Goal: Information Seeking & Learning: Learn about a topic

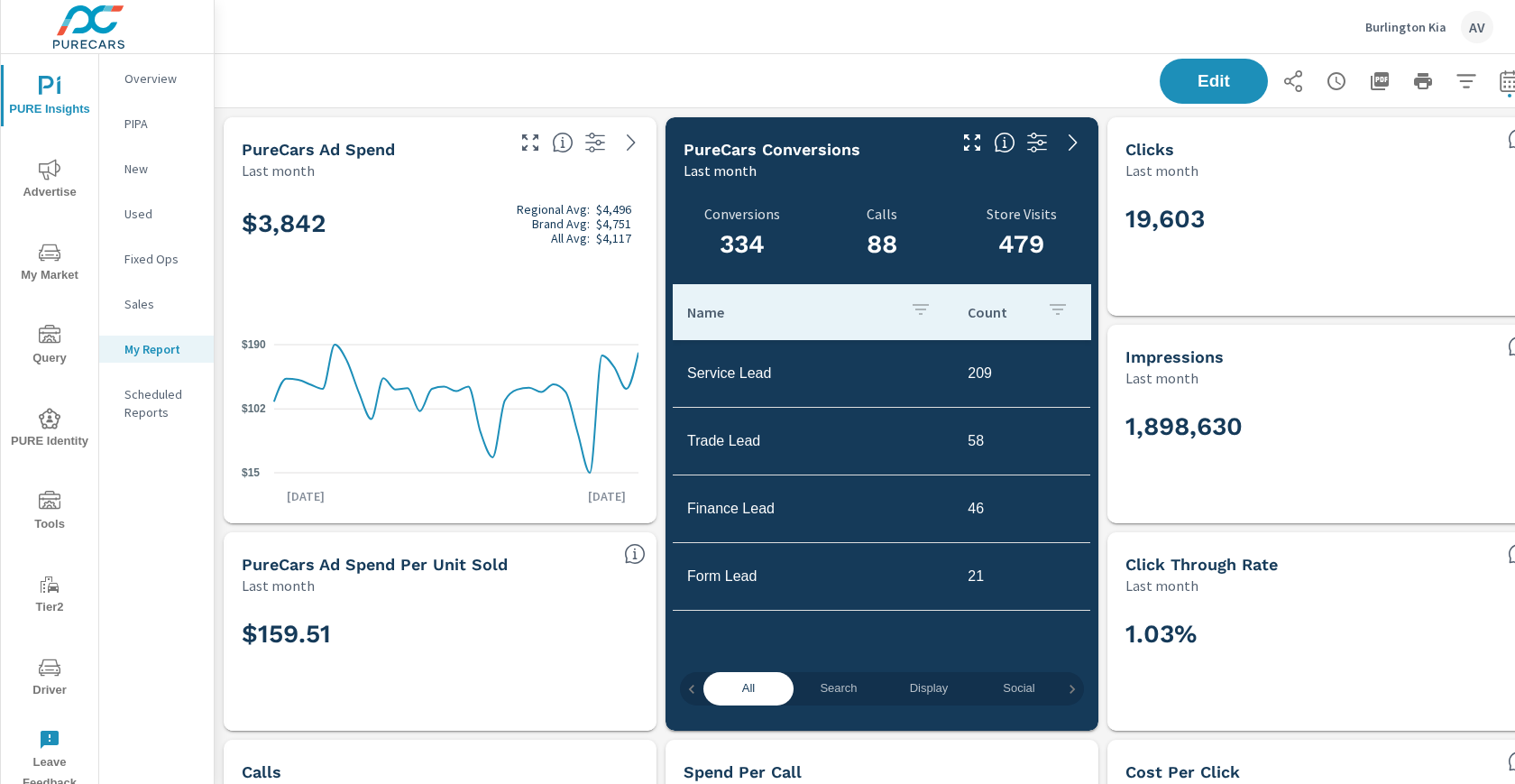
scroll to position [6056, 1367]
click at [518, 36] on div "Burlington Kia AV" at bounding box center [864, 27] width 1257 height 53
click at [706, 67] on div "Edit" at bounding box center [882, 81] width 1292 height 53
click at [624, 48] on div "Burlington Kia AV" at bounding box center [864, 27] width 1257 height 53
click at [880, 59] on div "Edit" at bounding box center [882, 81] width 1292 height 53
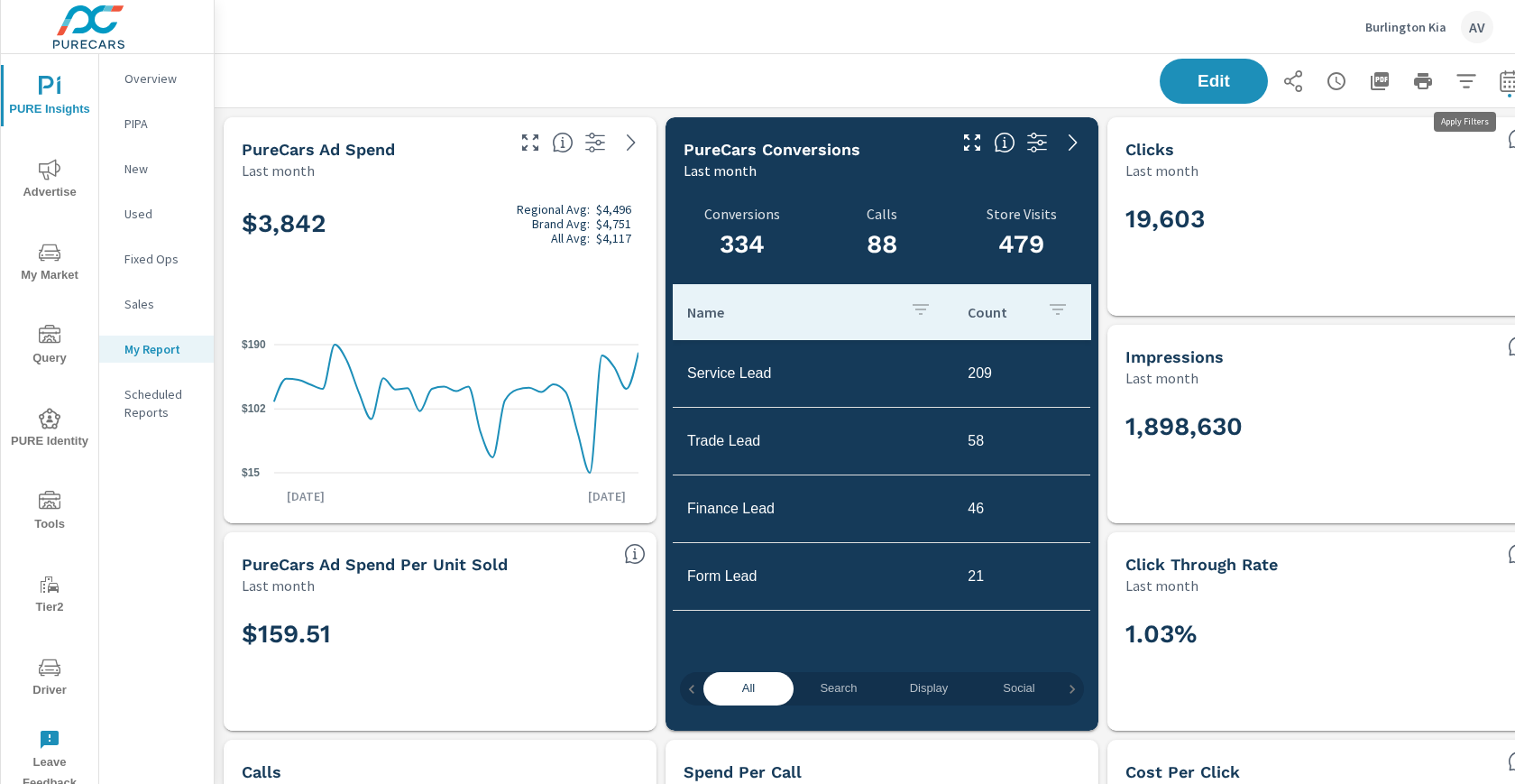
click at [1473, 78] on icon "button" at bounding box center [1467, 81] width 22 height 22
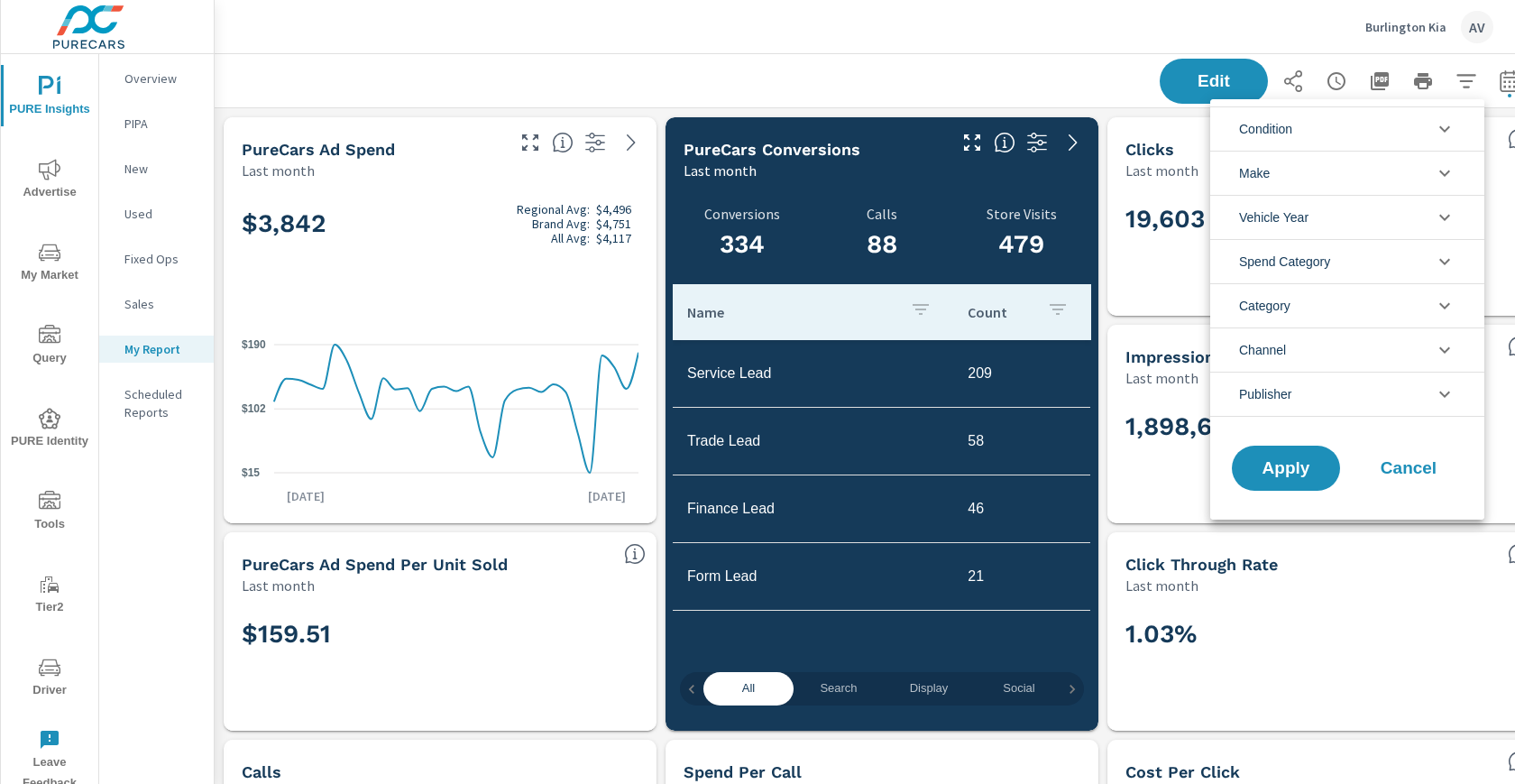
click at [987, 89] on div at bounding box center [758, 392] width 1515 height 784
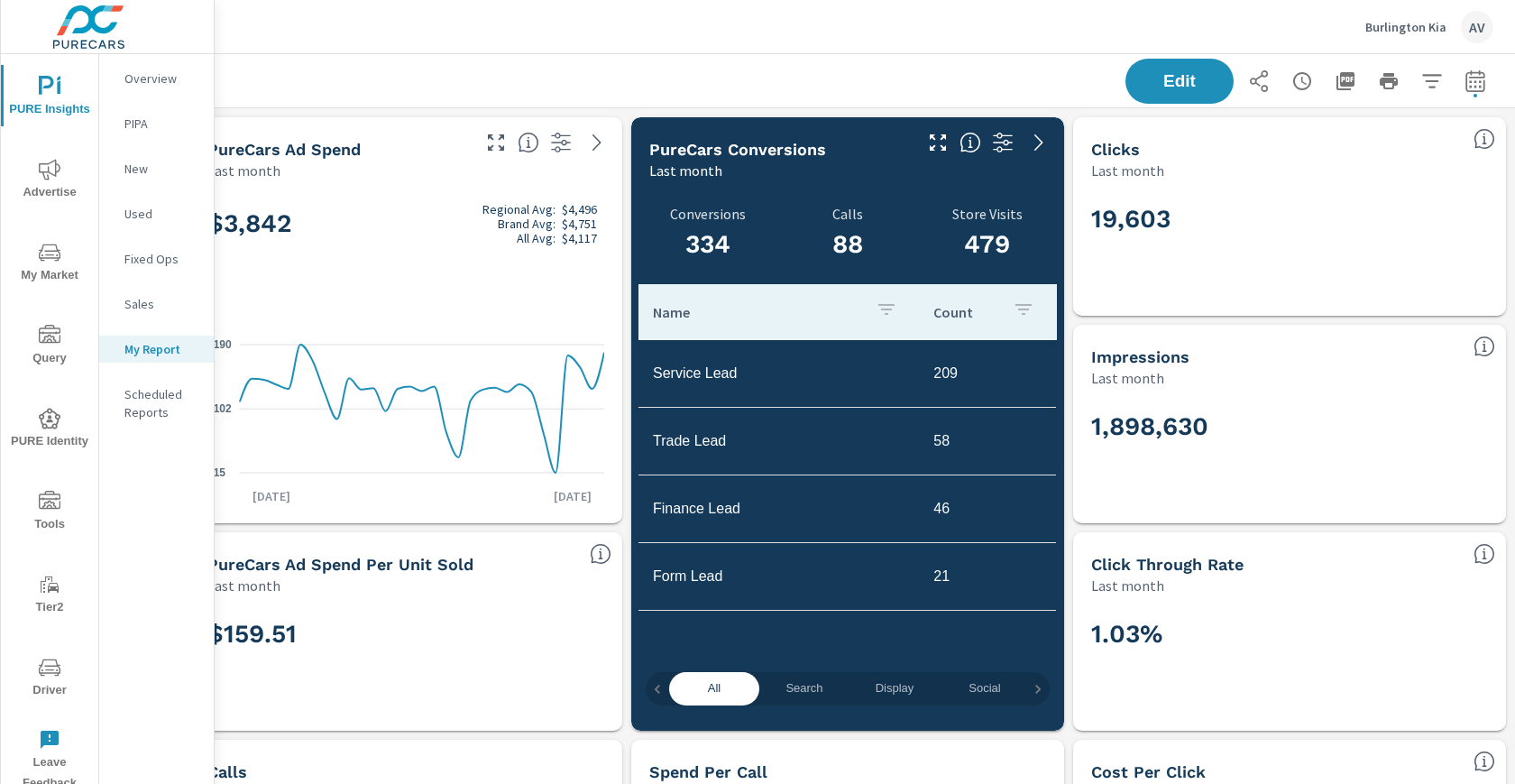
scroll to position [0, 48]
click at [1465, 76] on icon "button" at bounding box center [1475, 81] width 22 height 22
select select "Last month"
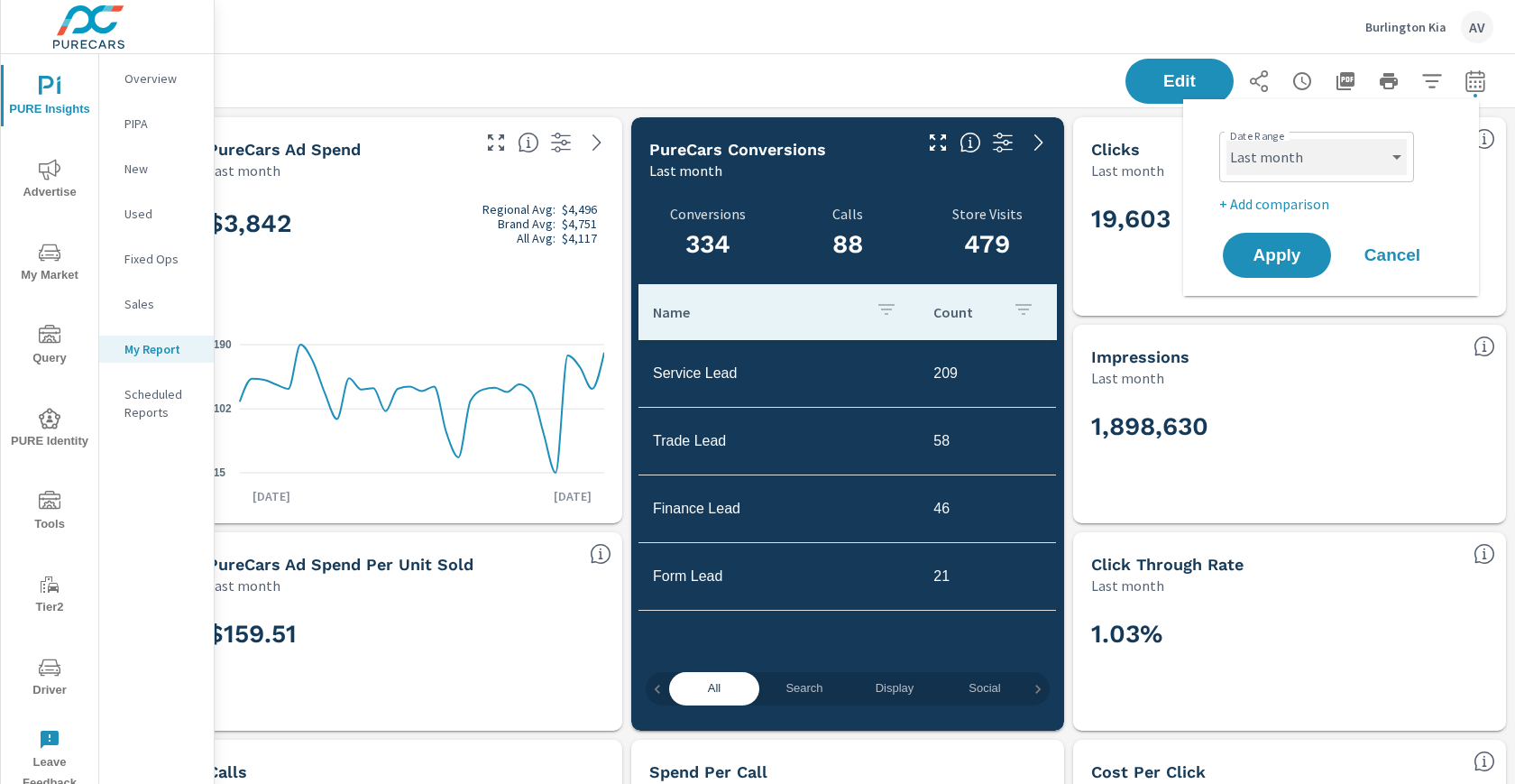
click at [1325, 159] on select "Custom [DATE] Last week Last 7 days Last 14 days Last 30 days Last 45 days Last…" at bounding box center [1316, 157] width 181 height 37
click at [1278, 193] on p "+ Add comparison" at bounding box center [1335, 203] width 231 height 22
select select "Previous period"
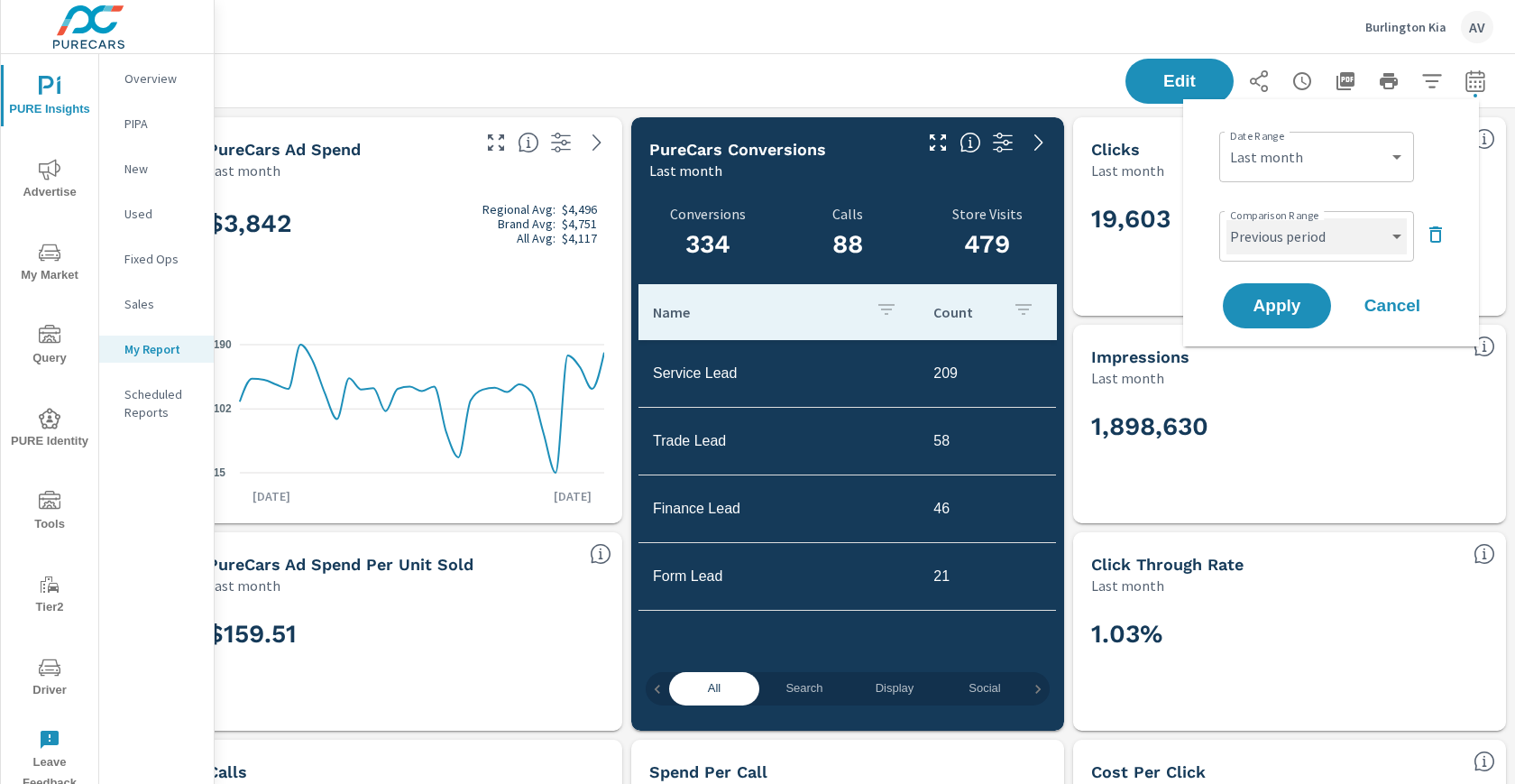
click at [1307, 253] on select "Custom Previous period Previous month Previous year" at bounding box center [1316, 236] width 181 height 37
click at [1373, 307] on span "Cancel" at bounding box center [1393, 305] width 72 height 16
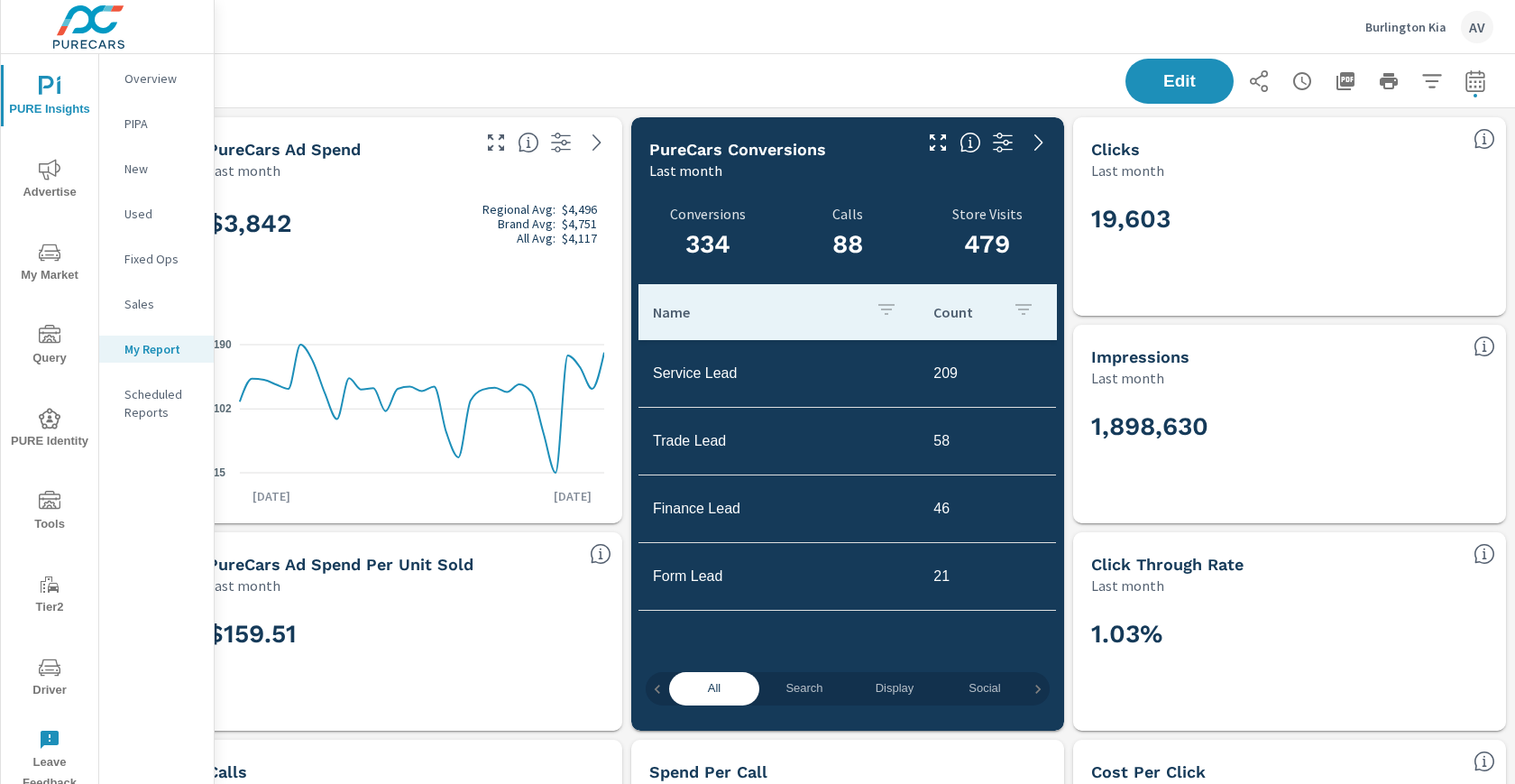
drag, startPoint x: 924, startPoint y: 63, endPoint x: 907, endPoint y: 50, distance: 21.4
click at [924, 63] on div "Edit" at bounding box center [848, 81] width 1292 height 53
click at [1465, 87] on icon "button" at bounding box center [1475, 81] width 22 height 22
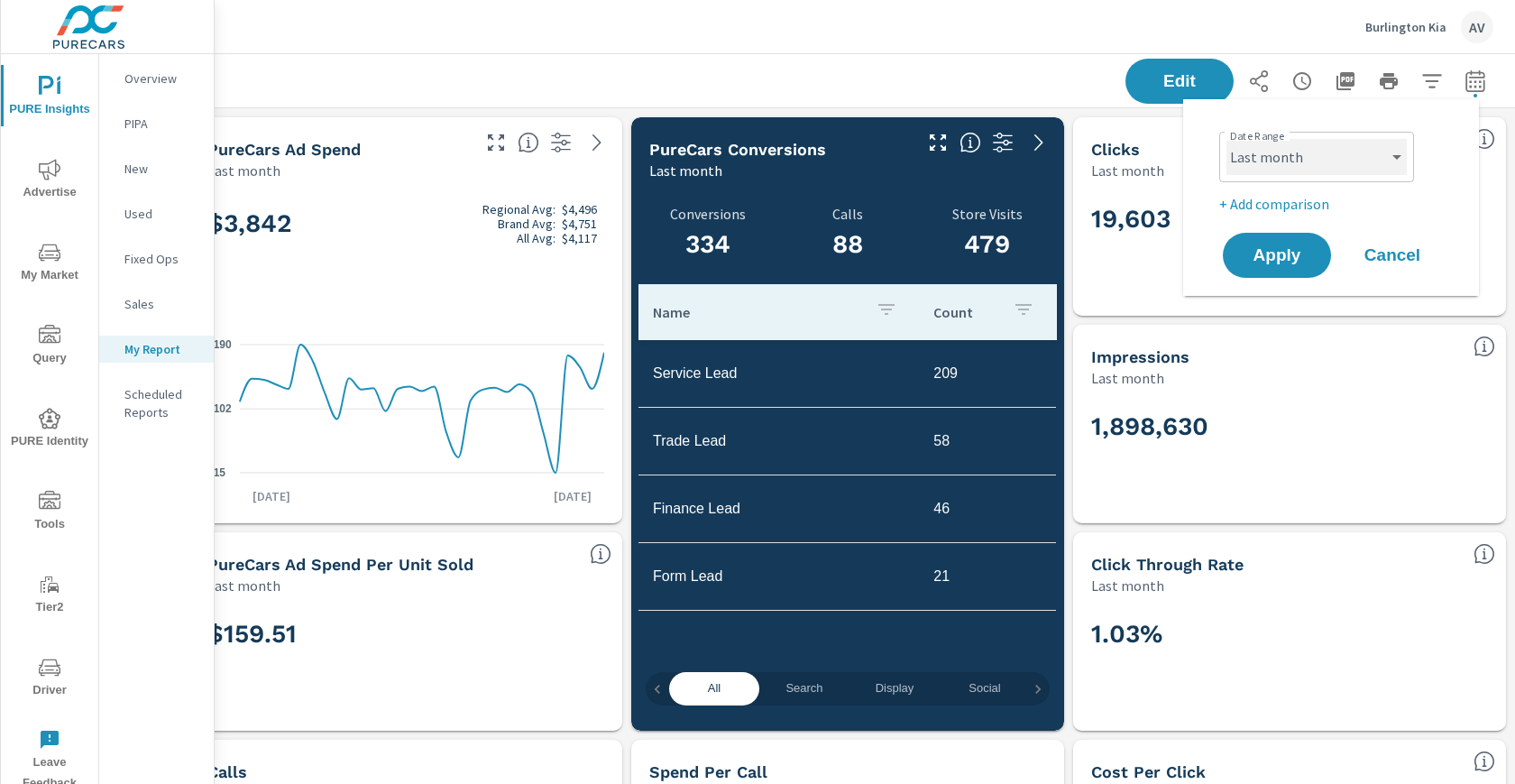
click at [1292, 159] on select "Custom [DATE] Last week Last 7 days Last 14 days Last 30 days Last 45 days Last…" at bounding box center [1316, 157] width 181 height 37
select select "Month to date"
click at [1291, 202] on p "+ Add comparison" at bounding box center [1335, 203] width 231 height 22
select select "Previous period"
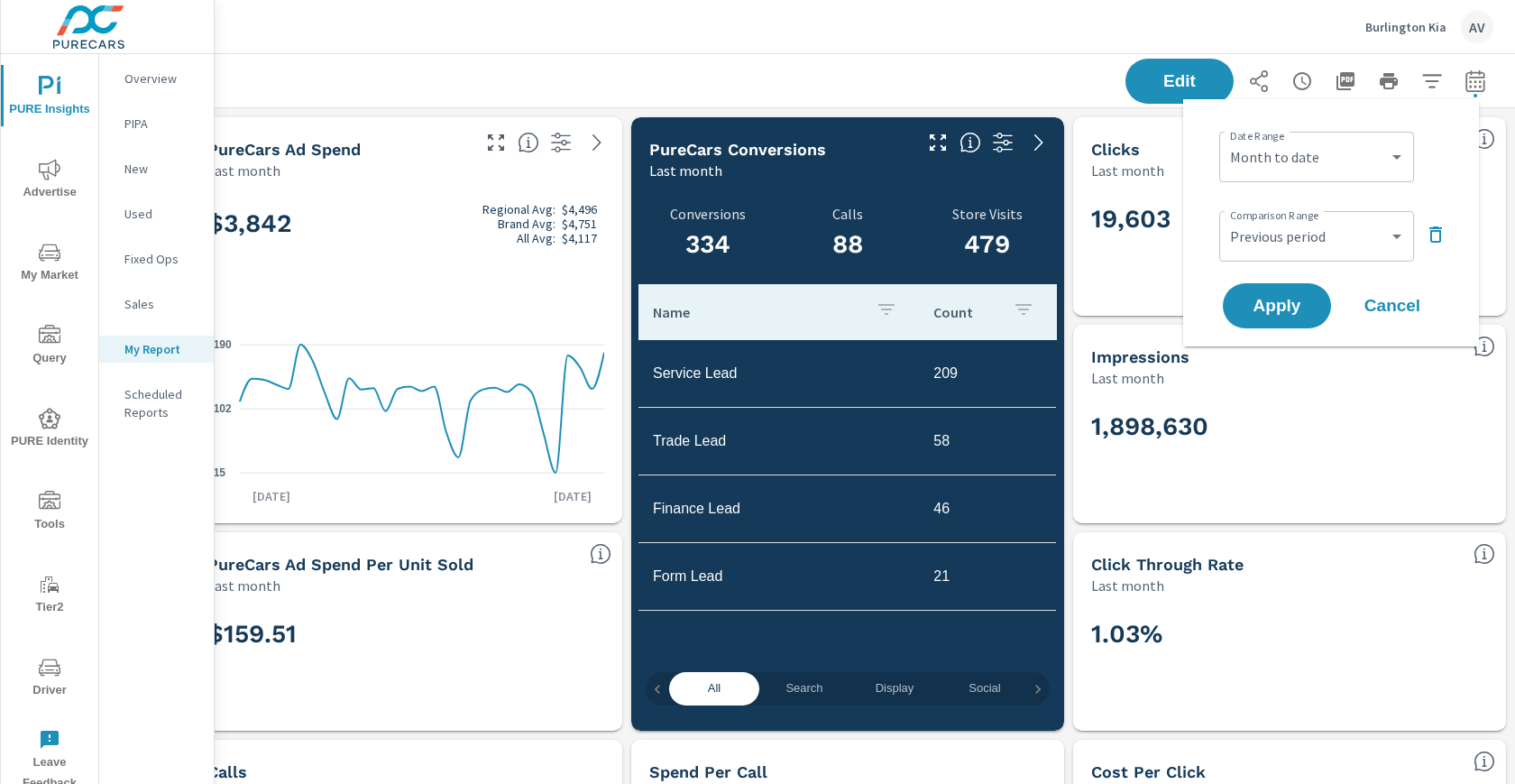
click at [1437, 239] on icon "button" at bounding box center [1436, 235] width 22 height 22
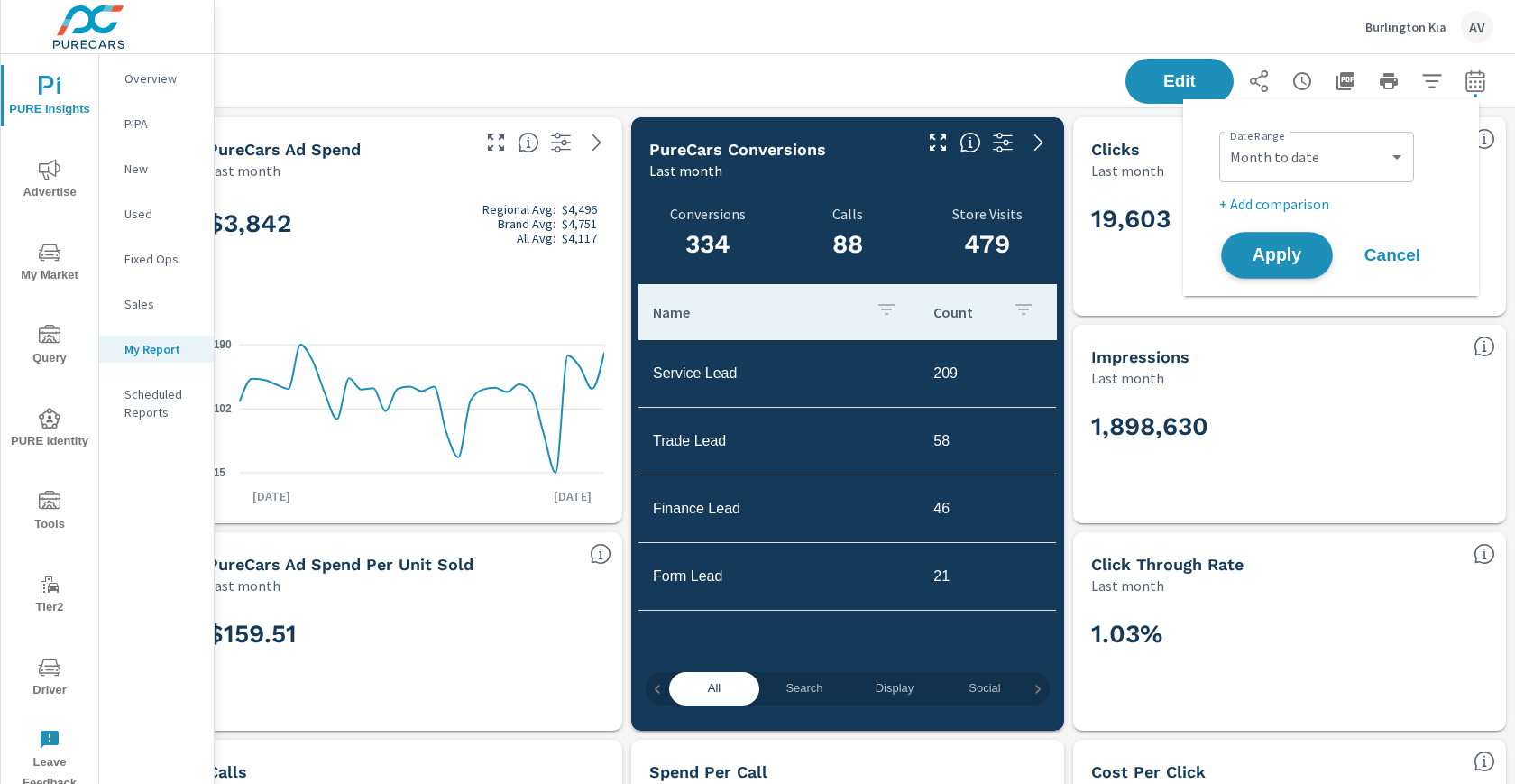
click at [1288, 237] on button "Apply" at bounding box center [1277, 255] width 112 height 46
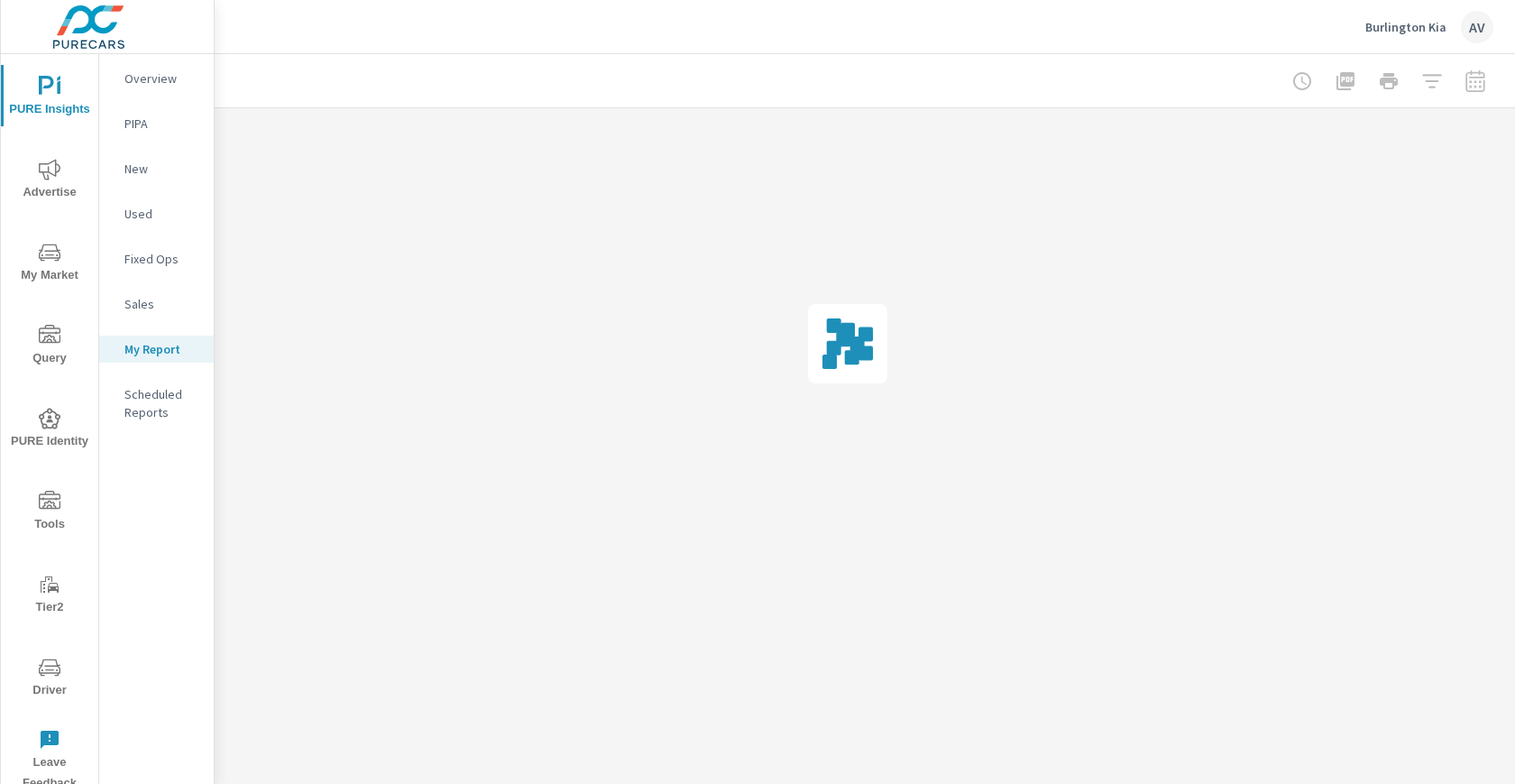
scroll to position [0, 34]
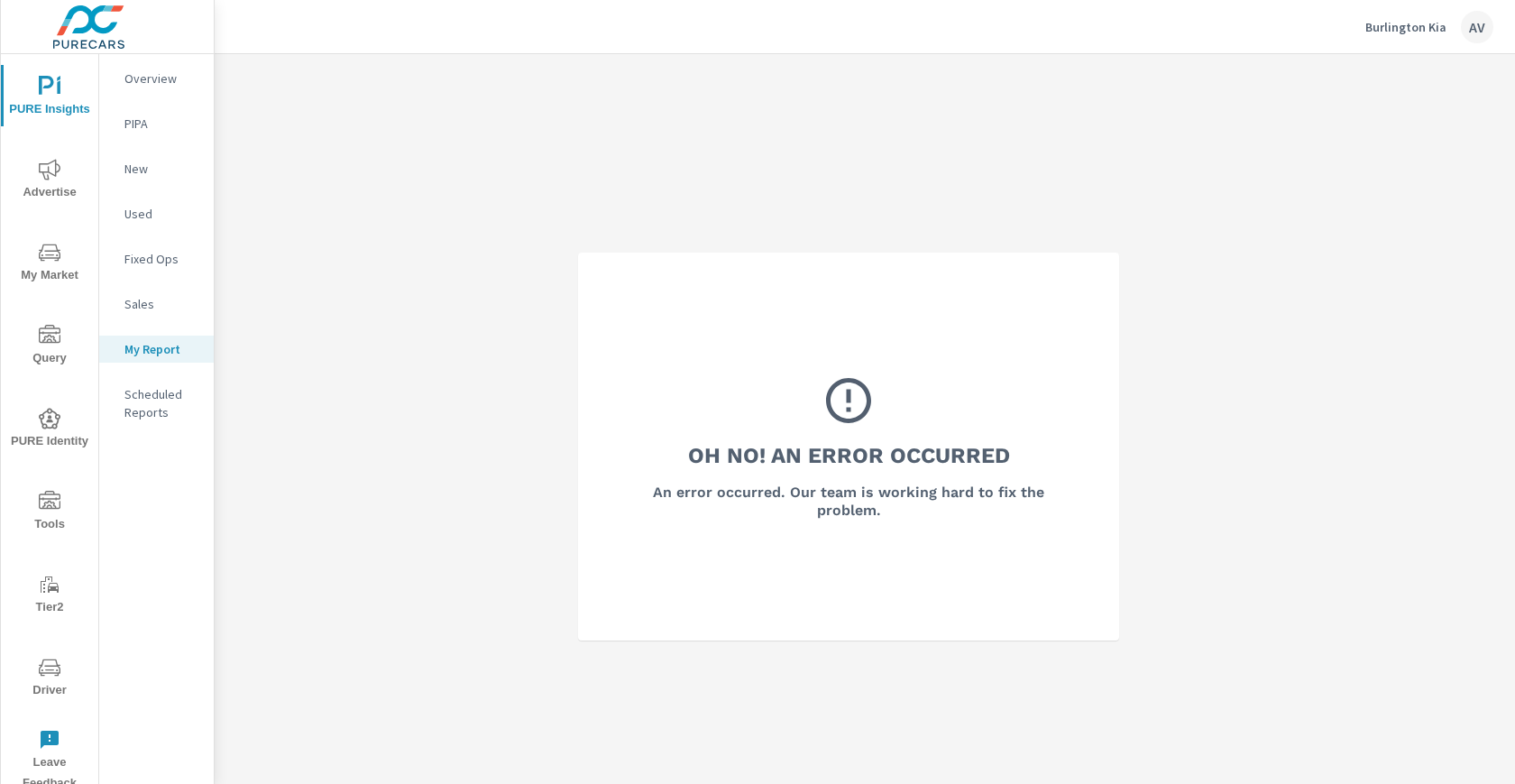
click at [63, 181] on span "Advertise" at bounding box center [49, 181] width 87 height 44
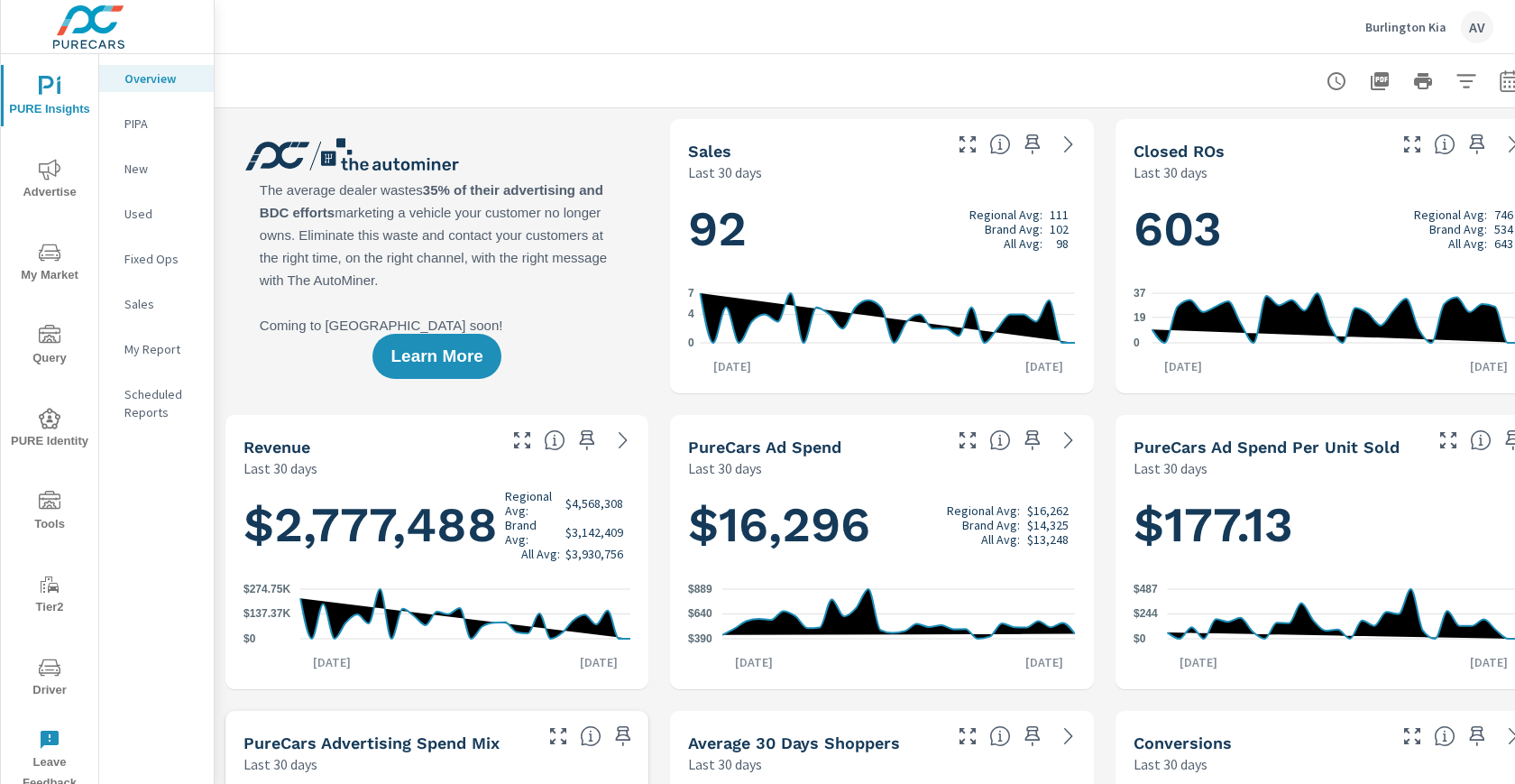
scroll to position [1, 0]
click at [39, 172] on icon "nav menu" at bounding box center [49, 169] width 22 height 21
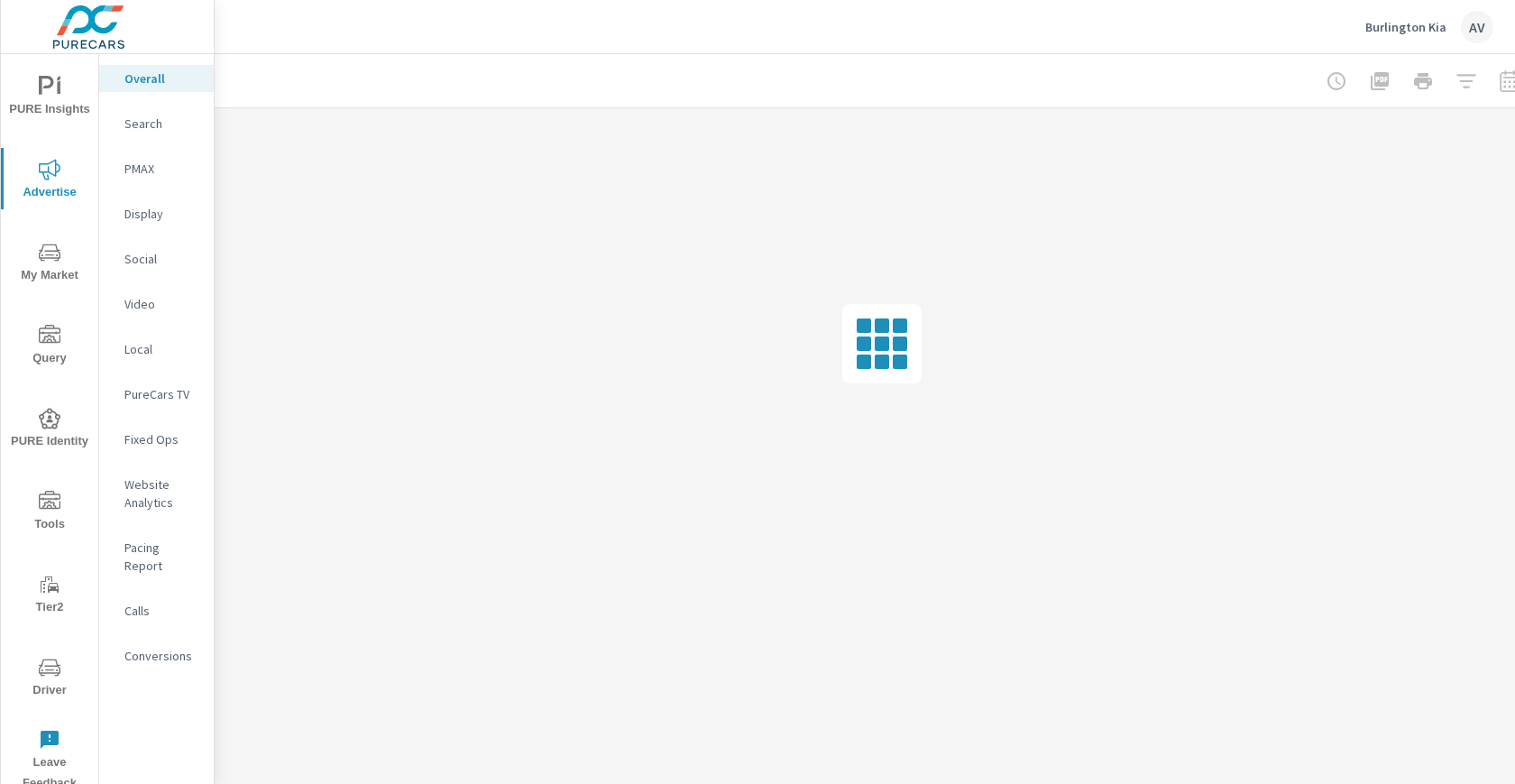
click at [60, 444] on span "PURE Identity" at bounding box center [49, 430] width 87 height 44
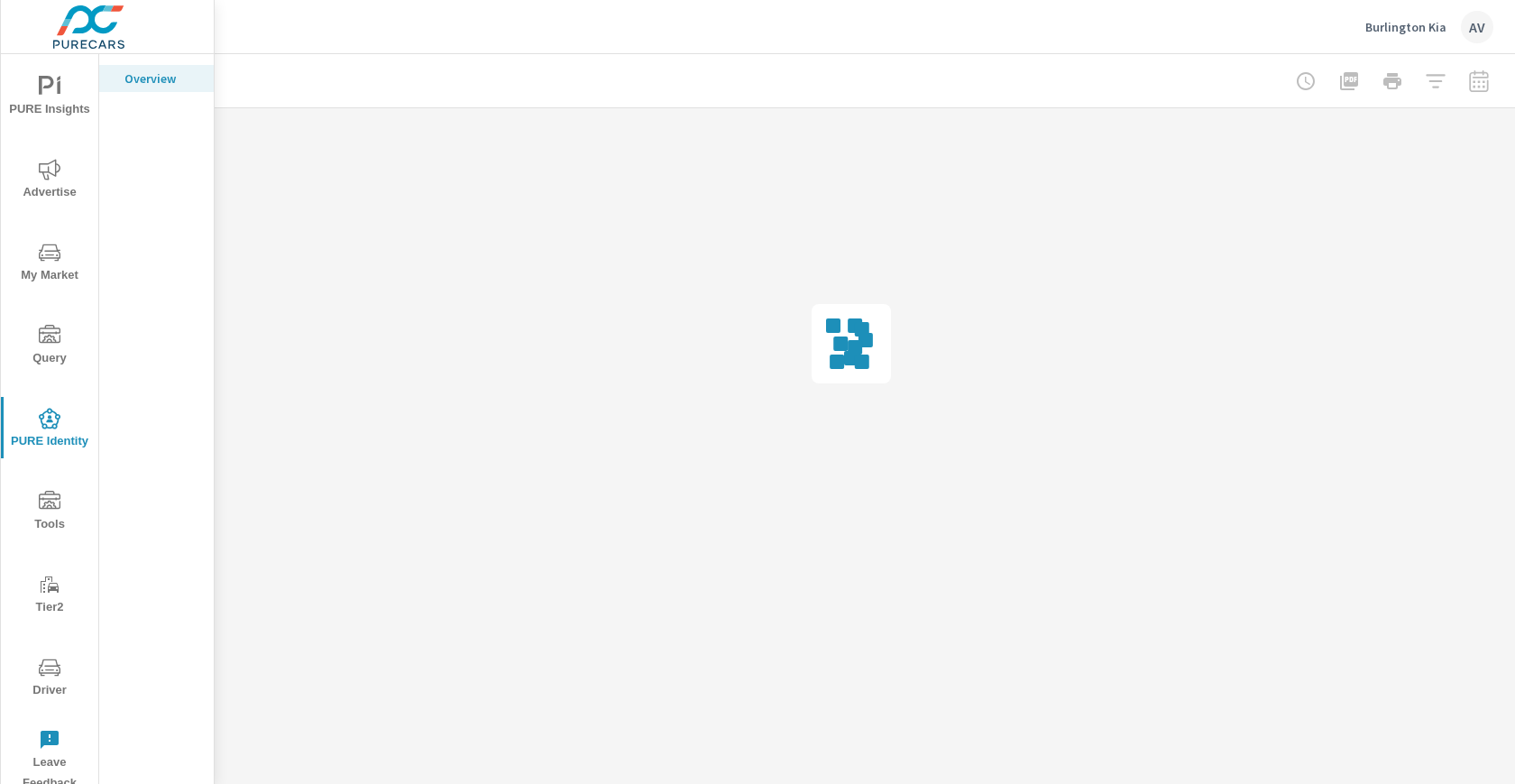
scroll to position [0, 34]
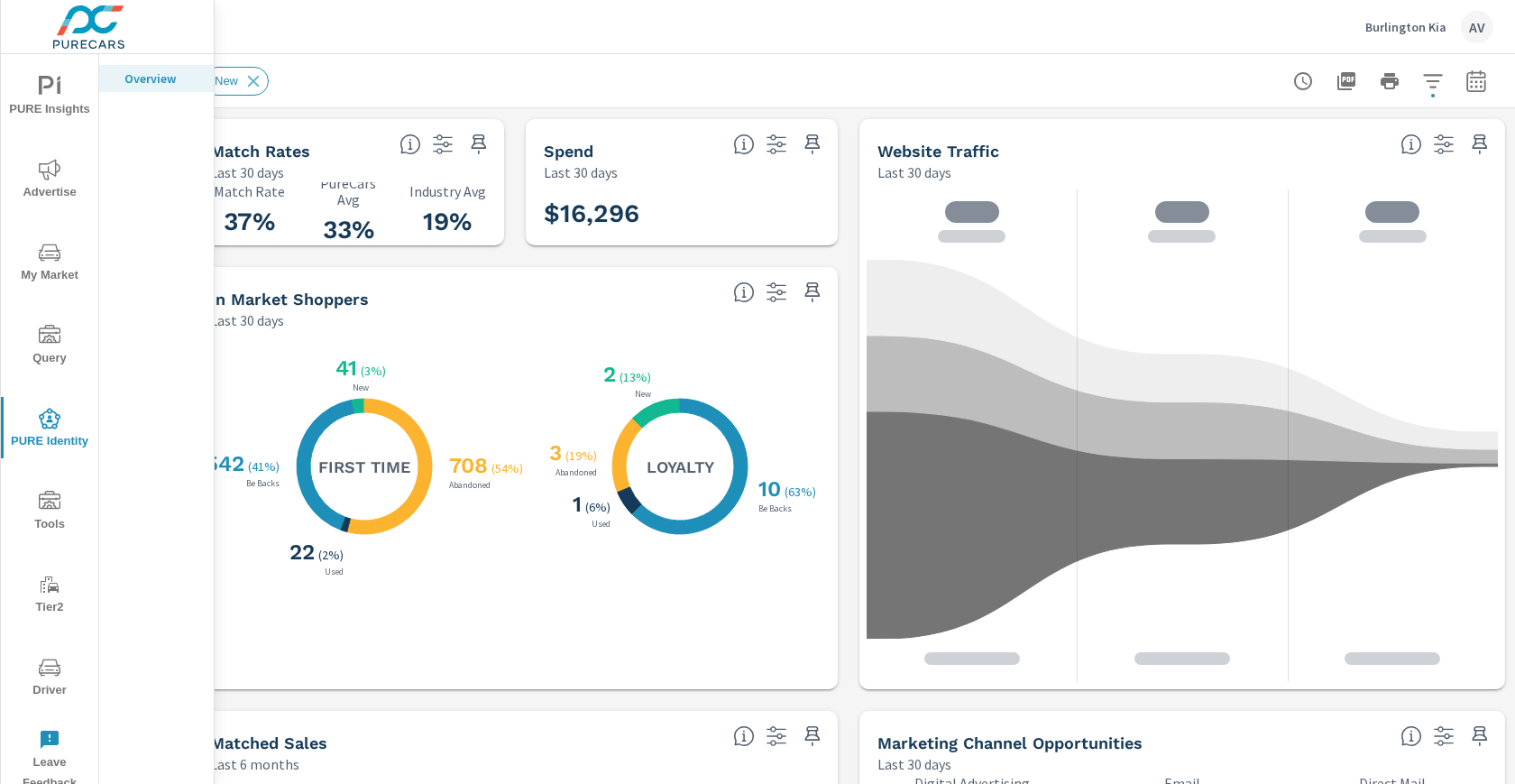
click at [525, 241] on div "Spend Last 30 days $16,296" at bounding box center [681, 183] width 312 height 126
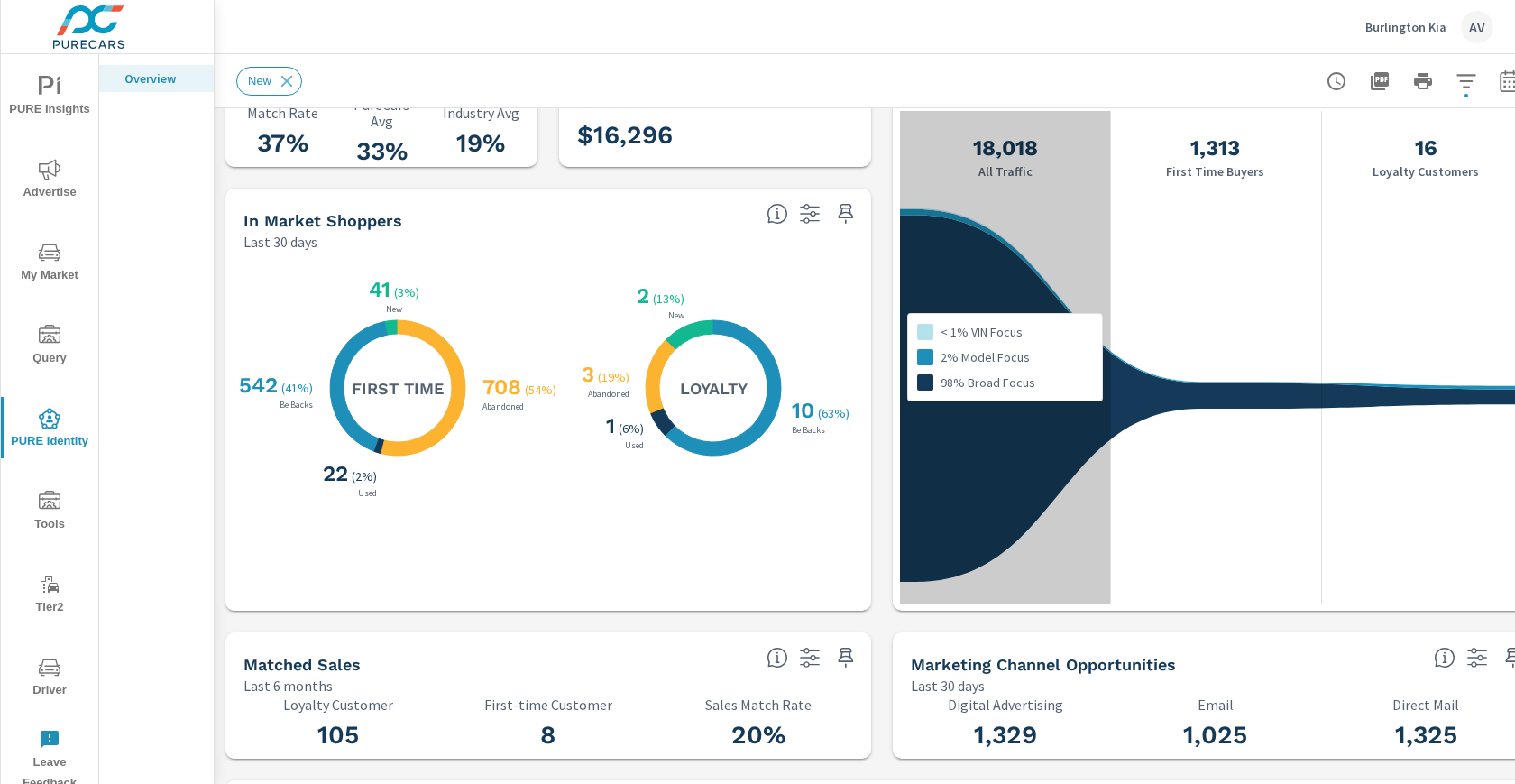
scroll to position [90, 0]
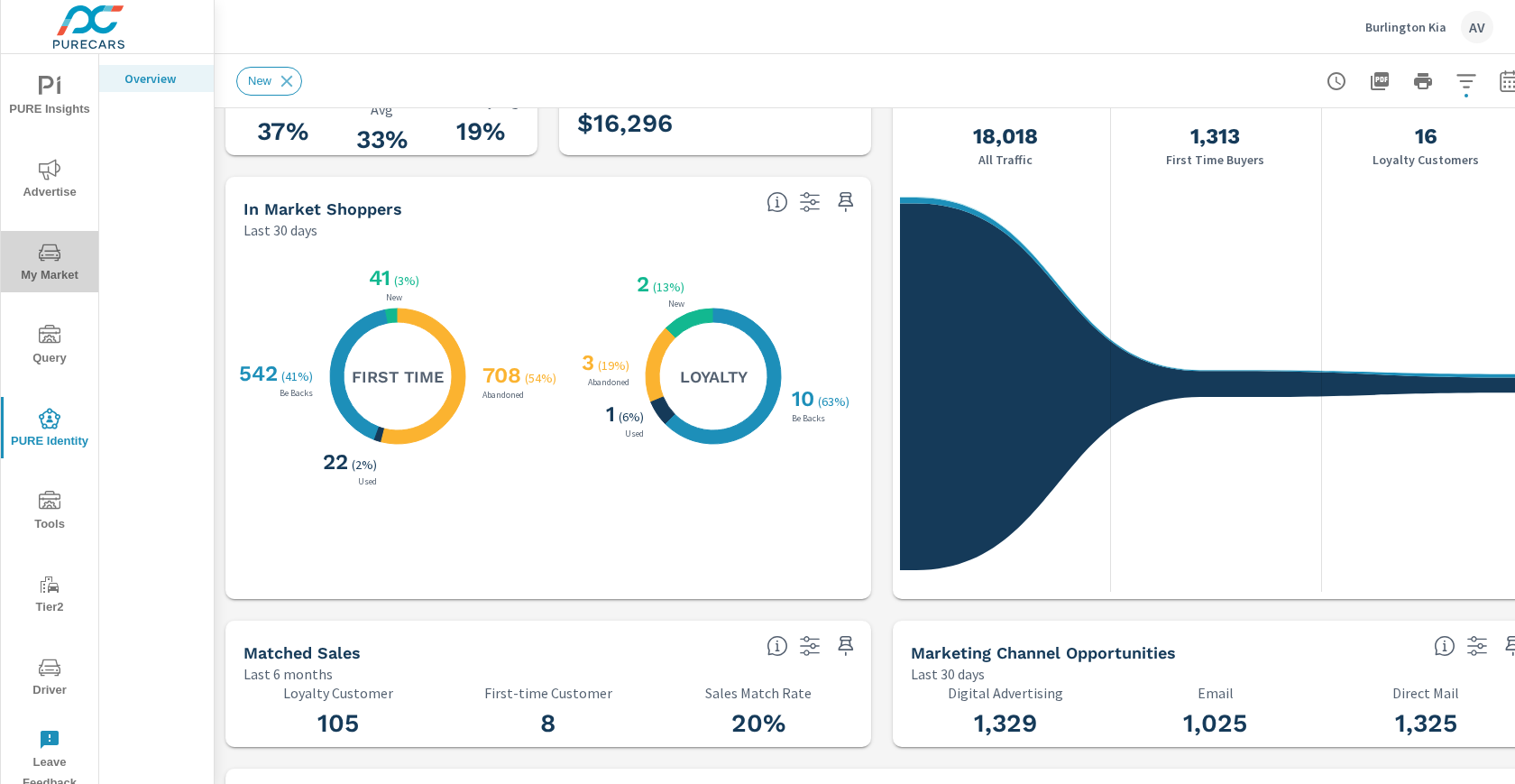
click at [38, 267] on span "My Market" at bounding box center [49, 264] width 87 height 44
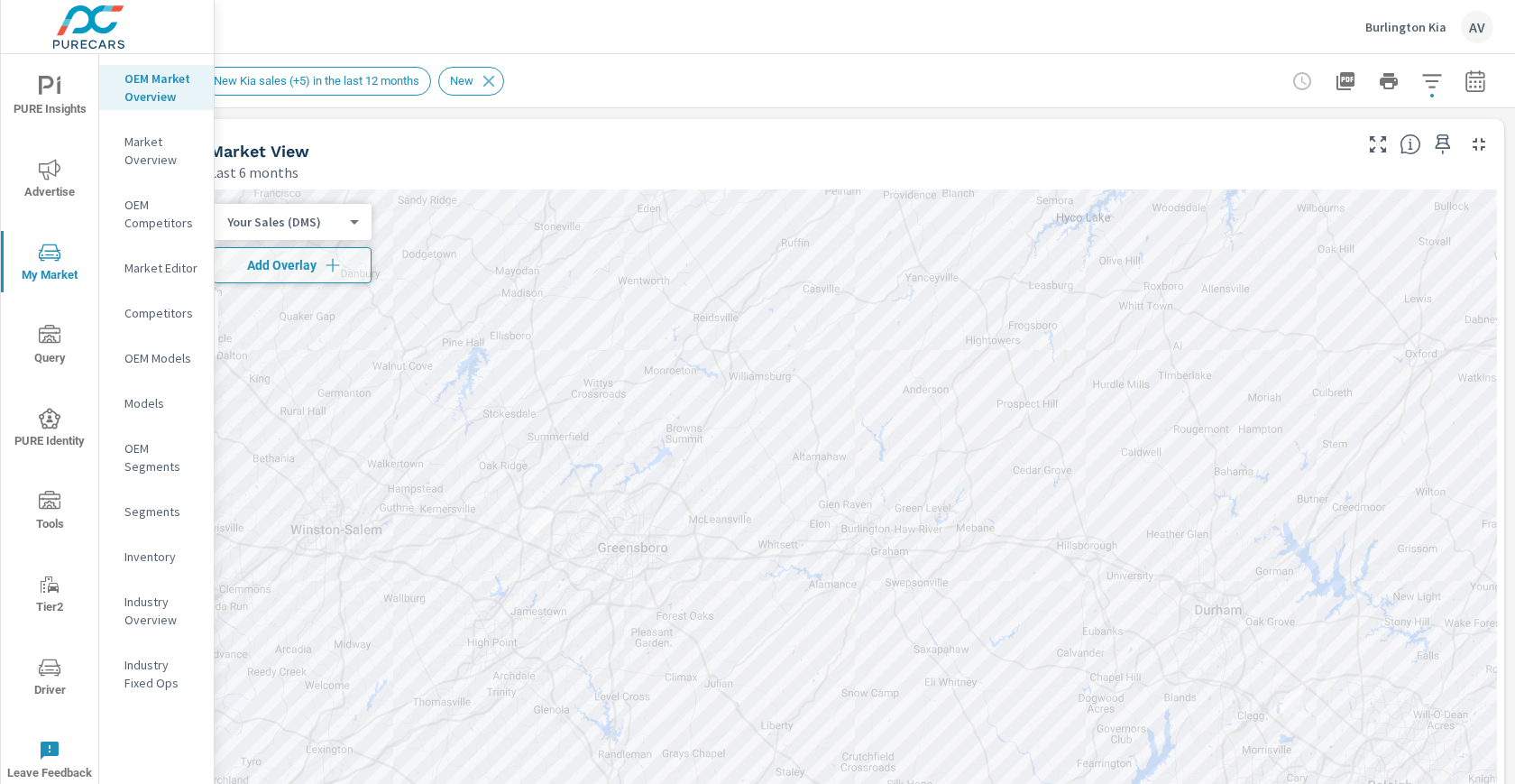
scroll to position [0, 48]
click at [1414, 77] on button "button" at bounding box center [1432, 81] width 37 height 37
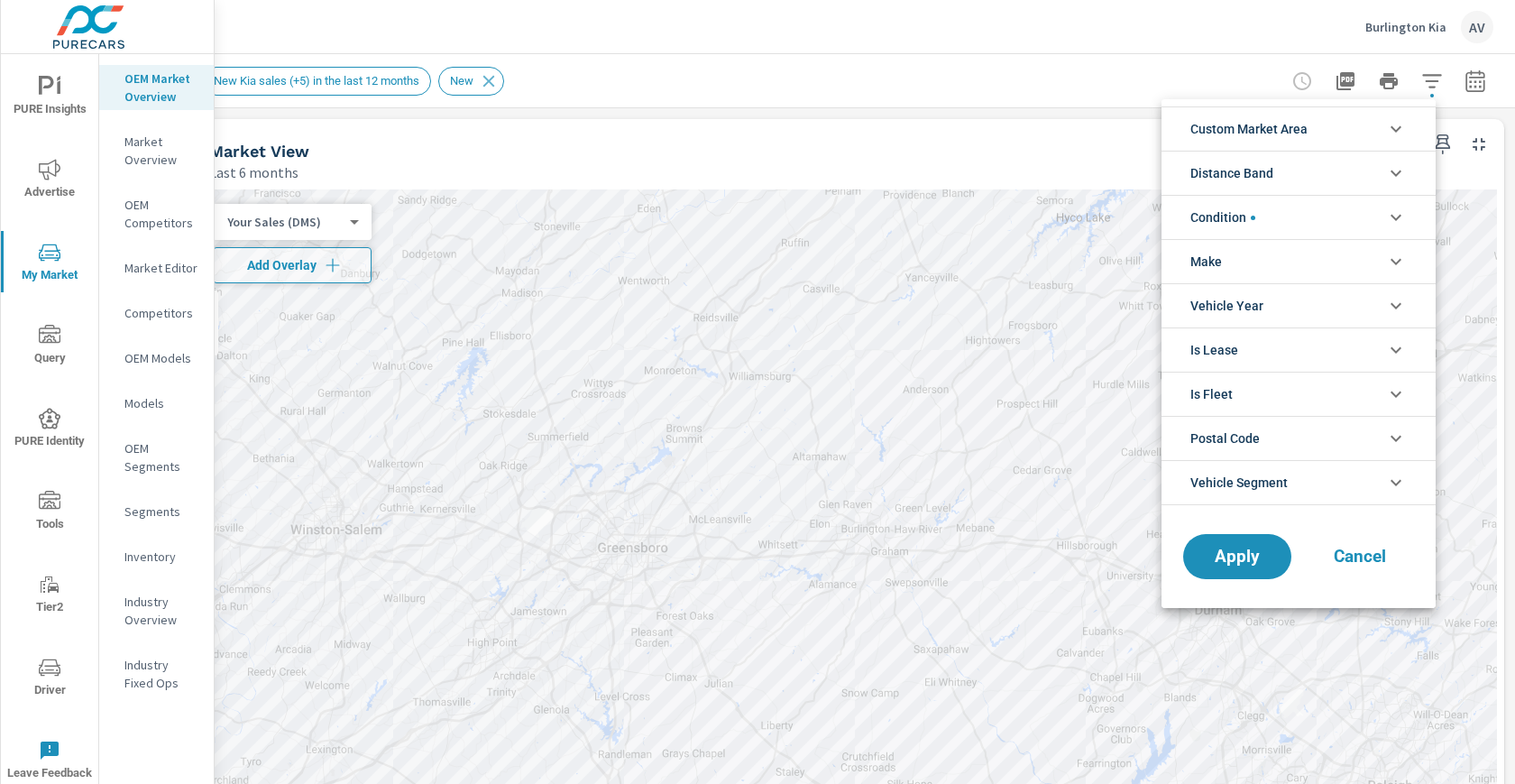
click at [1325, 129] on li "Custom Market Area" at bounding box center [1299, 128] width 275 height 44
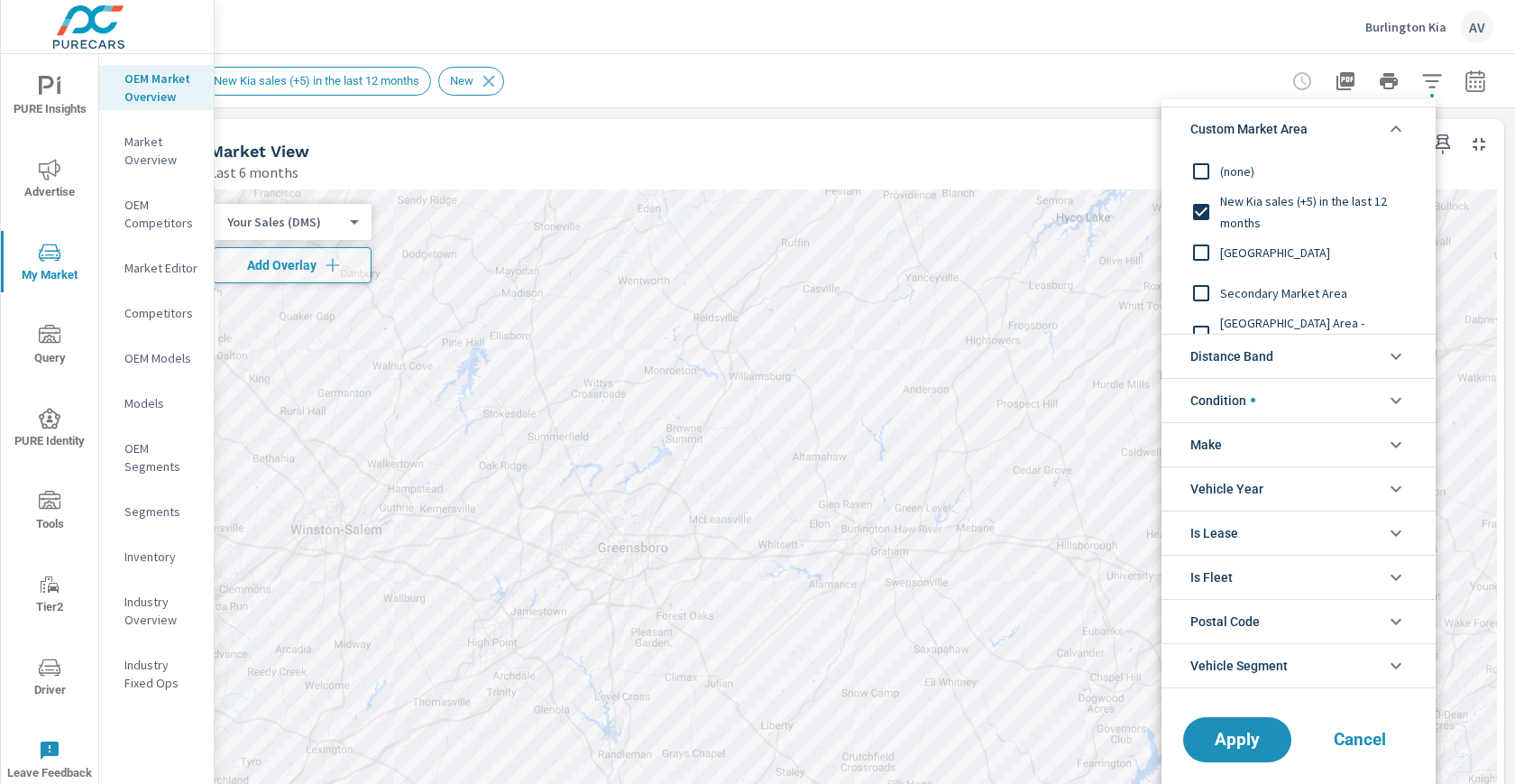
click at [1205, 251] on input "filter options" at bounding box center [1201, 253] width 38 height 38
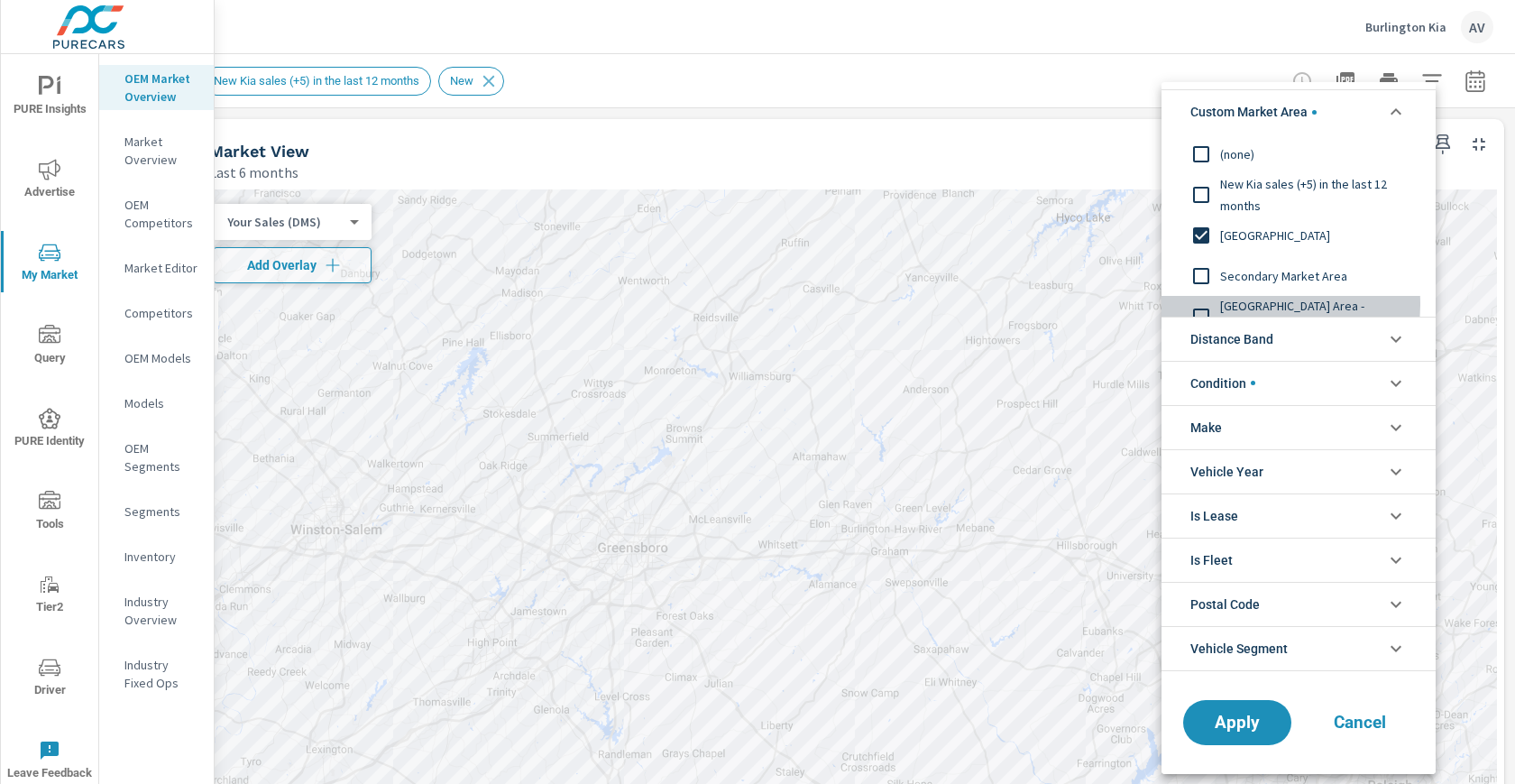
click at [1213, 305] on input "filter options" at bounding box center [1201, 316] width 38 height 38
click at [1254, 723] on span "Apply" at bounding box center [1237, 721] width 74 height 17
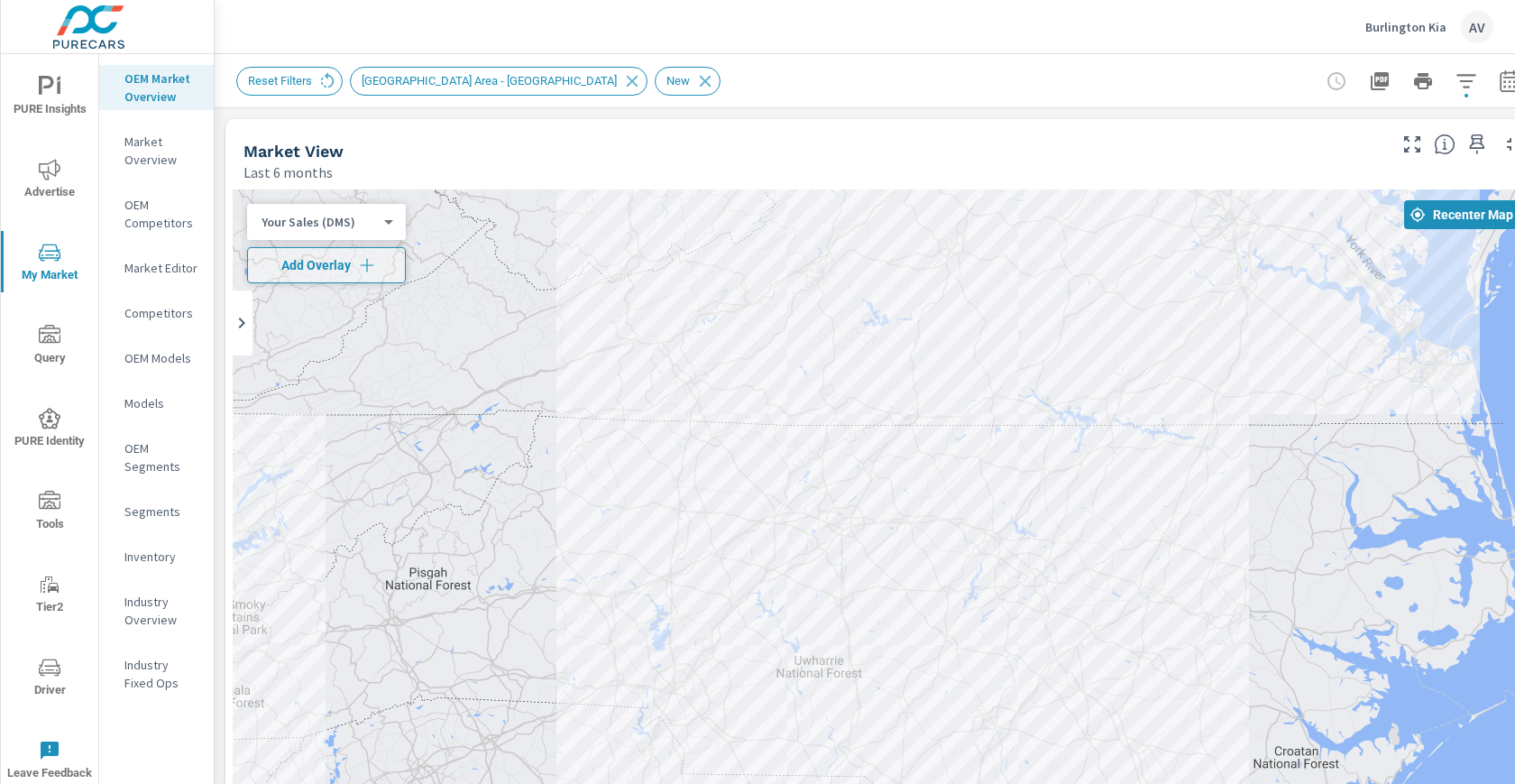
drag, startPoint x: 1263, startPoint y: 431, endPoint x: 1177, endPoint y: 599, distance: 188.7
click at [1177, 599] on div at bounding box center [882, 556] width 1299 height 733
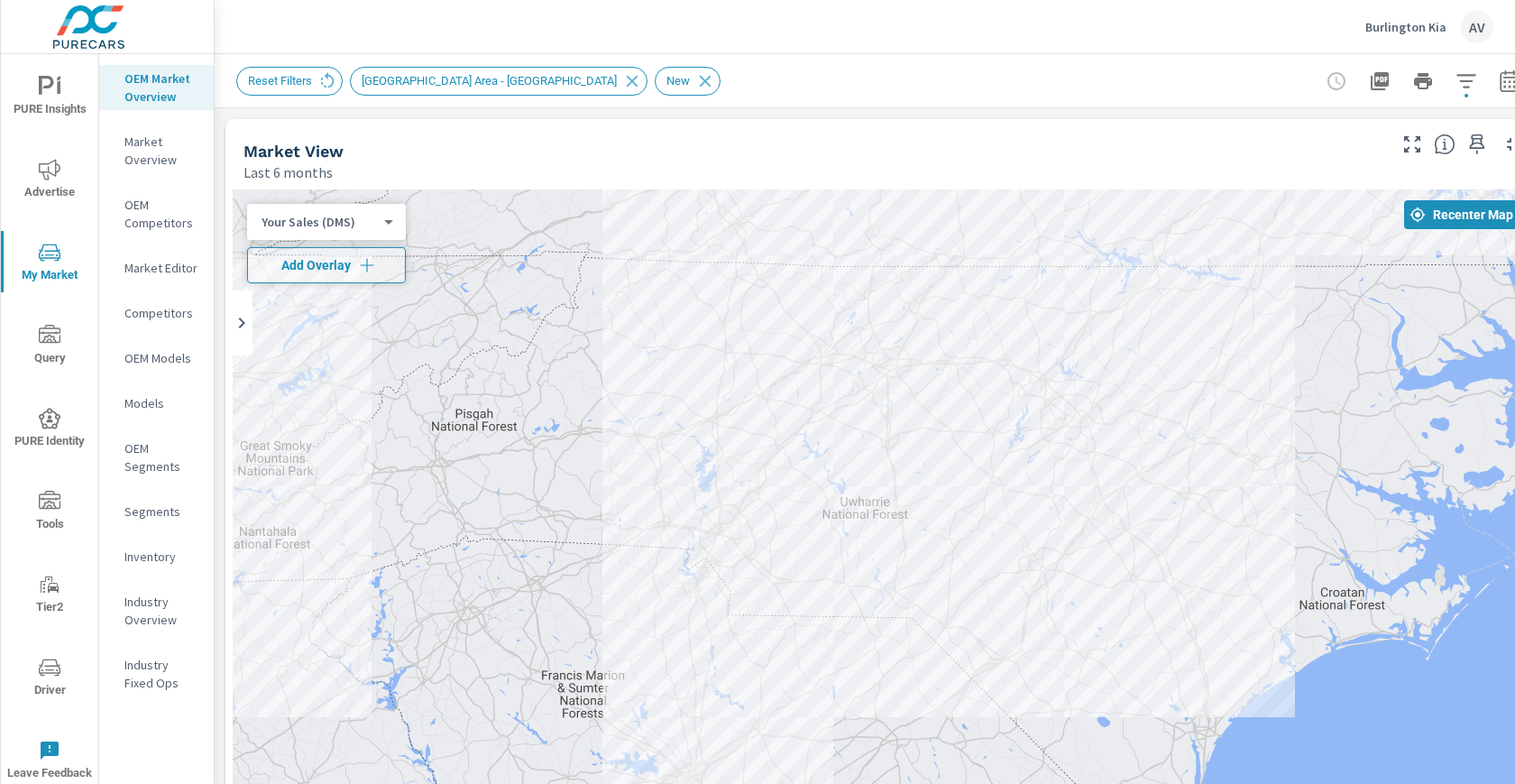
drag, startPoint x: 1147, startPoint y: 471, endPoint x: 1191, endPoint y: 304, distance: 172.7
click at [1191, 304] on div at bounding box center [882, 556] width 1299 height 733
click at [372, 231] on div "Your Sales (DMS) 1 ​" at bounding box center [326, 221] width 159 height 37
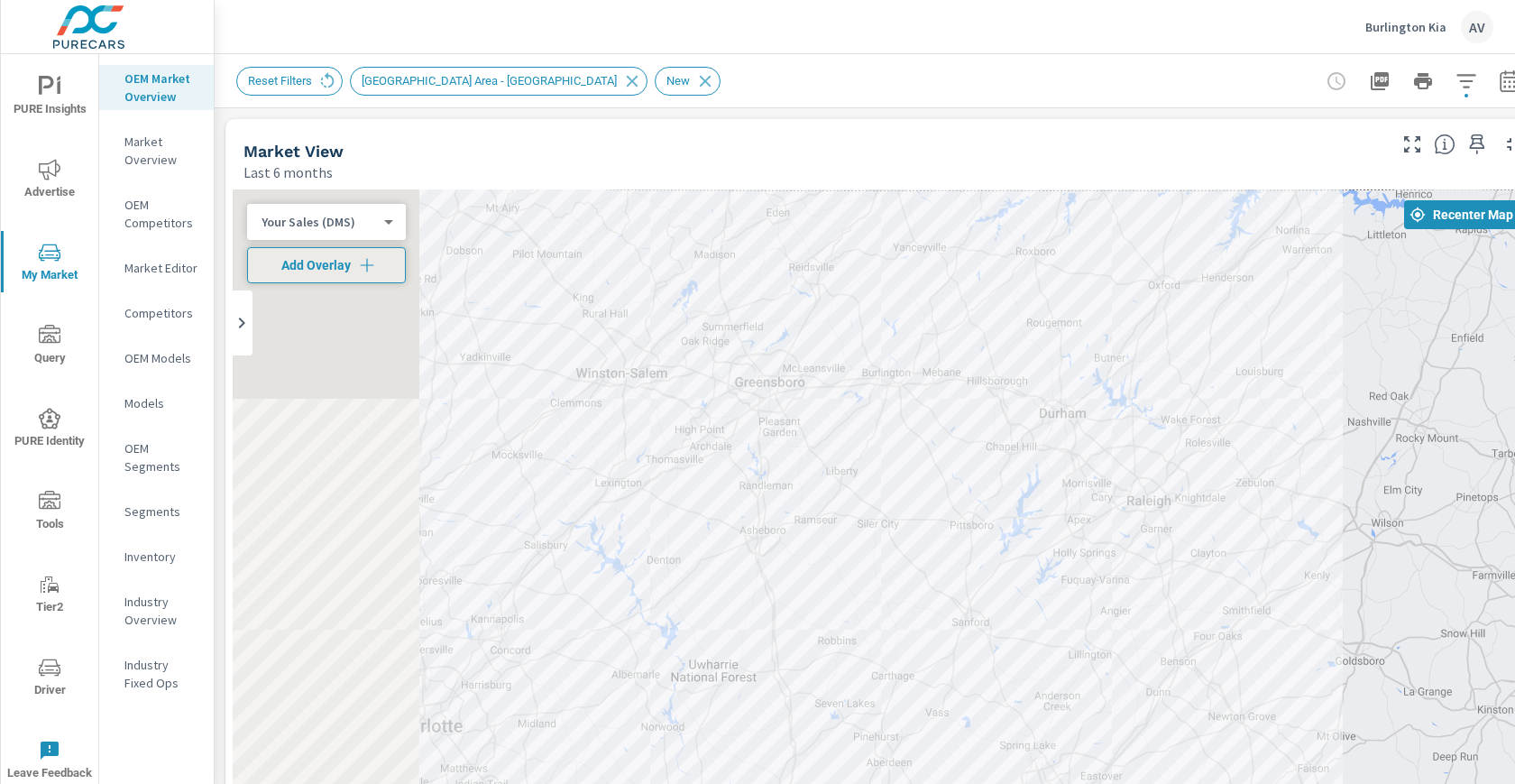
drag, startPoint x: 1038, startPoint y: 459, endPoint x: 1307, endPoint y: 420, distance: 271.8
click at [1307, 421] on div at bounding box center [882, 556] width 1299 height 733
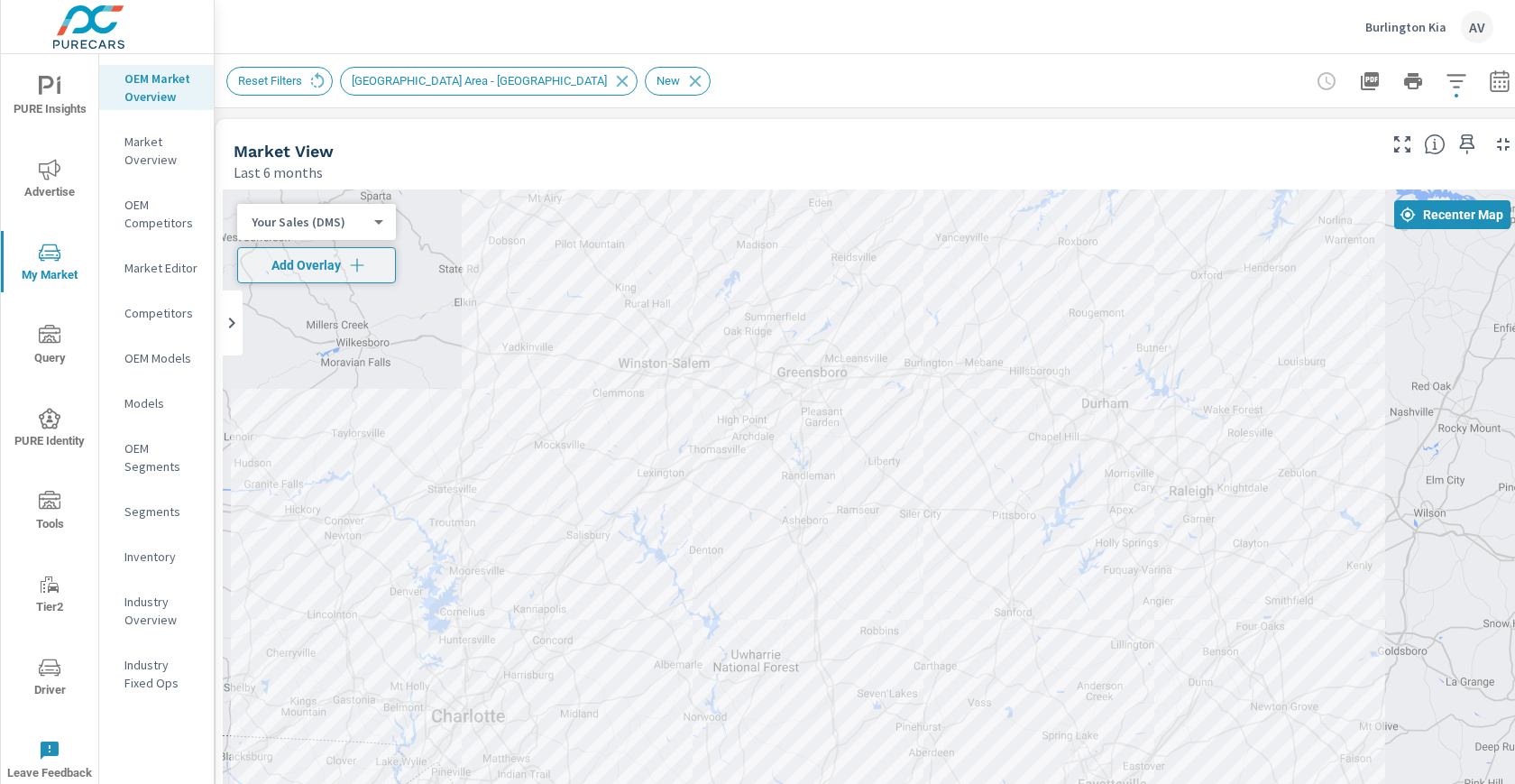
scroll to position [0, 48]
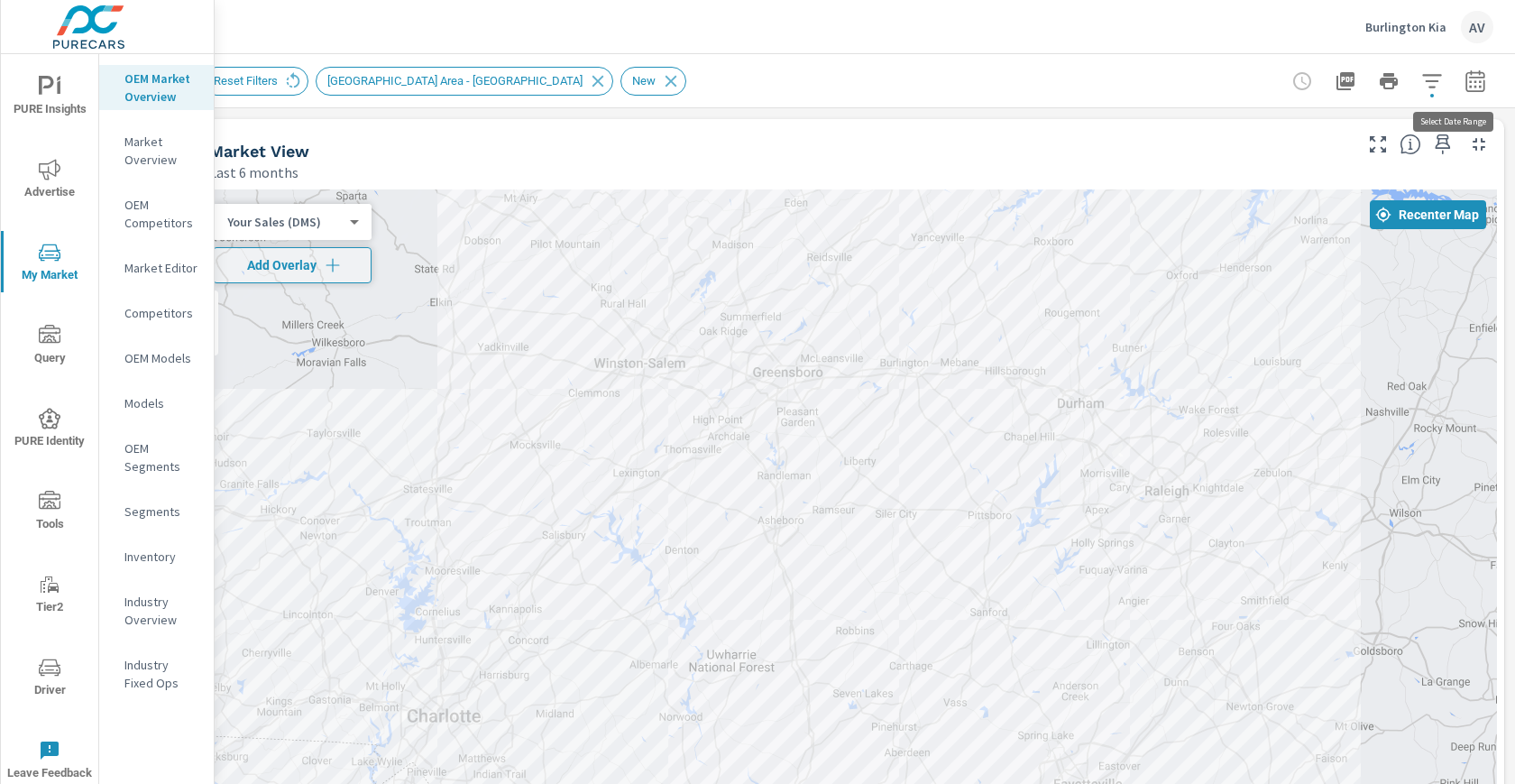
click at [1458, 85] on button "button" at bounding box center [1475, 81] width 37 height 37
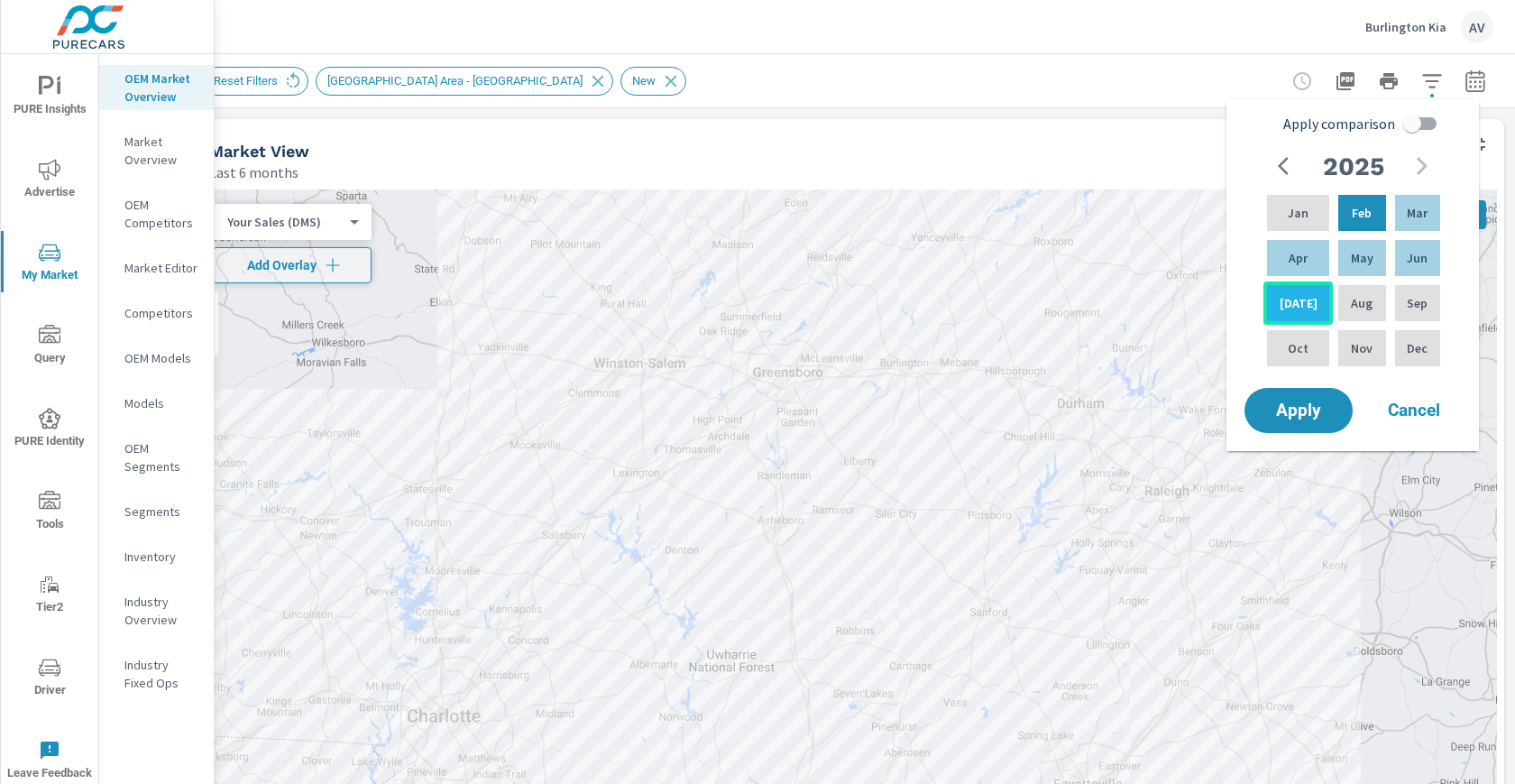
click at [1308, 301] on div "[DATE]" at bounding box center [1299, 303] width 69 height 43
click at [1430, 410] on span "Cancel" at bounding box center [1414, 410] width 72 height 16
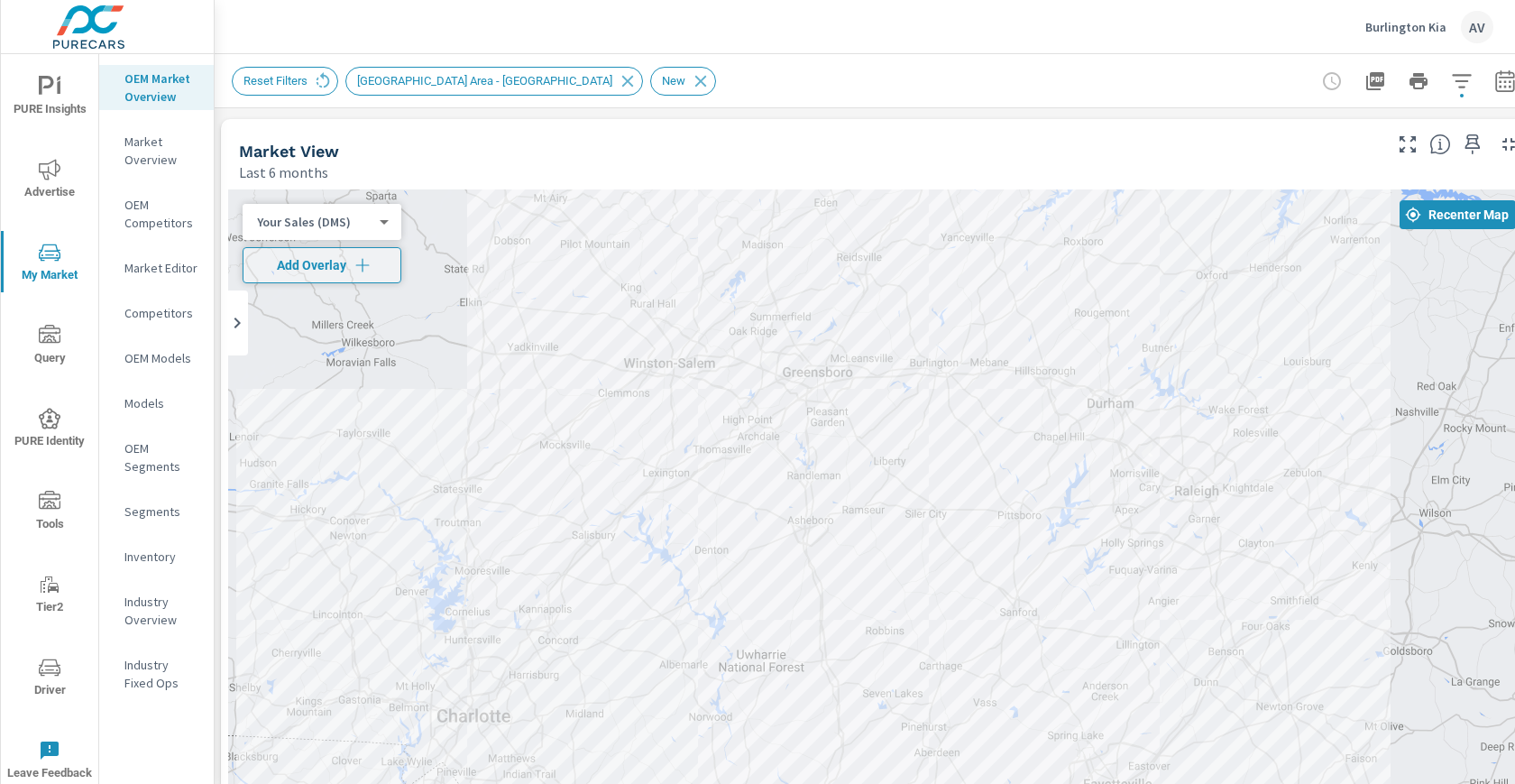
scroll to position [0, 0]
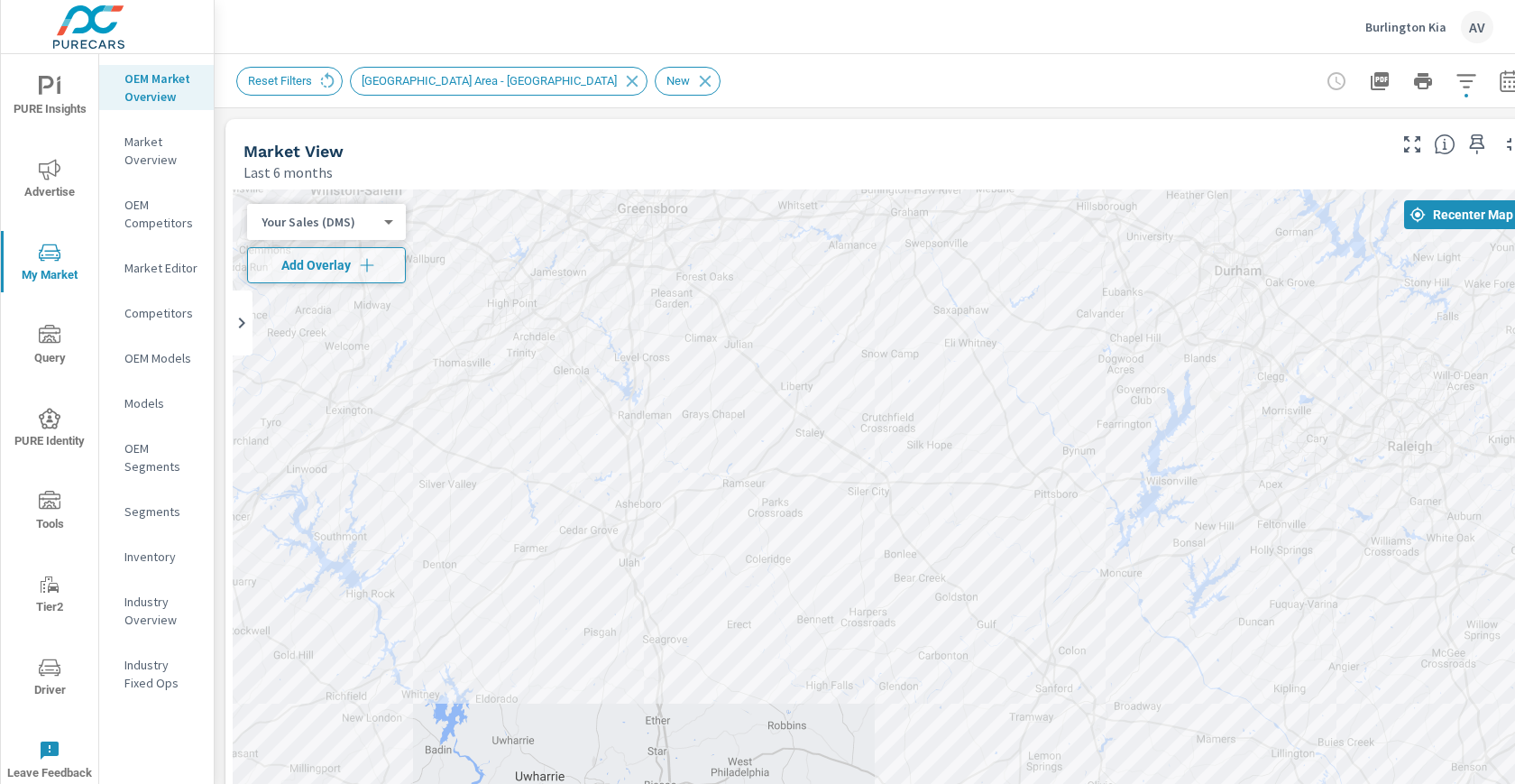
drag, startPoint x: 814, startPoint y: 534, endPoint x: 1061, endPoint y: 590, distance: 253.3
click at [1055, 611] on div at bounding box center [882, 556] width 1299 height 733
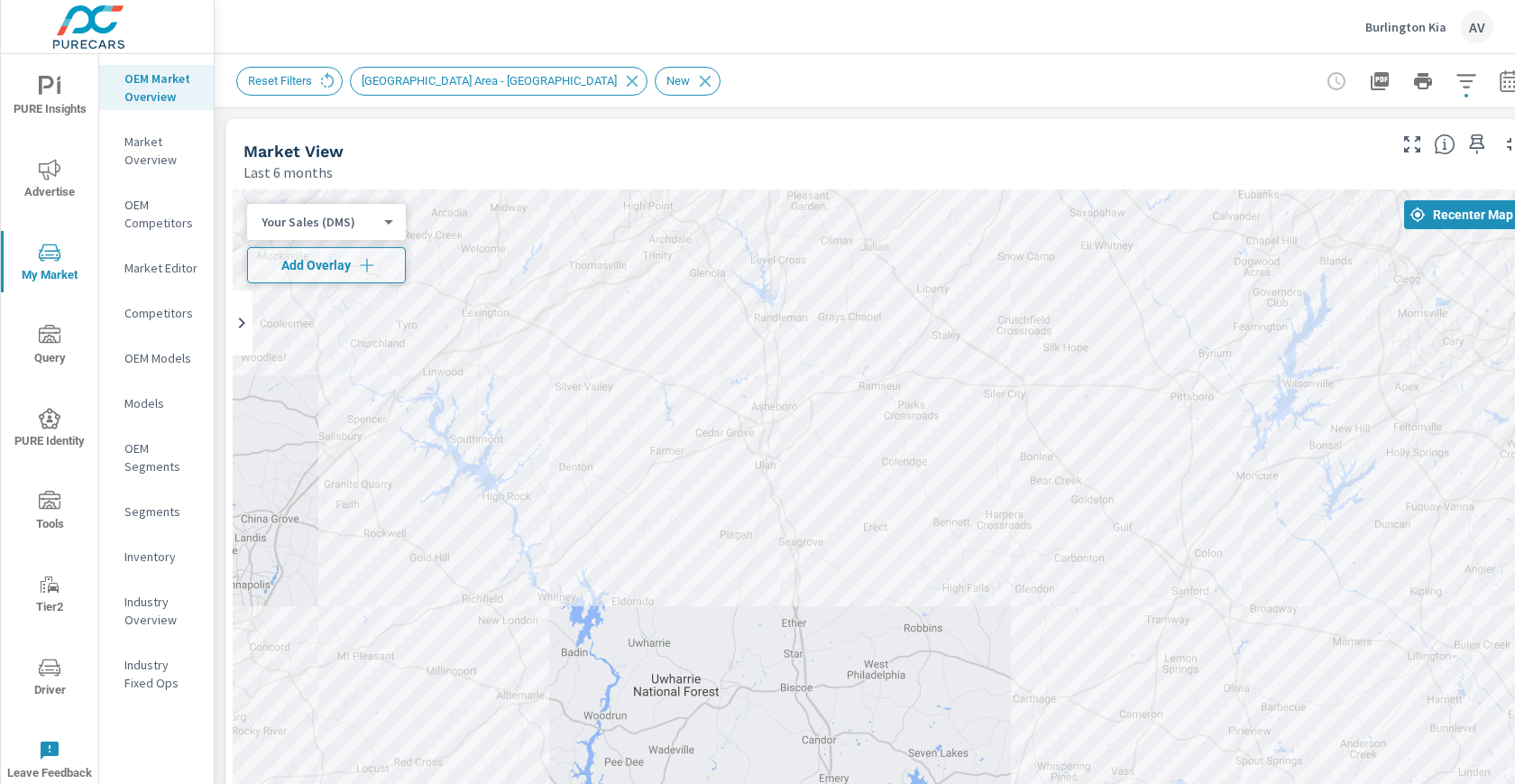
drag, startPoint x: 953, startPoint y: 510, endPoint x: 1143, endPoint y: 463, distance: 195.7
click at [1142, 463] on div at bounding box center [882, 556] width 1299 height 733
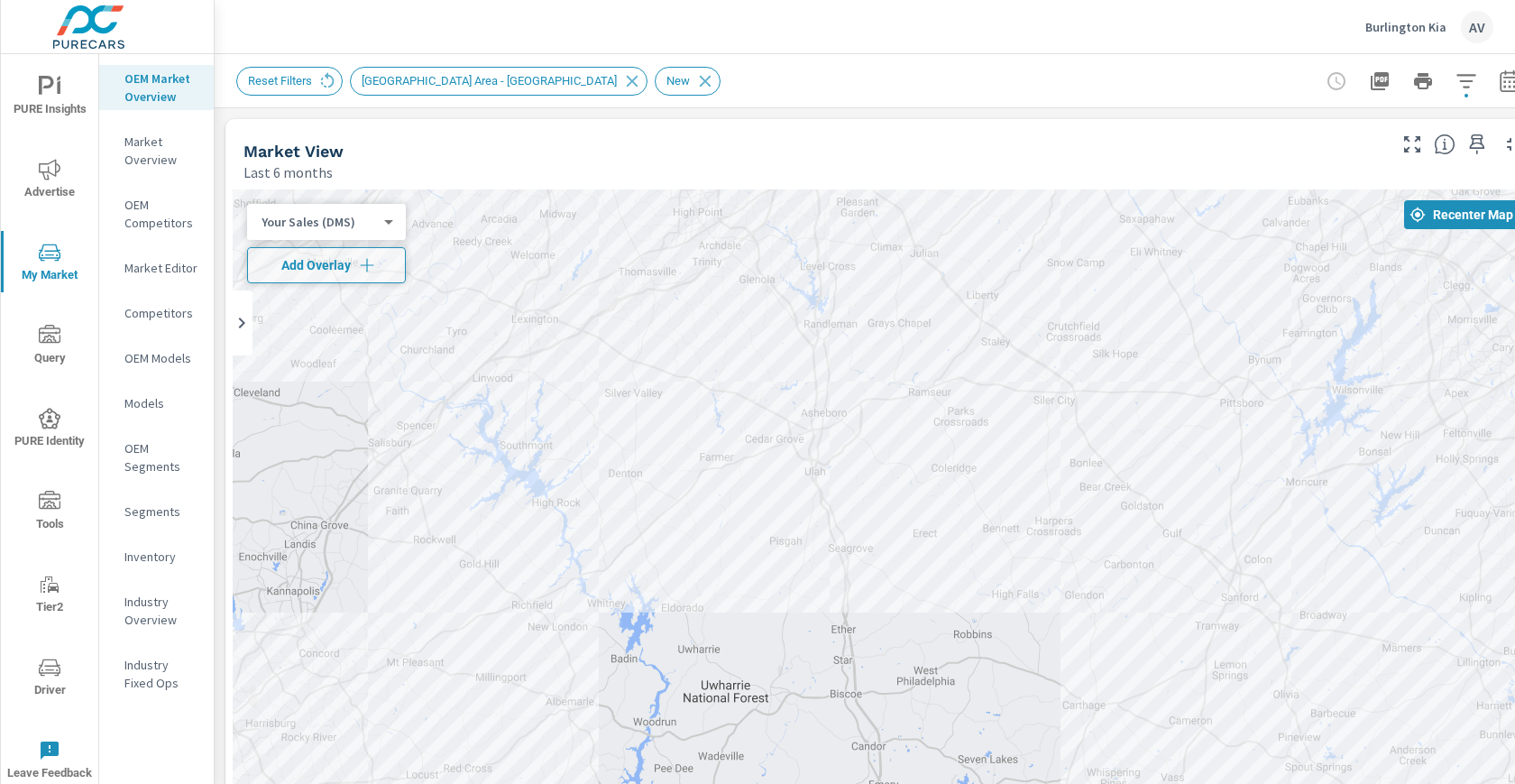
click at [156, 149] on p "Market Overview" at bounding box center [162, 150] width 75 height 37
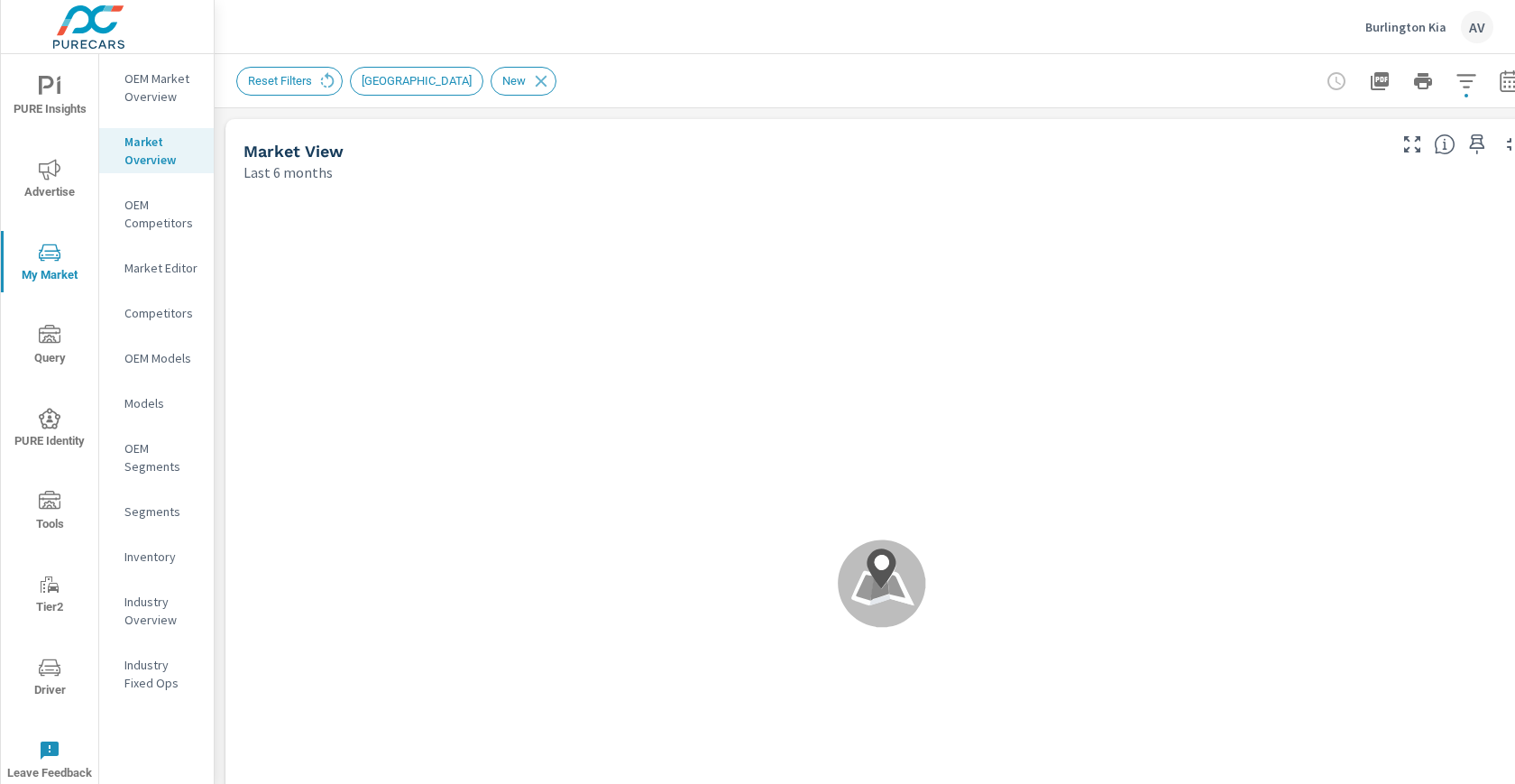
scroll to position [140, 0]
click at [50, 105] on span "PURE Insights" at bounding box center [49, 98] width 87 height 44
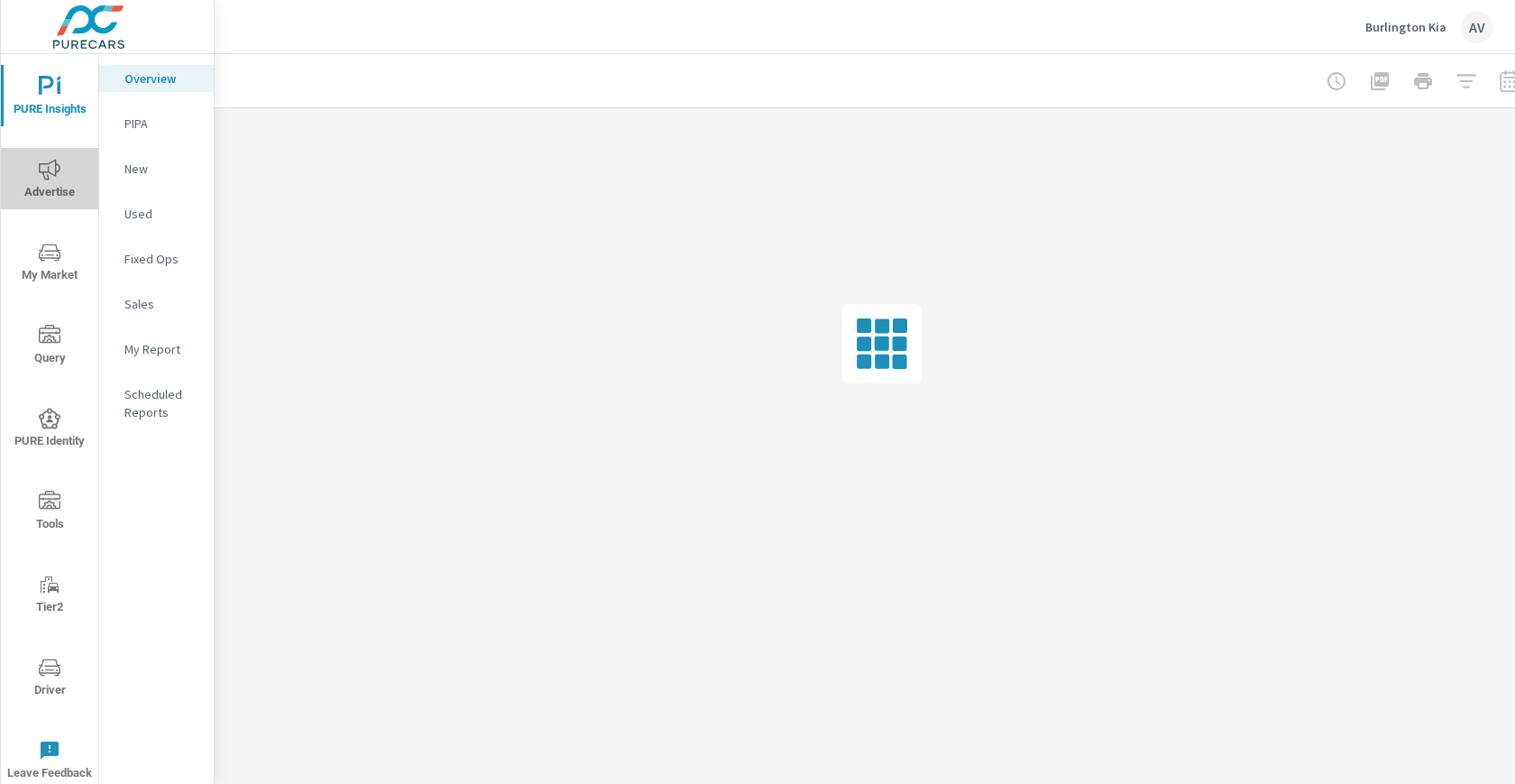
click at [62, 193] on span "Advertise" at bounding box center [49, 181] width 87 height 44
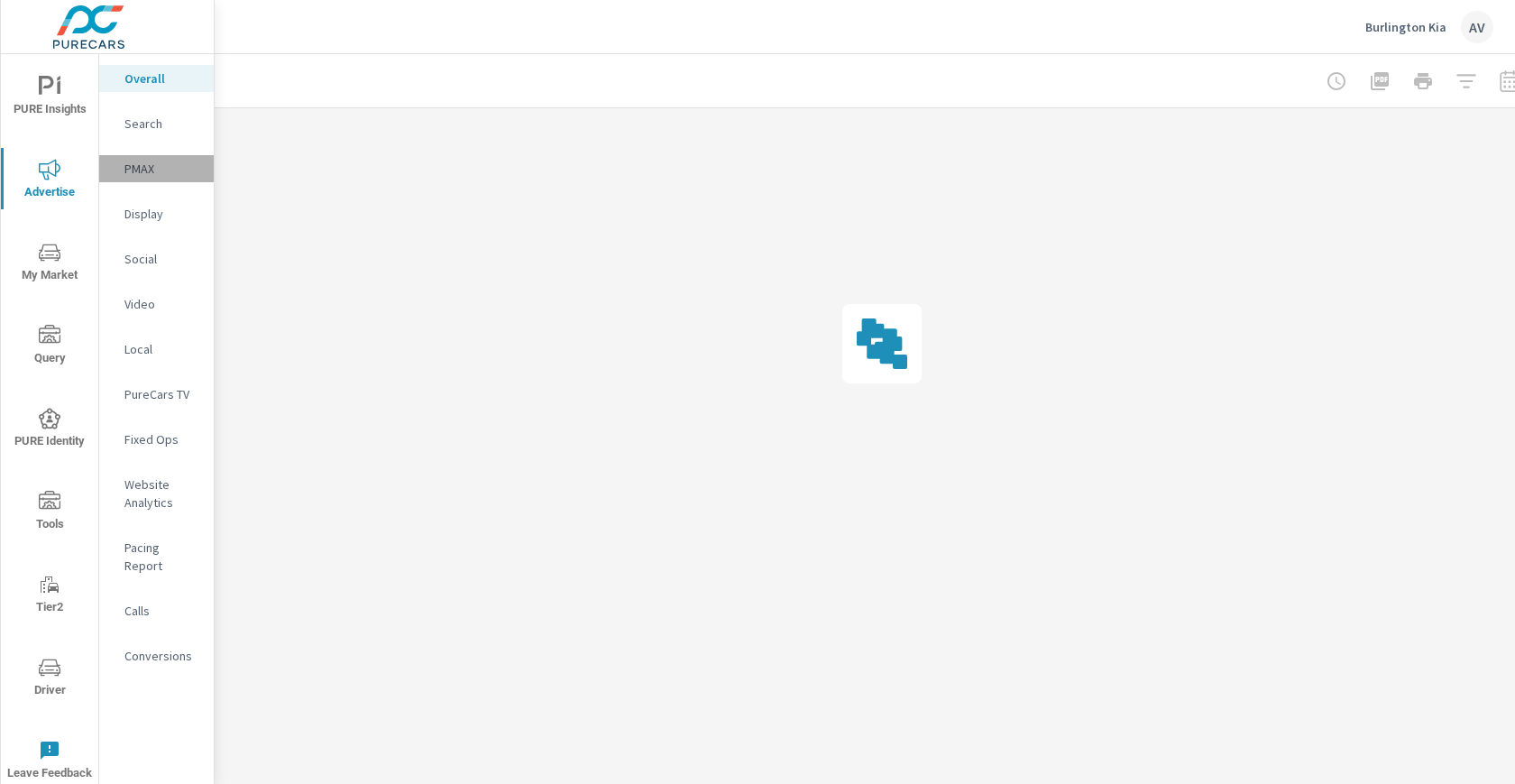
click at [138, 165] on p "PMAX" at bounding box center [162, 169] width 75 height 18
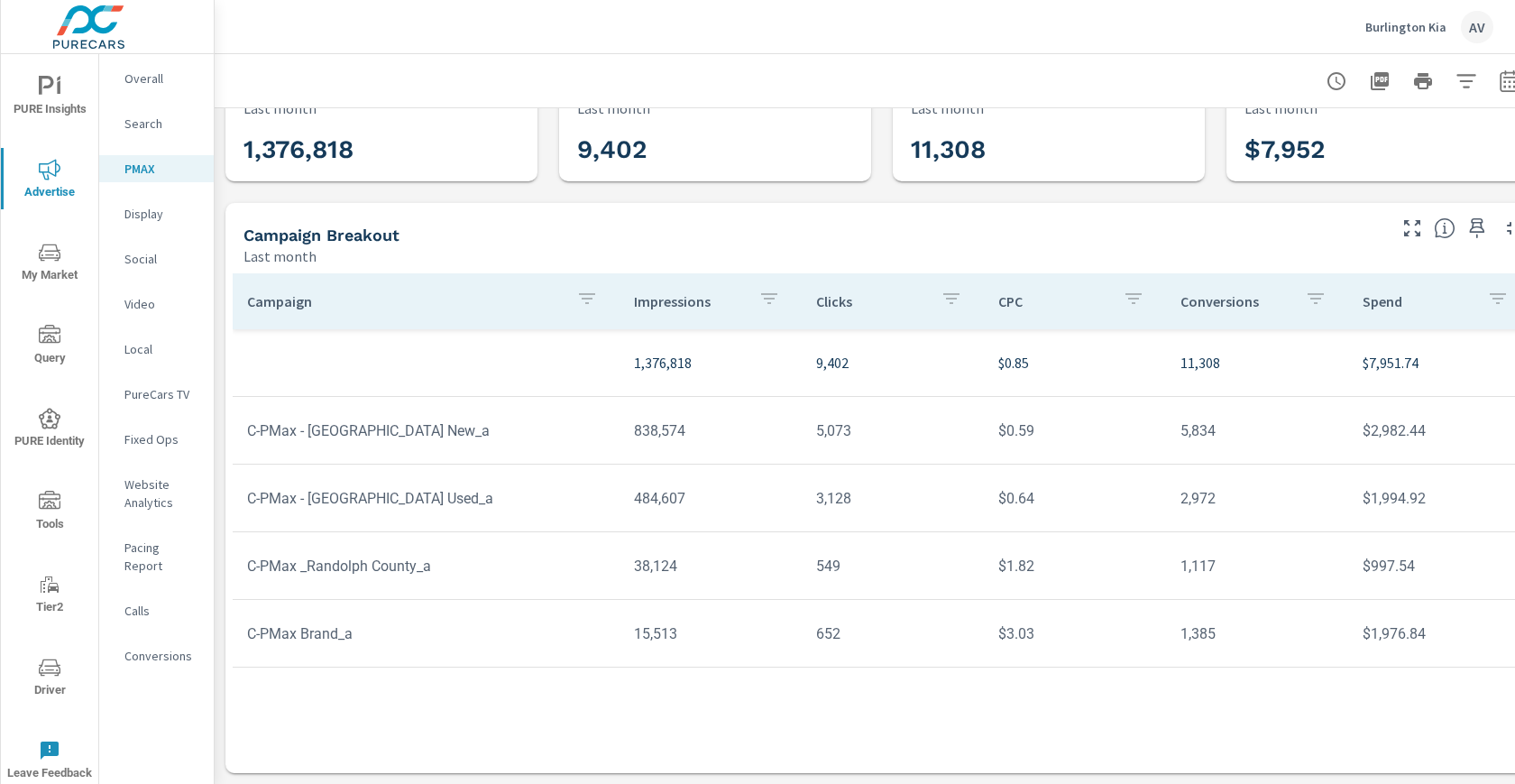
scroll to position [78, 0]
click at [684, 561] on td "38,124" at bounding box center [710, 566] width 182 height 46
click at [1121, 228] on div "Campaign Breakout" at bounding box center [814, 234] width 1140 height 21
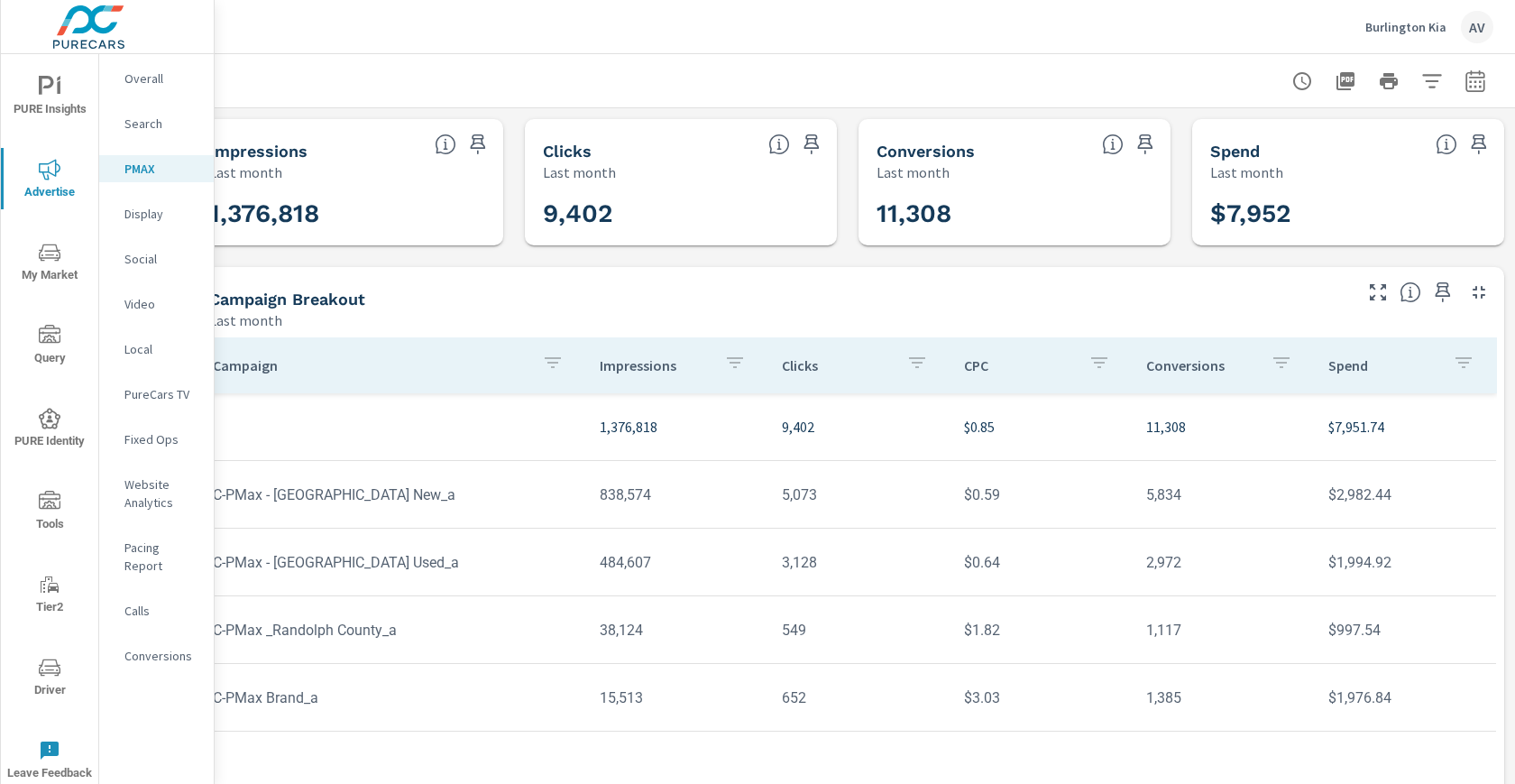
scroll to position [0, 48]
click at [898, 97] on div at bounding box center [848, 81] width 1292 height 53
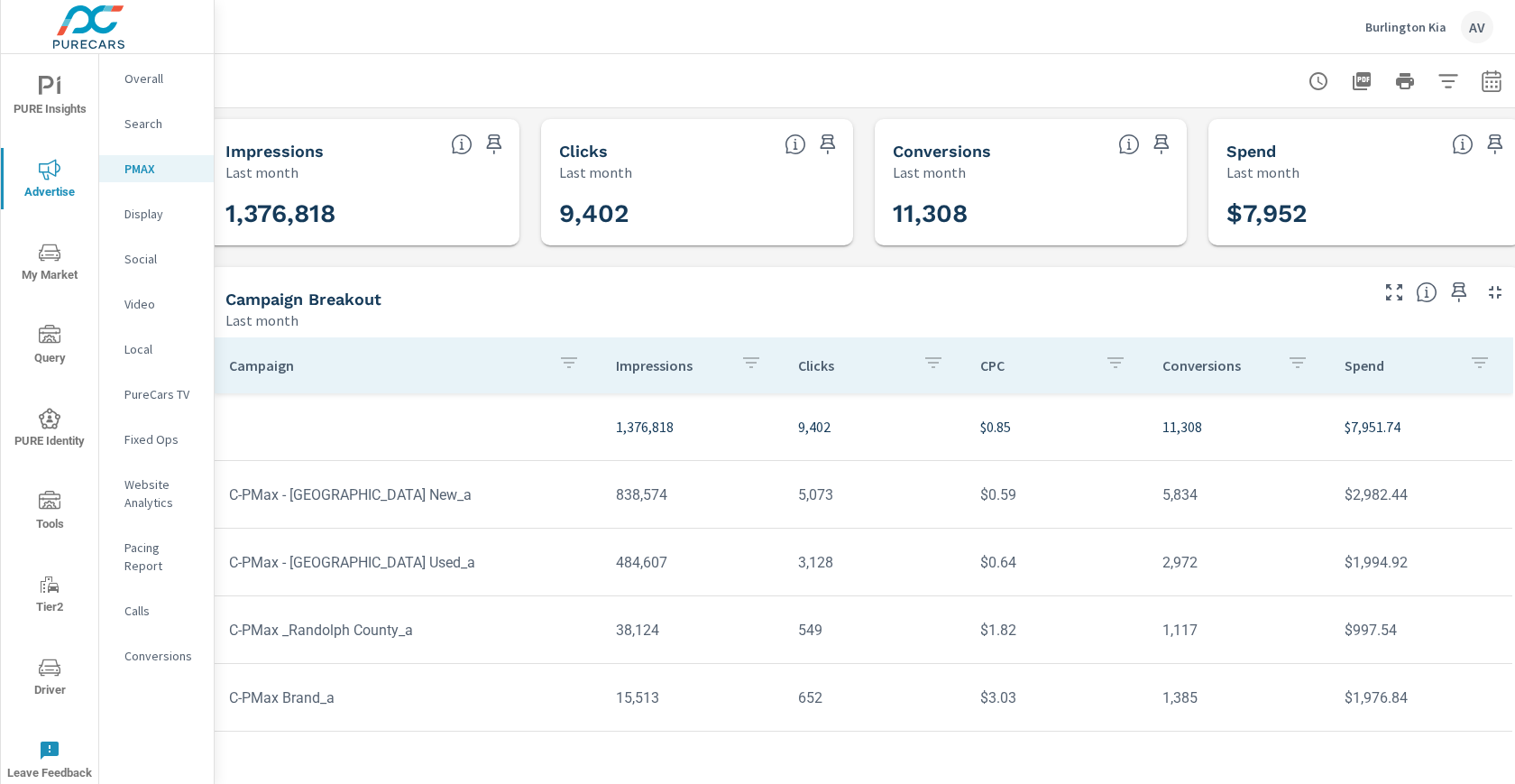
scroll to position [0, 0]
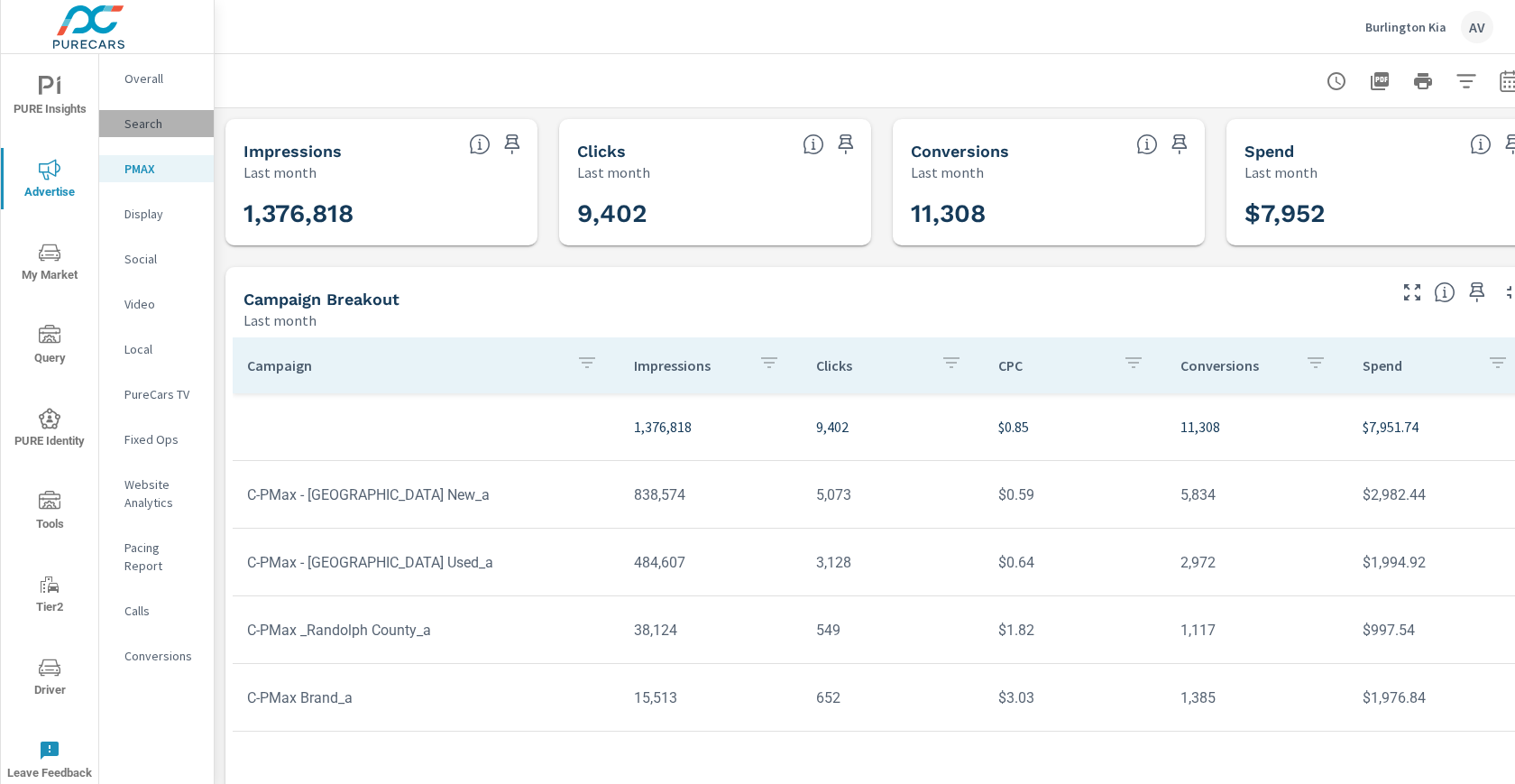
click at [117, 127] on div "Search" at bounding box center [156, 122] width 115 height 27
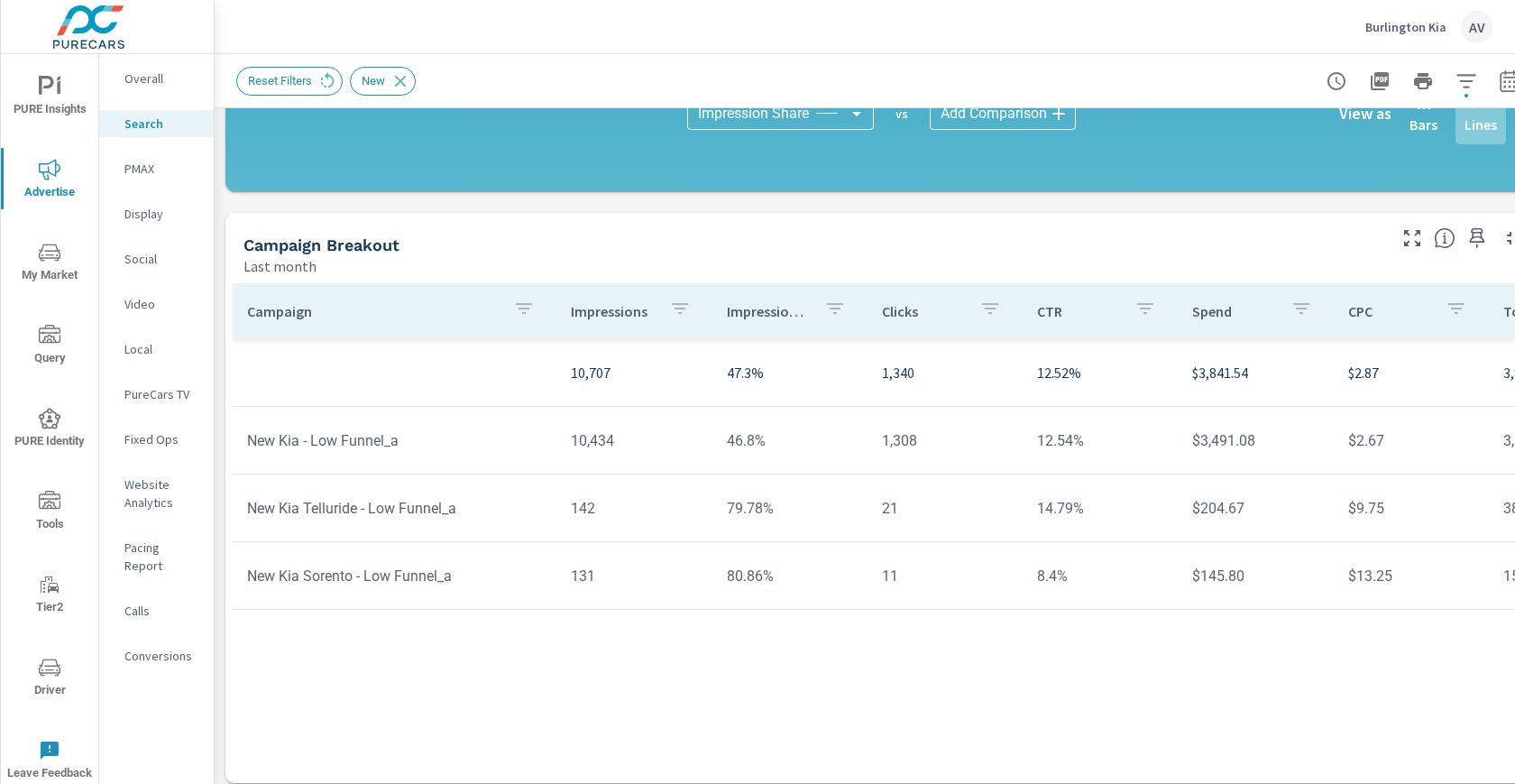
scroll to position [523, 0]
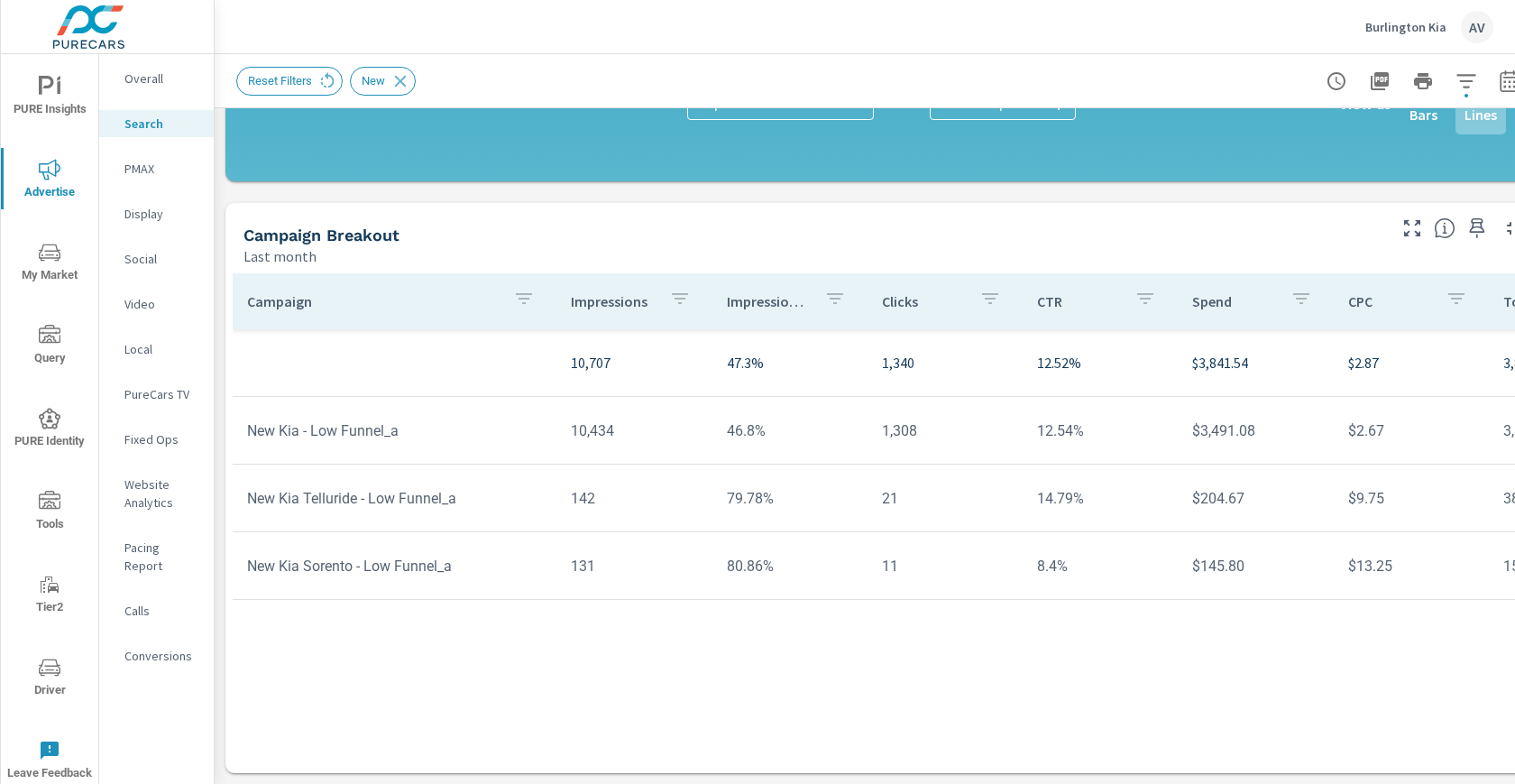
click at [518, 245] on div "Last month" at bounding box center [814, 256] width 1140 height 22
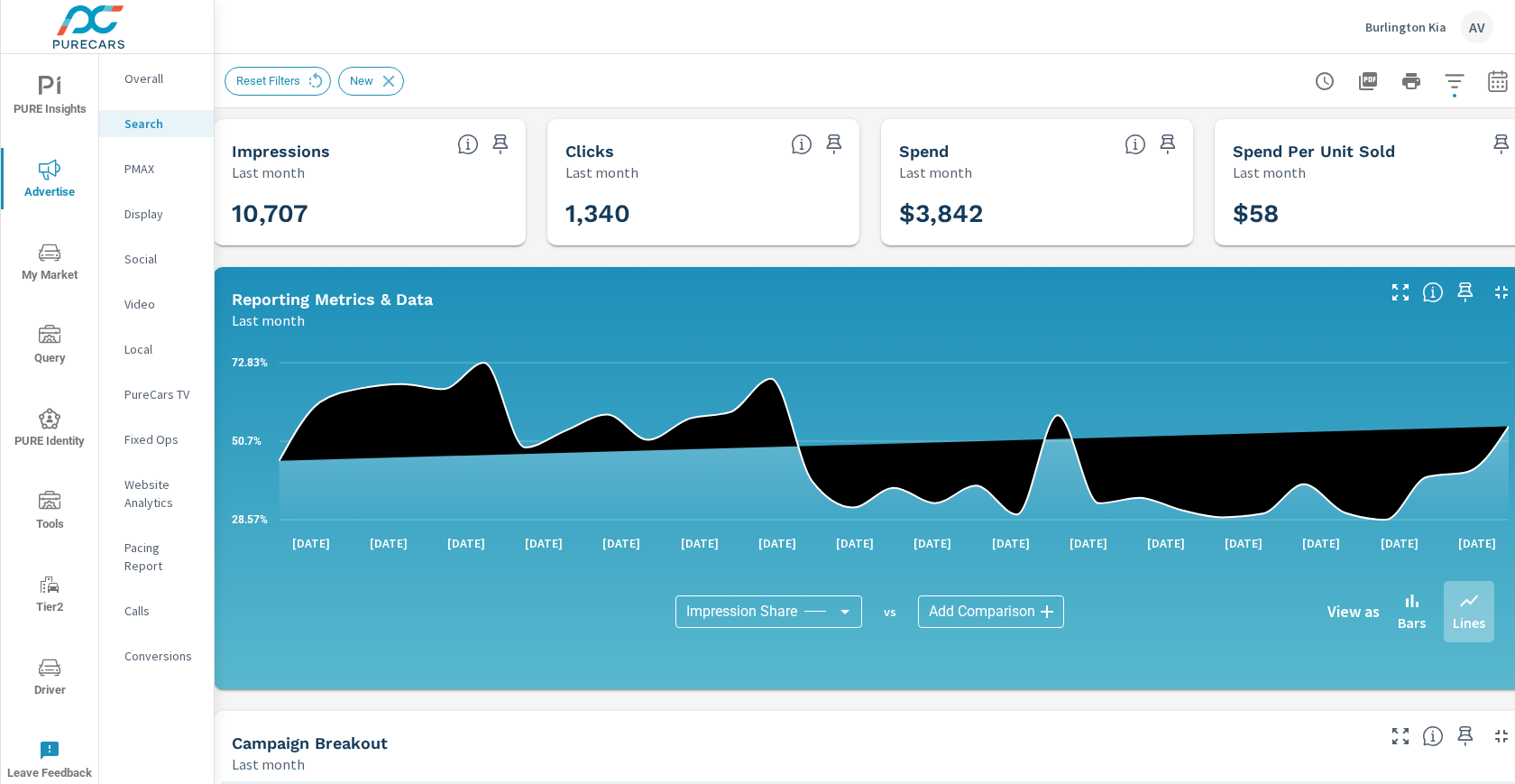
scroll to position [0, 48]
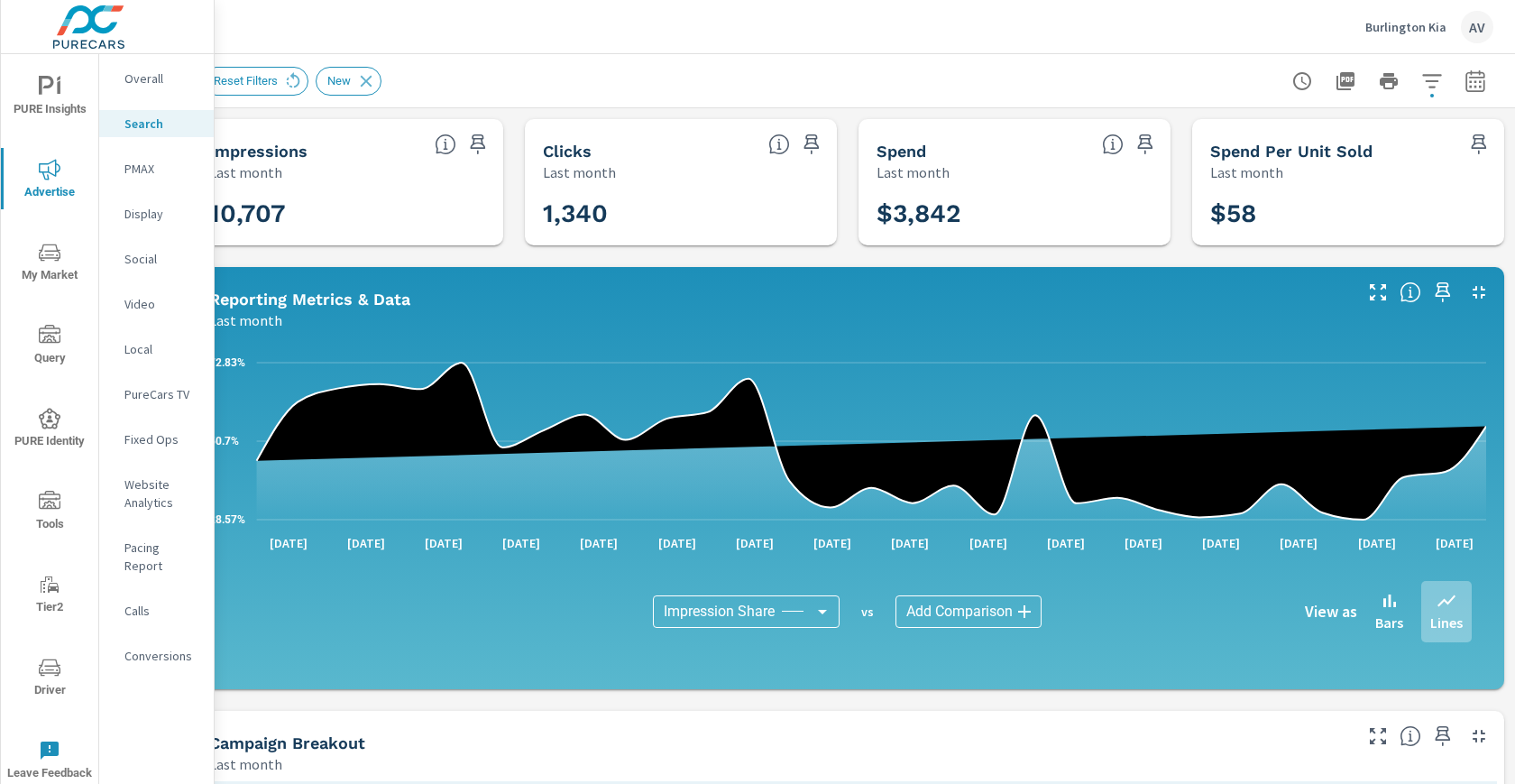
click at [1458, 84] on button "button" at bounding box center [1475, 81] width 37 height 37
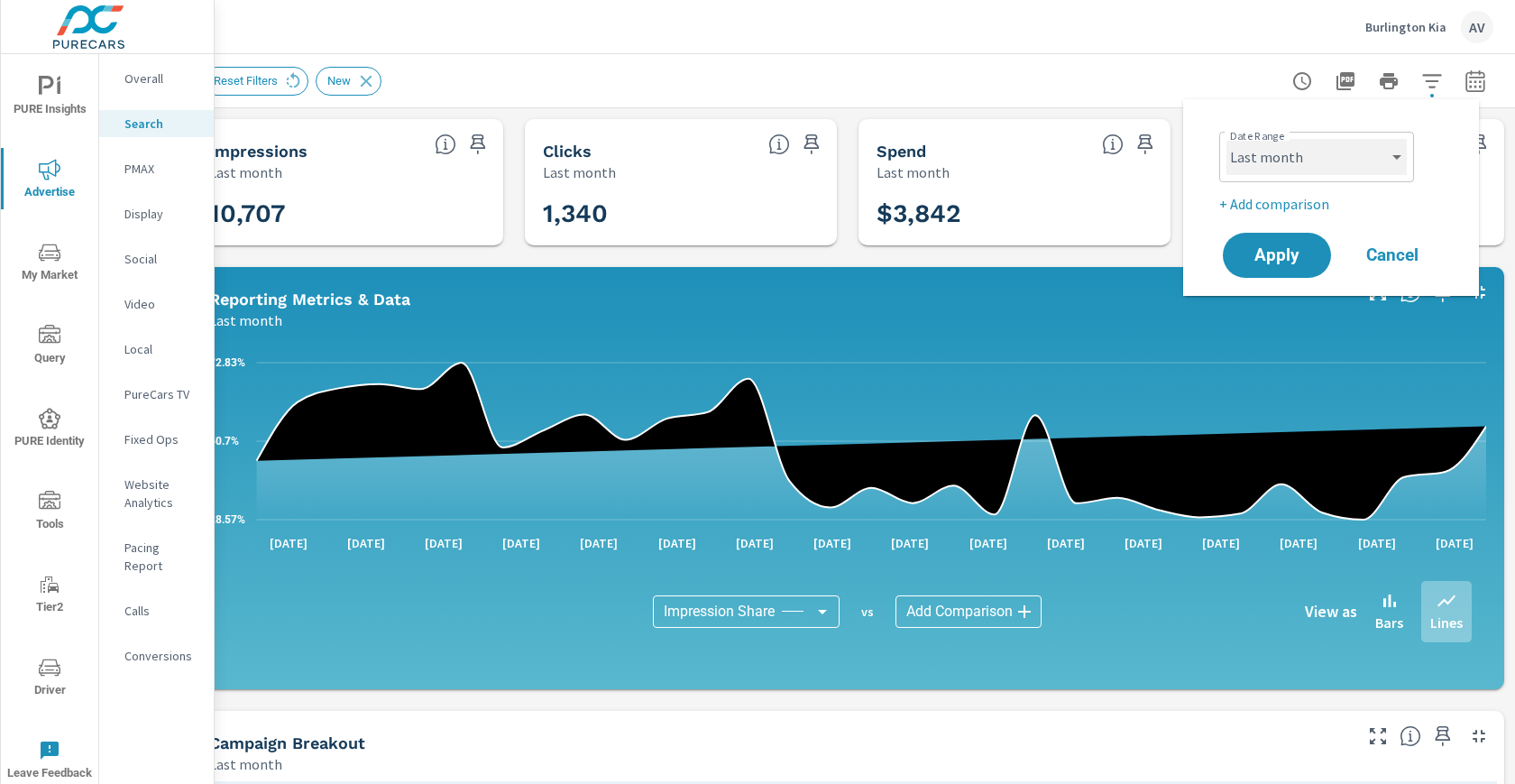
click at [1307, 165] on select "Custom [DATE] Last week Last 7 days Last 14 days Last 30 days Last 45 days Last…" at bounding box center [1316, 157] width 181 height 37
click at [1297, 156] on select "Custom [DATE] Last week Last 7 days Last 14 days Last 30 days Last 45 days Last…" at bounding box center [1316, 157] width 181 height 37
select select "Last 45 days"
click at [1296, 261] on span "Apply" at bounding box center [1277, 255] width 74 height 17
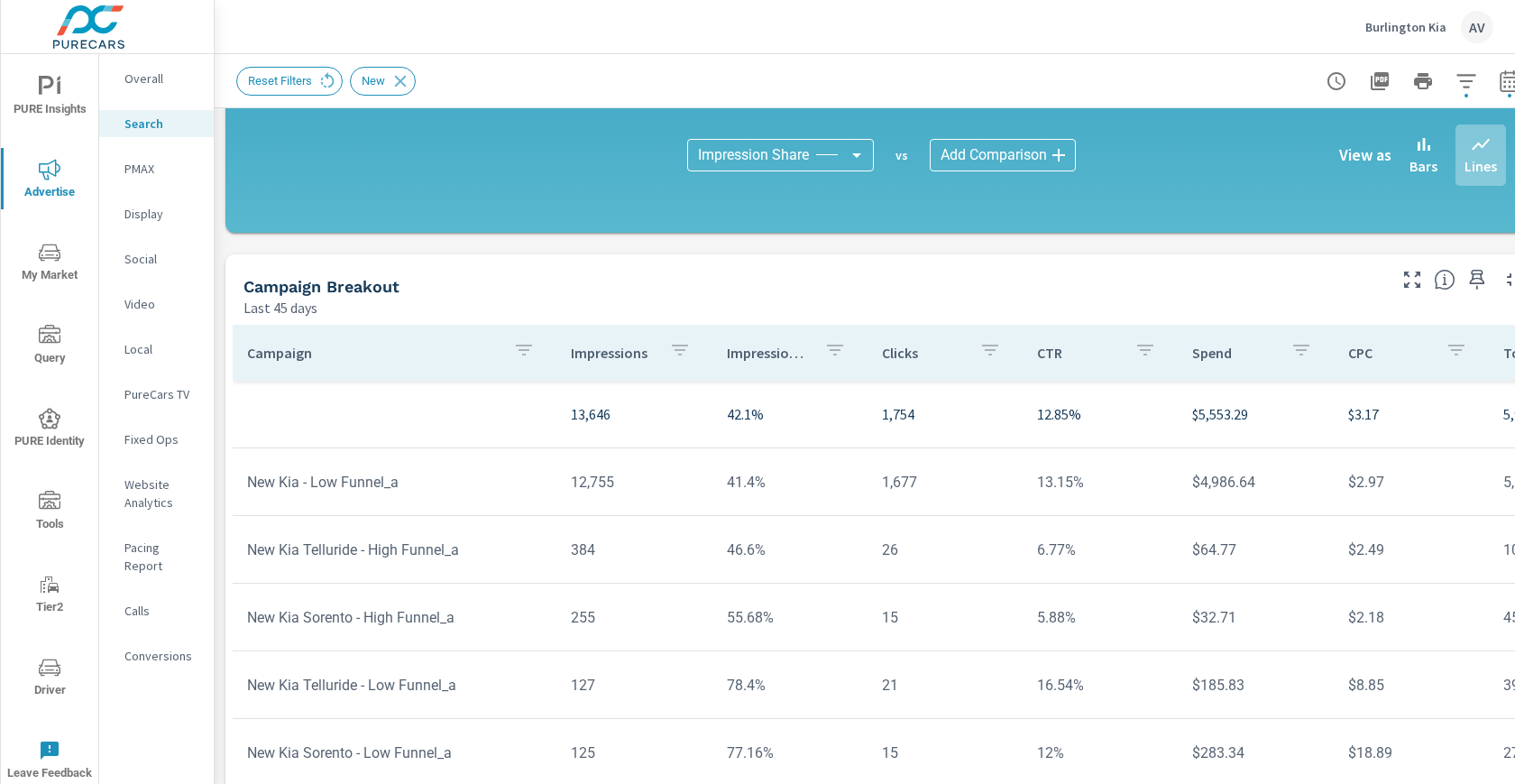
scroll to position [523, 0]
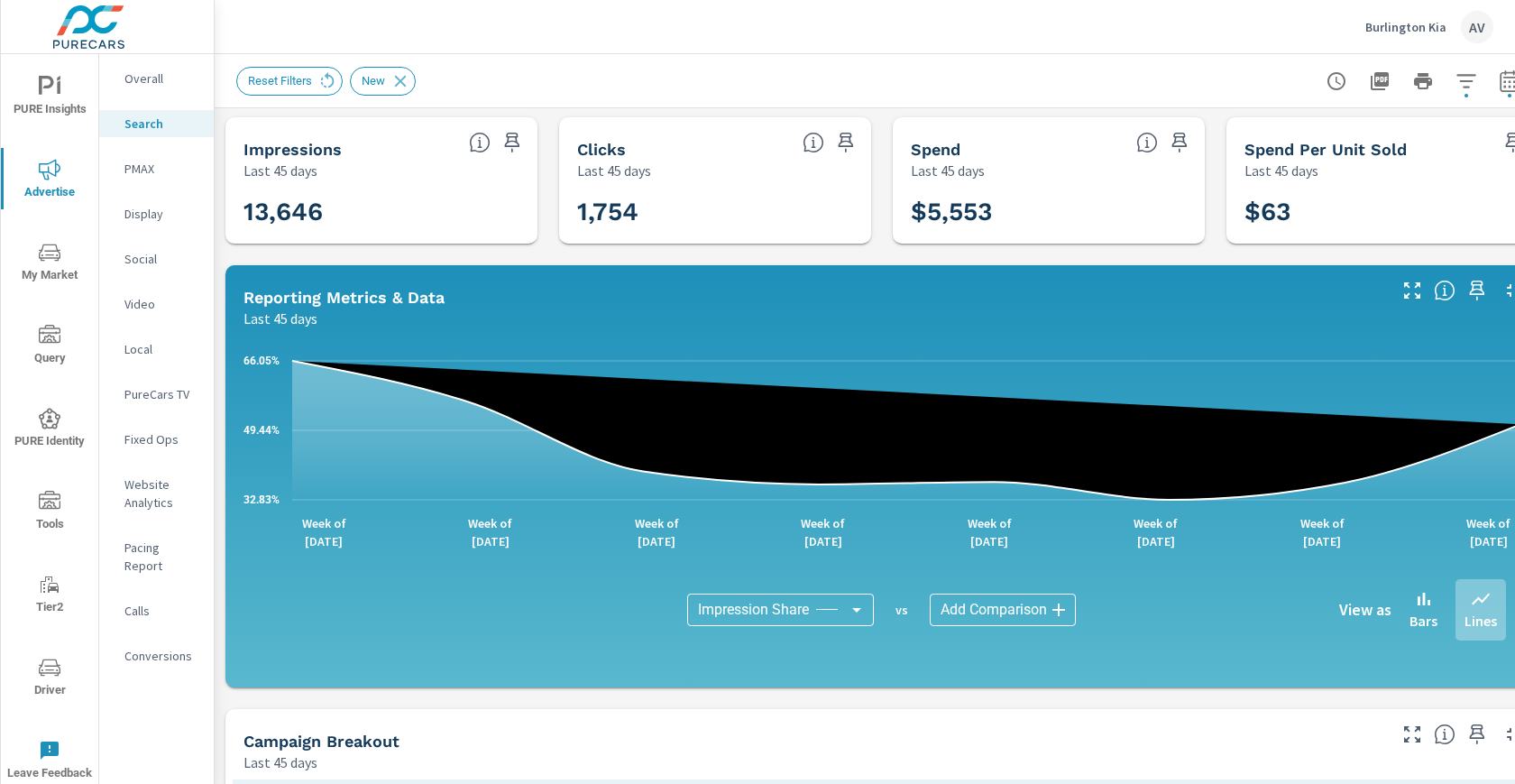
scroll to position [4, 0]
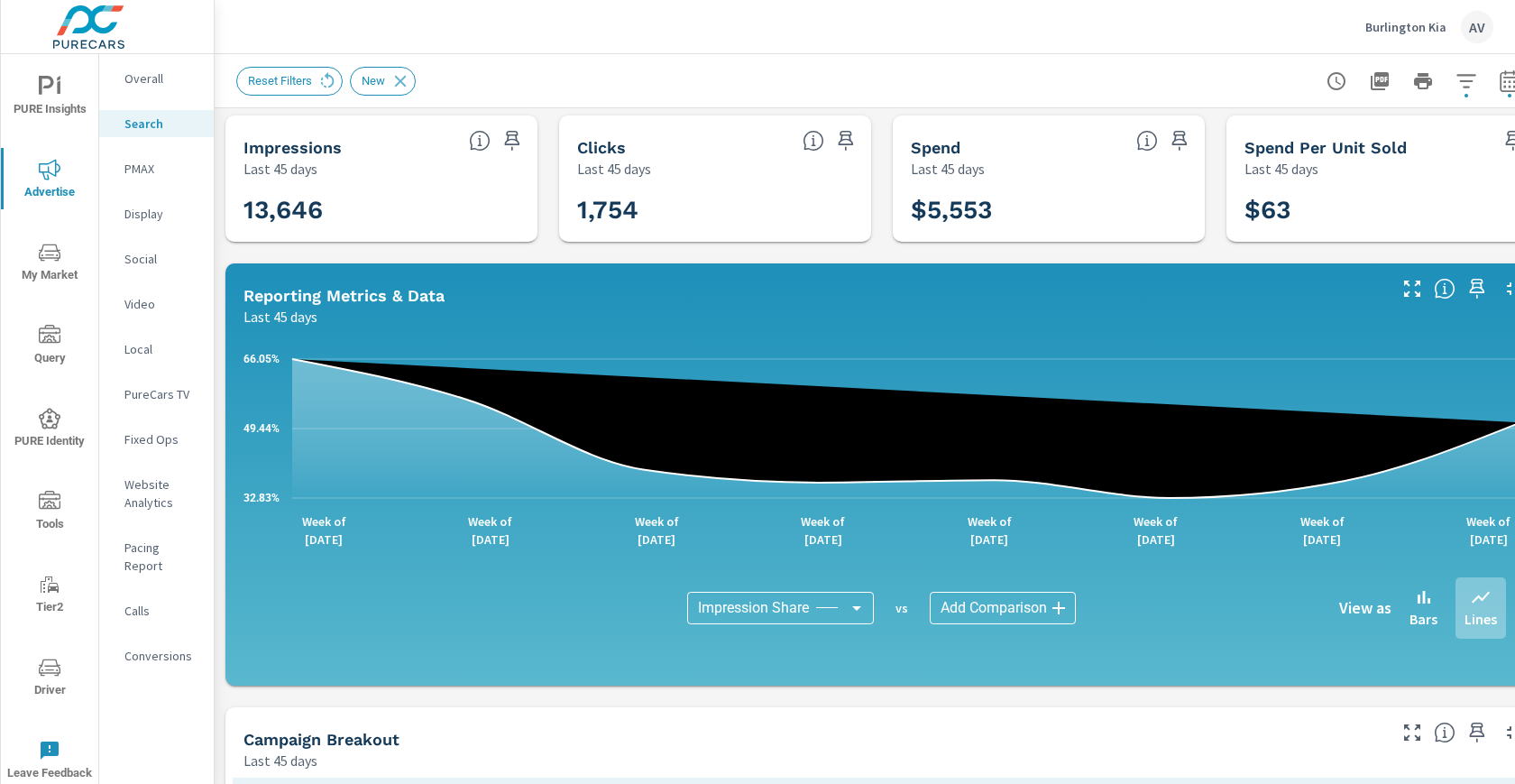
click at [223, 213] on div "Impressions Last 45 days 13,646 Clicks Last 45 days 1,754 Spend Last 45 days $5…" at bounding box center [882, 696] width 1335 height 1183
click at [45, 259] on icon "nav menu" at bounding box center [49, 253] width 22 height 22
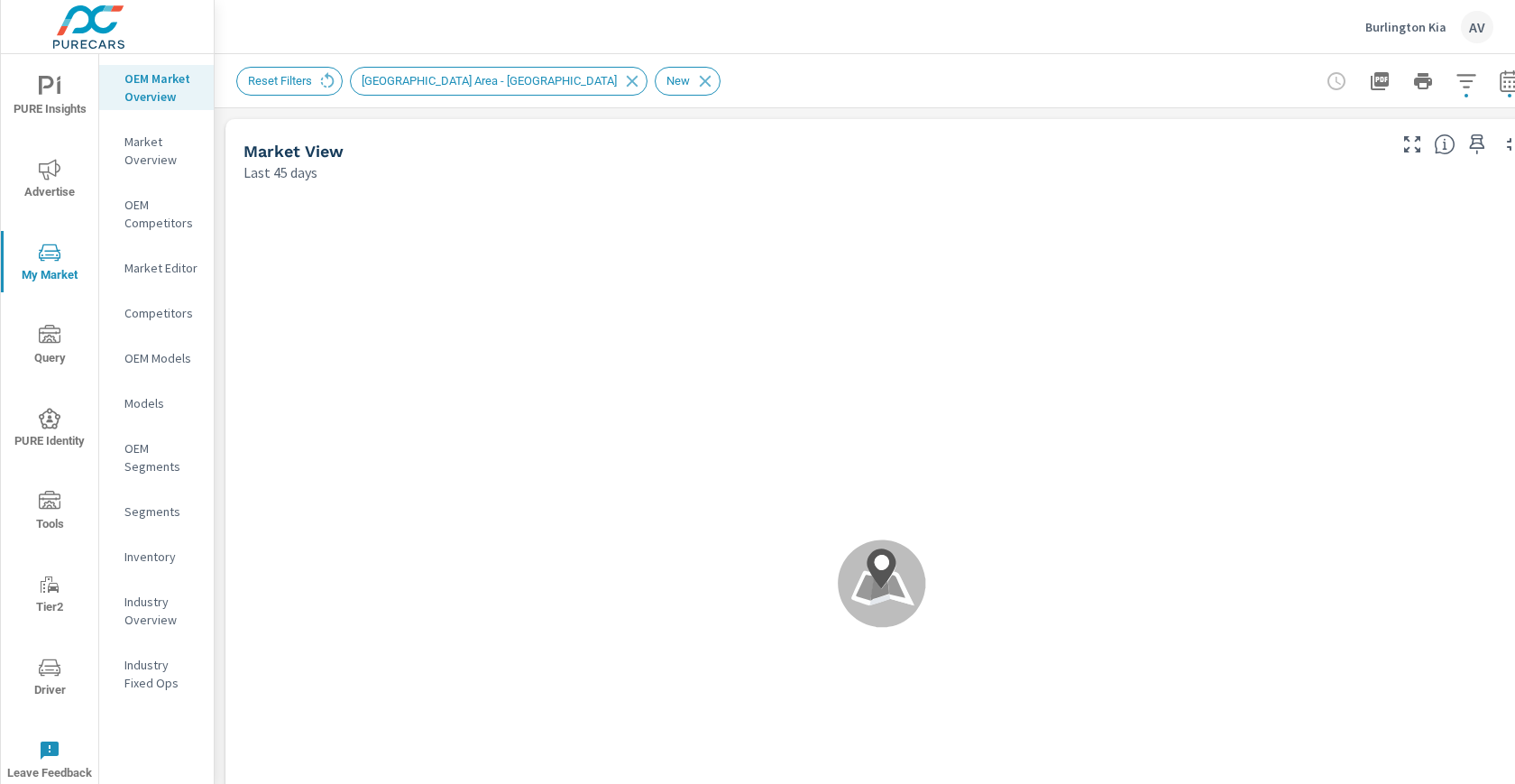
click at [210, 153] on div "Market Overview" at bounding box center [156, 151] width 115 height 45
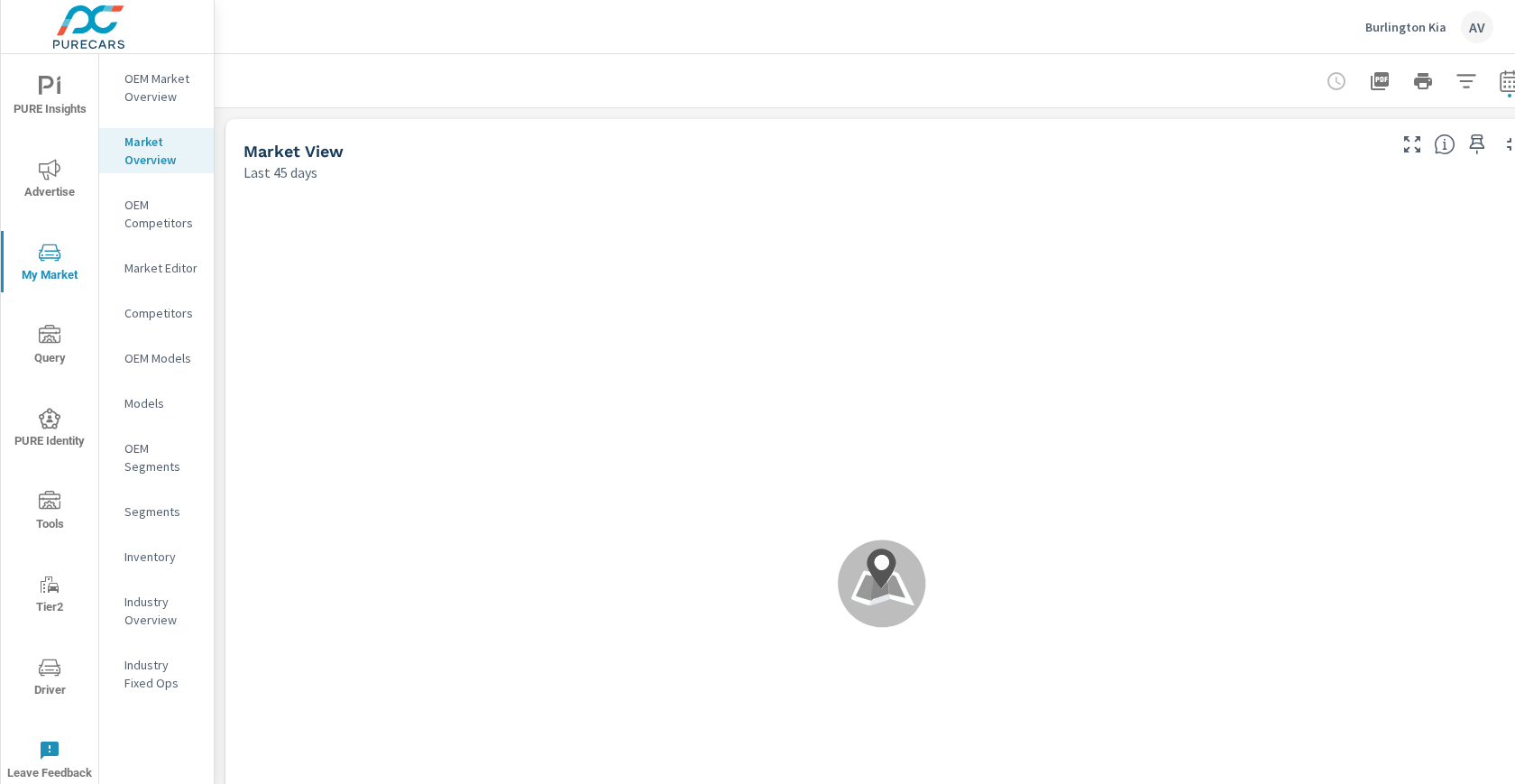
click at [225, 154] on div "Market View Last 45 days" at bounding box center [808, 151] width 1165 height 64
click at [844, 163] on div "Last 45 days" at bounding box center [814, 172] width 1140 height 22
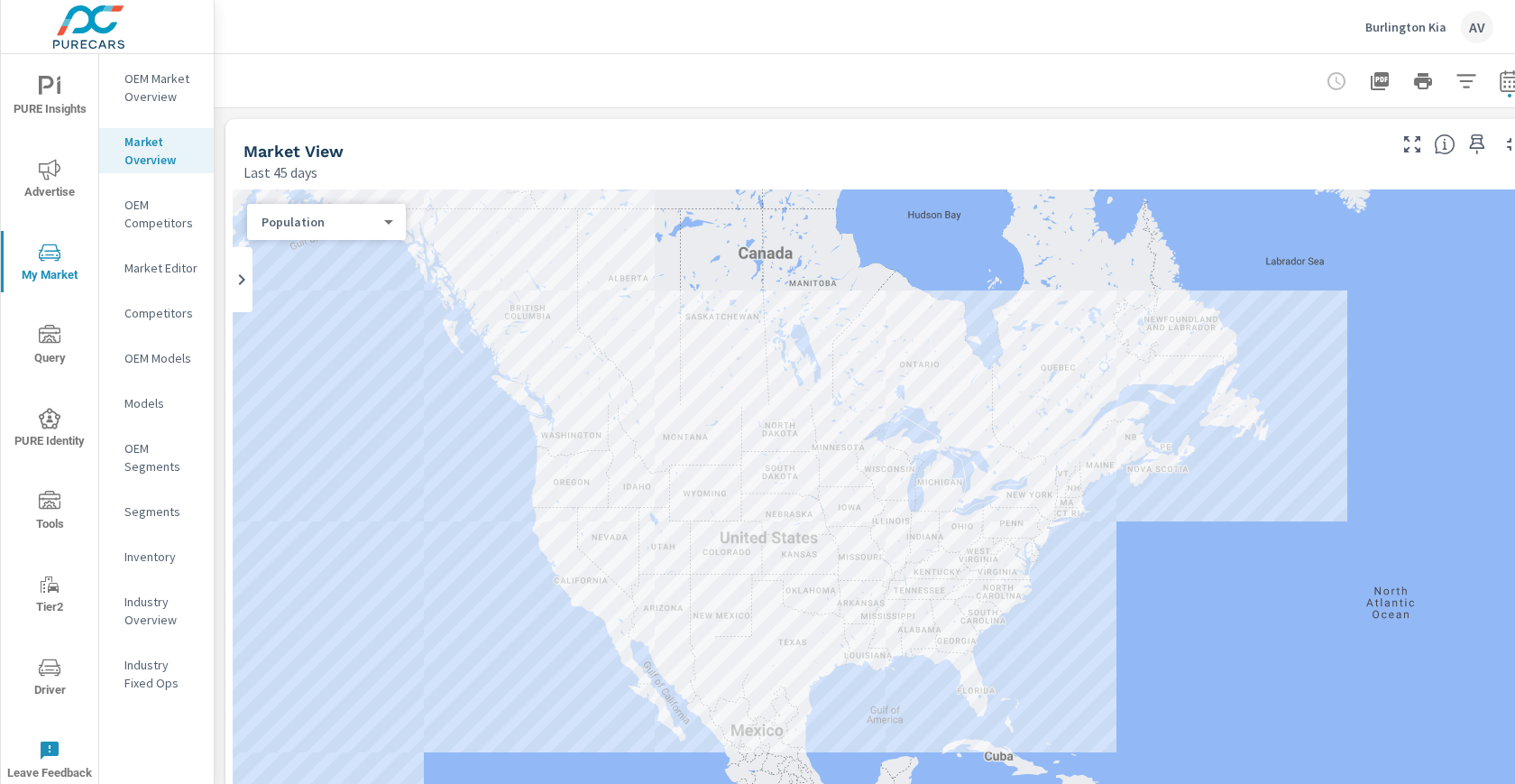
scroll to position [0, 48]
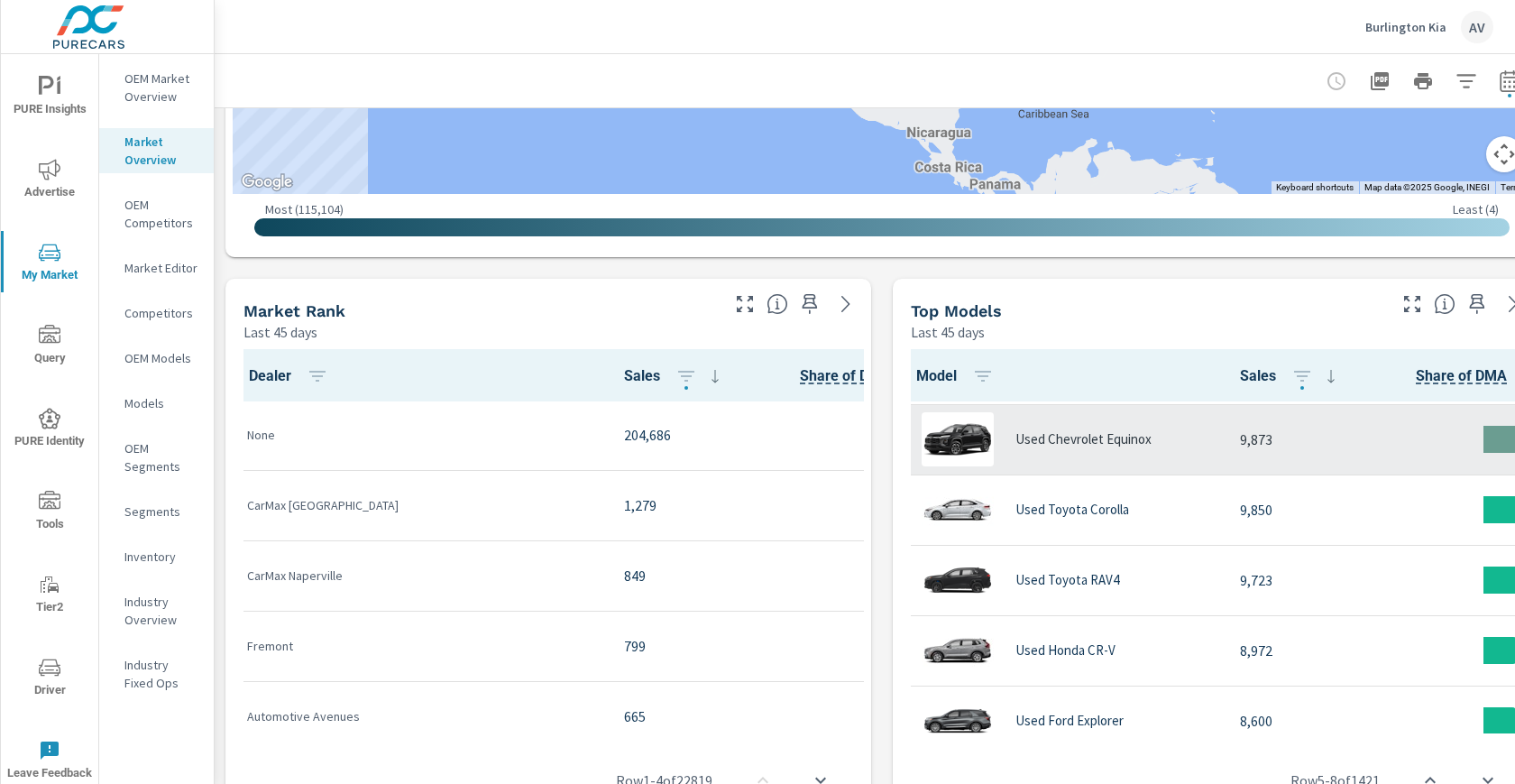
scroll to position [446, 0]
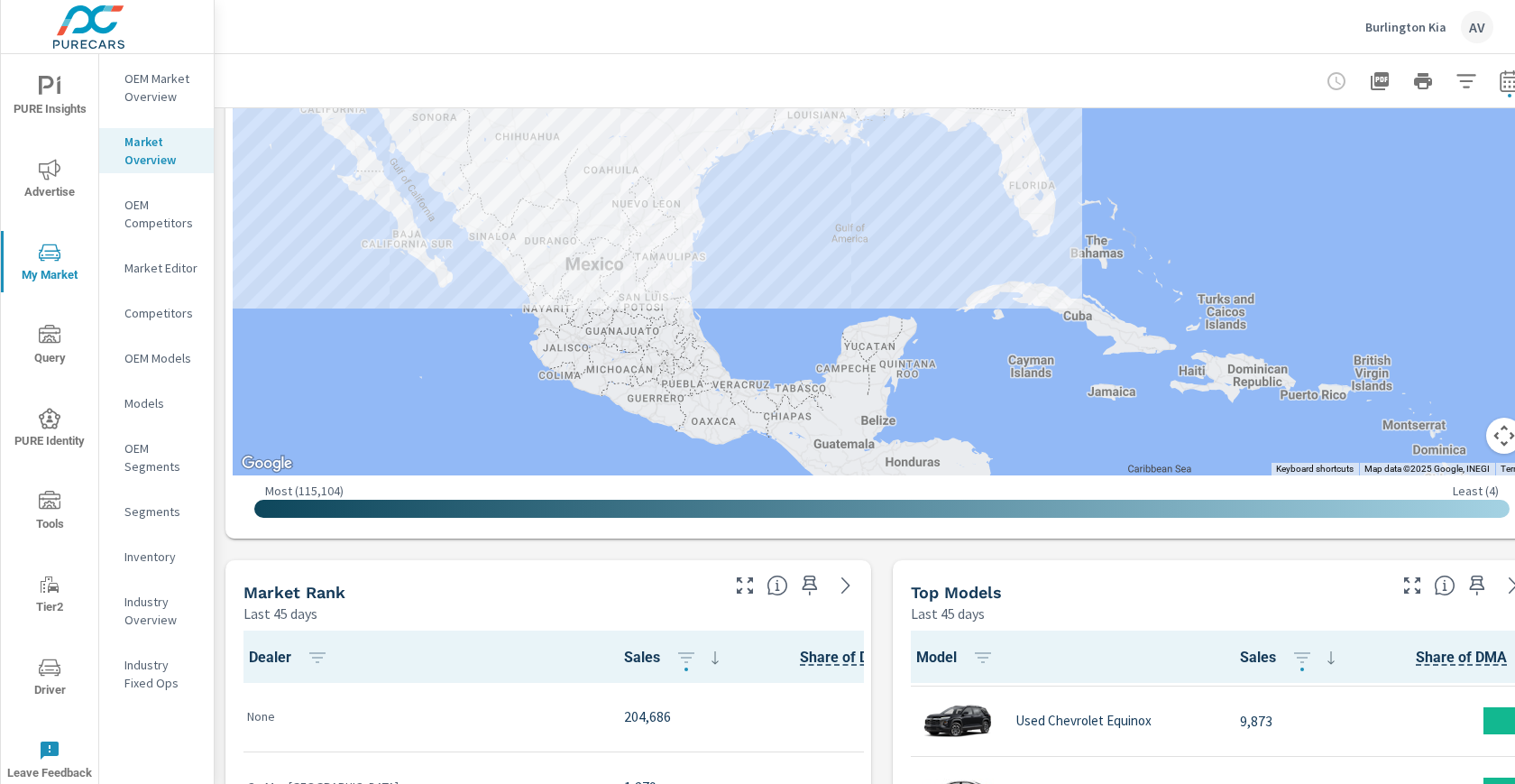
click at [141, 85] on p "OEM Market Overview" at bounding box center [162, 87] width 75 height 37
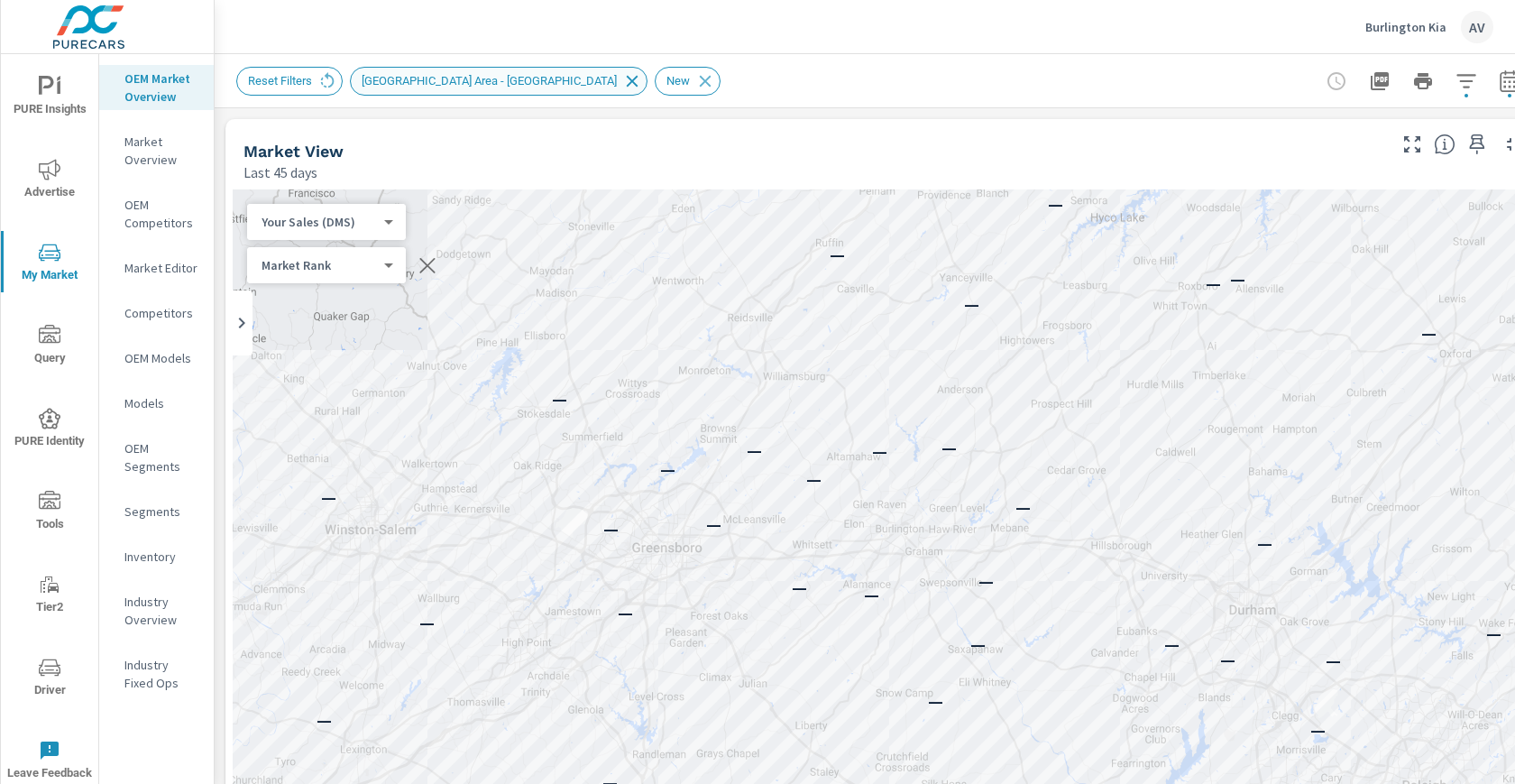
click at [622, 79] on icon at bounding box center [632, 81] width 20 height 20
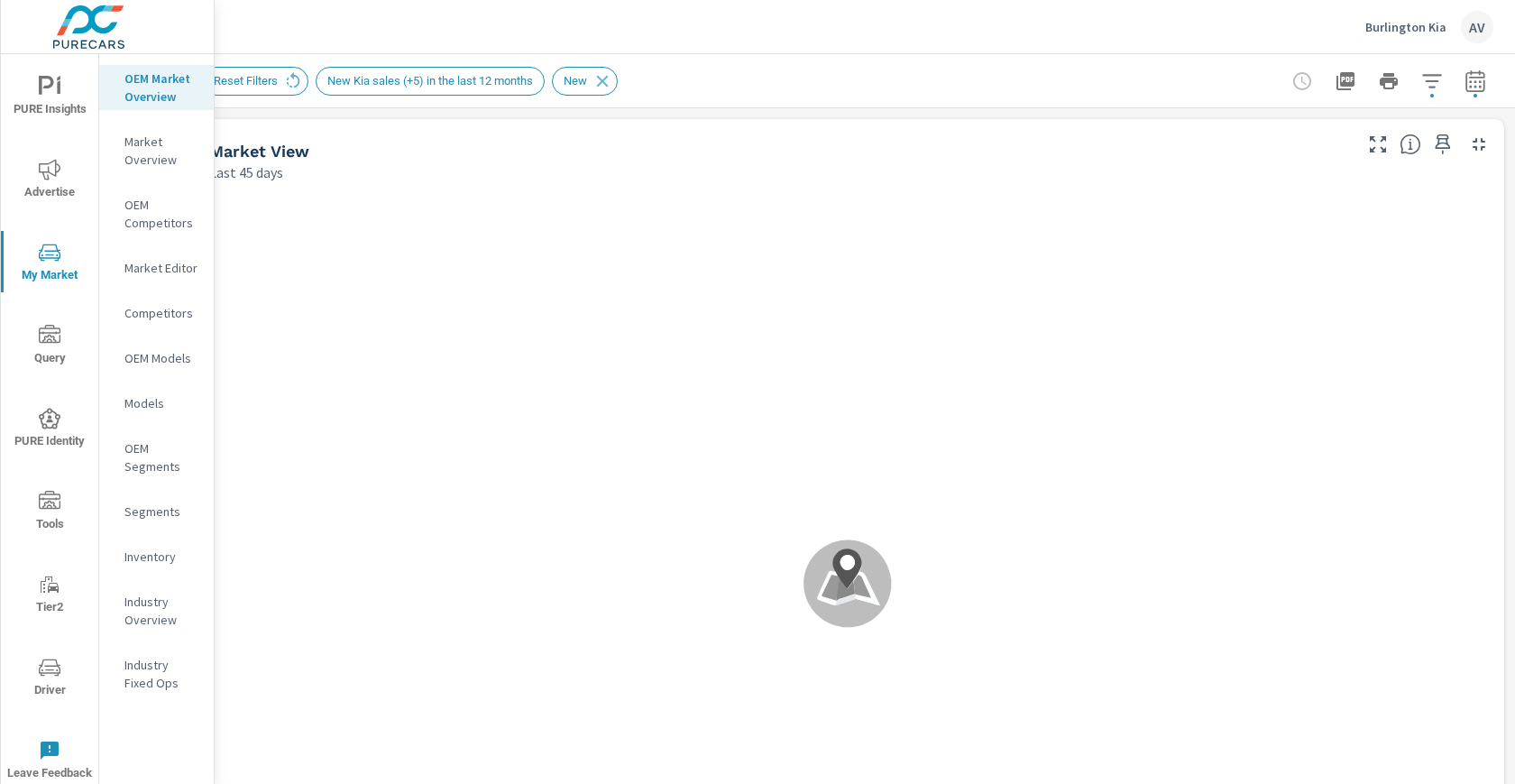
scroll to position [0, 48]
click at [1421, 81] on icon "button" at bounding box center [1432, 81] width 22 height 22
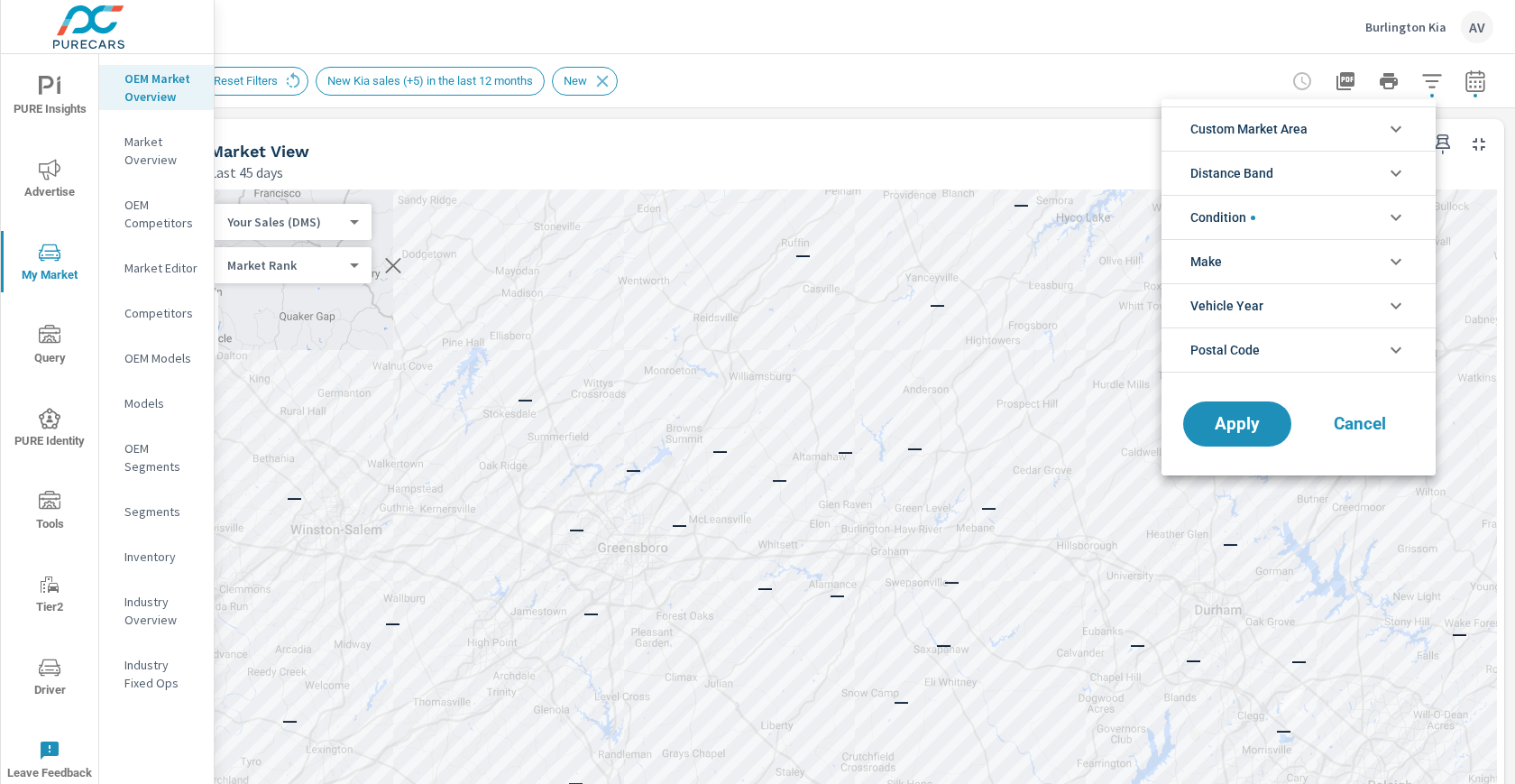
click at [1314, 128] on li "Custom Market Area" at bounding box center [1299, 128] width 275 height 44
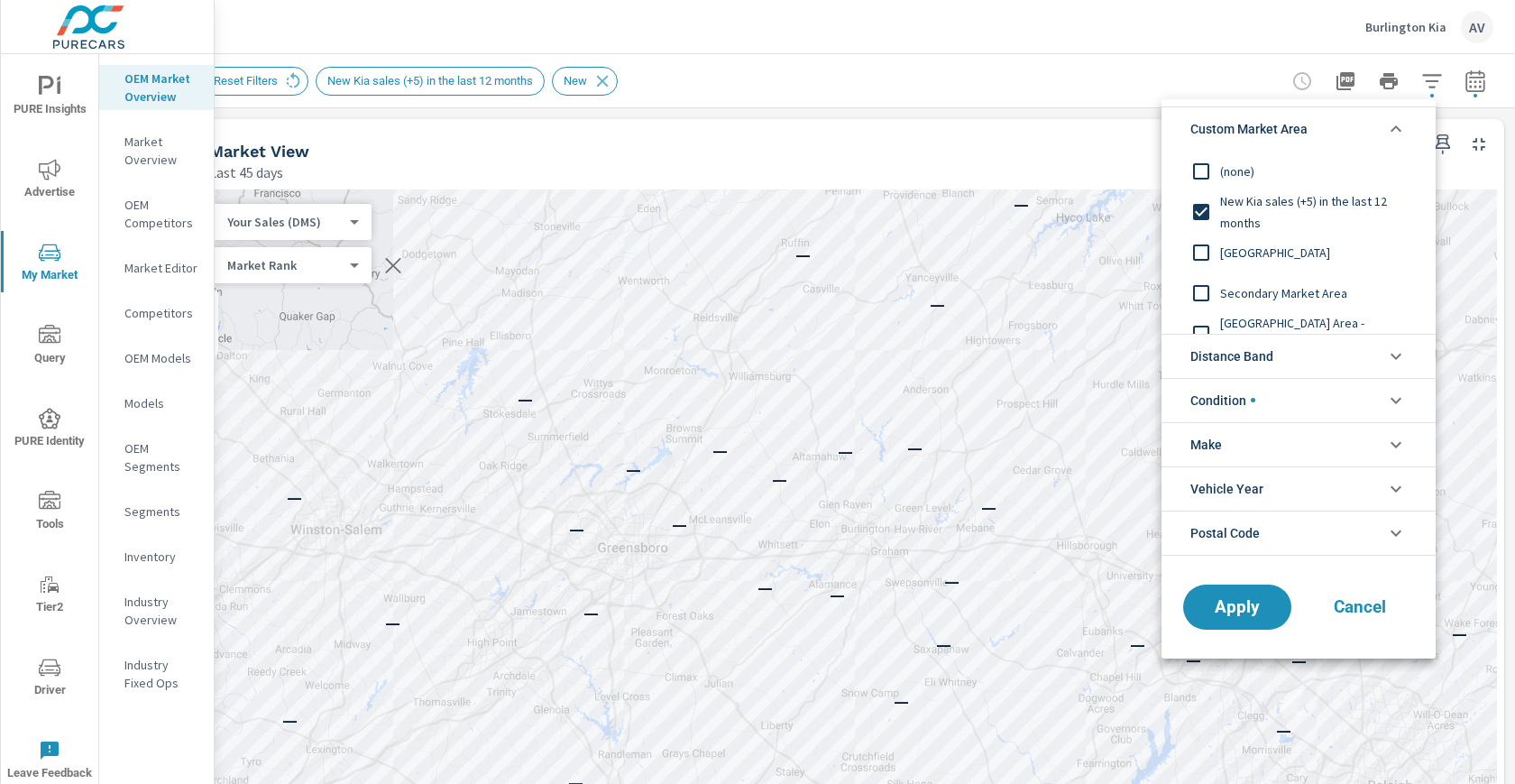
click at [1240, 254] on span "[GEOGRAPHIC_DATA]" at bounding box center [1319, 253] width 198 height 22
click at [1242, 607] on span "Apply" at bounding box center [1237, 606] width 74 height 17
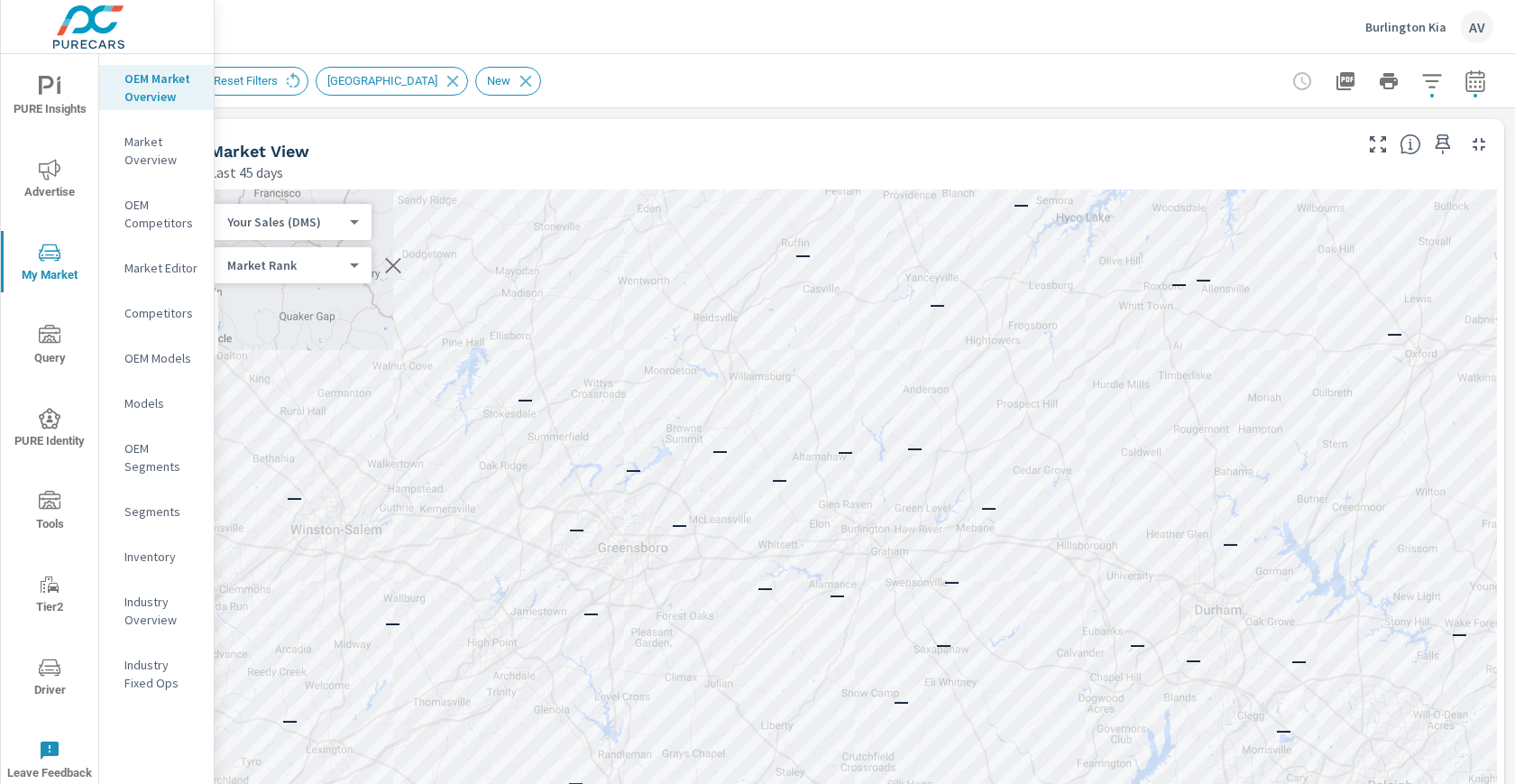
scroll to position [0, 48]
click at [1465, 80] on icon "button" at bounding box center [1475, 81] width 22 height 22
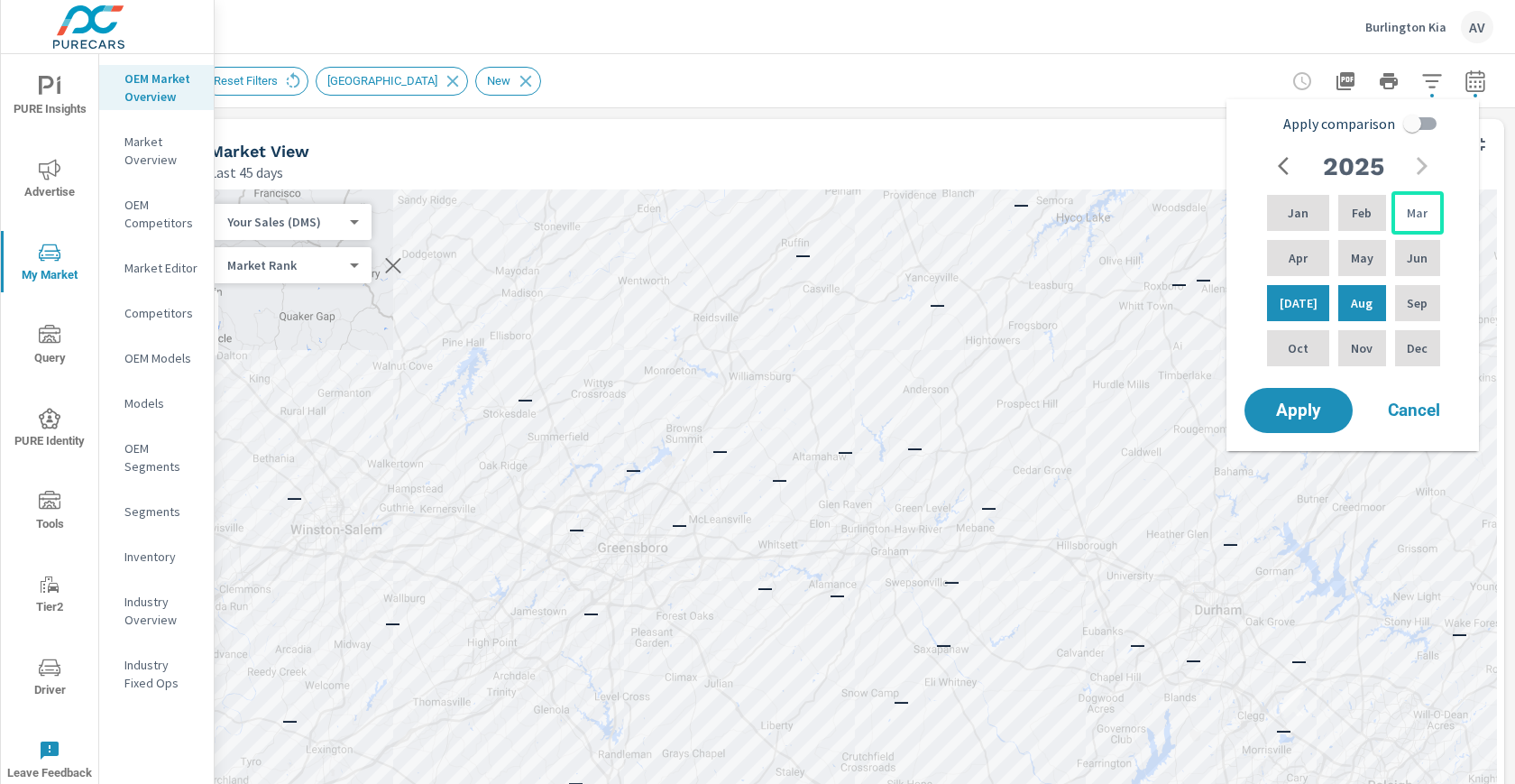
click at [1421, 209] on p "Mar" at bounding box center [1417, 212] width 21 height 18
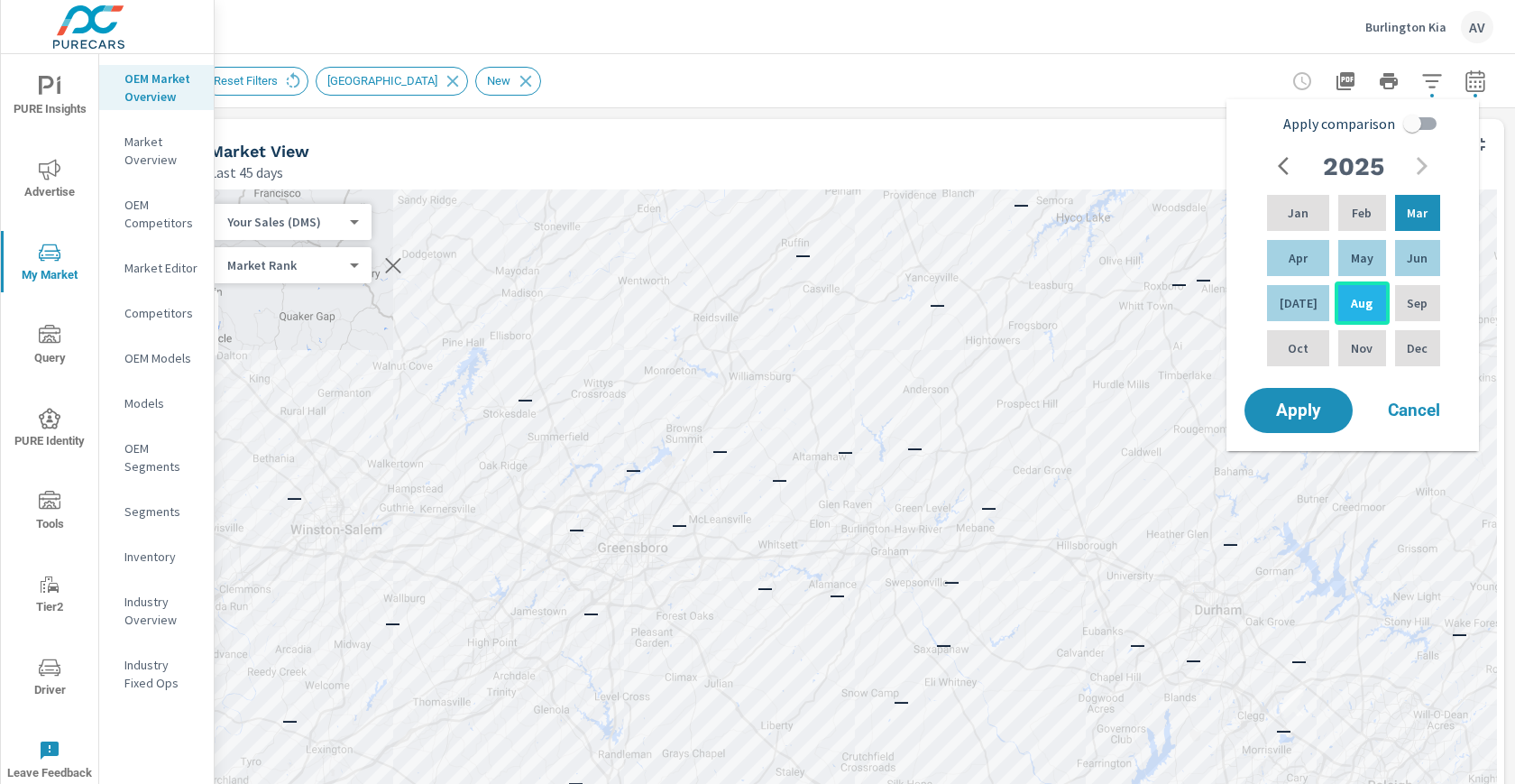
click at [1351, 296] on p "Aug" at bounding box center [1362, 303] width 22 height 18
click at [1419, 120] on input "Apply comparison" at bounding box center [1412, 123] width 103 height 35
checkbox input "true"
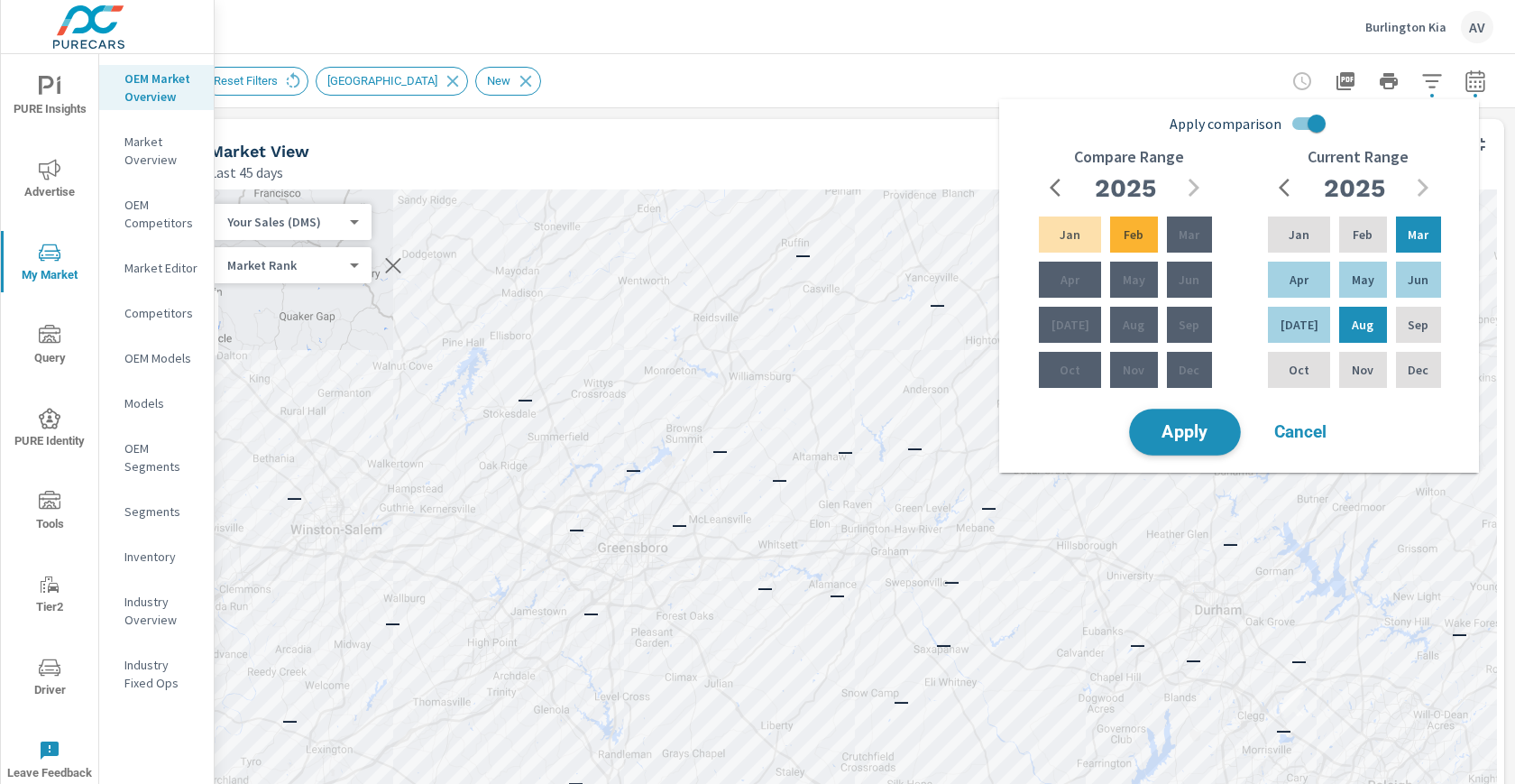
click at [1172, 433] on span "Apply" at bounding box center [1185, 431] width 74 height 17
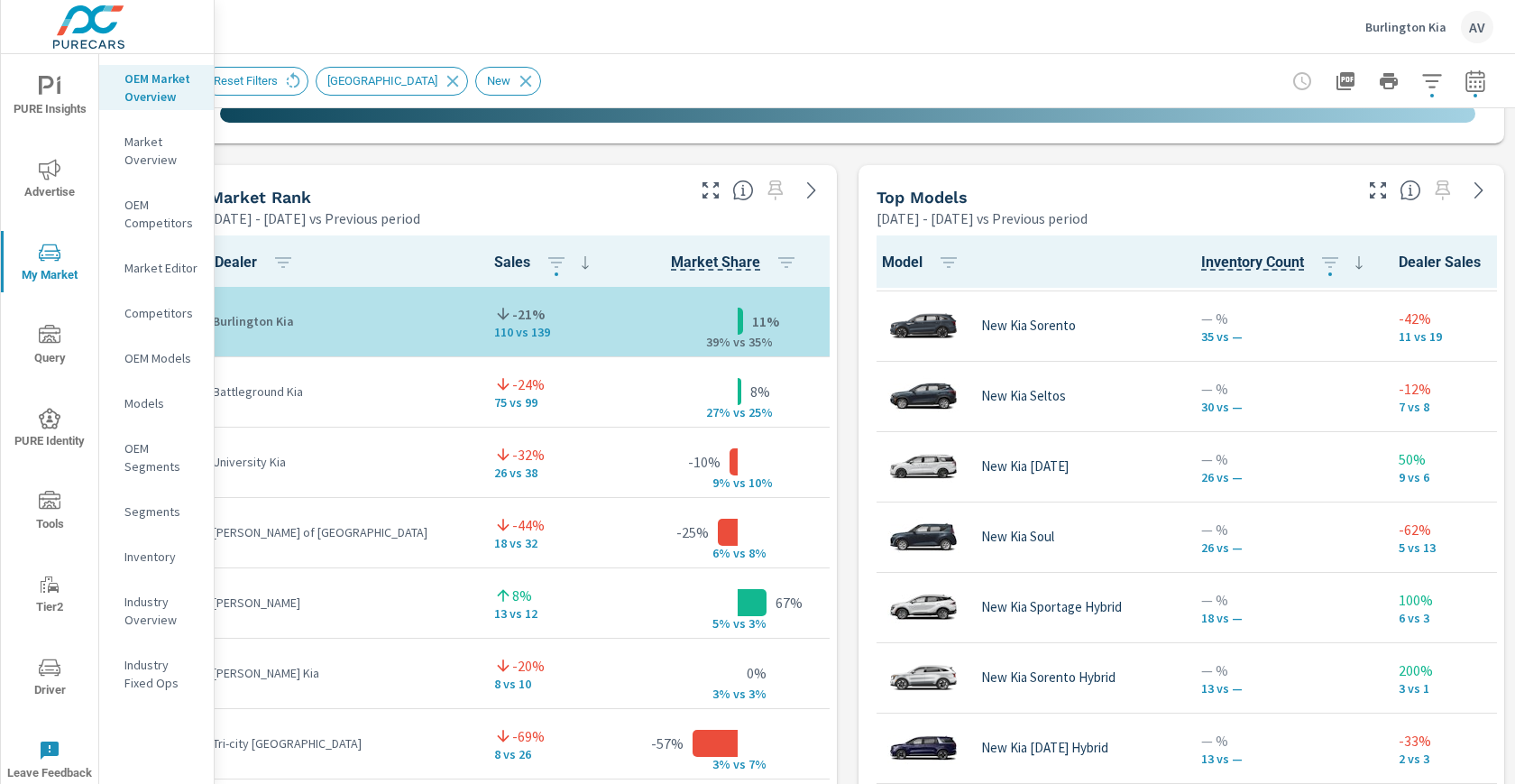
scroll to position [1112, 48]
click at [1465, 89] on icon "button" at bounding box center [1475, 81] width 22 height 22
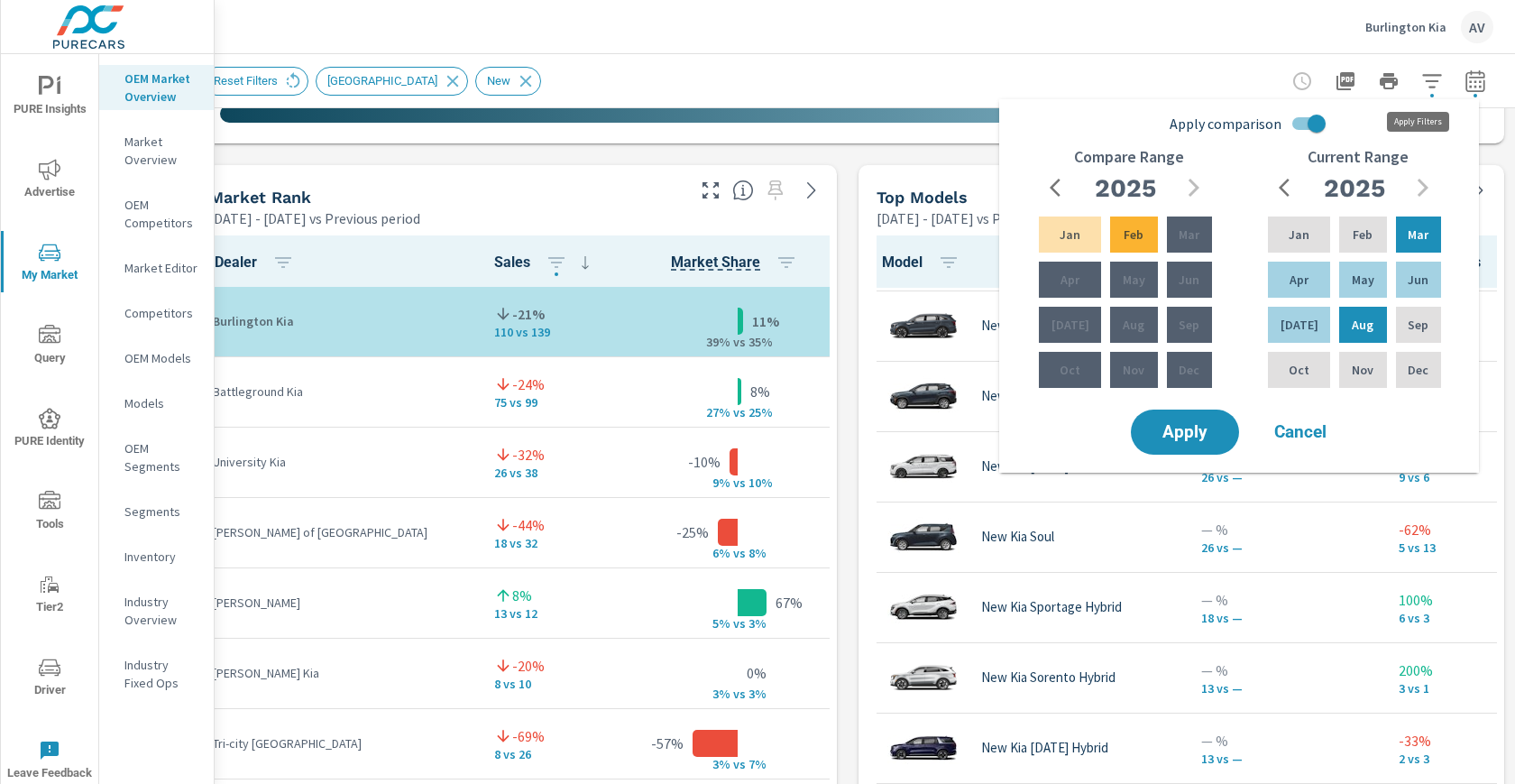
click at [1422, 79] on icon "button" at bounding box center [1432, 81] width 22 height 22
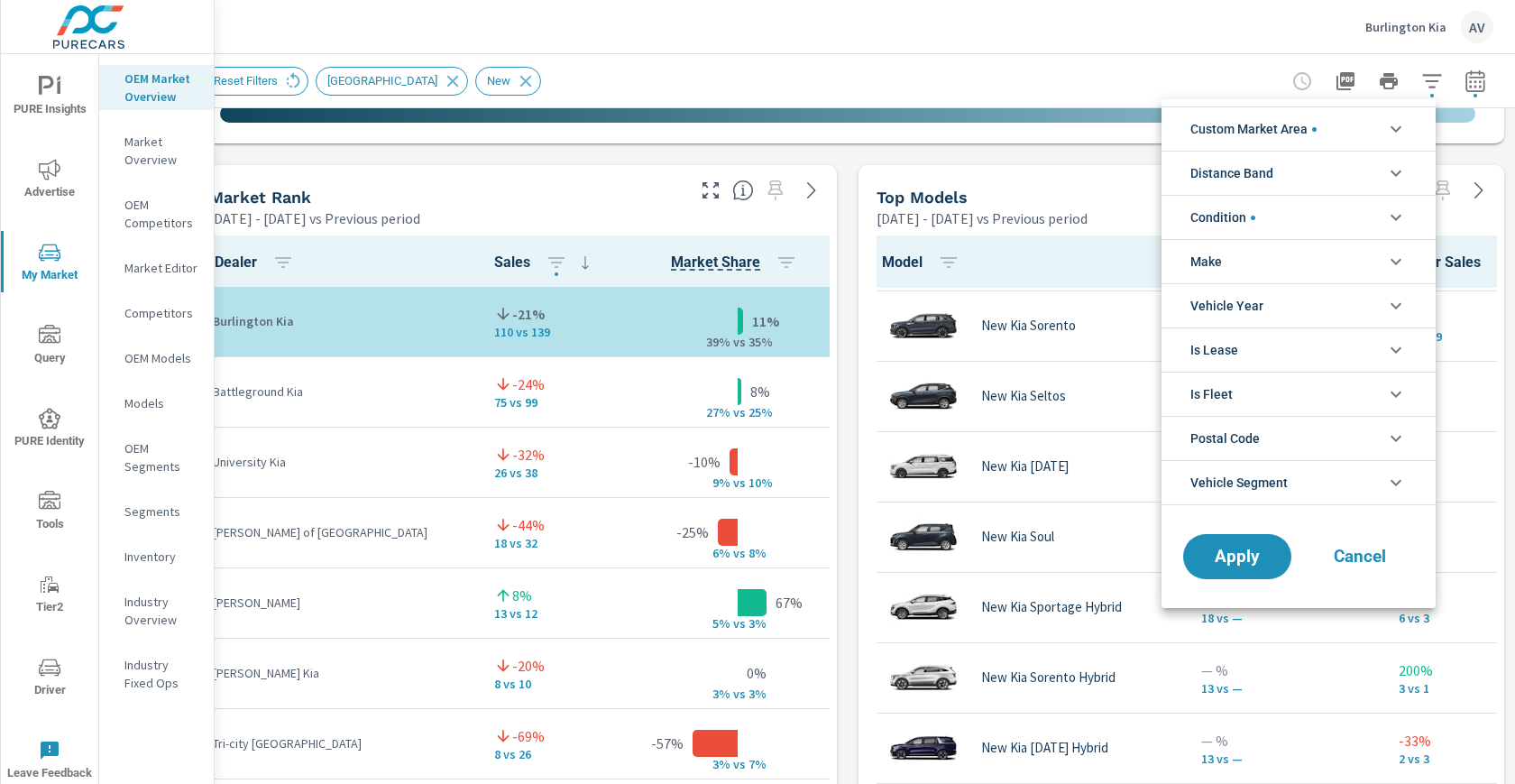
click at [1465, 82] on div at bounding box center [758, 392] width 1515 height 784
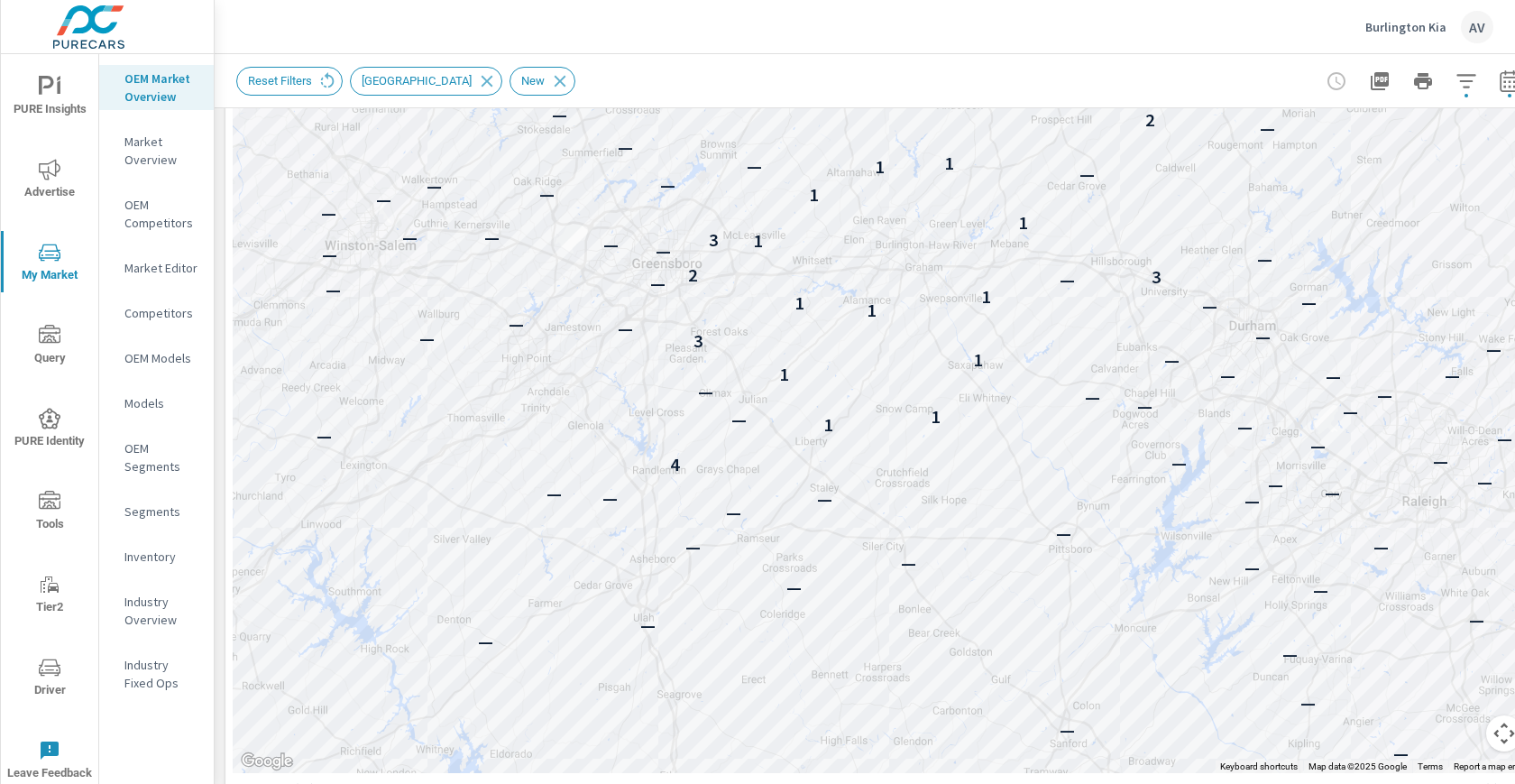
scroll to position [140, 0]
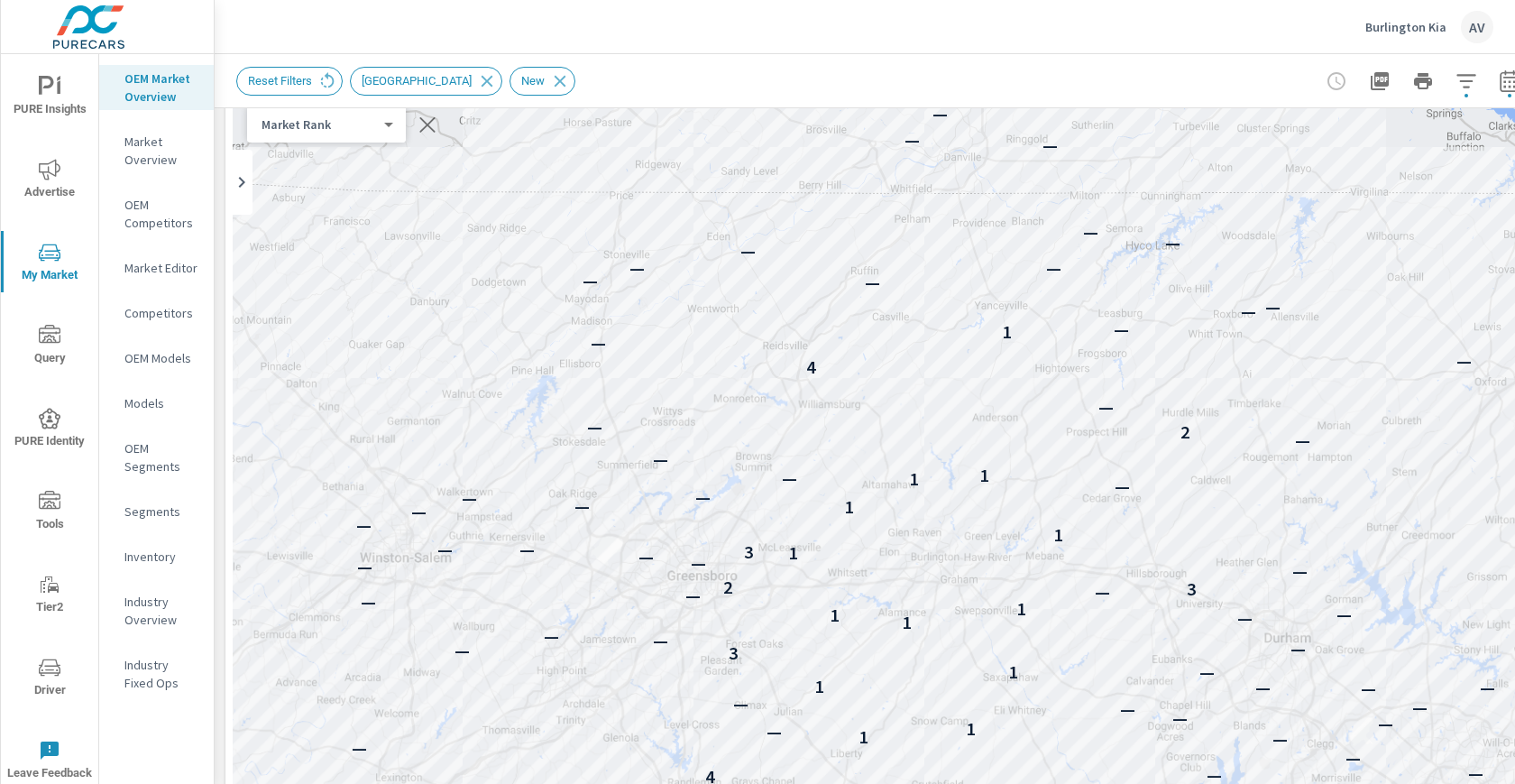
drag, startPoint x: 1147, startPoint y: 535, endPoint x: 1117, endPoint y: 364, distance: 173.6
click at [1119, 368] on div "— — — — — — — — — — — — — — — — — — — — — — — — — — — — — — — — — — — — — — — —…" at bounding box center [882, 550] width 1299 height 1003
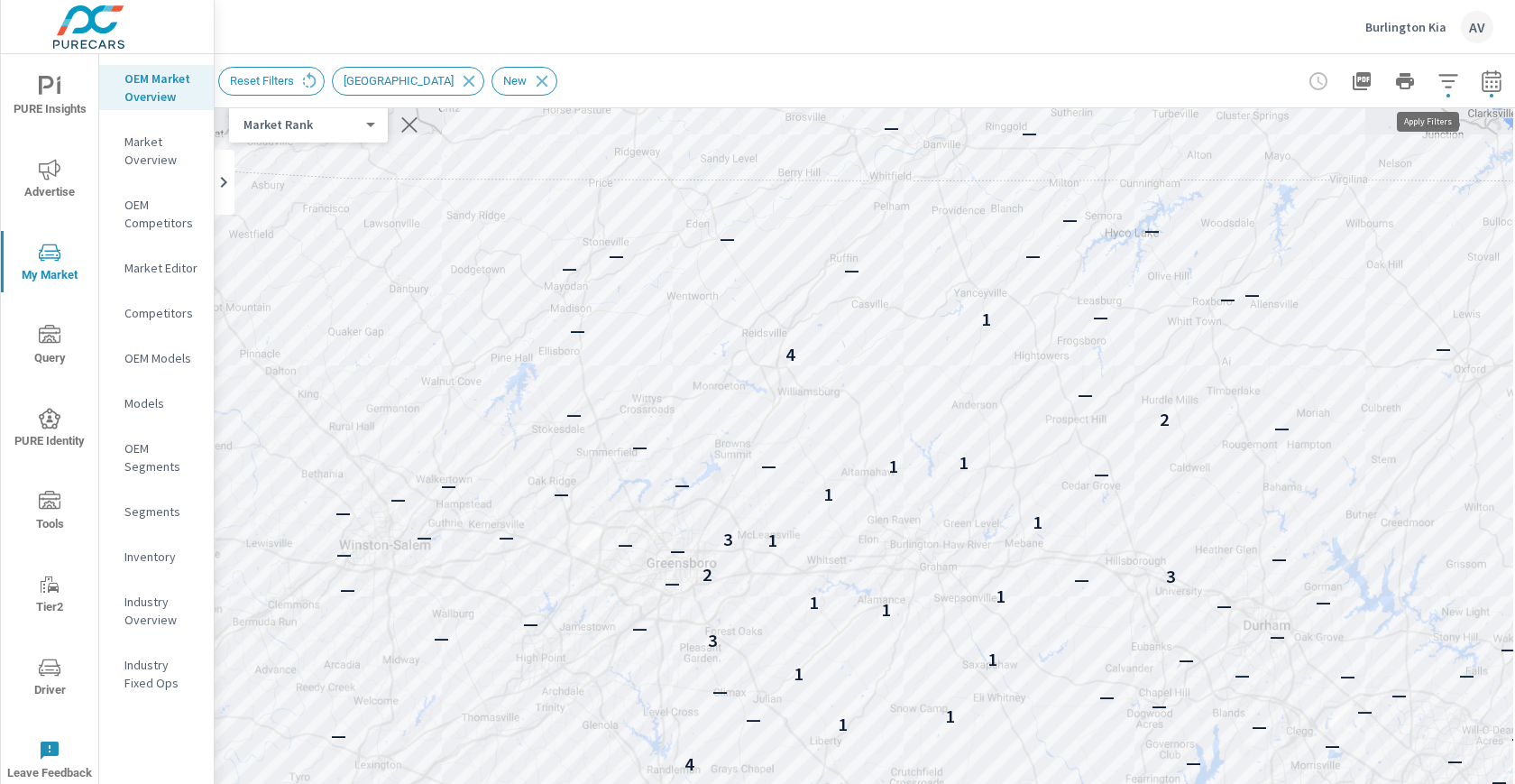
scroll to position [140, 48]
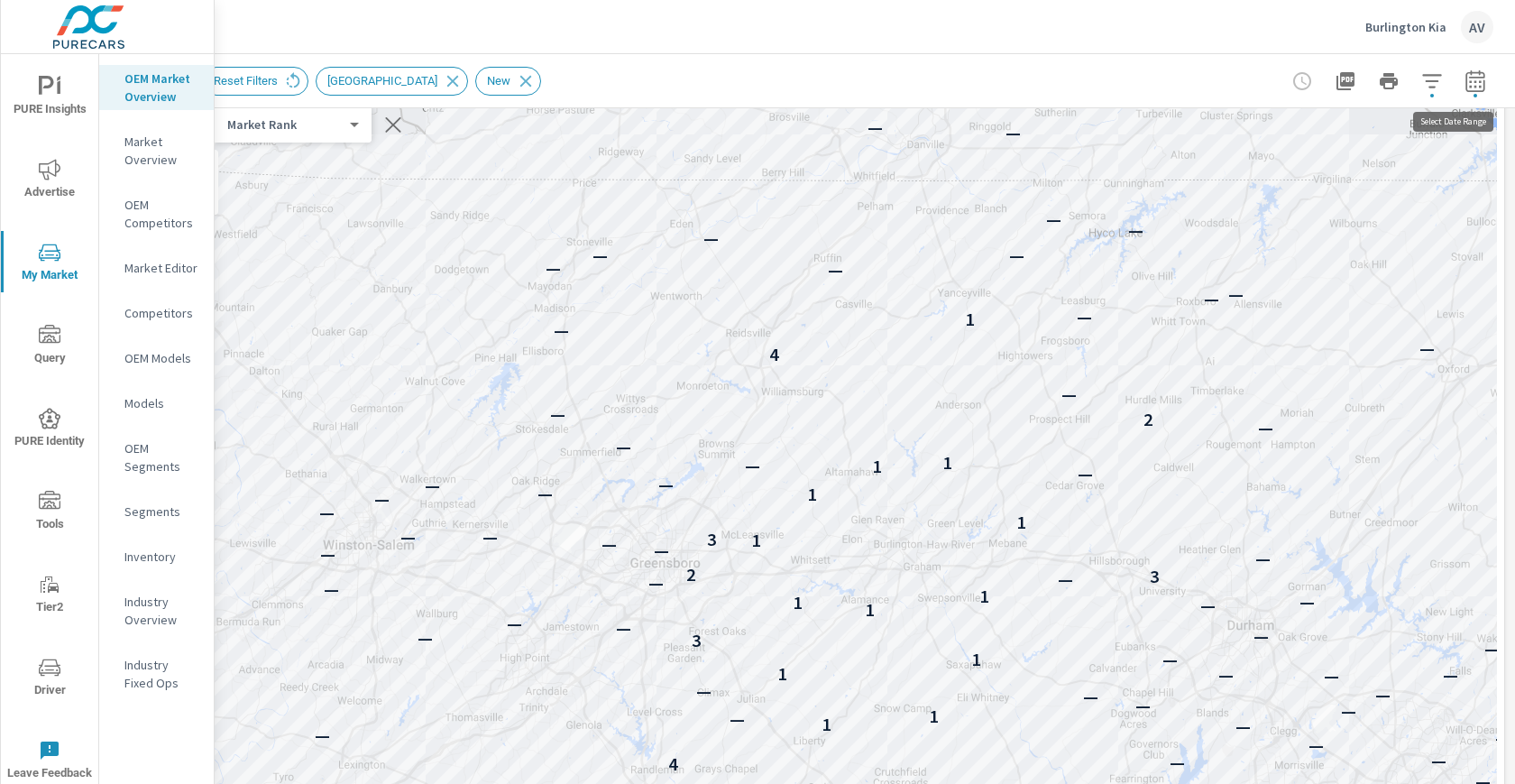
click at [1465, 76] on icon "button" at bounding box center [1475, 81] width 22 height 22
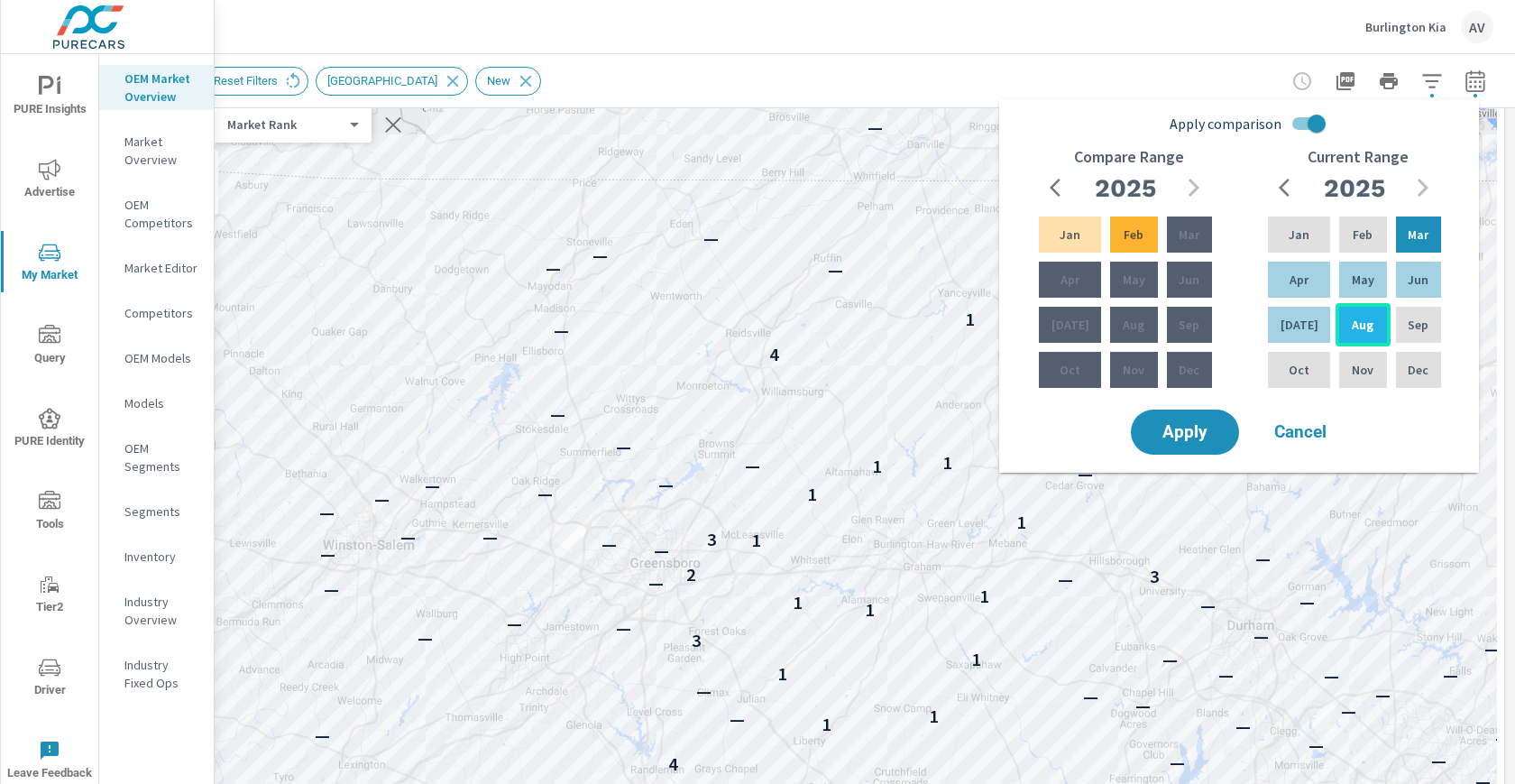
click at [1342, 328] on div "Aug" at bounding box center [1363, 325] width 54 height 43
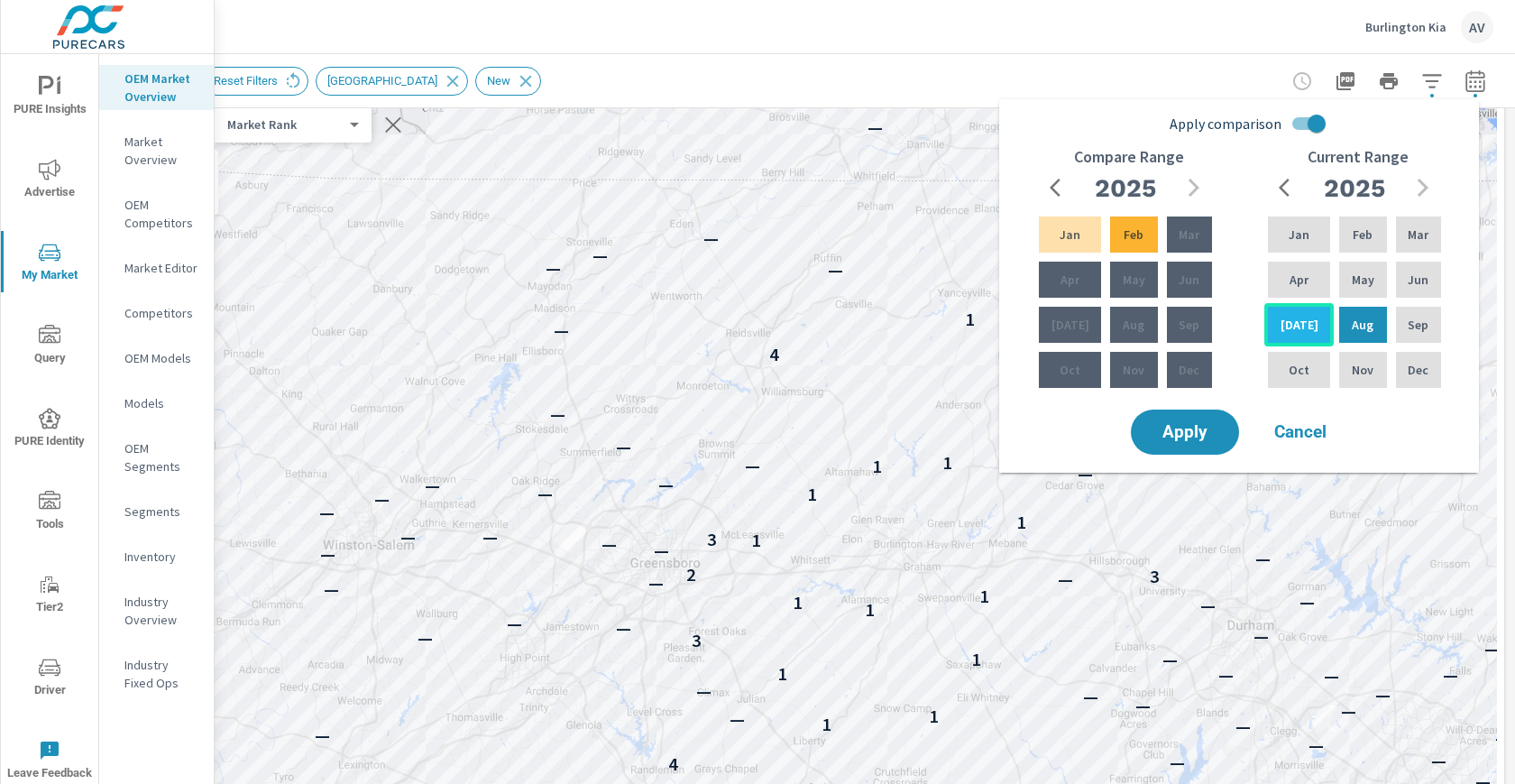
click at [1302, 335] on div "[DATE]" at bounding box center [1299, 325] width 69 height 43
click at [1298, 328] on p "[DATE]" at bounding box center [1300, 325] width 38 height 18
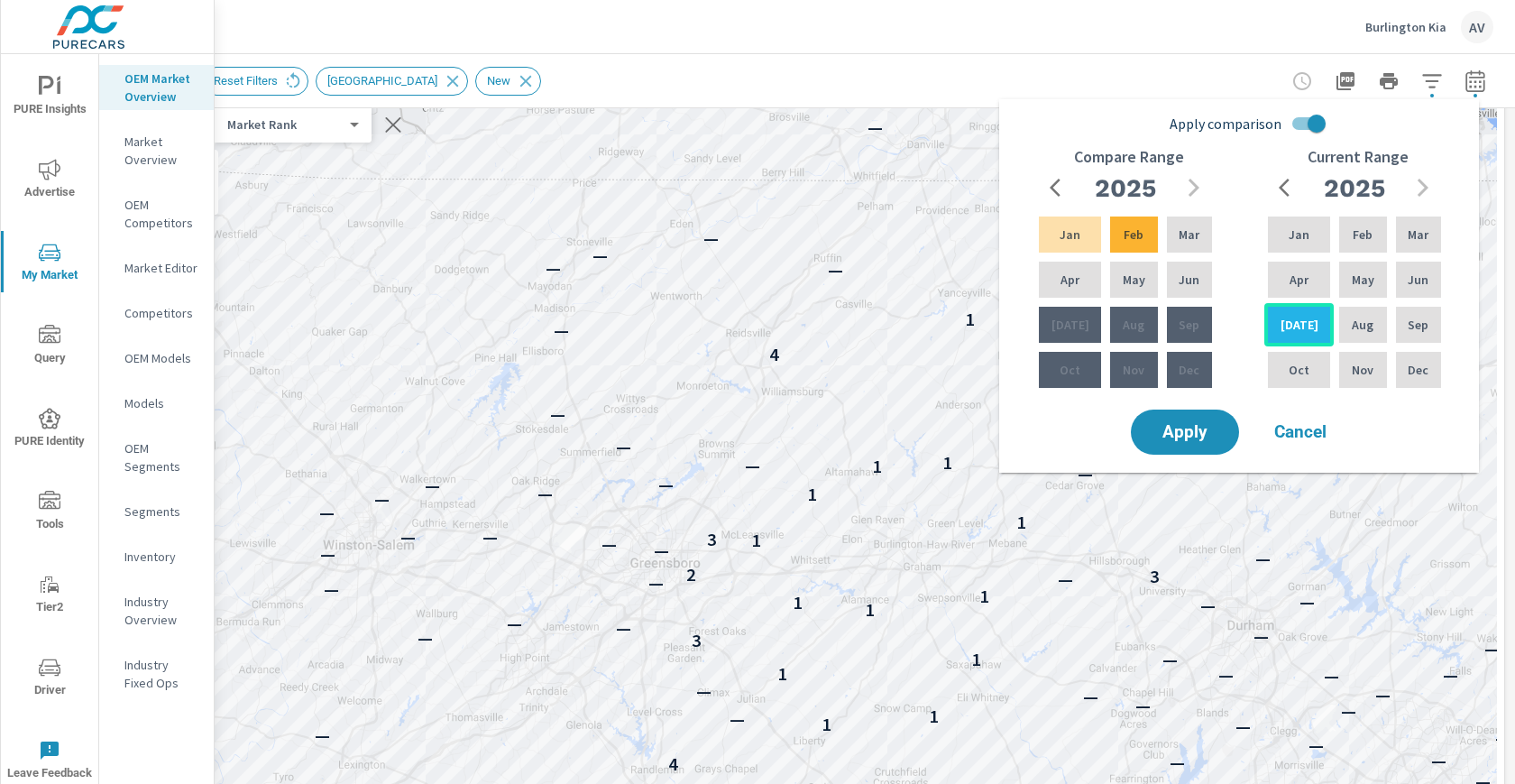
click at [1298, 327] on p "[DATE]" at bounding box center [1300, 325] width 38 height 18
click at [1368, 229] on div "Feb" at bounding box center [1363, 235] width 54 height 43
click at [1277, 315] on div "[DATE]" at bounding box center [1299, 325] width 69 height 43
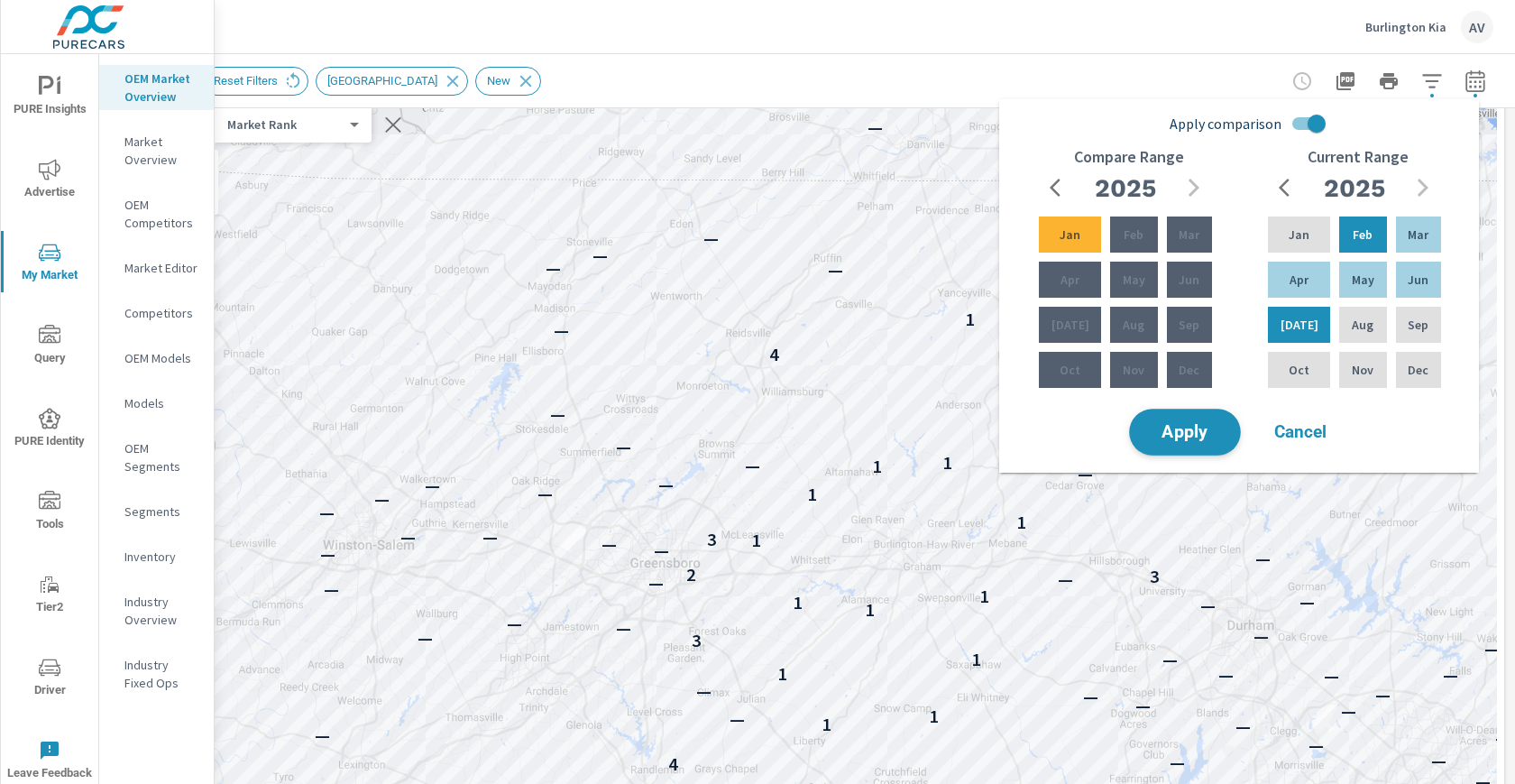
click at [1193, 431] on span "Apply" at bounding box center [1185, 431] width 74 height 17
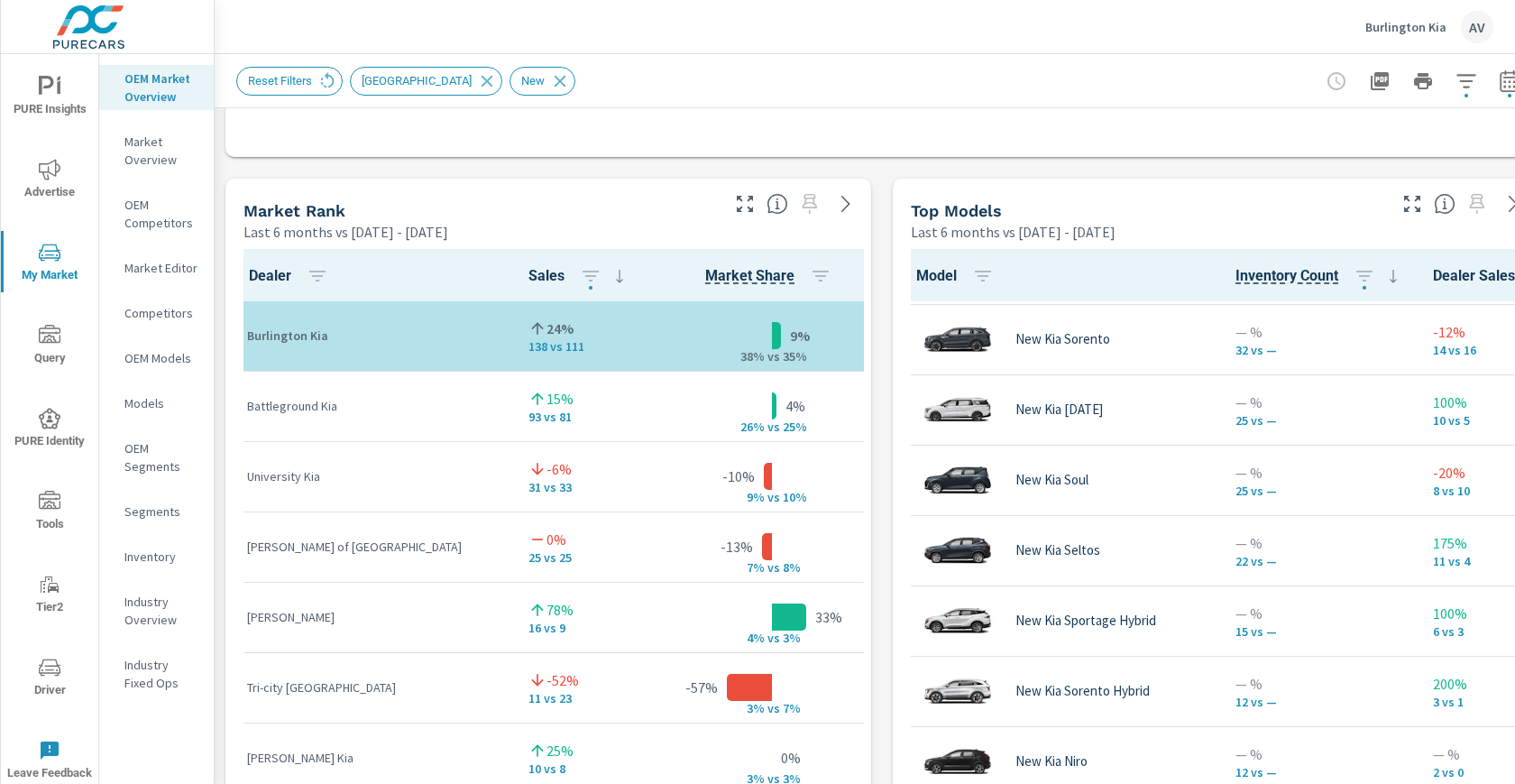
scroll to position [140, 0]
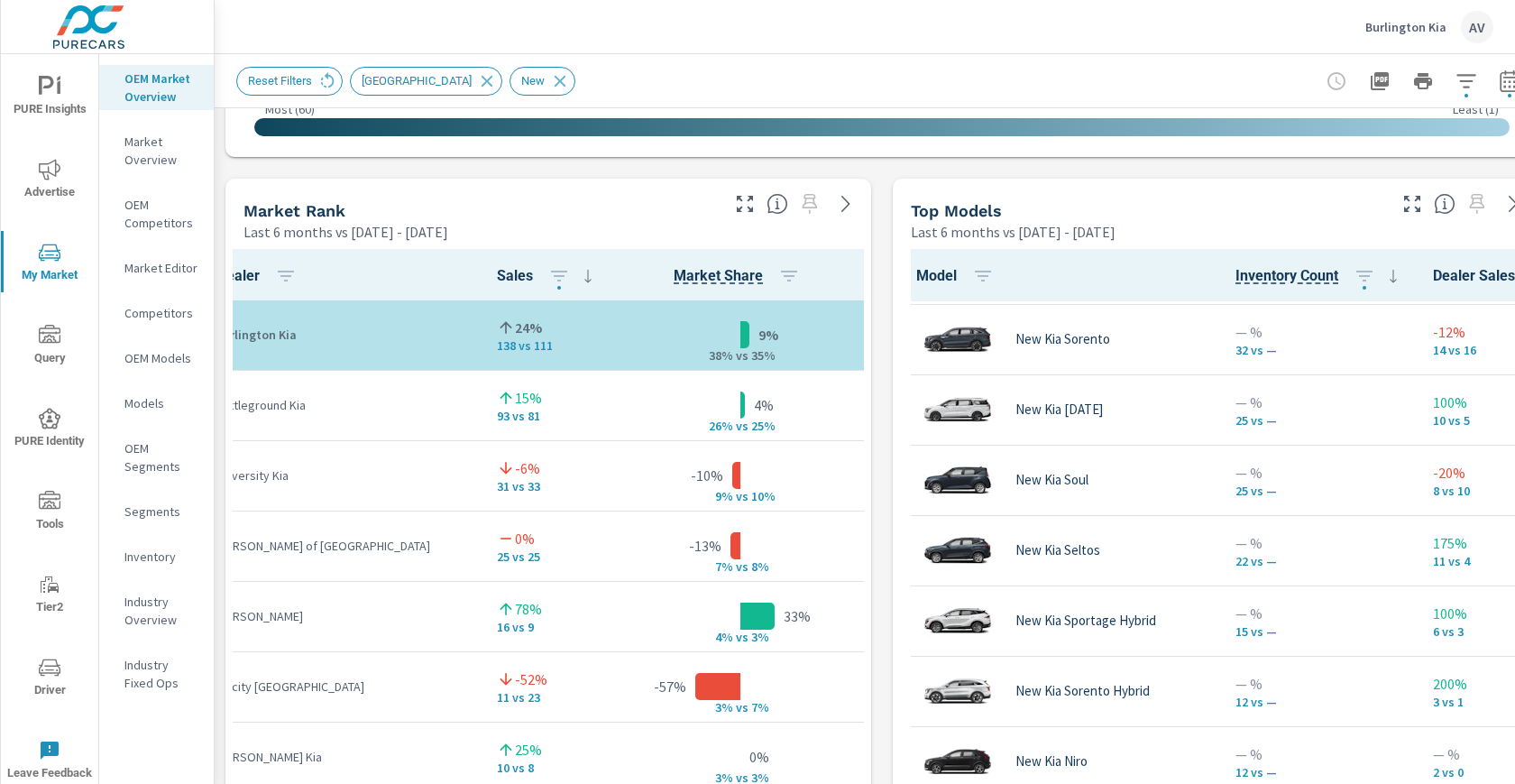
scroll to position [1, 0]
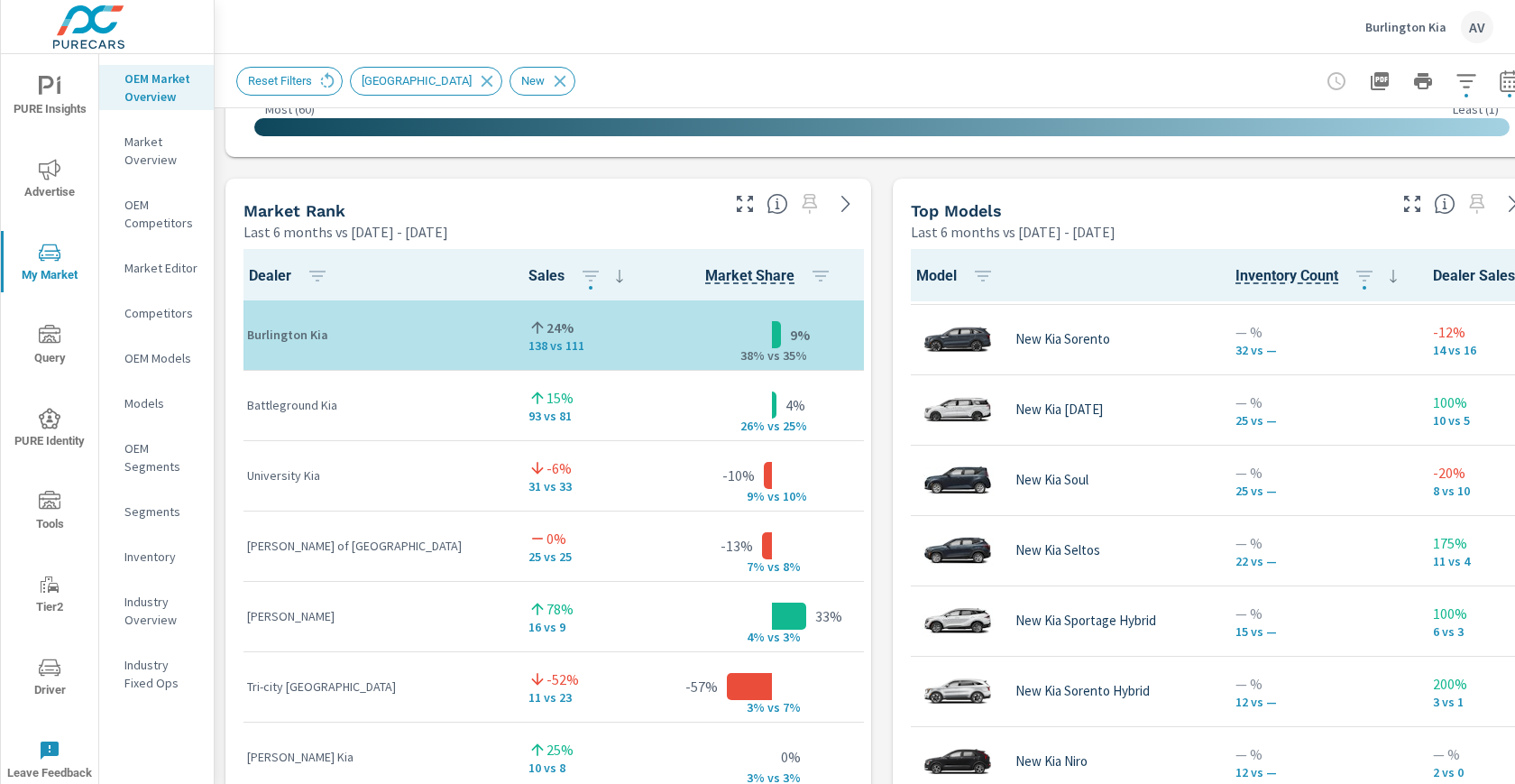
click at [875, 416] on div "Market View Last 6 months vs Sep 11, 2024 - Jan 31, 2025 ← Move left → Move rig…" at bounding box center [882, 553] width 1335 height 3088
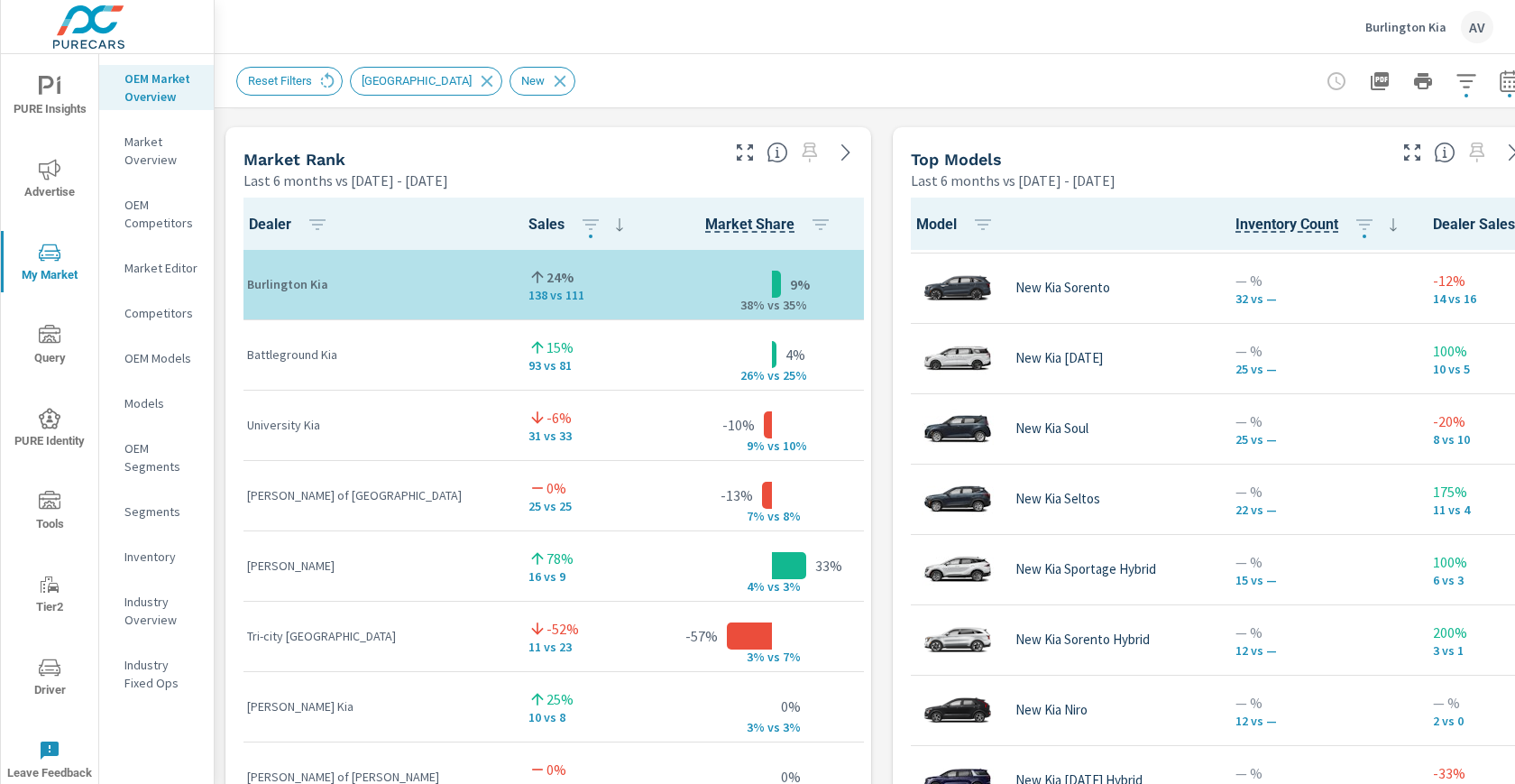
scroll to position [1151, 0]
click at [879, 605] on div "Market View Last 6 months vs Sep 11, 2024 - Jan 31, 2025 ← Move left → Move rig…" at bounding box center [882, 500] width 1335 height 3088
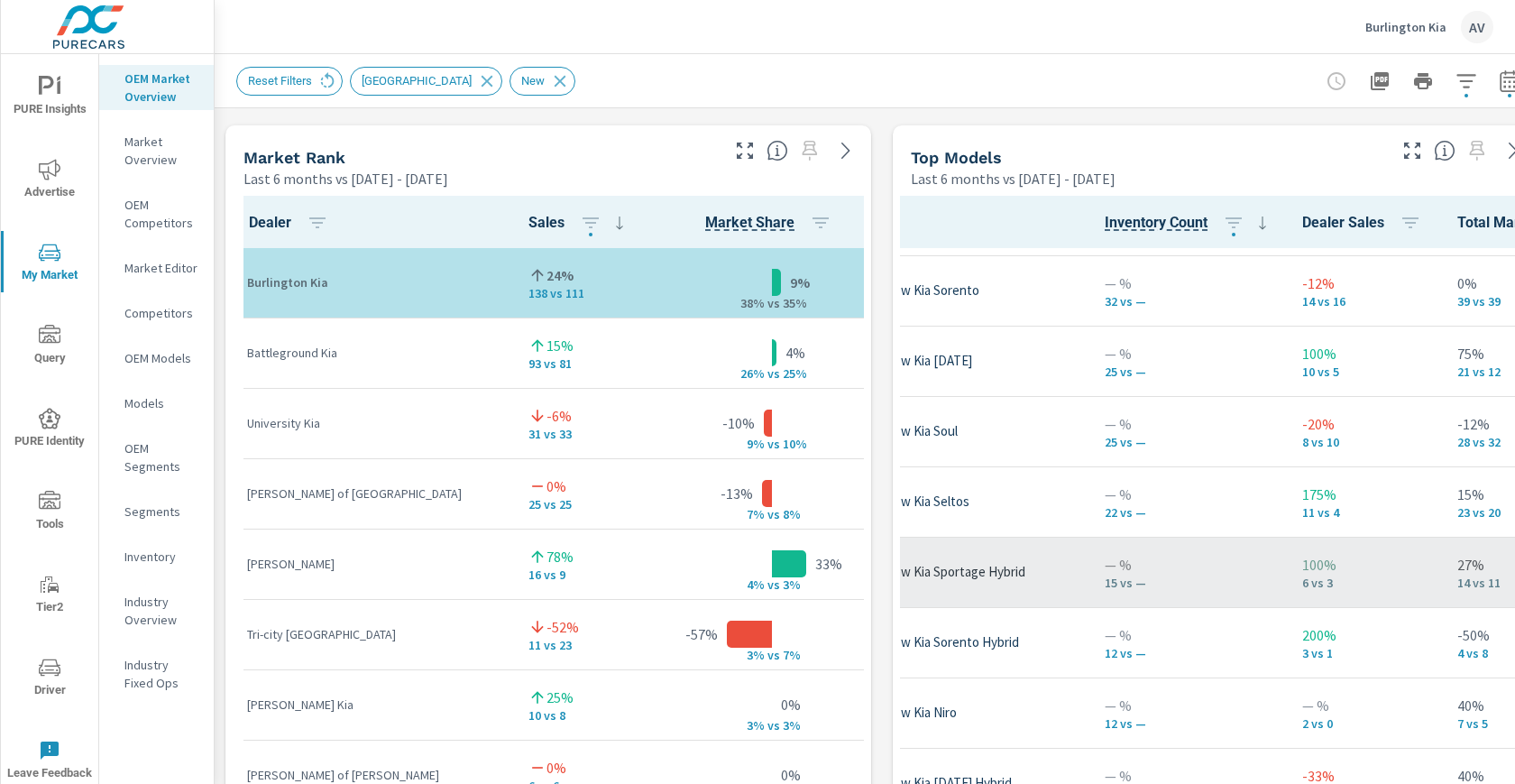
scroll to position [274, 109]
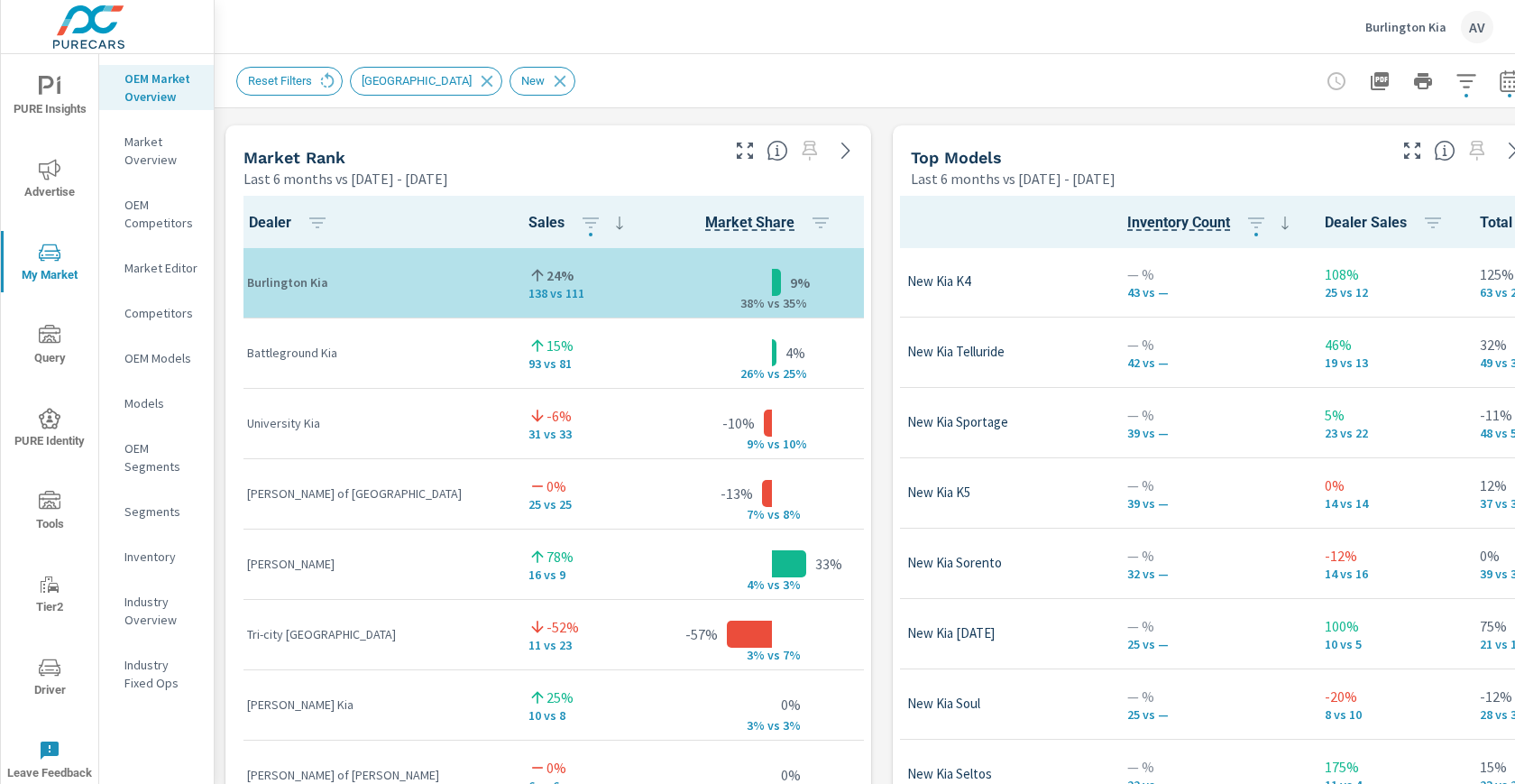
scroll to position [0, 109]
click at [880, 349] on div "Market View Last 6 months vs Sep 11, 2024 - Jan 31, 2025 ← Move left → Move rig…" at bounding box center [882, 500] width 1335 height 3088
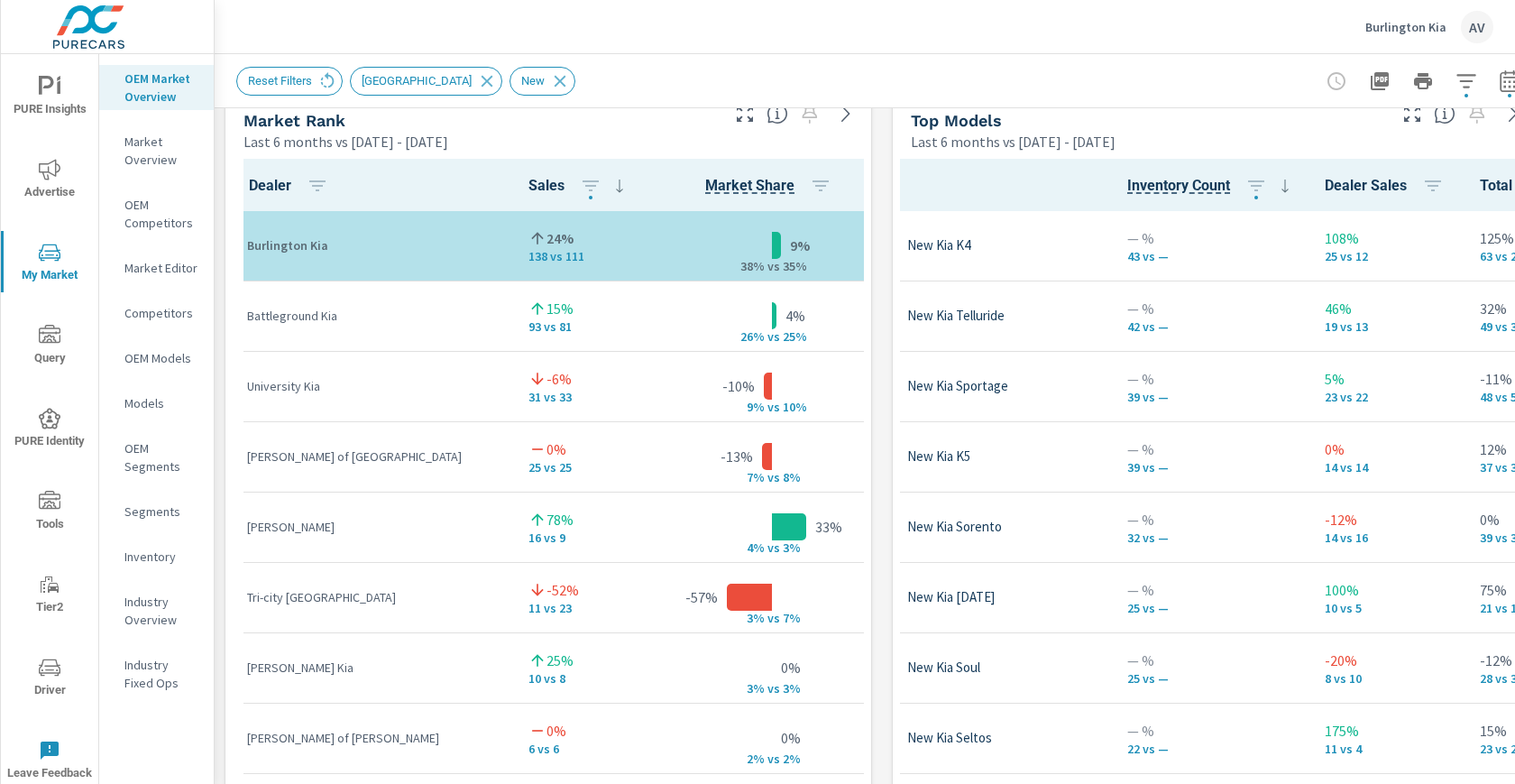
scroll to position [1188, 0]
click at [878, 354] on div "Market View Last 6 months vs Sep 11, 2024 - Jan 31, 2025 ← Move left → Move rig…" at bounding box center [882, 464] width 1335 height 3088
click at [881, 242] on div "Market View Last 6 months vs Sep 11, 2024 - Jan 31, 2025 ← Move left → Move rig…" at bounding box center [882, 464] width 1335 height 3088
click at [934, 77] on div "Reset Filters Primary Market Area New" at bounding box center [756, 81] width 1039 height 29
click at [50, 109] on span "PURE Insights" at bounding box center [49, 98] width 87 height 44
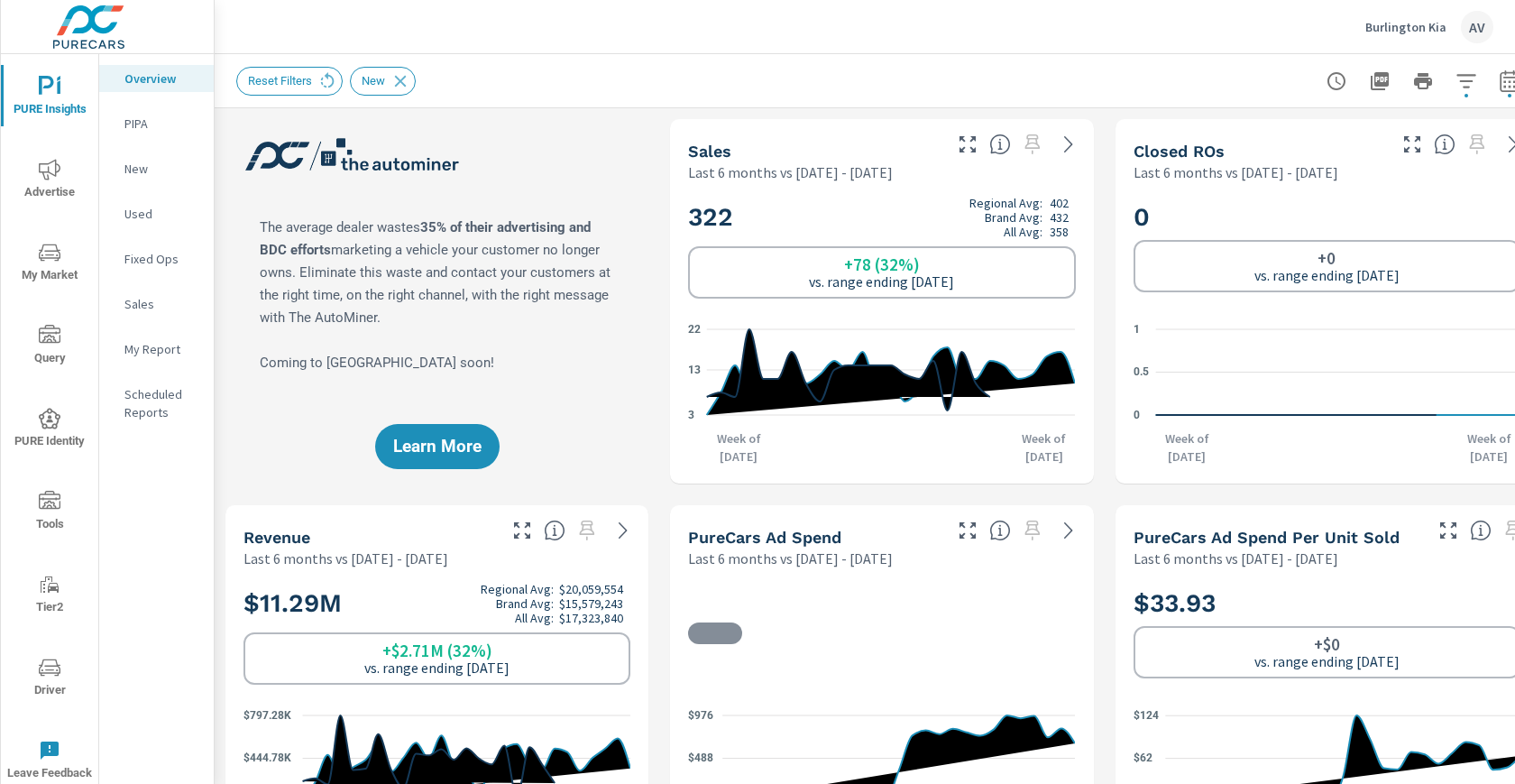
scroll to position [69, 0]
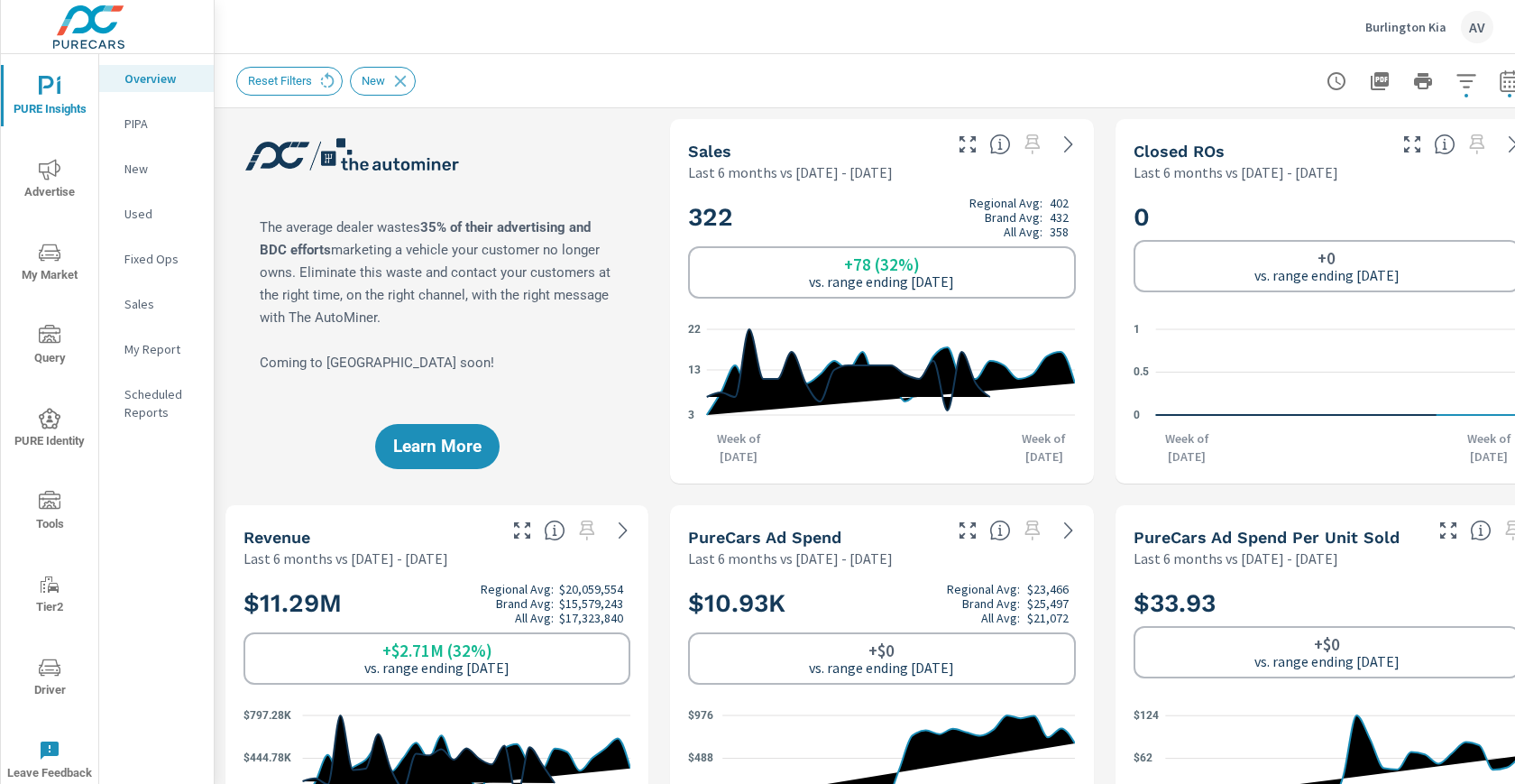
click at [40, 256] on icon "nav menu" at bounding box center [49, 253] width 22 height 22
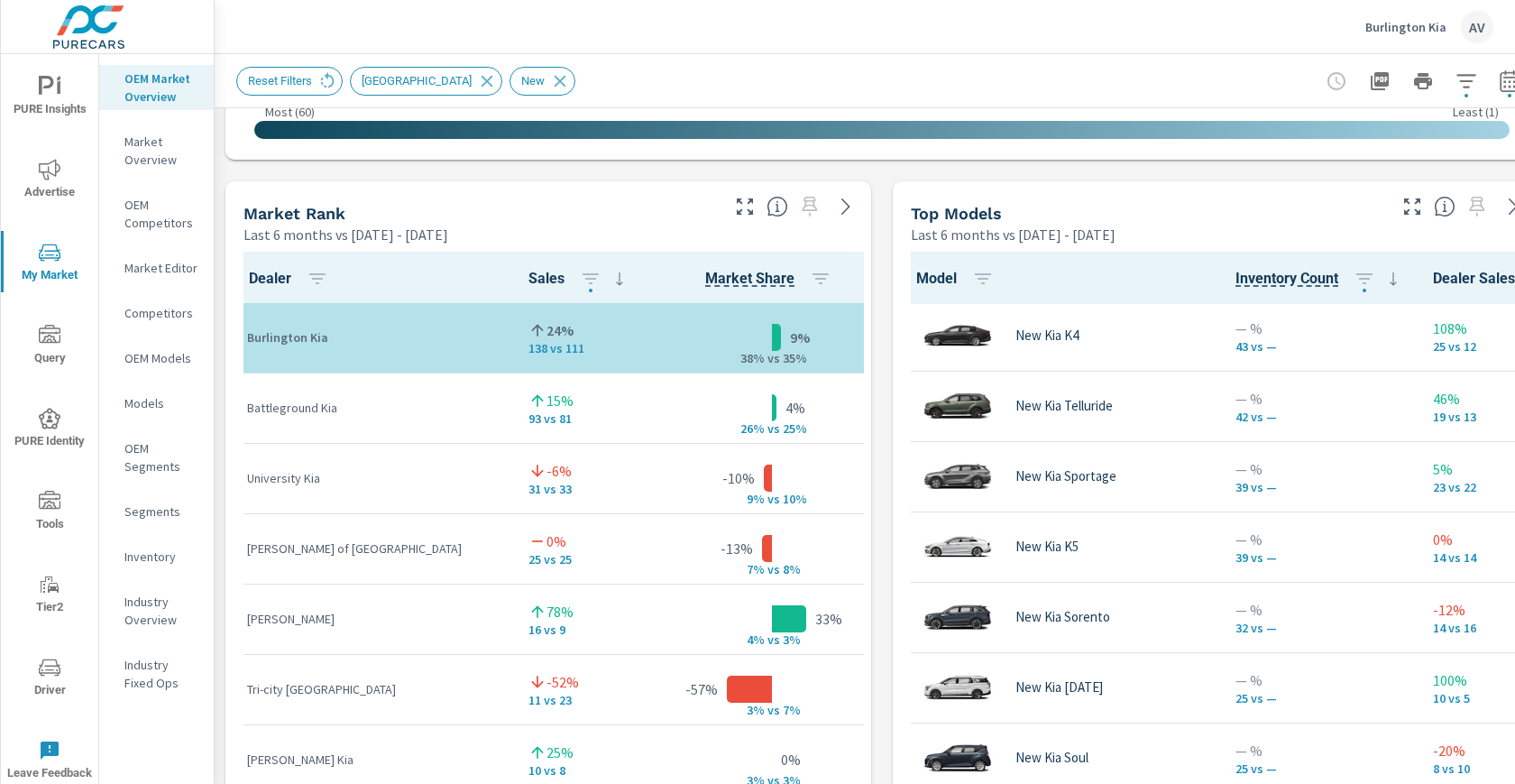
scroll to position [4, 0]
click at [885, 394] on div "Market View Last 6 months vs Sep 11, 2024 - Jan 31, 2025 ← Move left → Move rig…" at bounding box center [882, 556] width 1335 height 3088
click at [885, 192] on div "Market View Last 6 months vs Sep 11, 2024 - Jan 31, 2025 ← Move left → Move rig…" at bounding box center [882, 556] width 1335 height 3088
click at [883, 560] on div "Market View Last 6 months vs Sep 11, 2024 - Jan 31, 2025 ← Move left → Move rig…" at bounding box center [882, 556] width 1335 height 3088
click at [882, 603] on div "Market View Last 6 months vs Sep 11, 2024 - Jan 31, 2025 ← Move left → Move rig…" at bounding box center [882, 556] width 1335 height 3088
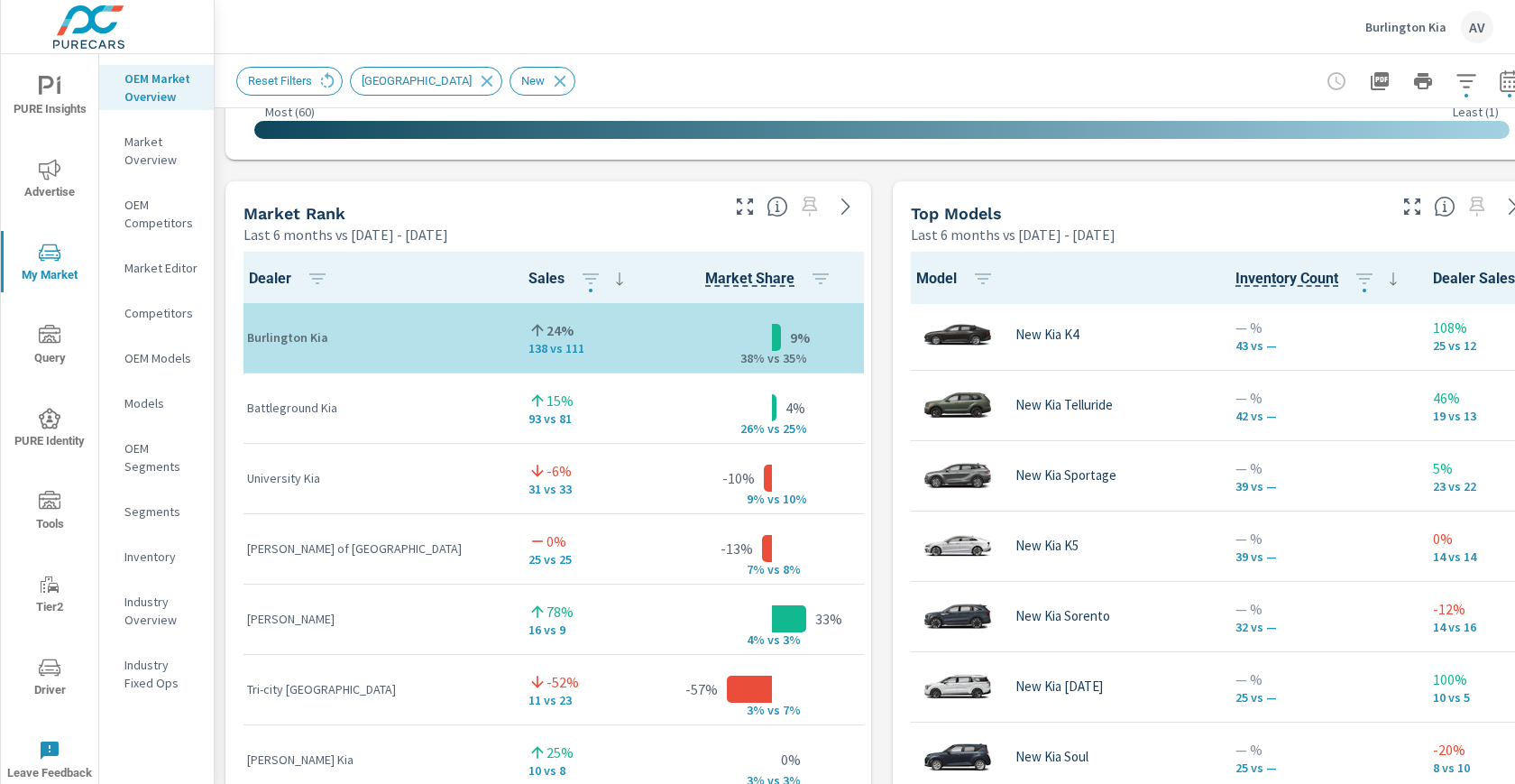
click at [879, 225] on div "Market View Last 6 months vs Sep 11, 2024 - Jan 31, 2025 ← Move left → Move rig…" at bounding box center [882, 556] width 1335 height 3088
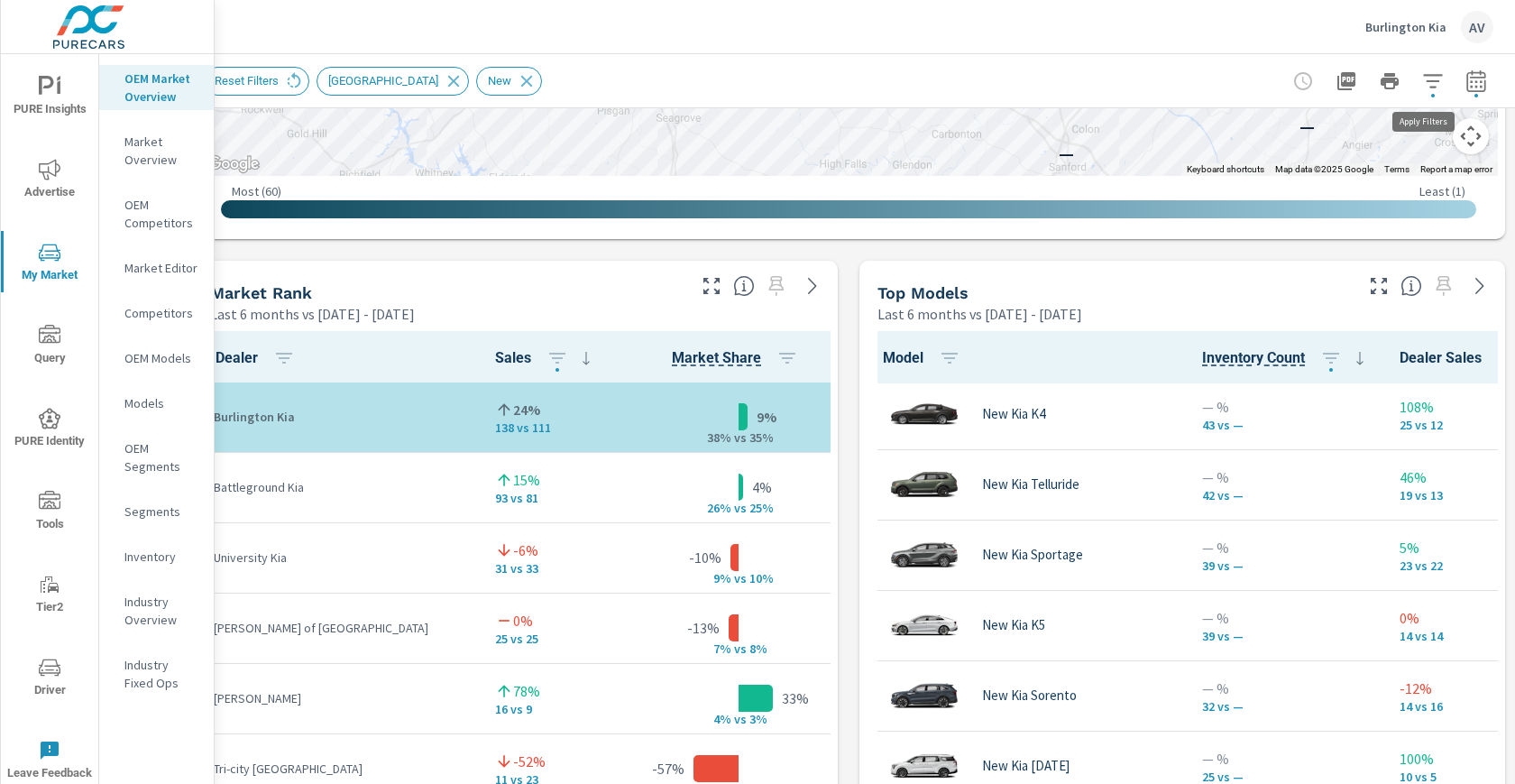
scroll to position [1016, 48]
click at [1465, 86] on icon "button" at bounding box center [1475, 81] width 22 height 22
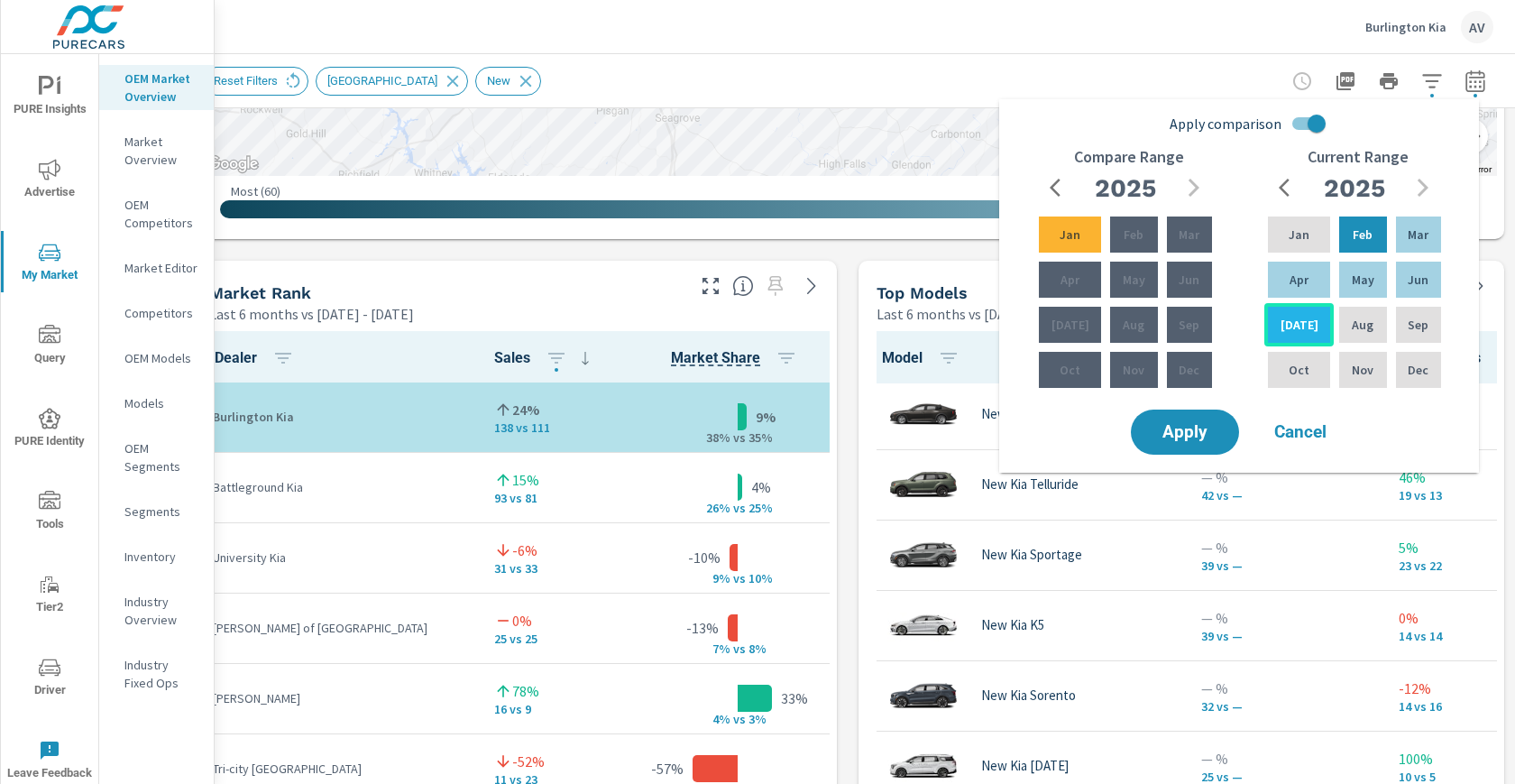
click at [1314, 310] on div "[DATE]" at bounding box center [1299, 325] width 69 height 43
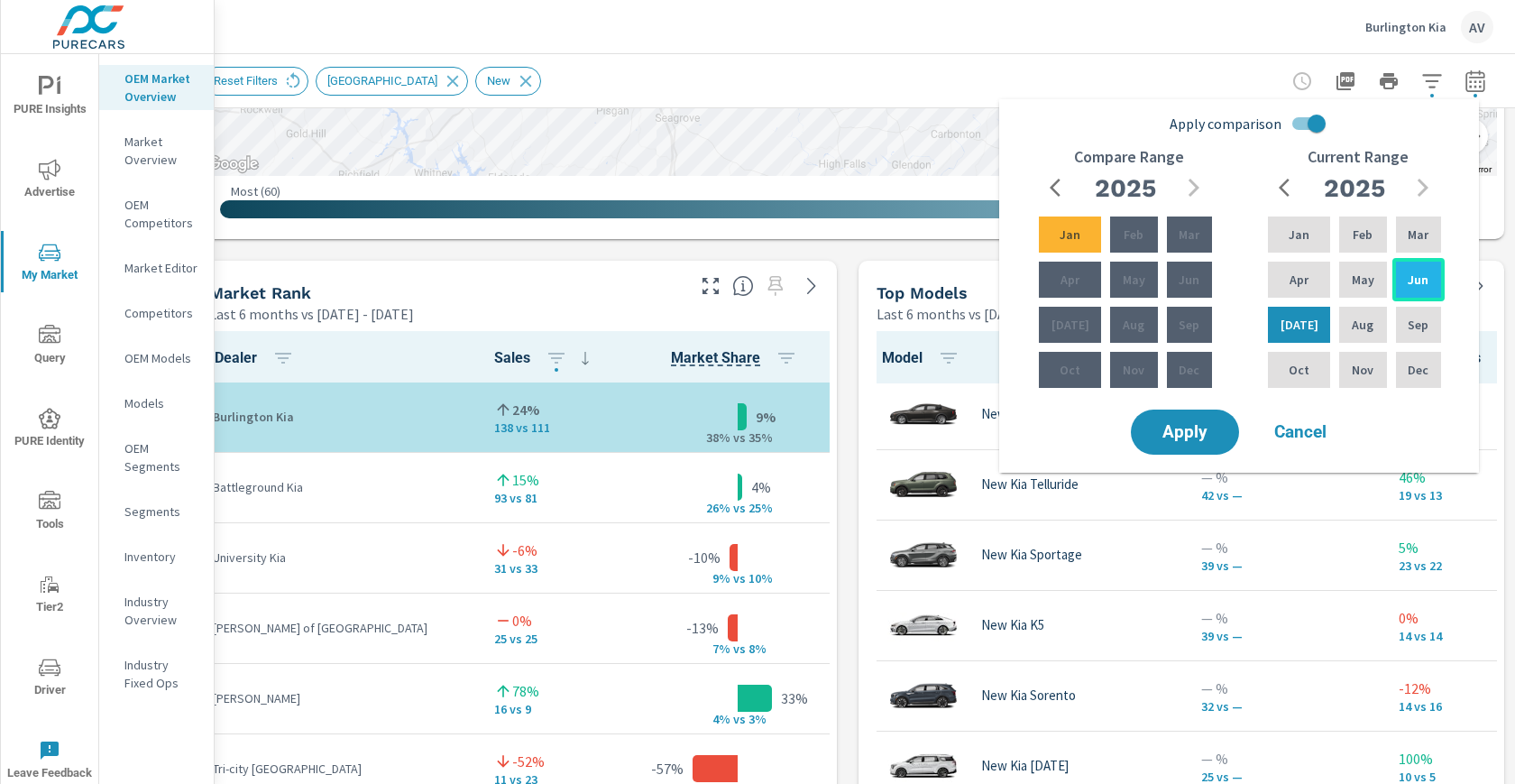
click at [1401, 276] on div "Jun" at bounding box center [1418, 279] width 52 height 43
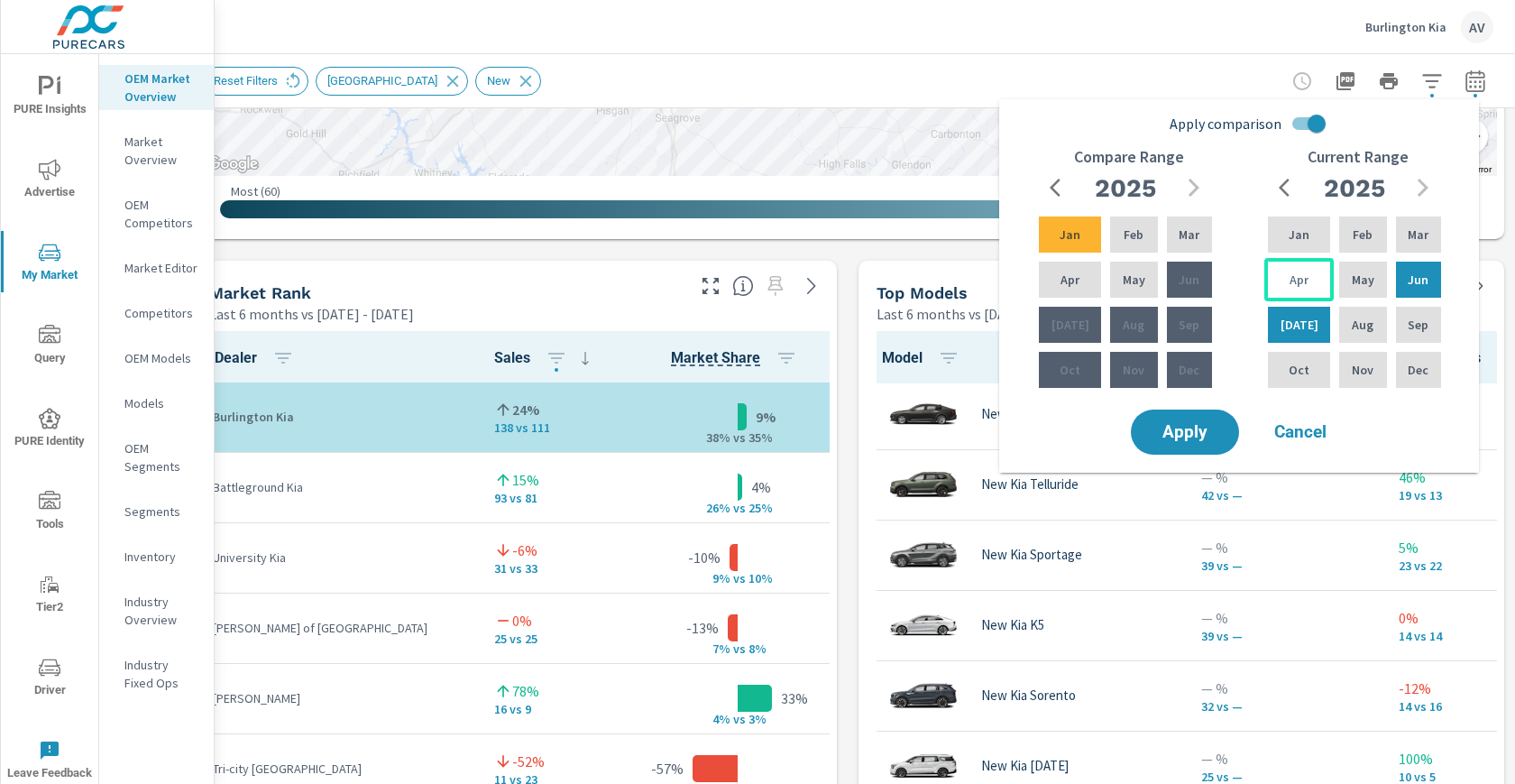
click at [1296, 281] on p "Apr" at bounding box center [1299, 279] width 19 height 18
click at [1310, 325] on div "[DATE]" at bounding box center [1299, 325] width 69 height 43
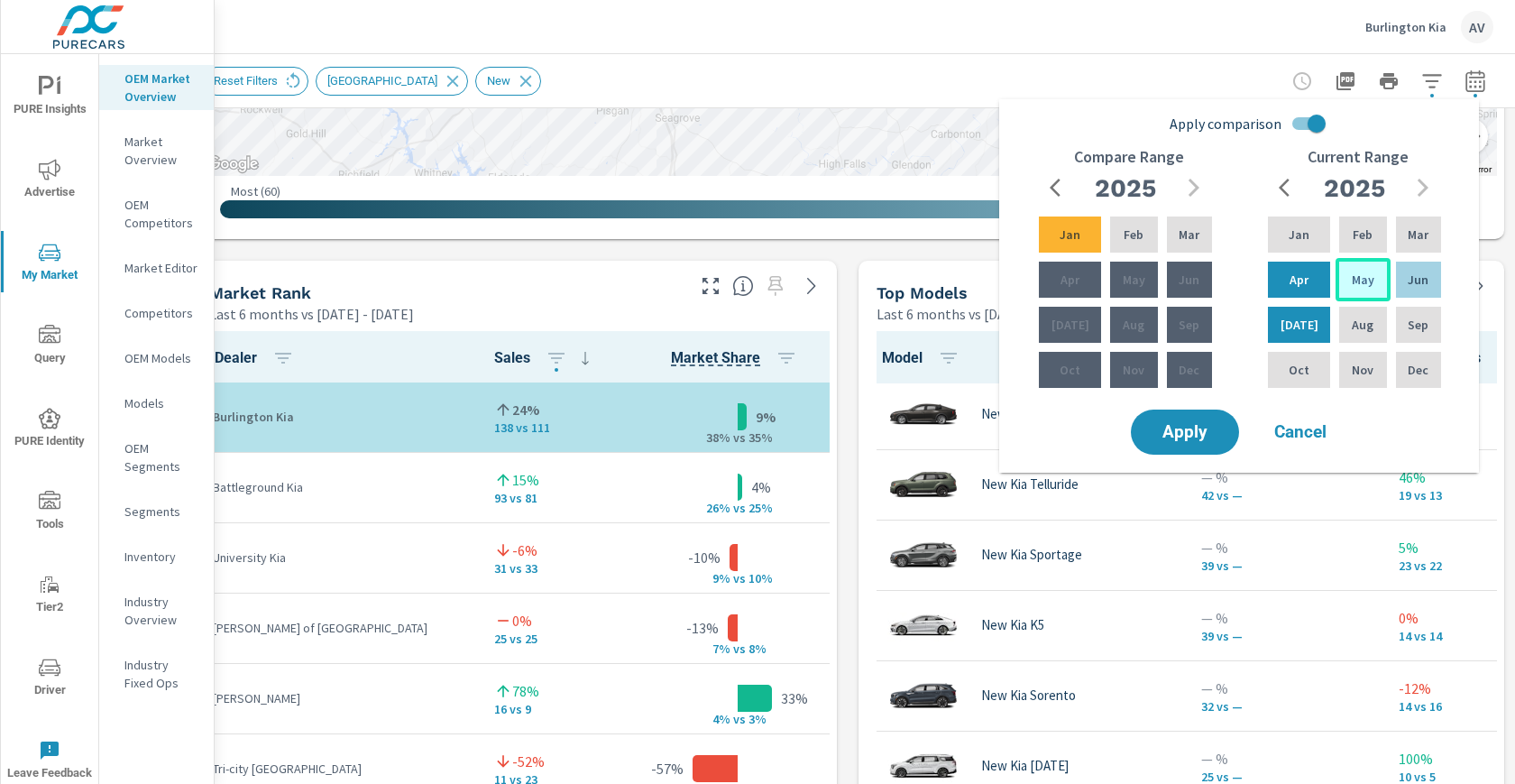
click at [1337, 277] on div "May" at bounding box center [1363, 279] width 54 height 43
click at [1302, 315] on div "[DATE]" at bounding box center [1299, 325] width 69 height 43
click at [1077, 289] on div "Apr" at bounding box center [1071, 279] width 69 height 43
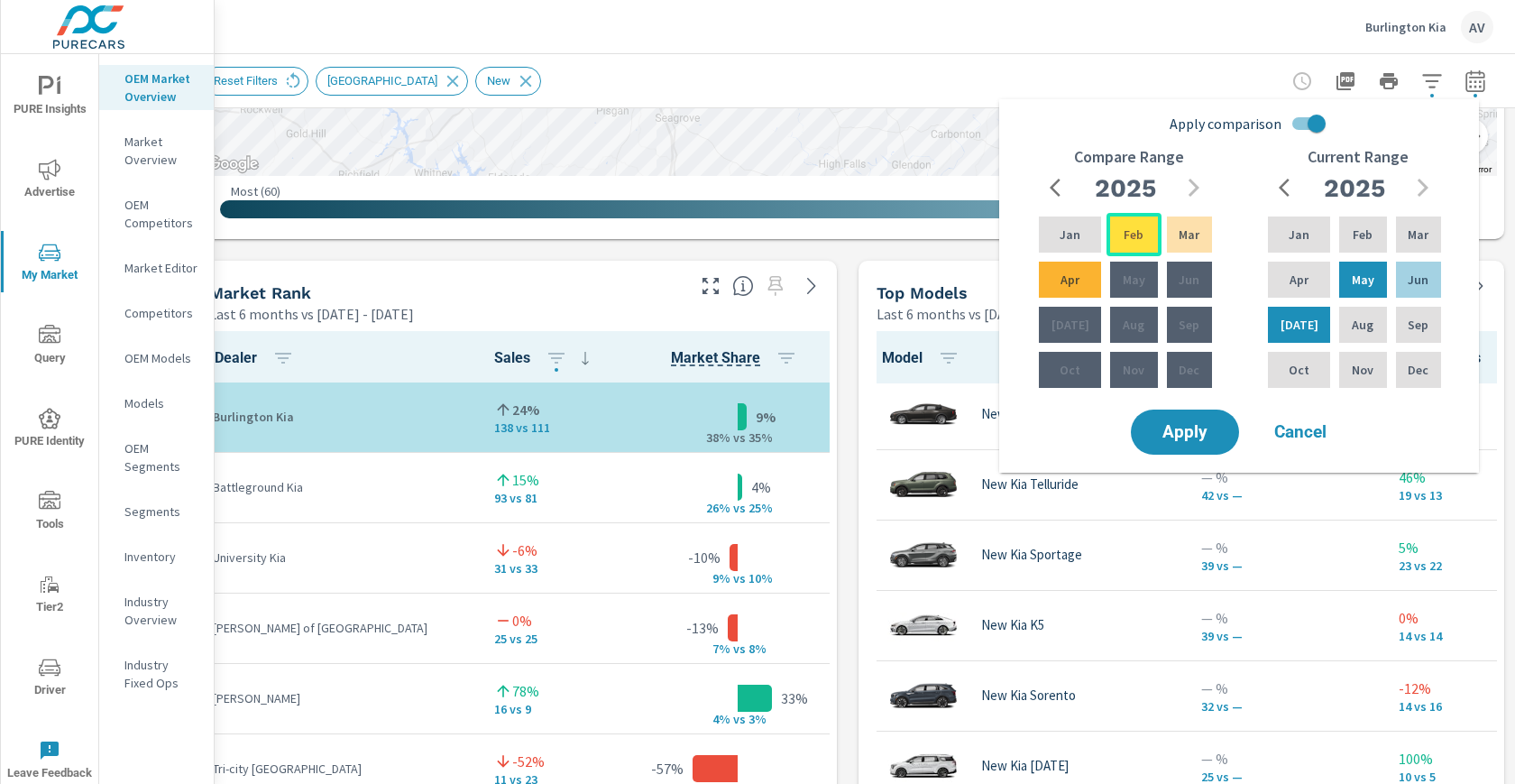
click at [1112, 236] on div "Feb" at bounding box center [1134, 235] width 54 height 43
click at [1173, 426] on span "Apply" at bounding box center [1185, 431] width 74 height 17
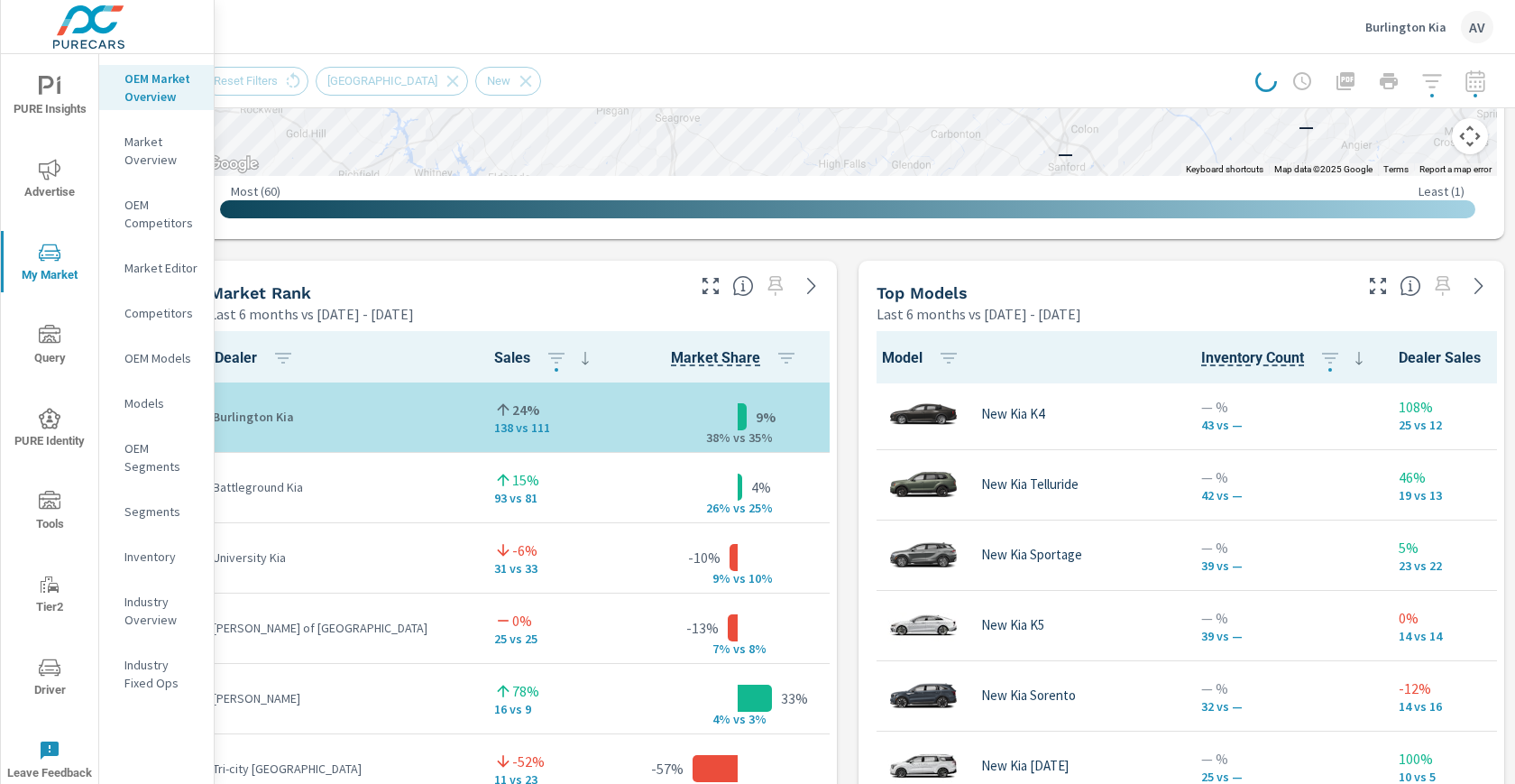
scroll to position [1016, 0]
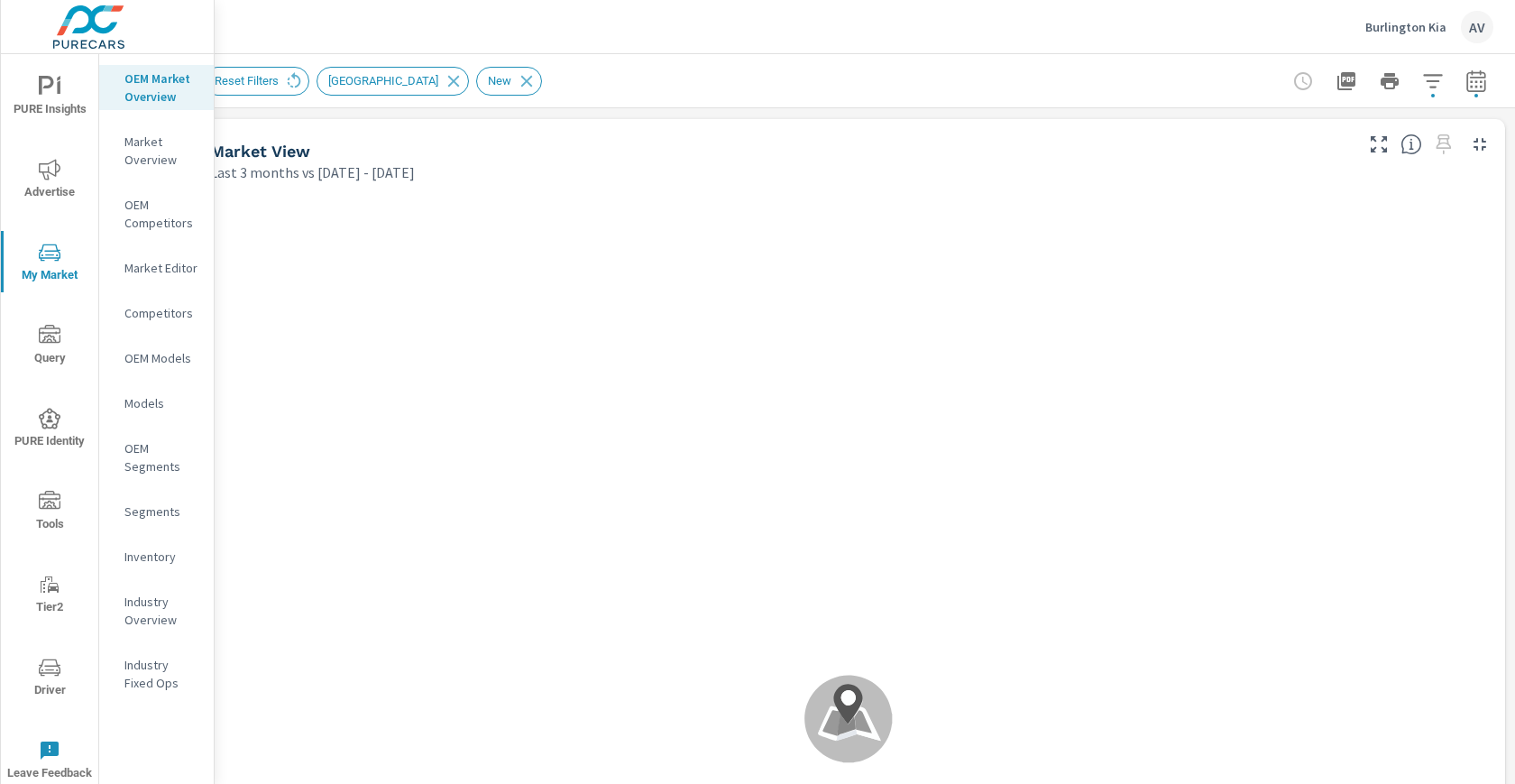
scroll to position [0, 48]
click at [1445, 91] on div at bounding box center [1390, 81] width 209 height 37
click at [1465, 89] on icon "button" at bounding box center [1475, 81] width 22 height 22
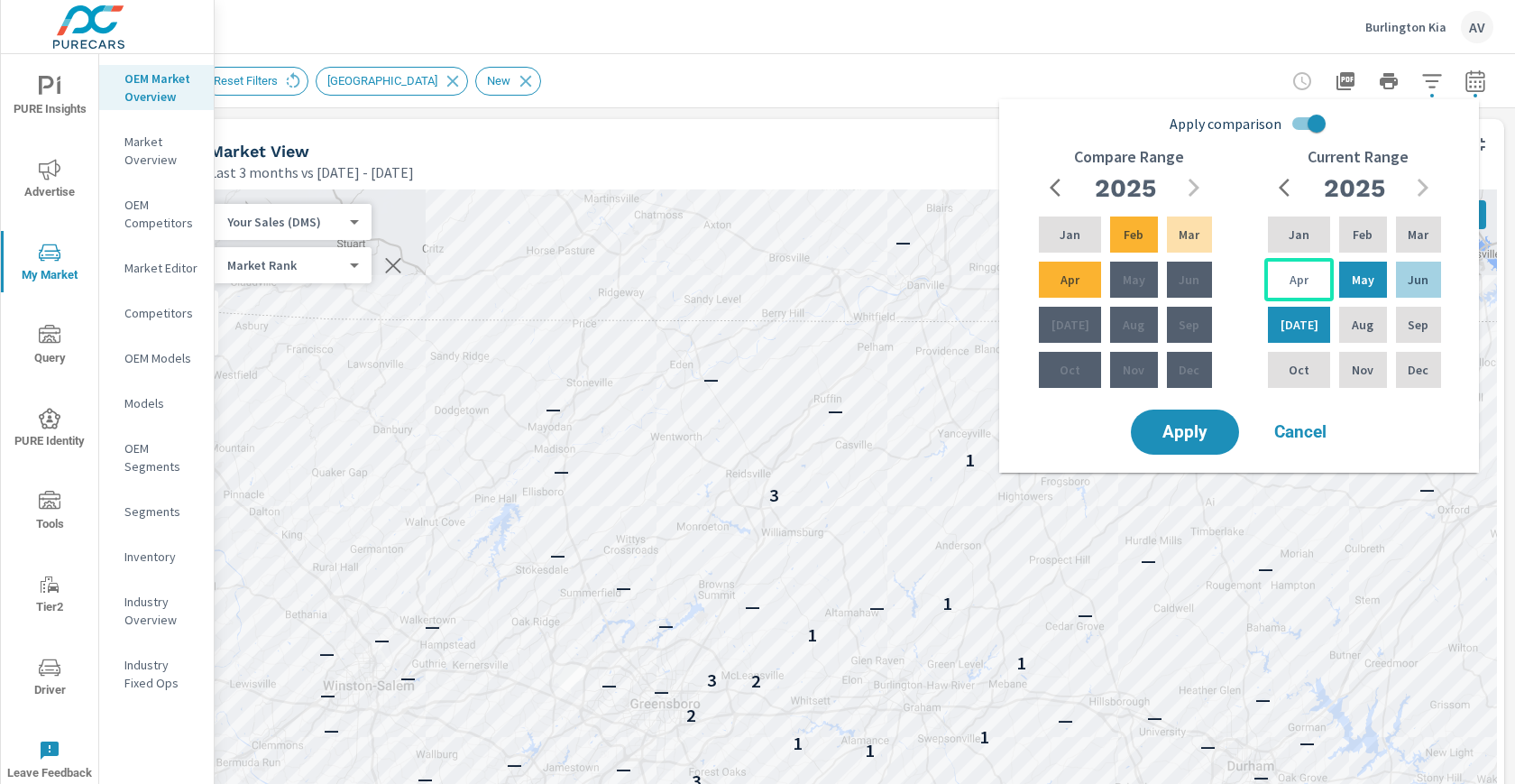
click at [1300, 284] on p "Apr" at bounding box center [1299, 279] width 19 height 18
click at [1413, 281] on p "Jun" at bounding box center [1418, 279] width 21 height 18
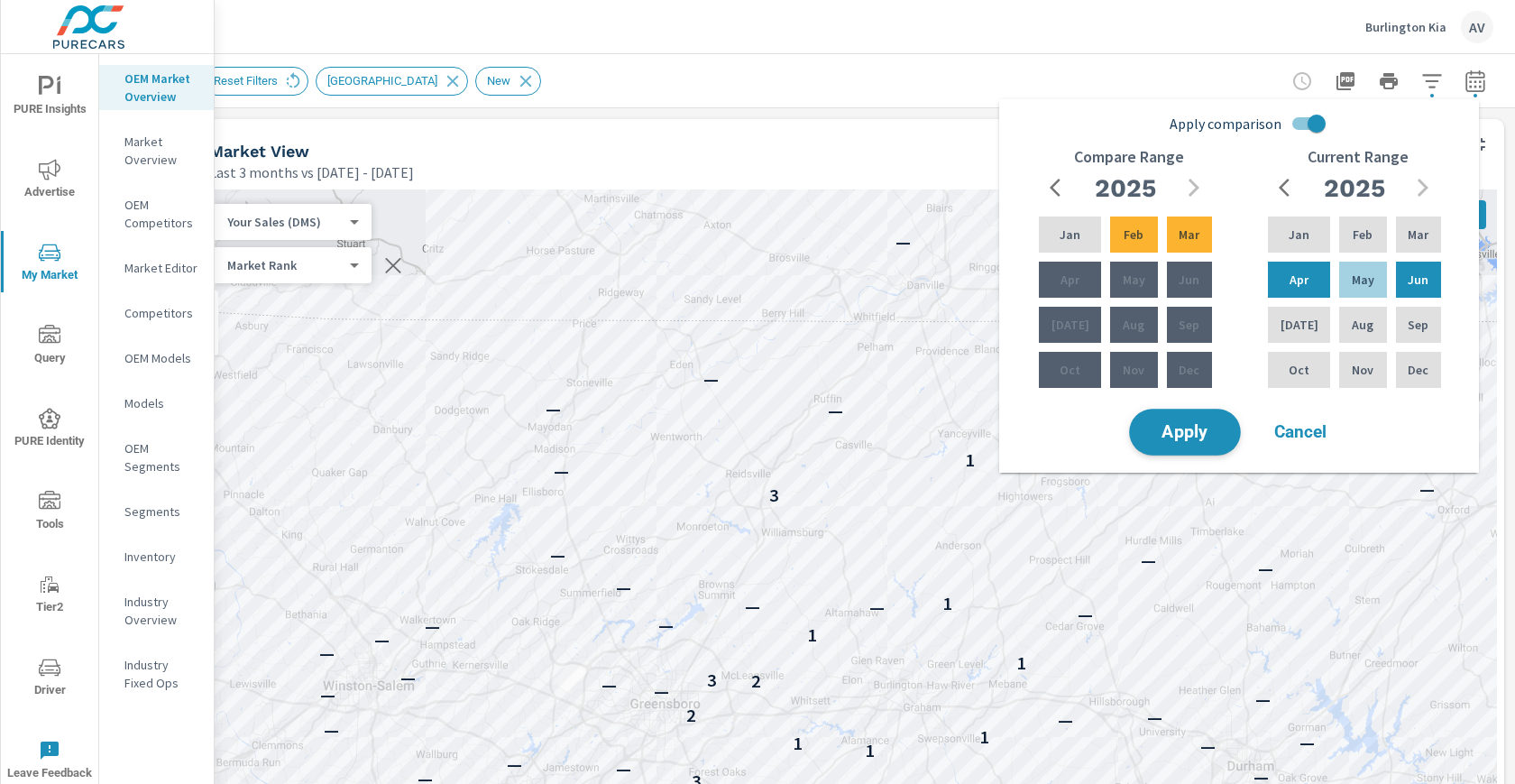
click at [1206, 437] on span "Apply" at bounding box center [1185, 431] width 74 height 17
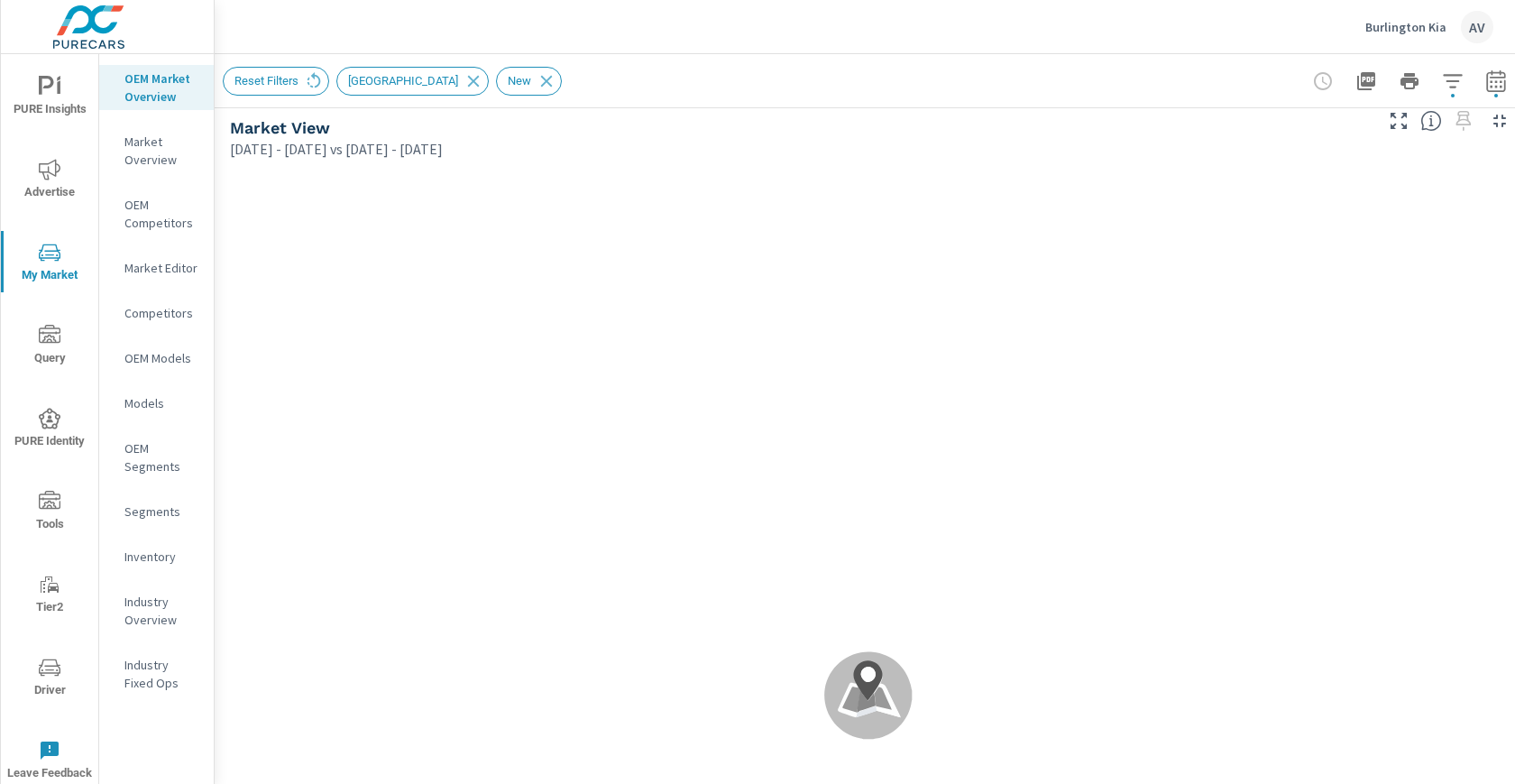
scroll to position [24, 48]
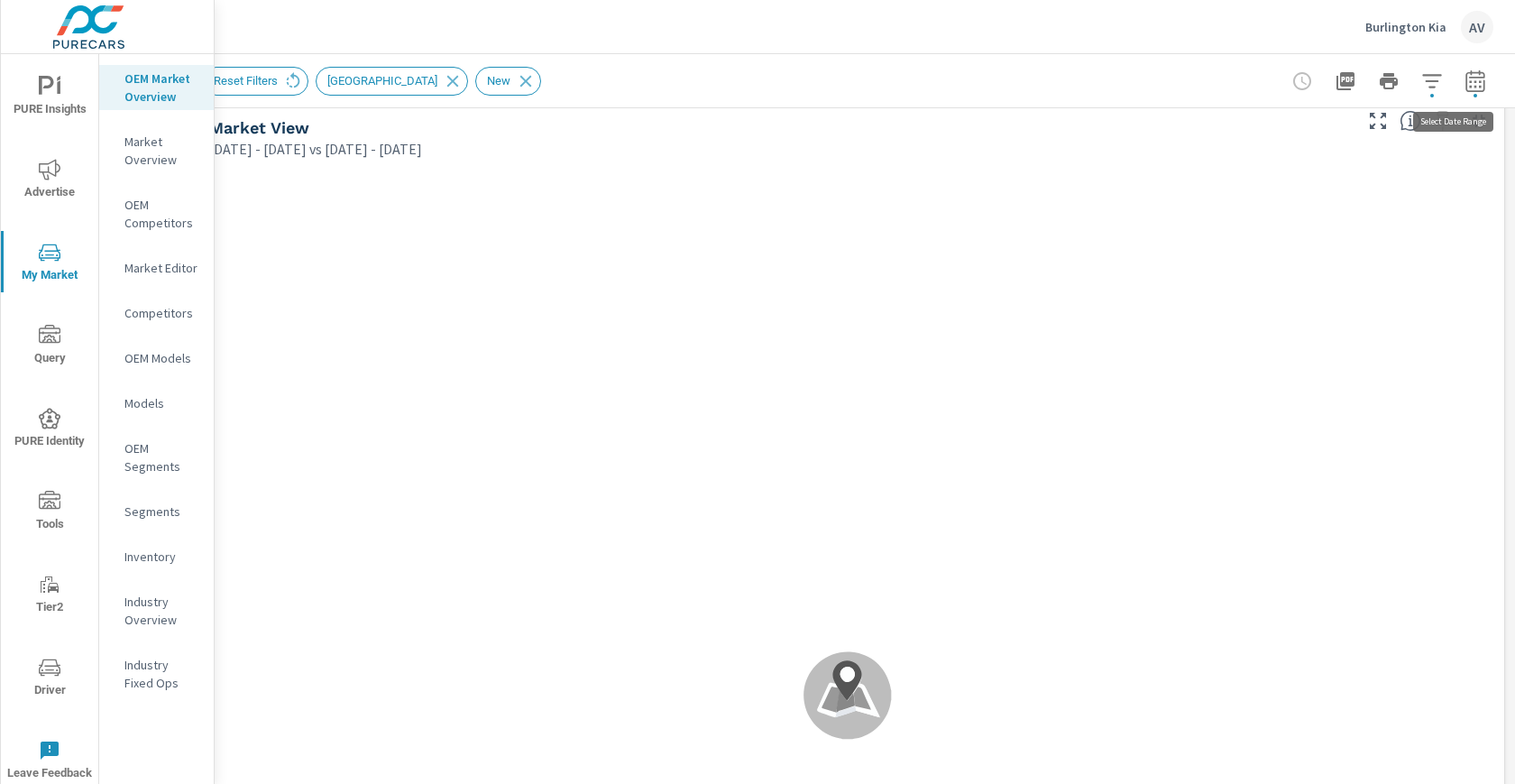
click at [1465, 85] on icon "button" at bounding box center [1475, 81] width 22 height 22
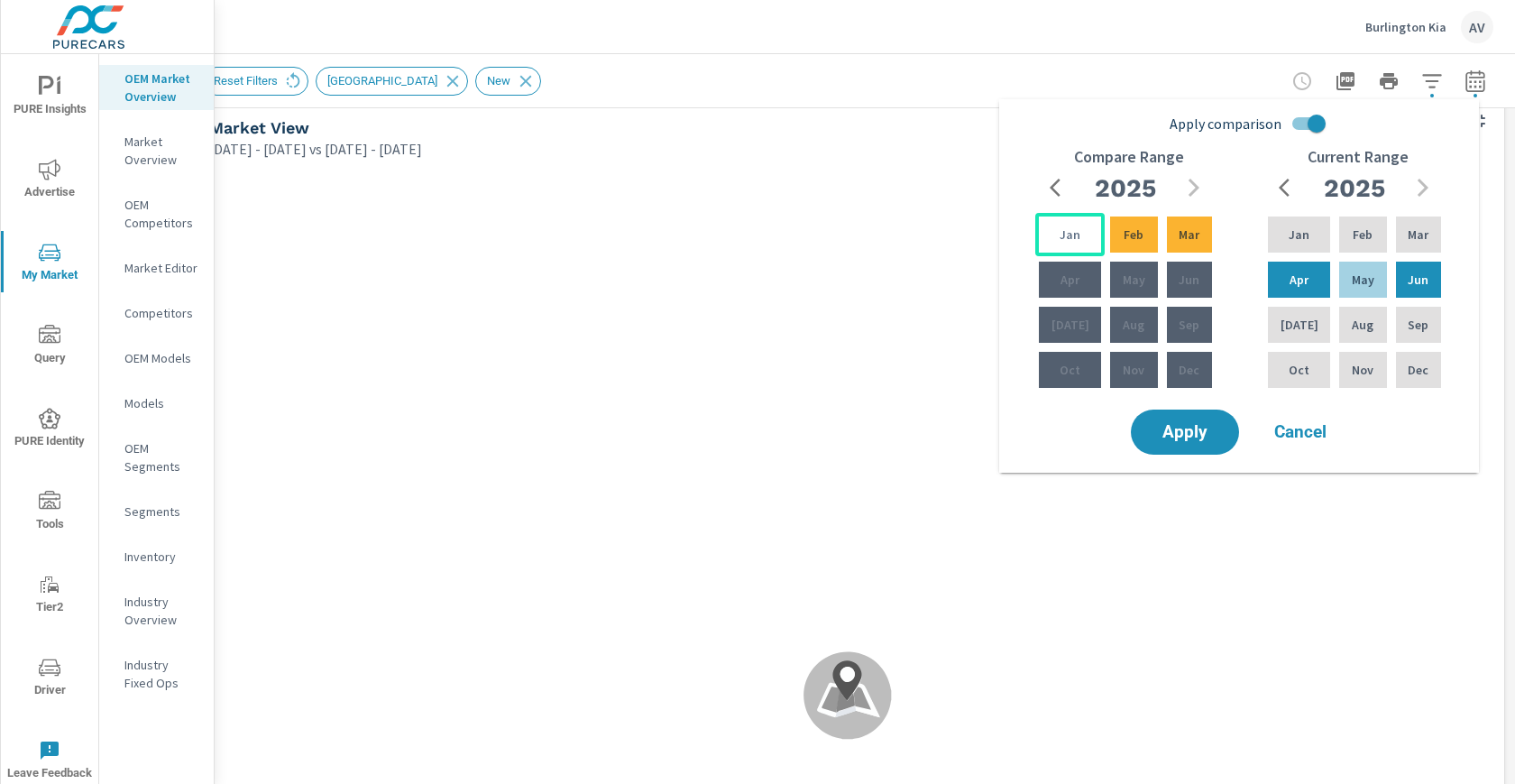
click at [1060, 232] on p "Jan" at bounding box center [1070, 234] width 21 height 18
click at [1184, 235] on p "Mar" at bounding box center [1189, 234] width 21 height 18
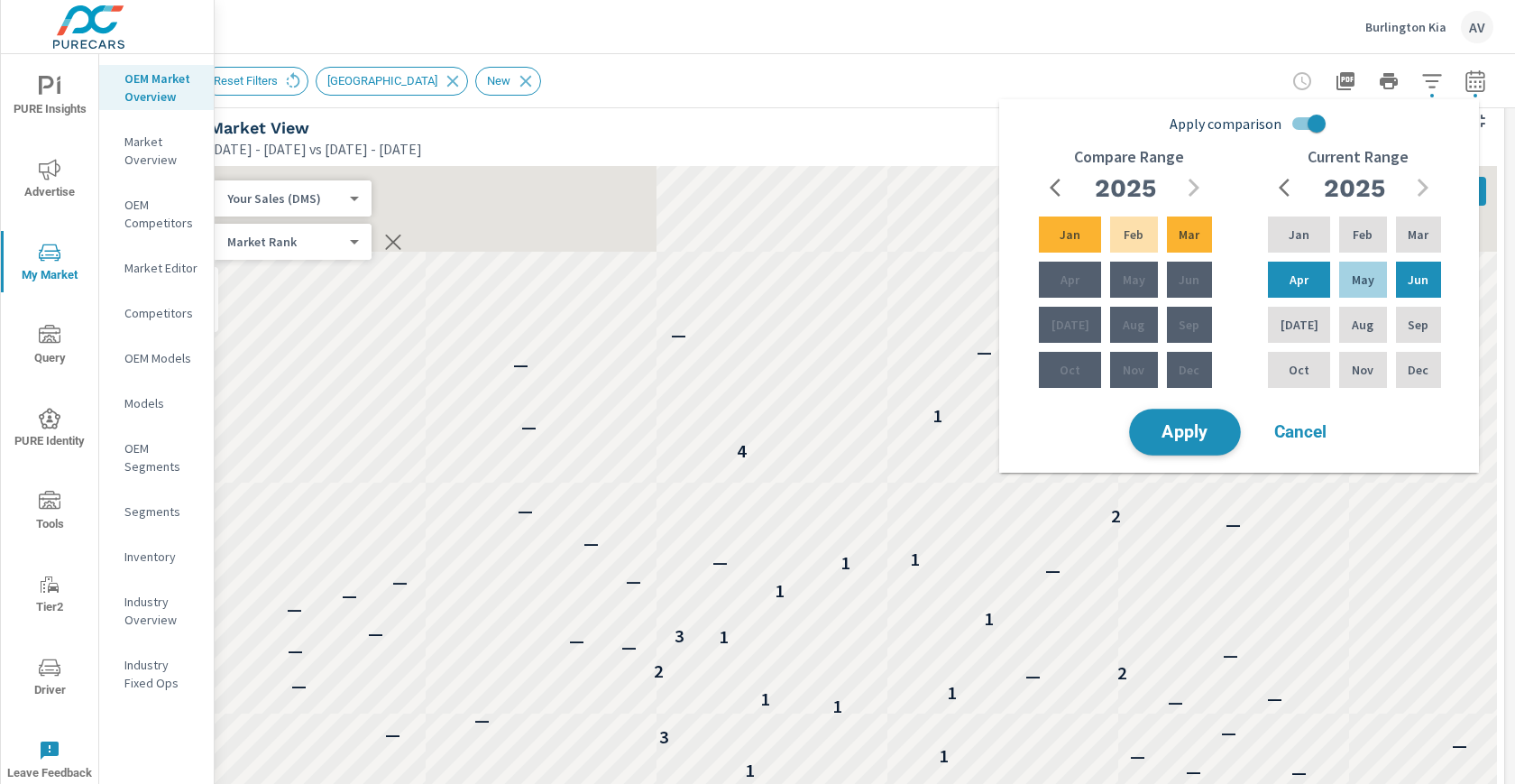
click at [1192, 450] on button "Apply" at bounding box center [1184, 431] width 112 height 46
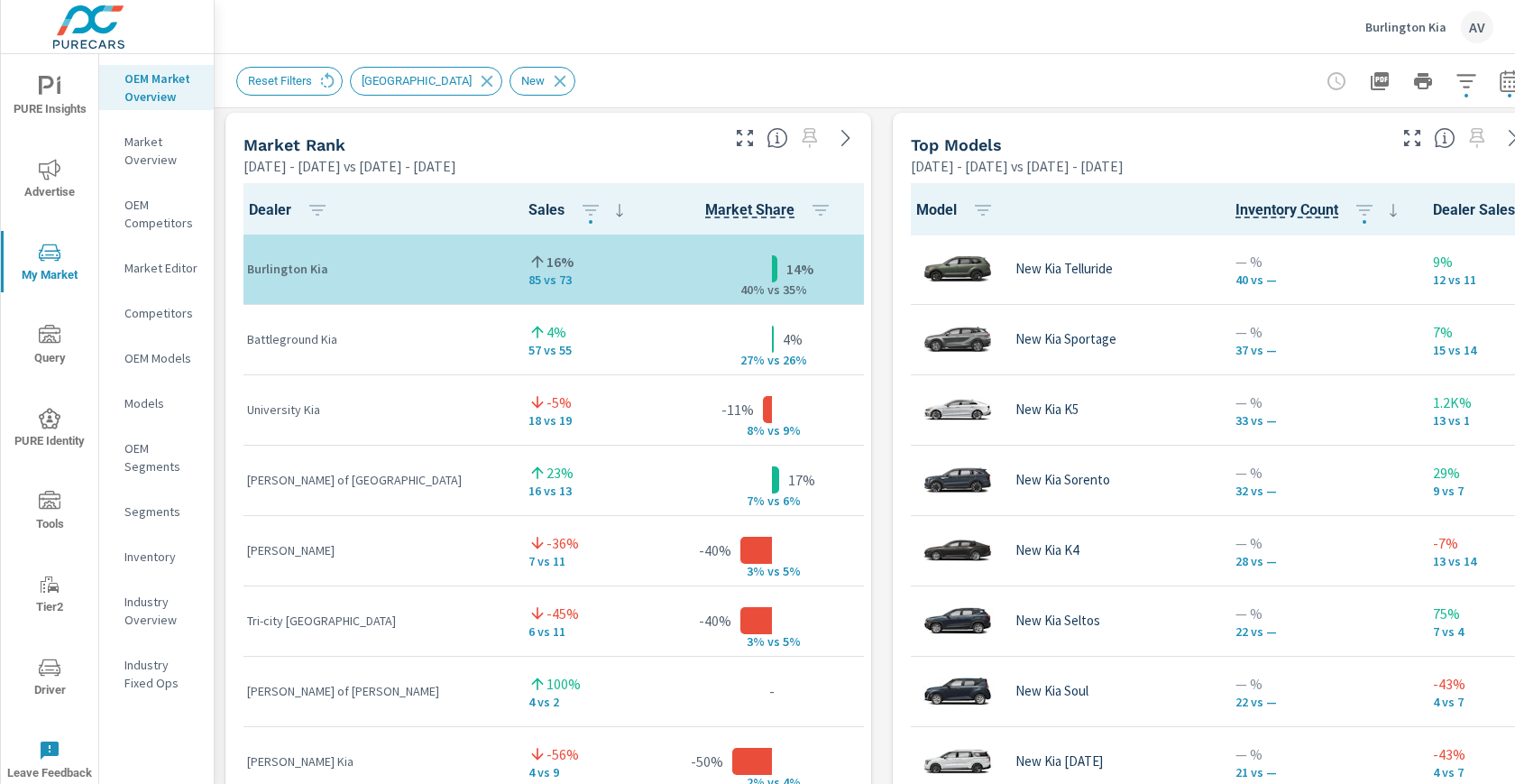
scroll to position [1166, 0]
click at [889, 182] on div "Market View Apr 01, 2025 - Jun 30, 2025 vs Jan 01, 2025 - Mar 31, 2025 — — — — …" at bounding box center [882, 486] width 1335 height 3088
click at [880, 505] on div "Market View Apr 01, 2025 - Jun 30, 2025 vs Jan 01, 2025 - Mar 31, 2025 — — — — …" at bounding box center [882, 486] width 1335 height 3088
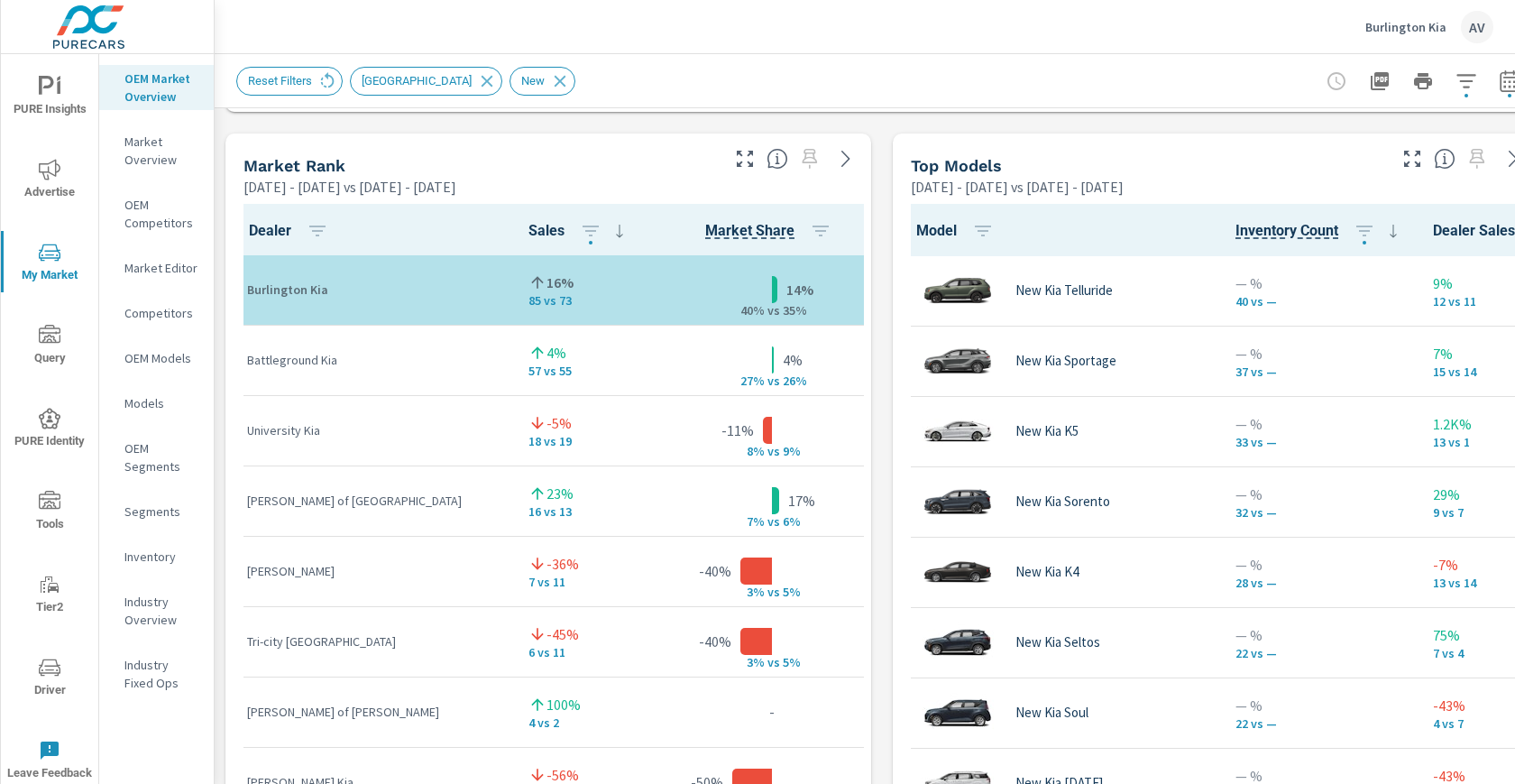
scroll to position [1102, 0]
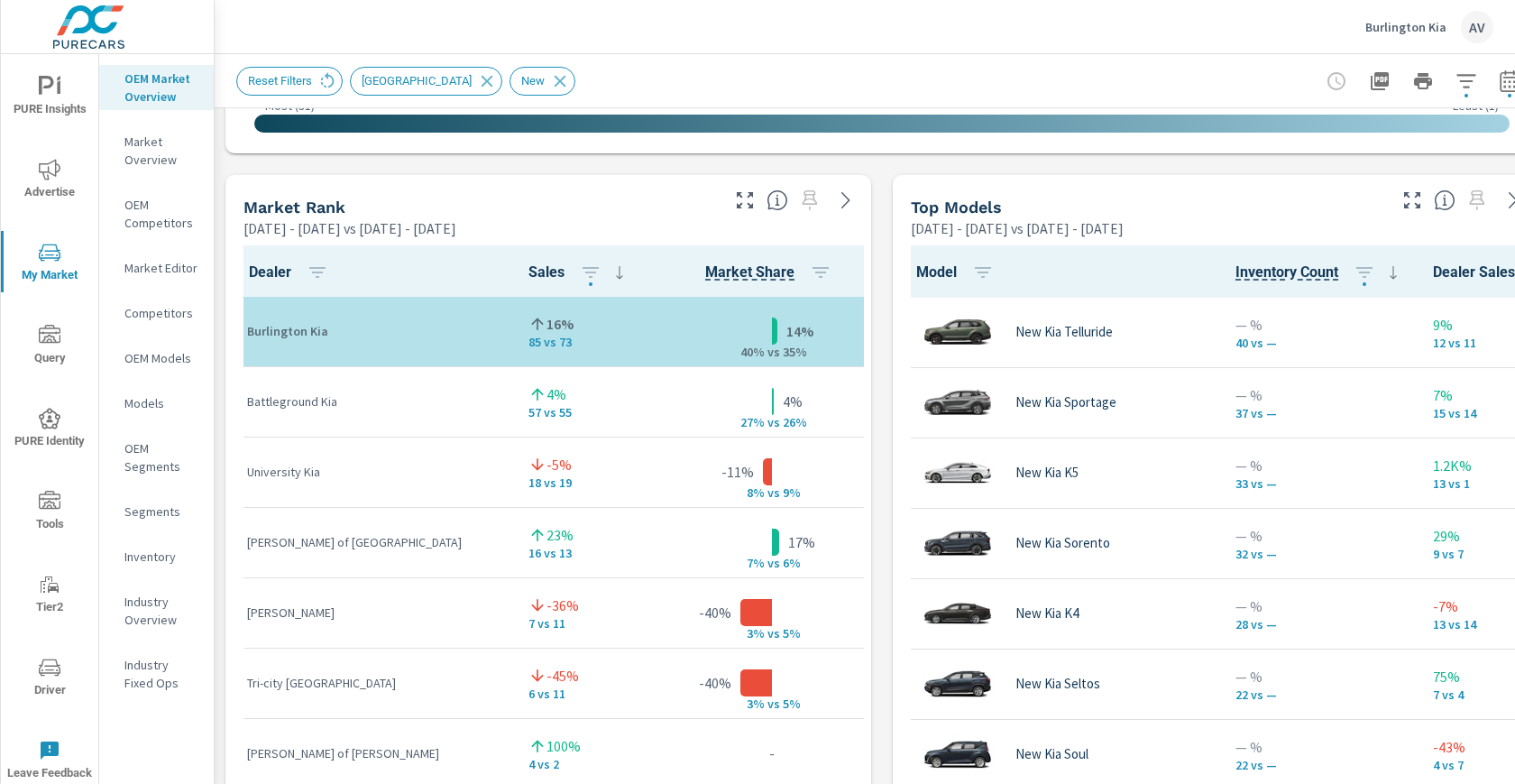
click at [890, 540] on div "Market View [DATE] - [DATE] vs [DATE] - [DATE] ← Move left → Move right ↑ Move …" at bounding box center [882, 550] width 1335 height 3088
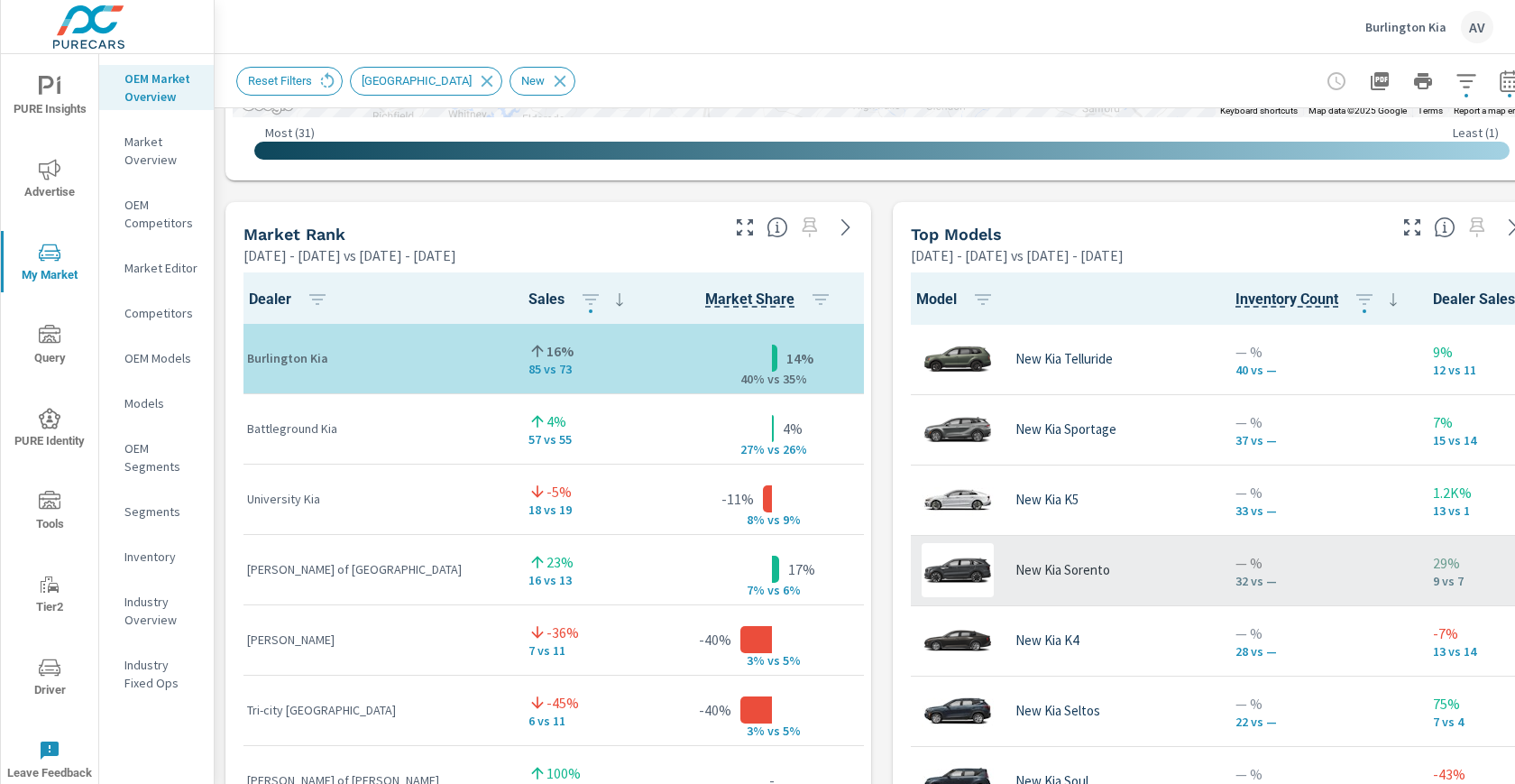
scroll to position [1068, 0]
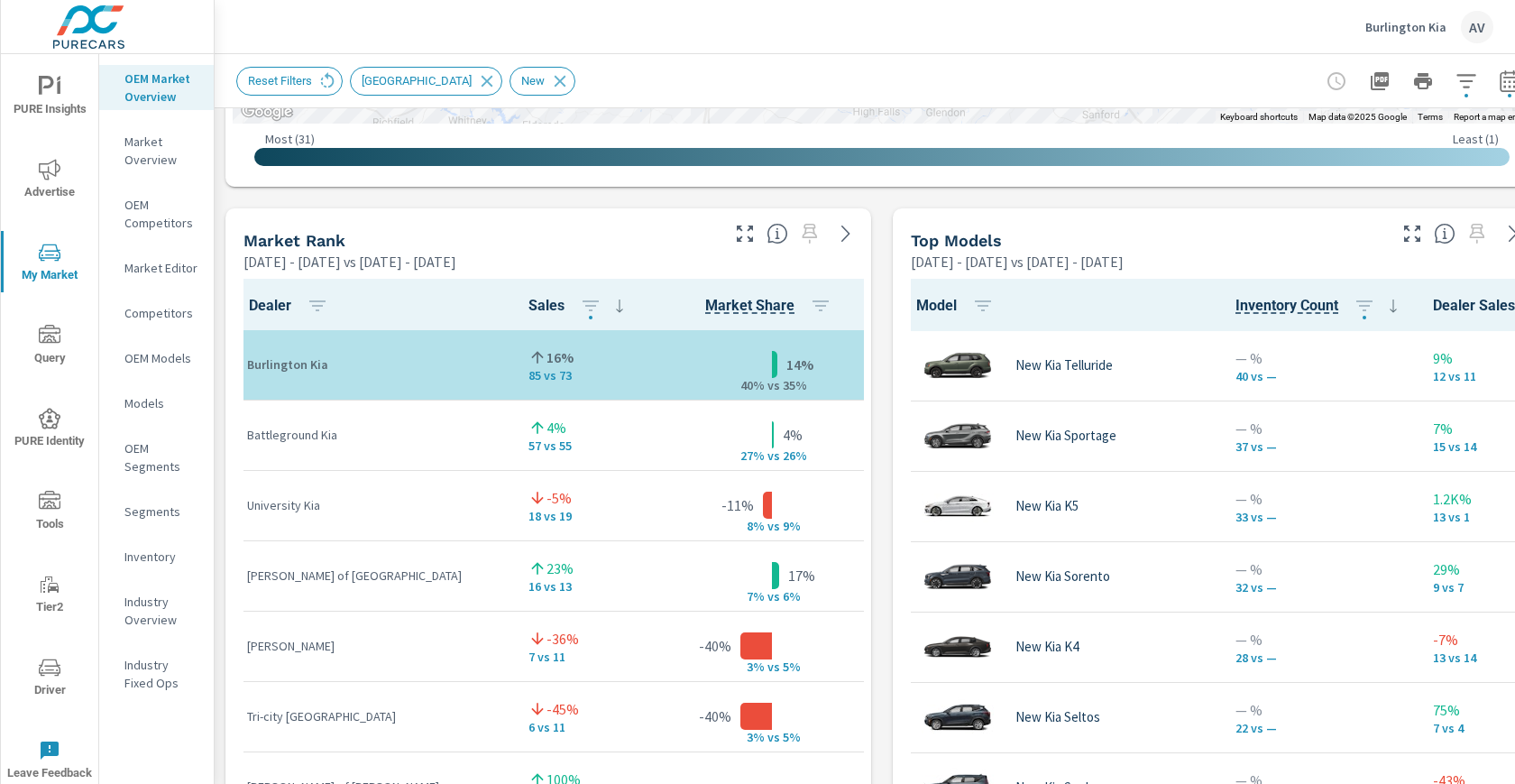
click at [876, 519] on div "Market View [DATE] - [DATE] vs [DATE] - [DATE] ← Move left → Move right ↑ Move …" at bounding box center [882, 583] width 1335 height 3088
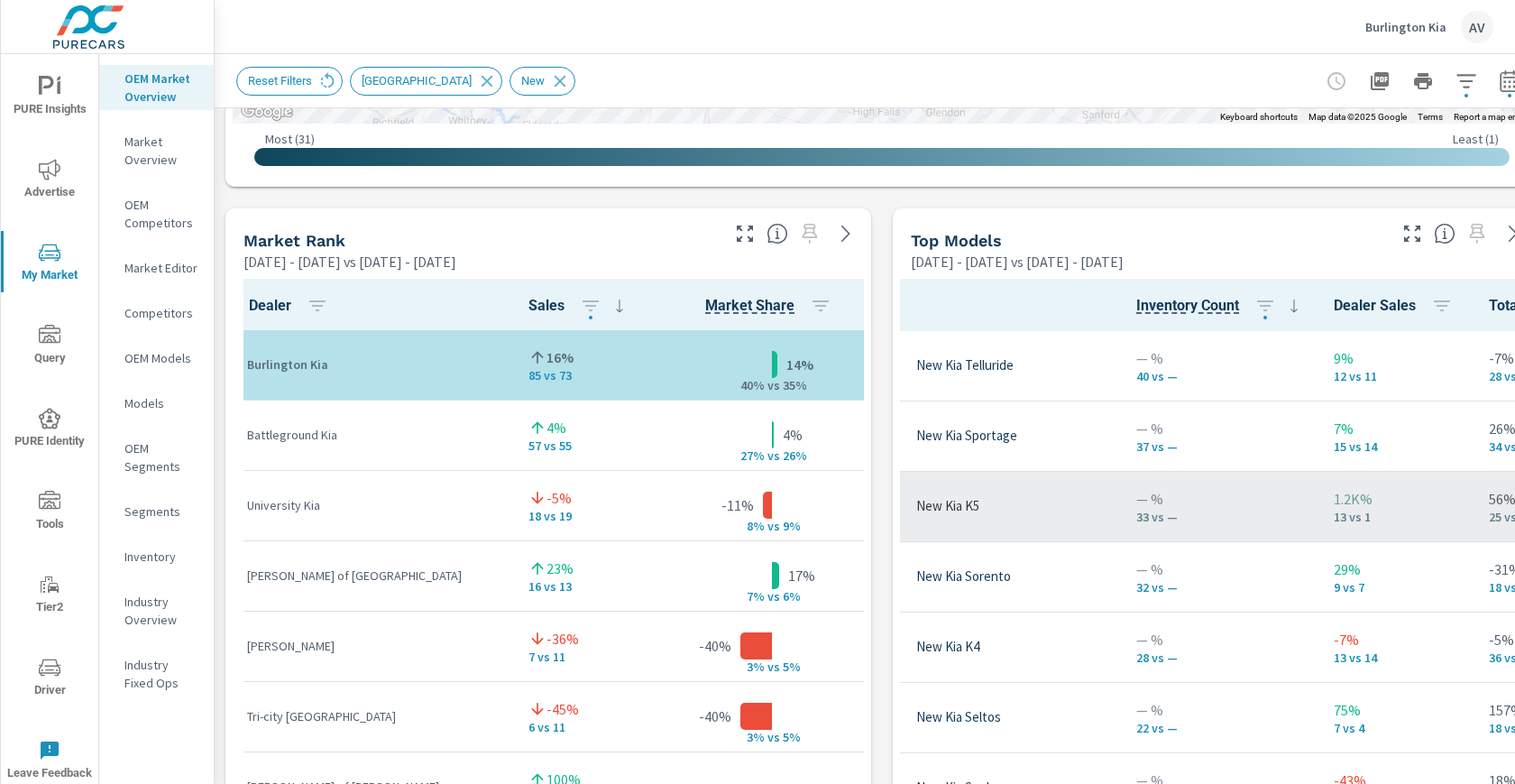
scroll to position [0, 98]
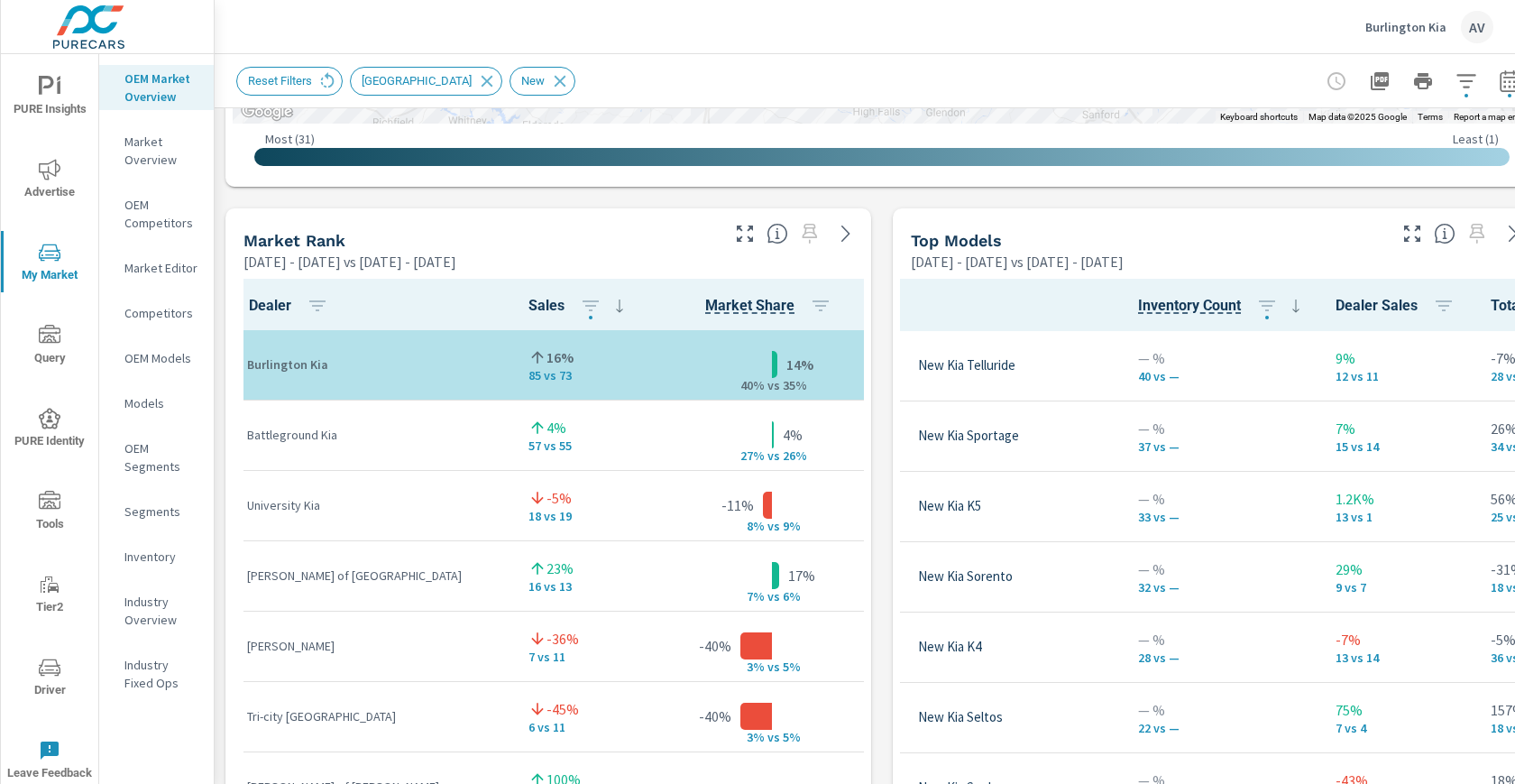
click at [880, 530] on div "Market View [DATE] - [DATE] vs [DATE] - [DATE] ← Move left → Move right ↑ Move …" at bounding box center [882, 583] width 1335 height 3088
click at [878, 284] on div "Market View [DATE] - [DATE] vs [DATE] - [DATE] ← Move left → Move right ↑ Move …" at bounding box center [882, 583] width 1335 height 3088
click at [877, 306] on div "Market View [DATE] - [DATE] vs [DATE] - [DATE] ← Move left → Move right ↑ Move …" at bounding box center [882, 583] width 1335 height 3088
click at [886, 466] on div "Market View [DATE] - [DATE] vs [DATE] - [DATE] ← Move left → Move right ↑ Move …" at bounding box center [882, 583] width 1335 height 3088
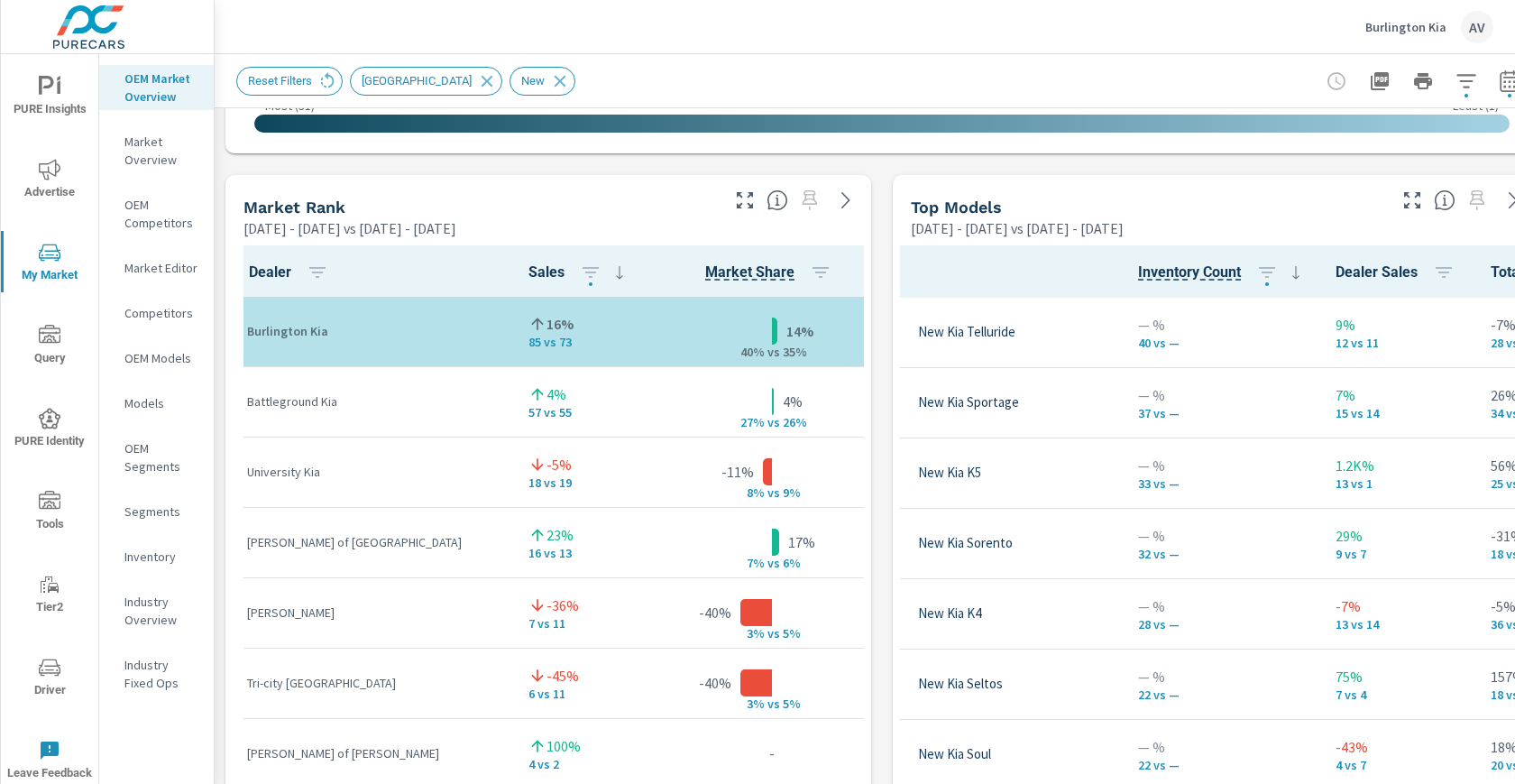
scroll to position [1104, 0]
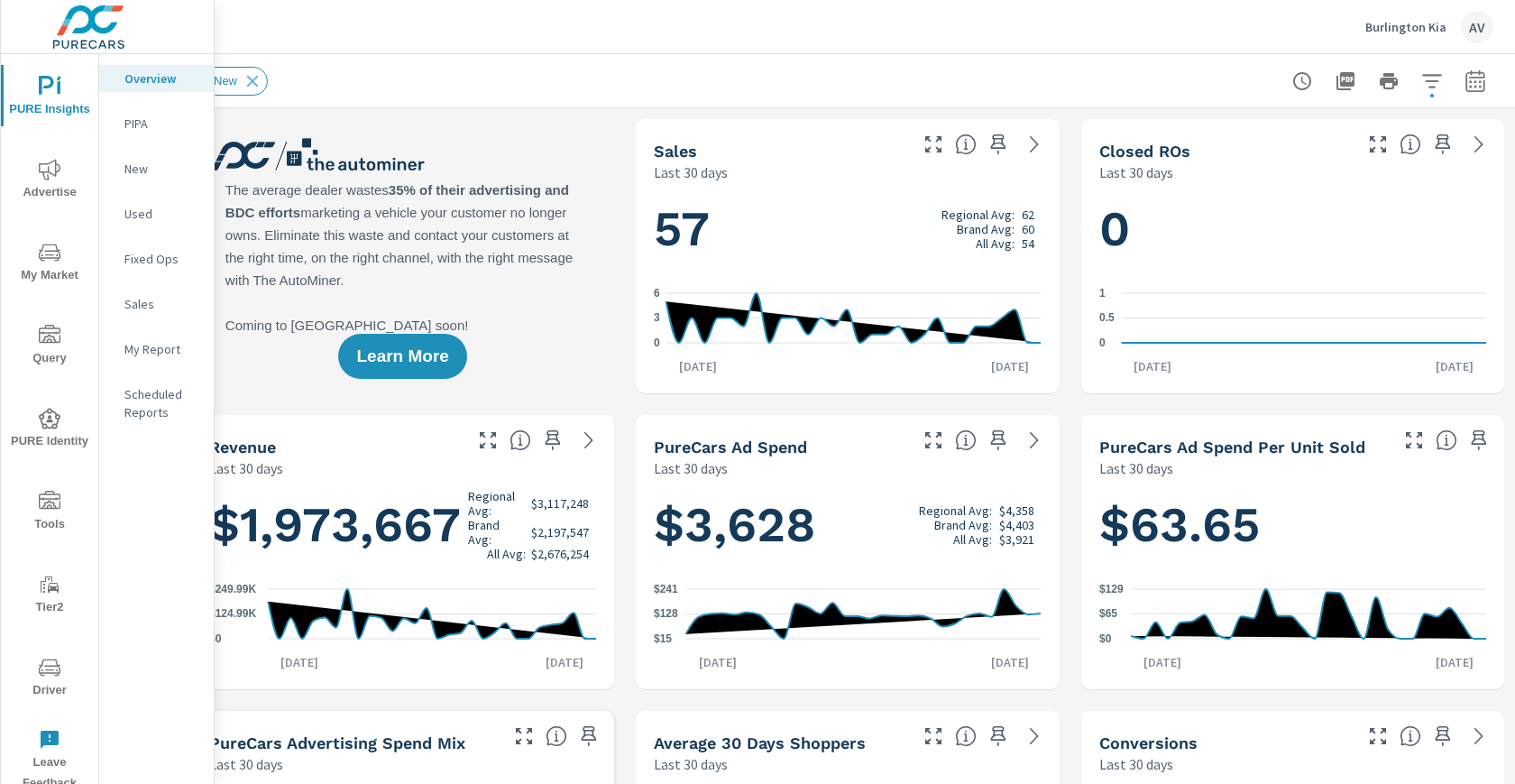
scroll to position [0, 48]
click at [1466, 90] on icon "button" at bounding box center [1475, 80] width 19 height 22
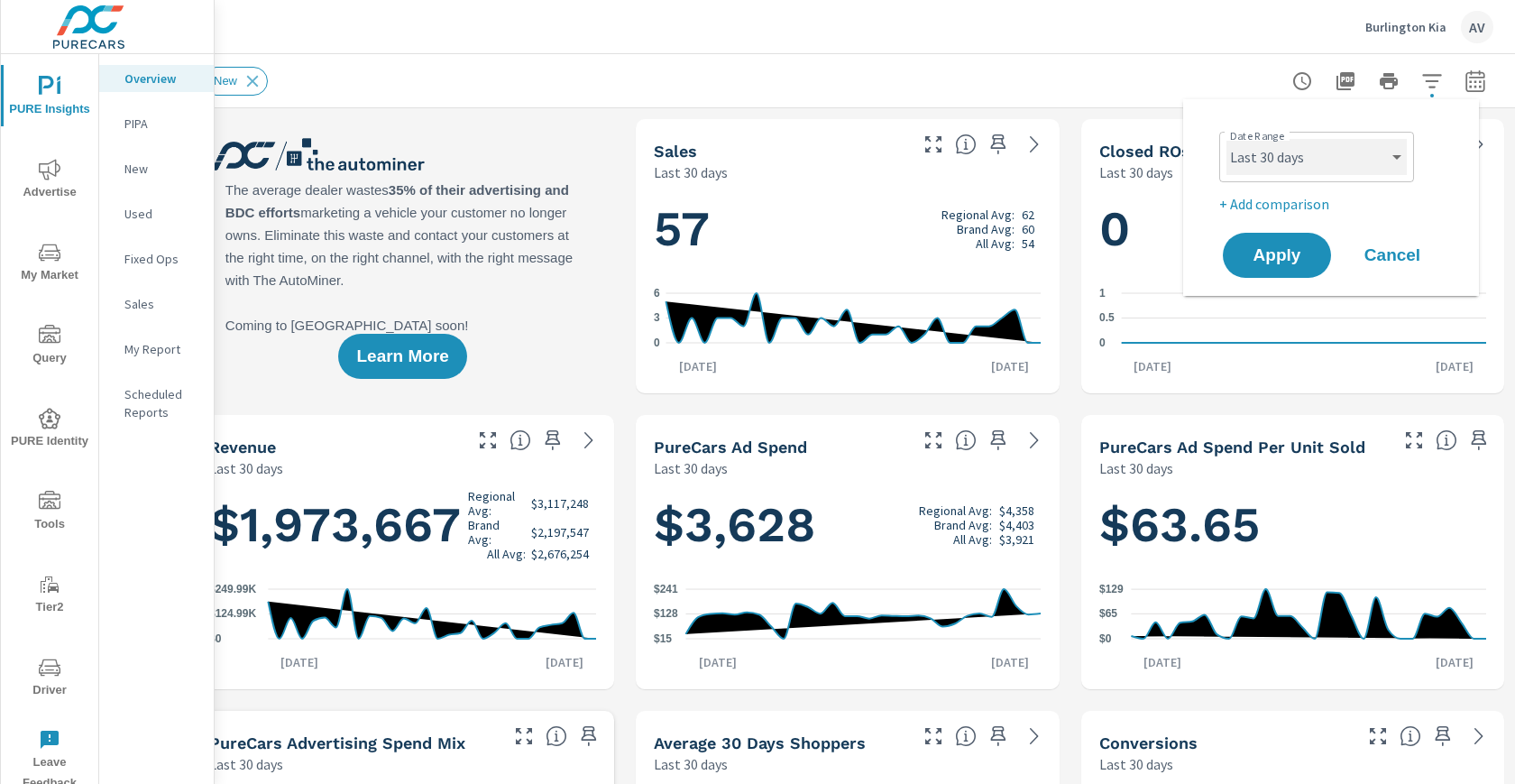
click at [1296, 162] on select "Custom [DATE] Last week Last 7 days Last 14 days Last 30 days Last 45 days Last…" at bounding box center [1316, 157] width 181 height 37
select select "Last month"
click at [1289, 205] on p "+ Add comparison" at bounding box center [1335, 203] width 231 height 22
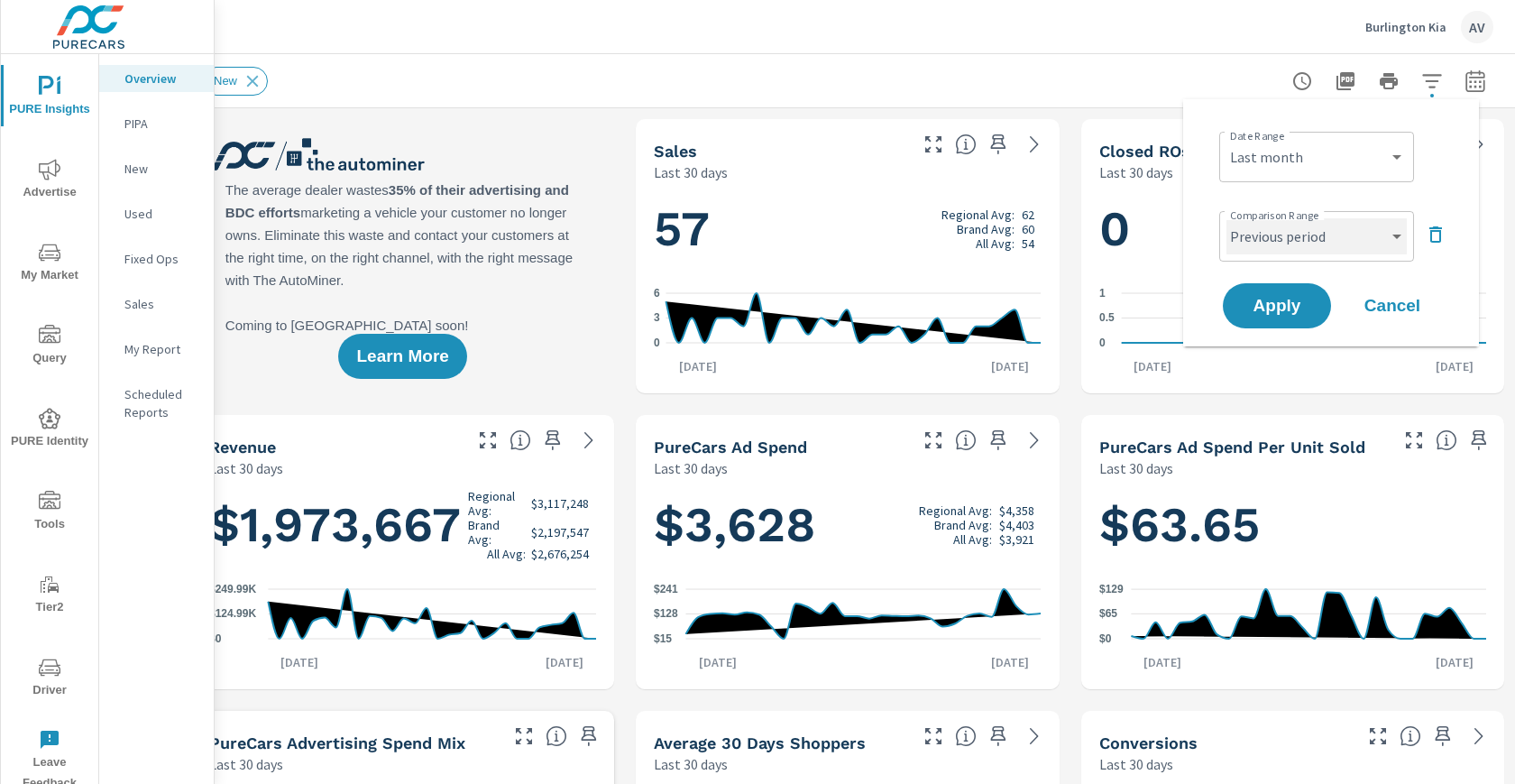
click at [1327, 226] on select "Custom Previous period Previous month Previous year" at bounding box center [1316, 236] width 181 height 37
select select "Previous year"
click at [1309, 300] on span "Apply" at bounding box center [1277, 305] width 74 height 17
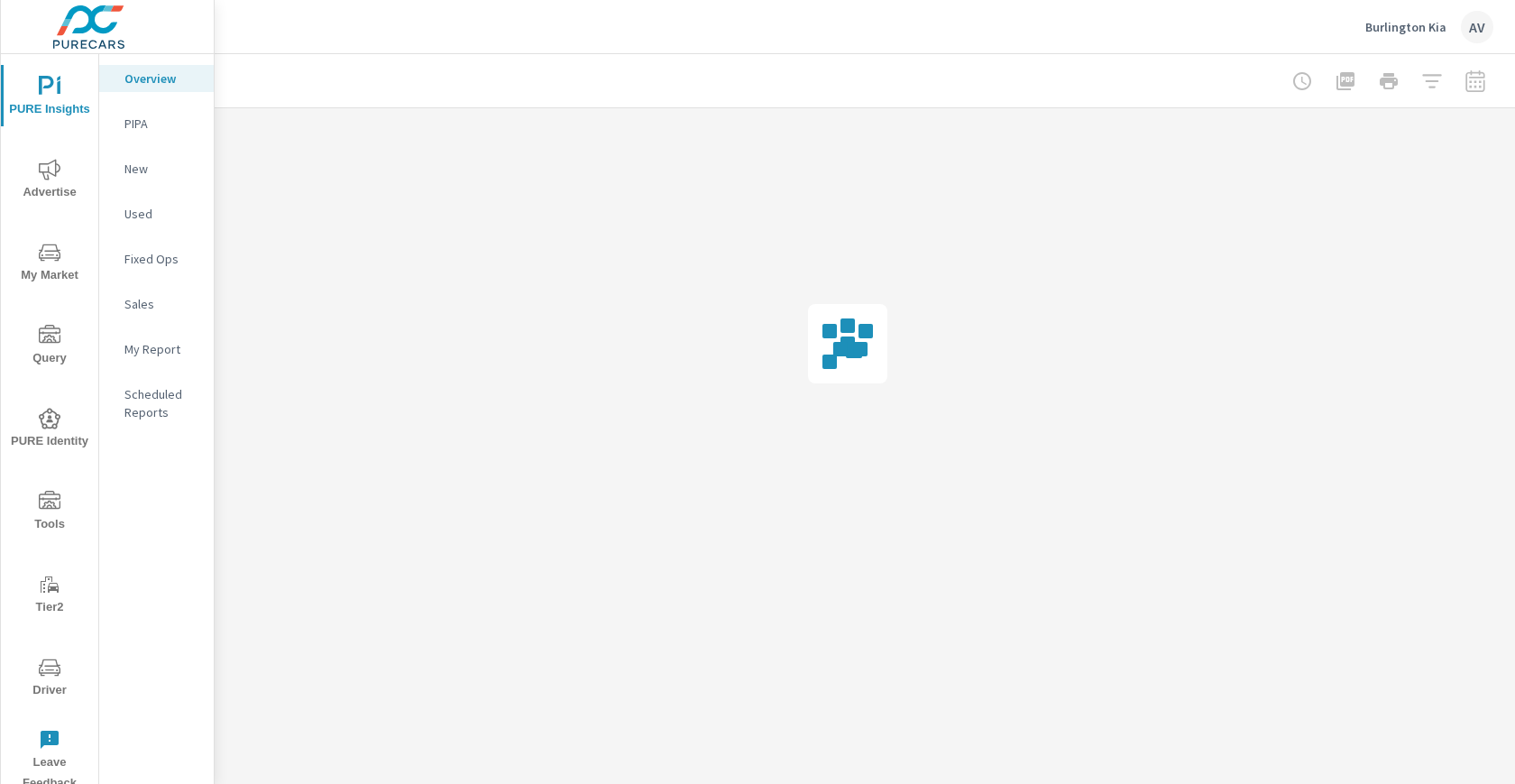
scroll to position [0, 34]
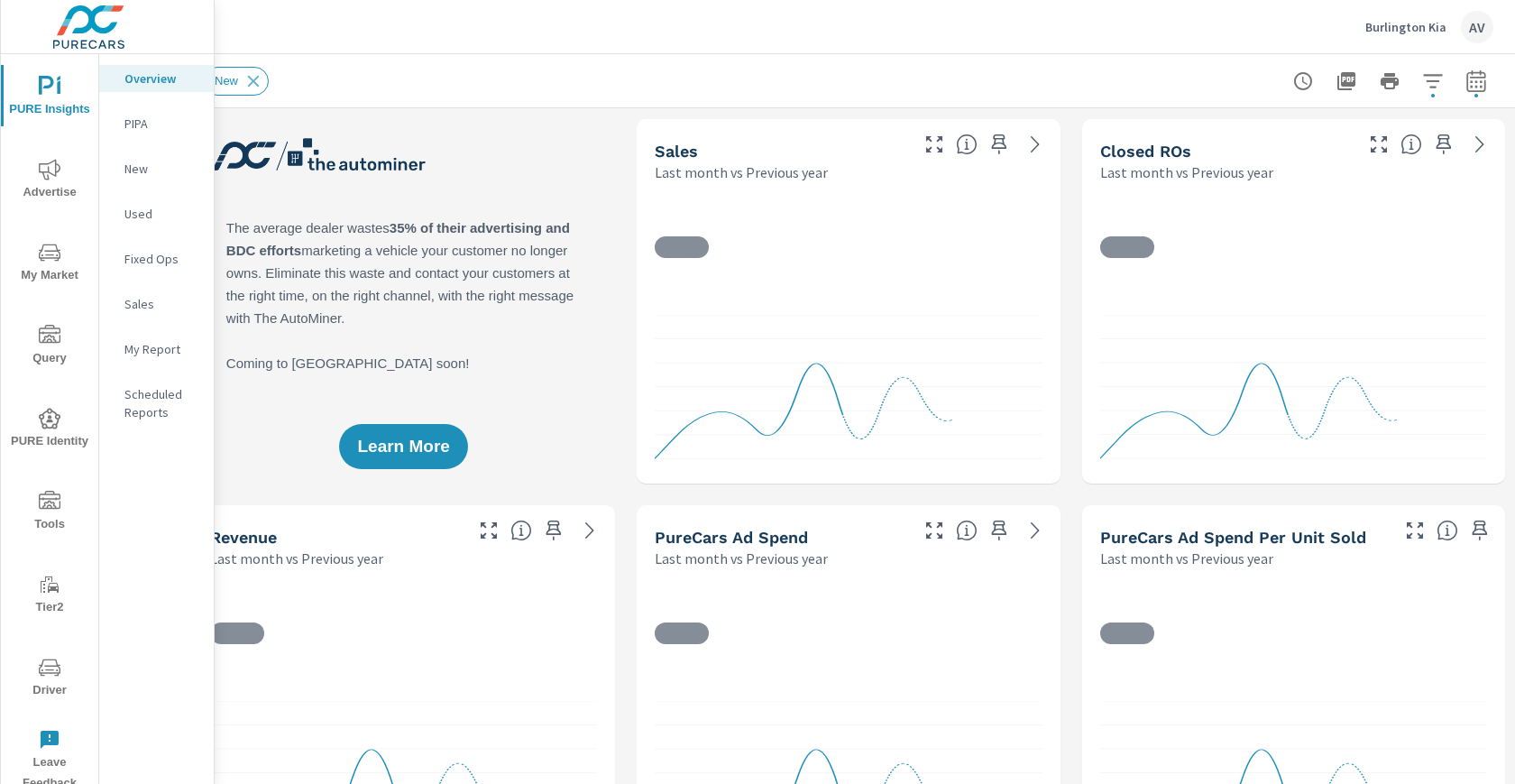
scroll to position [69, 0]
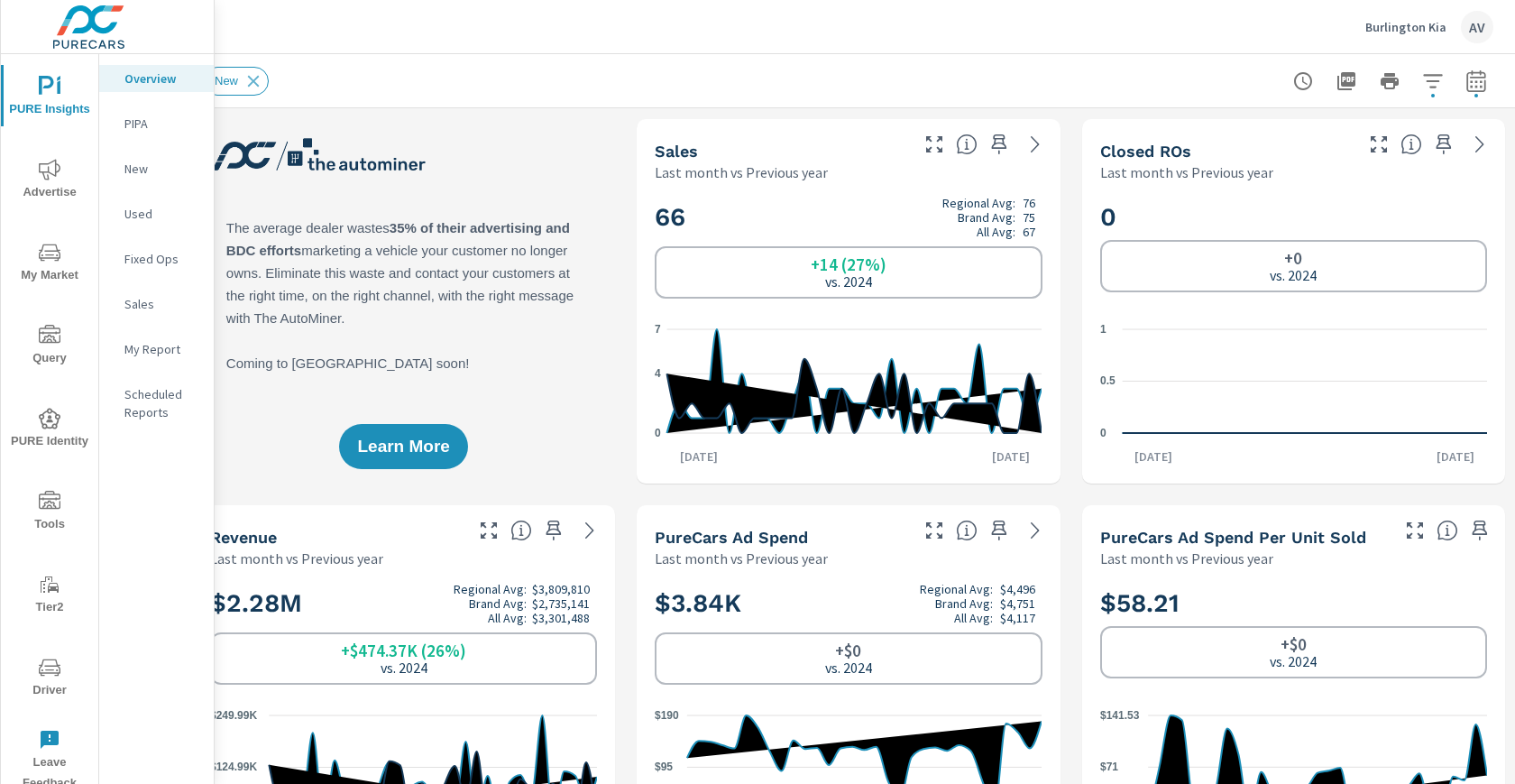
click at [874, 88] on div "New" at bounding box center [723, 81] width 1039 height 29
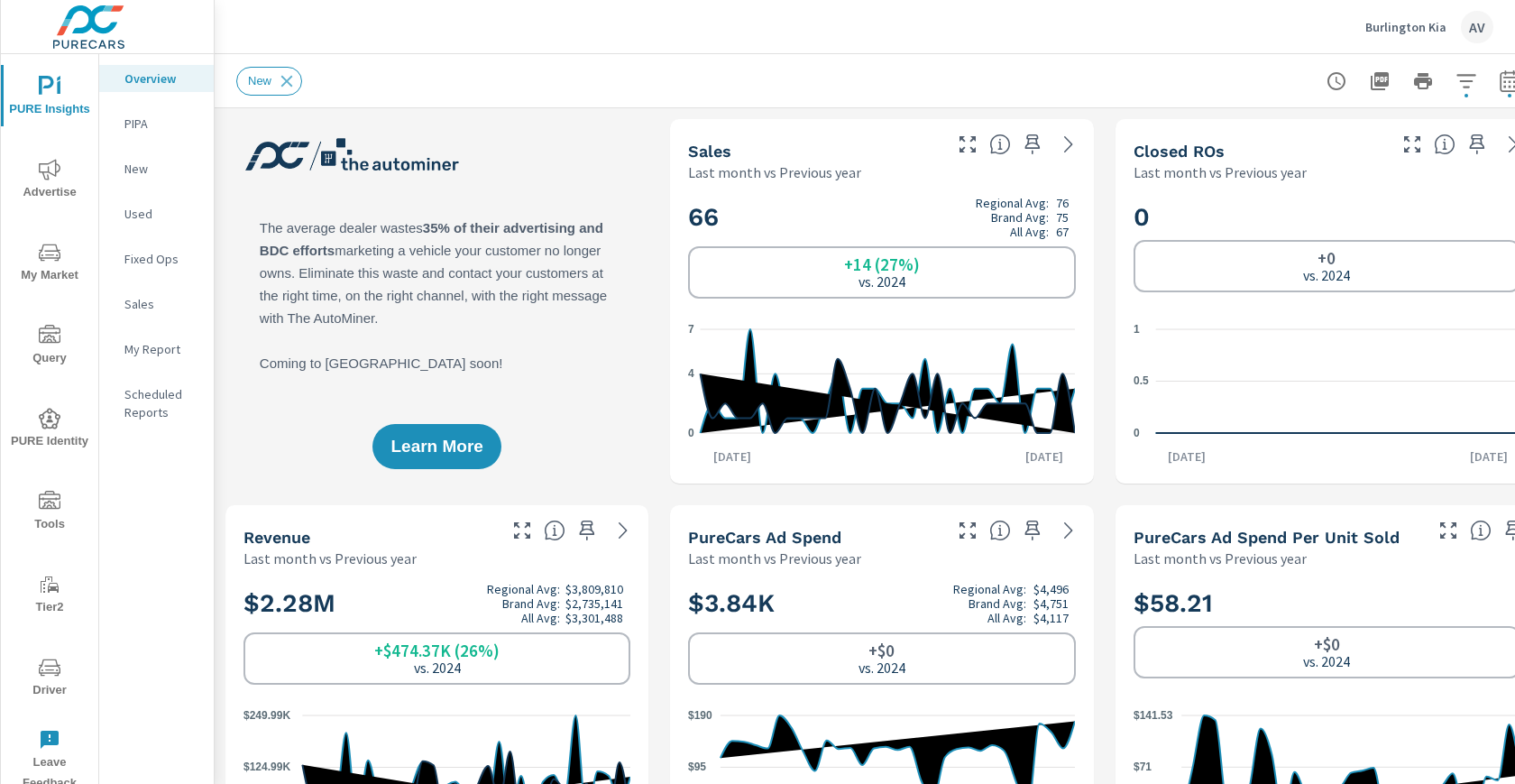
scroll to position [0, 0]
click at [874, 88] on div "New" at bounding box center [756, 81] width 1039 height 29
click at [624, 260] on div "Learn More" at bounding box center [437, 301] width 423 height 364
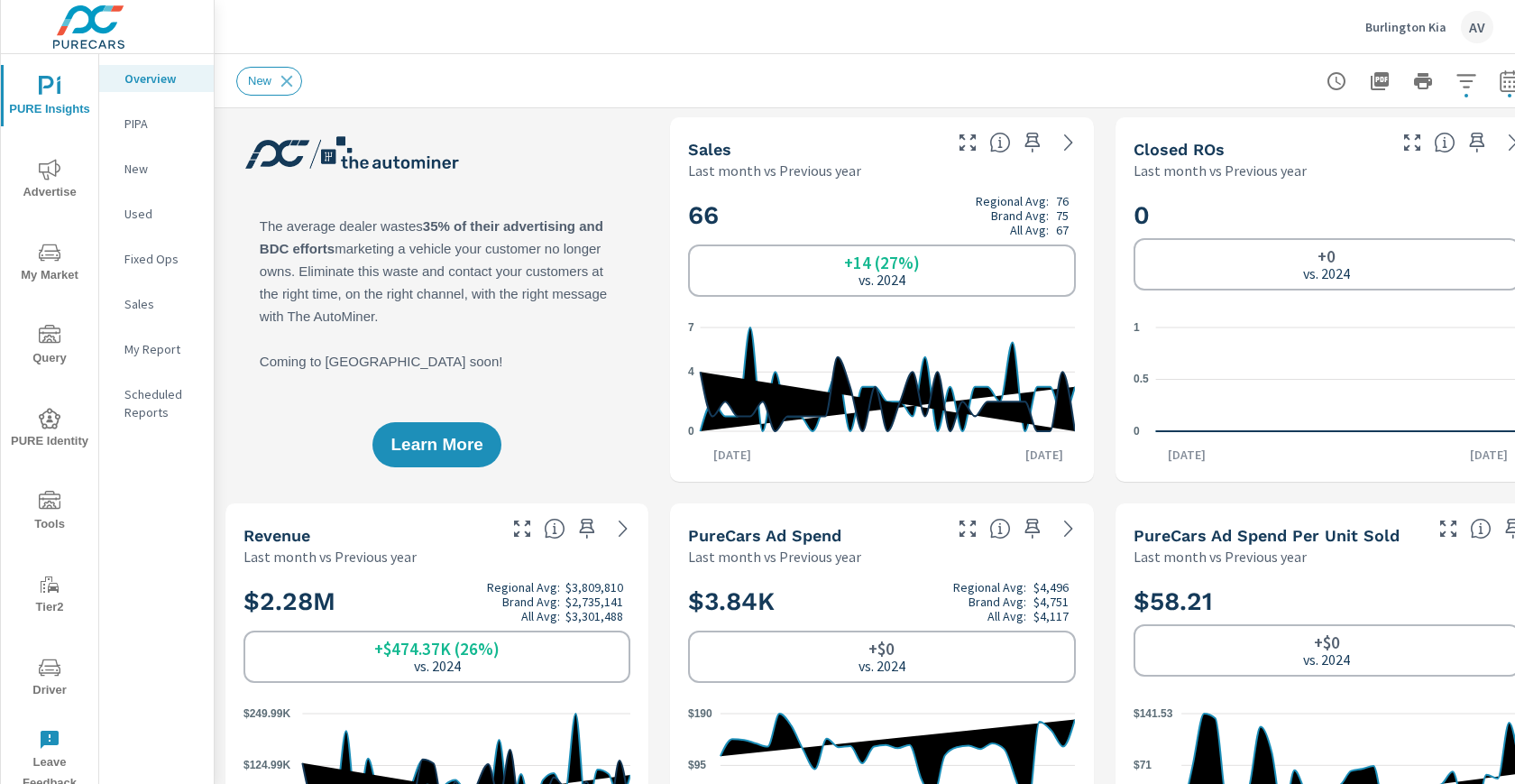
scroll to position [4, 0]
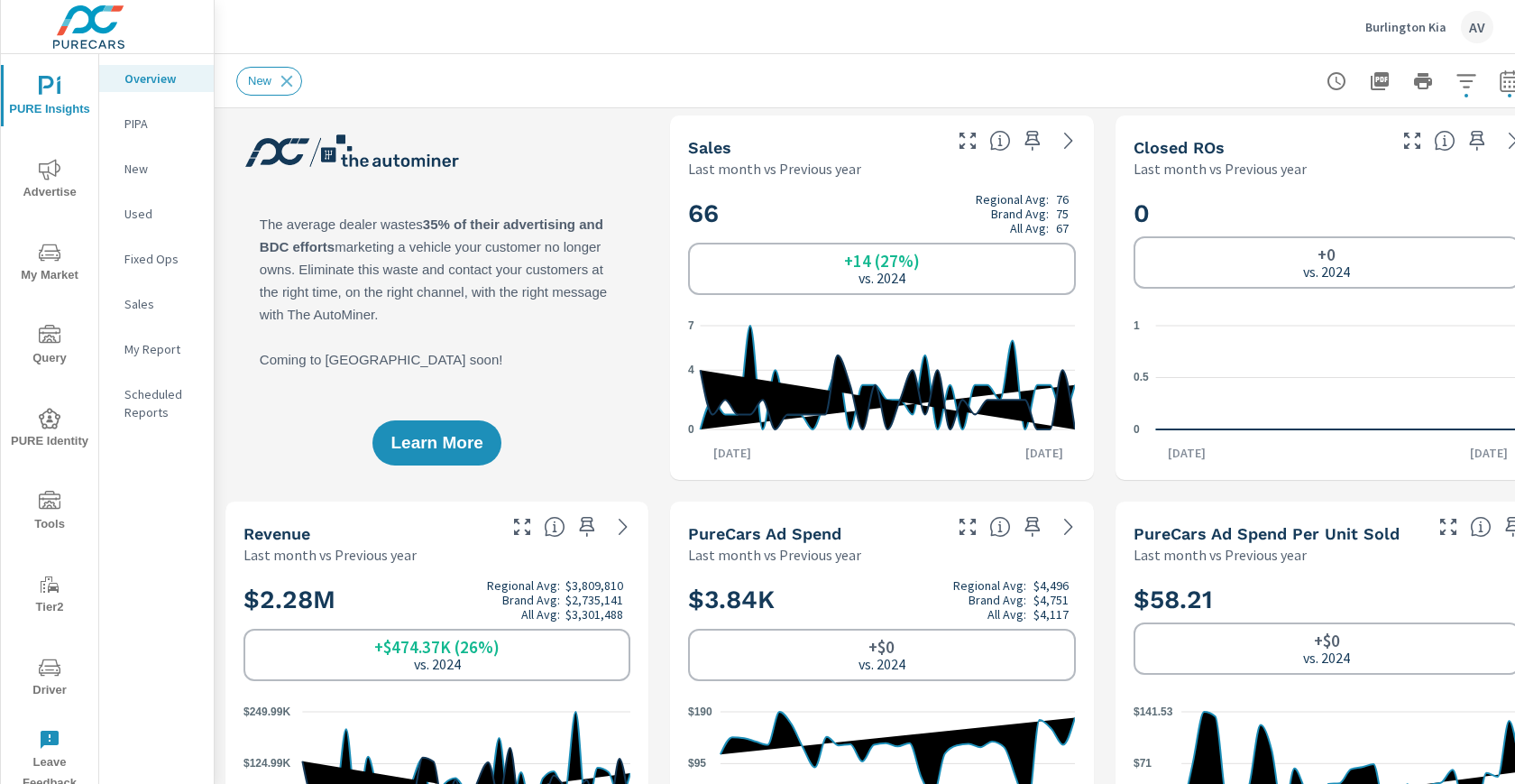
click at [688, 85] on div "New" at bounding box center [756, 81] width 1039 height 29
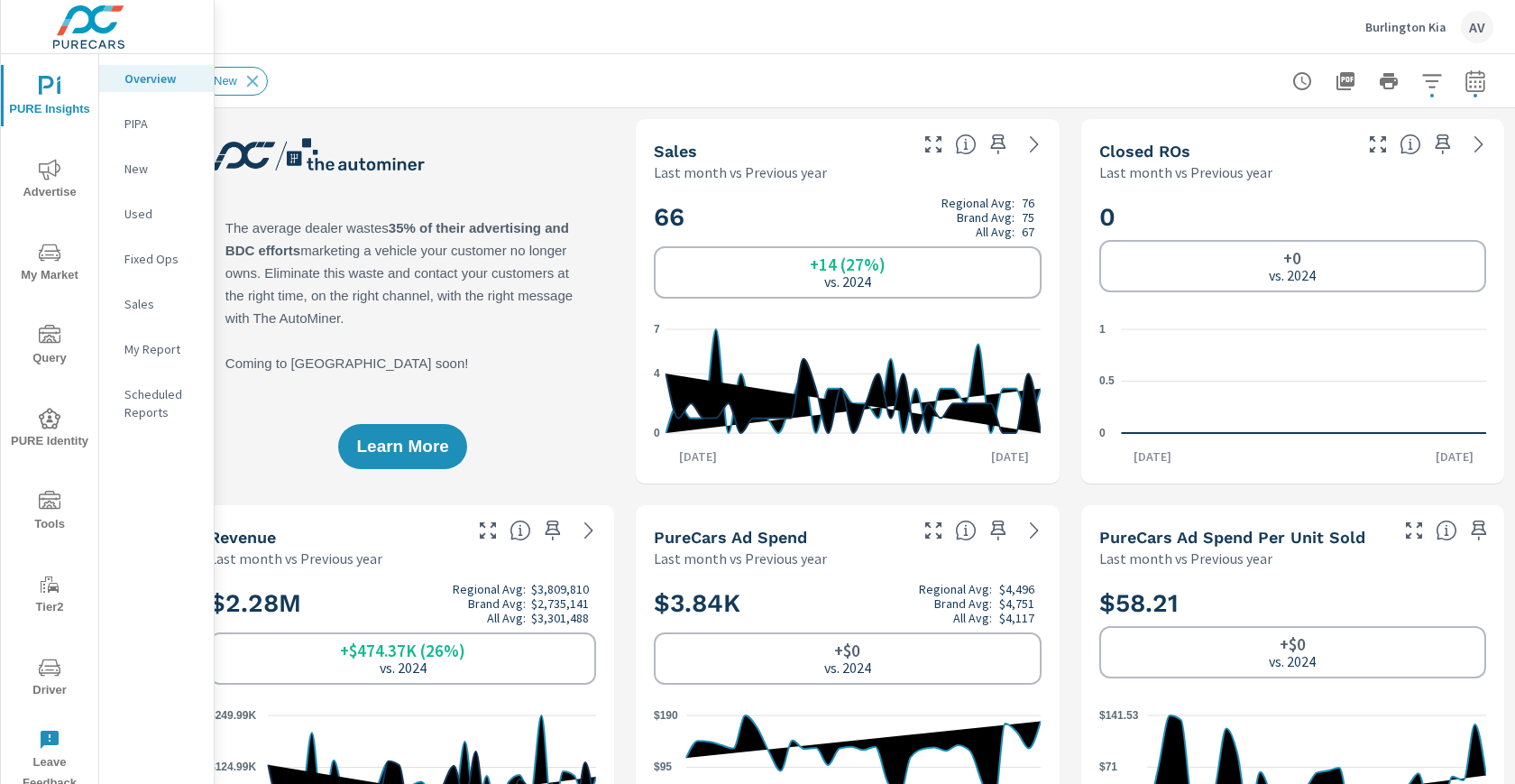
scroll to position [0, 48]
click at [1465, 80] on icon "button" at bounding box center [1475, 81] width 22 height 22
select select "Last month"
select select "Previous year"
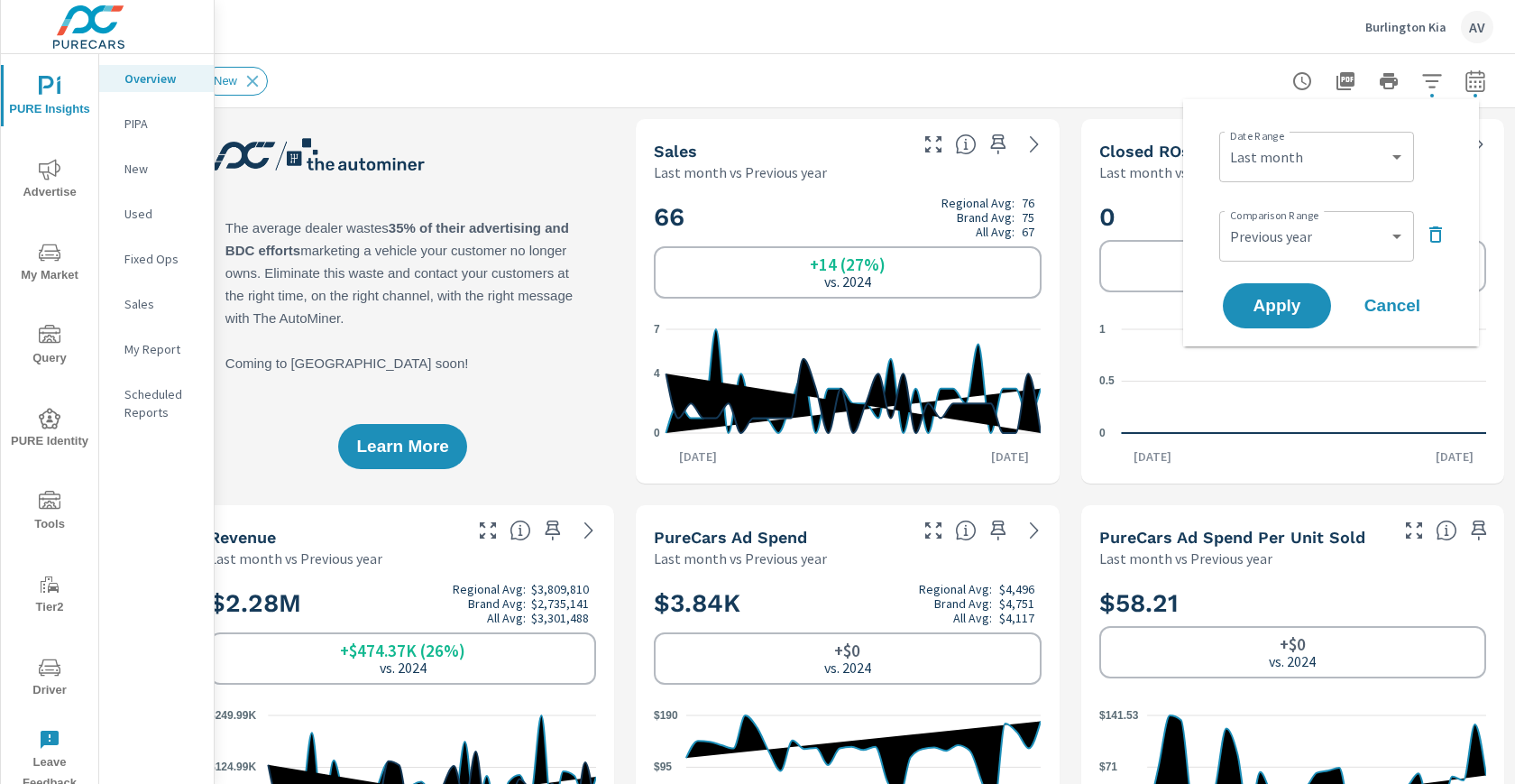
click at [1165, 80] on div "New" at bounding box center [722, 81] width 1039 height 29
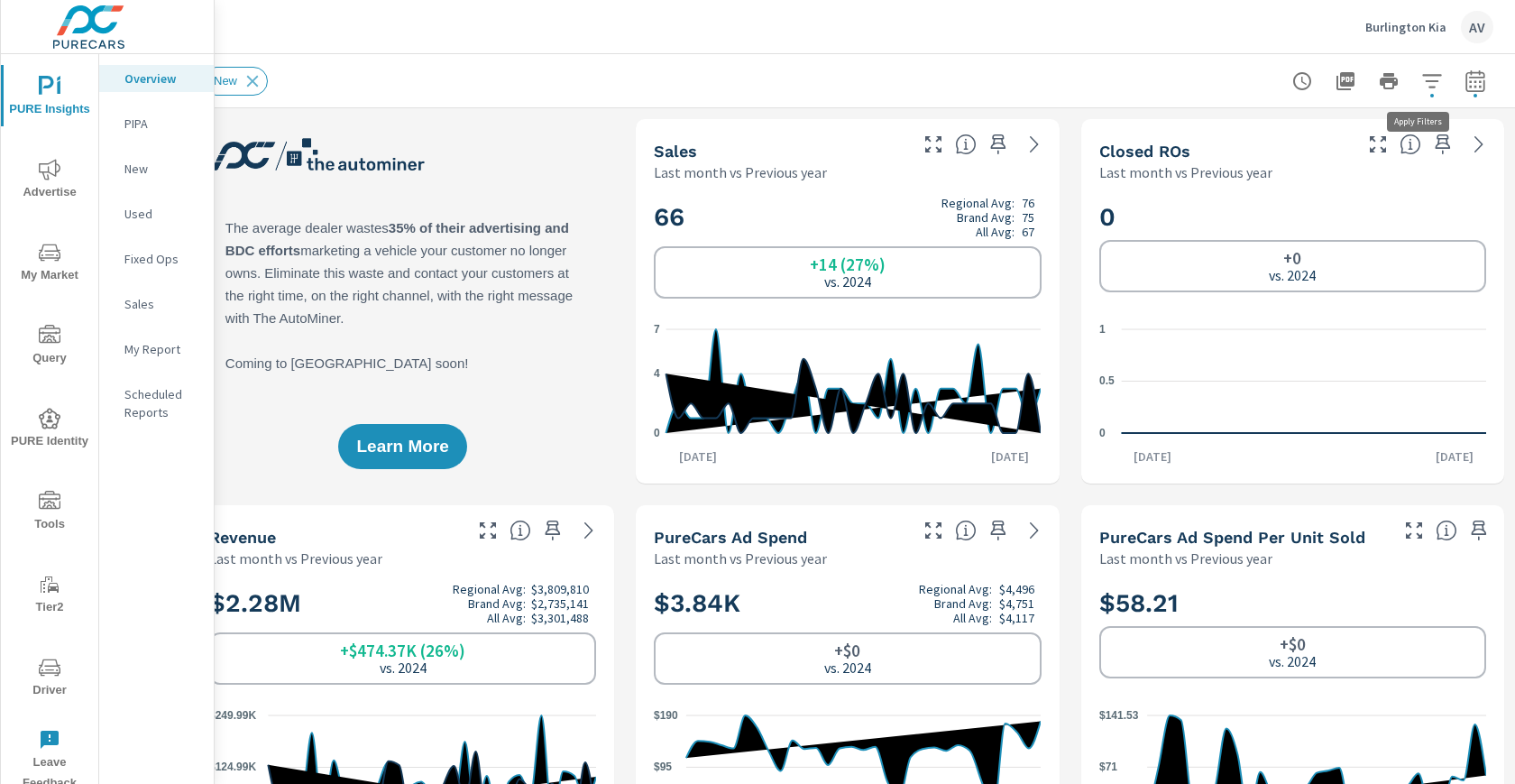
click at [1427, 88] on icon "button" at bounding box center [1432, 81] width 22 height 22
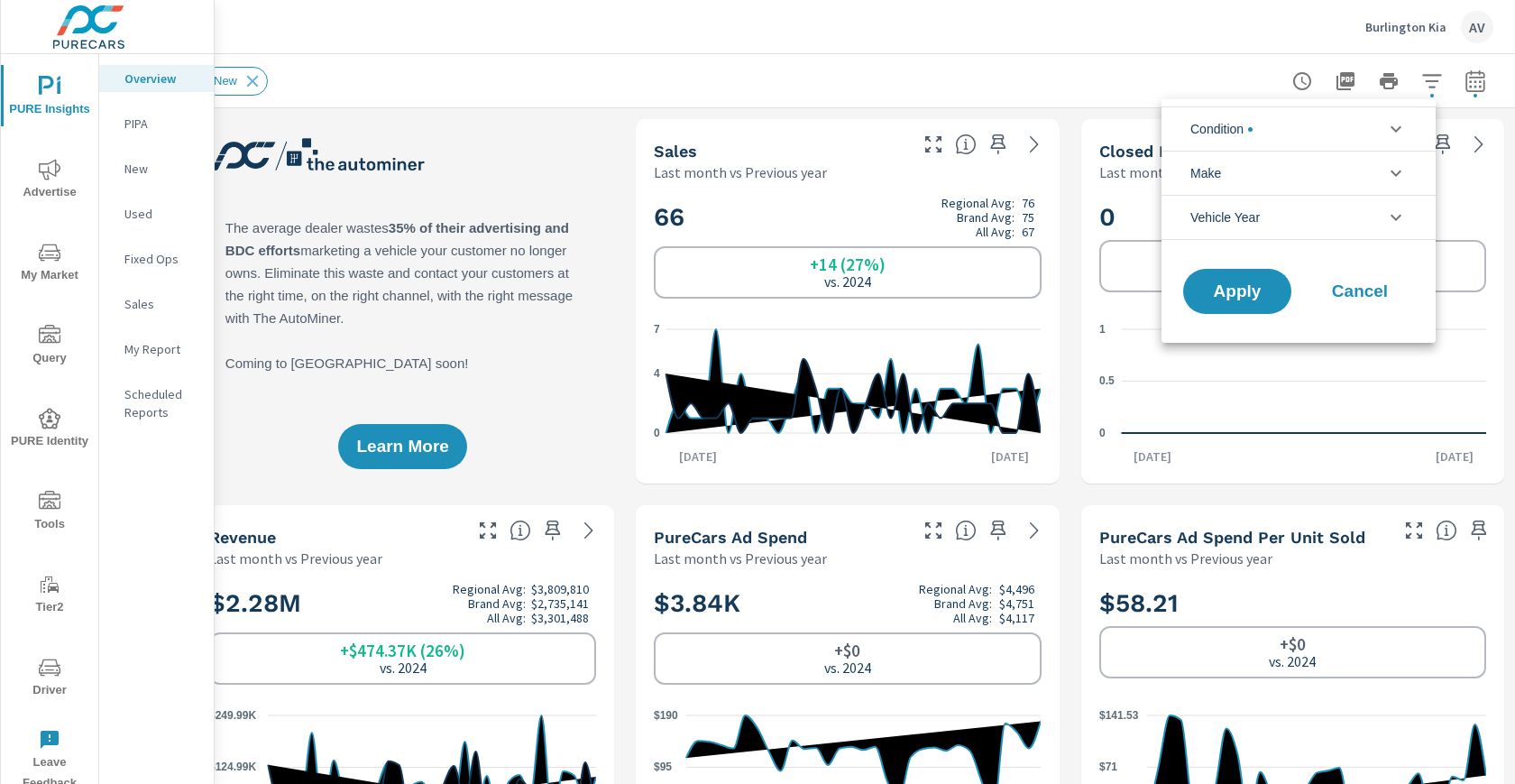
click at [1299, 129] on li "Condition" at bounding box center [1299, 128] width 275 height 44
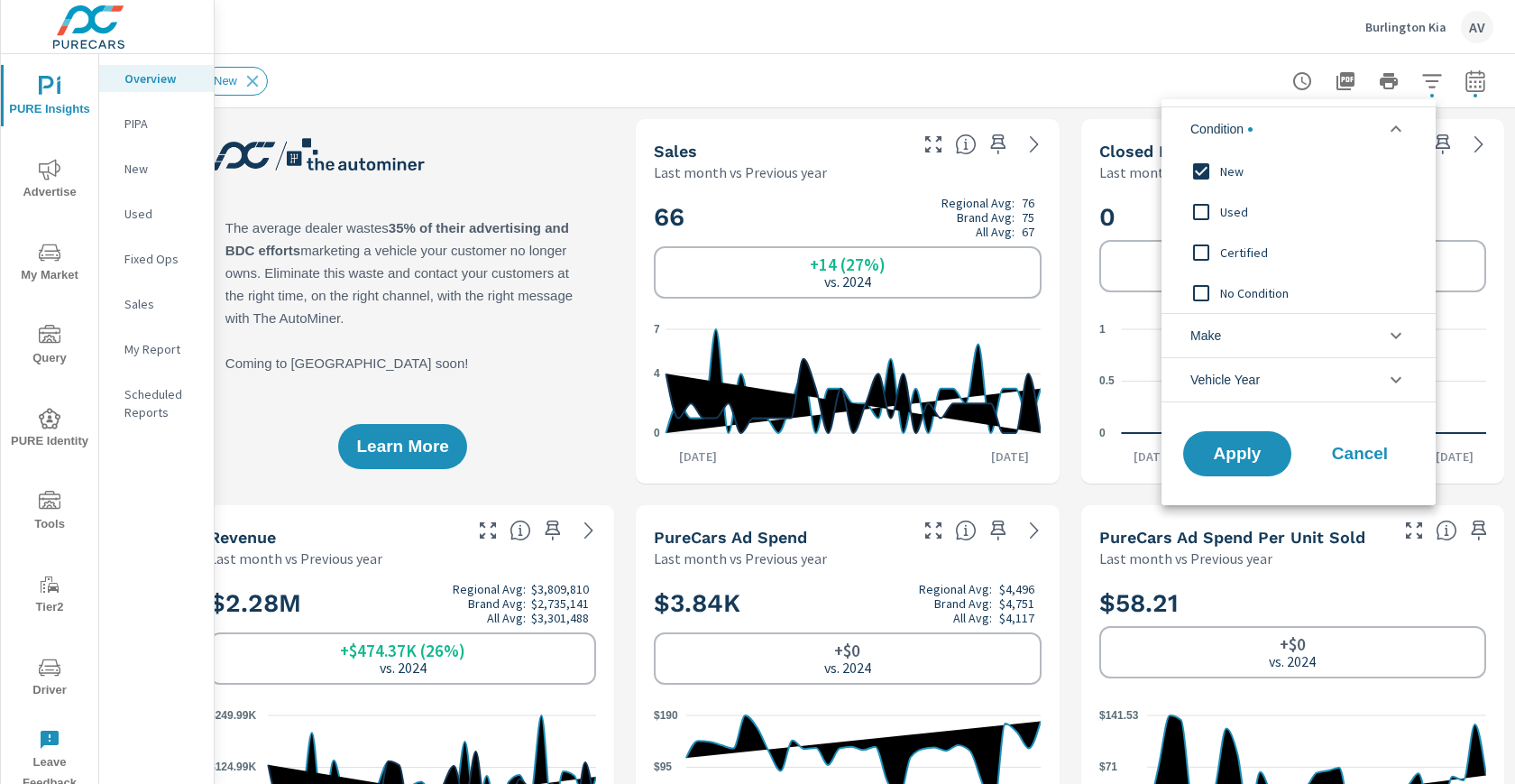
click at [466, 183] on div at bounding box center [758, 392] width 1515 height 784
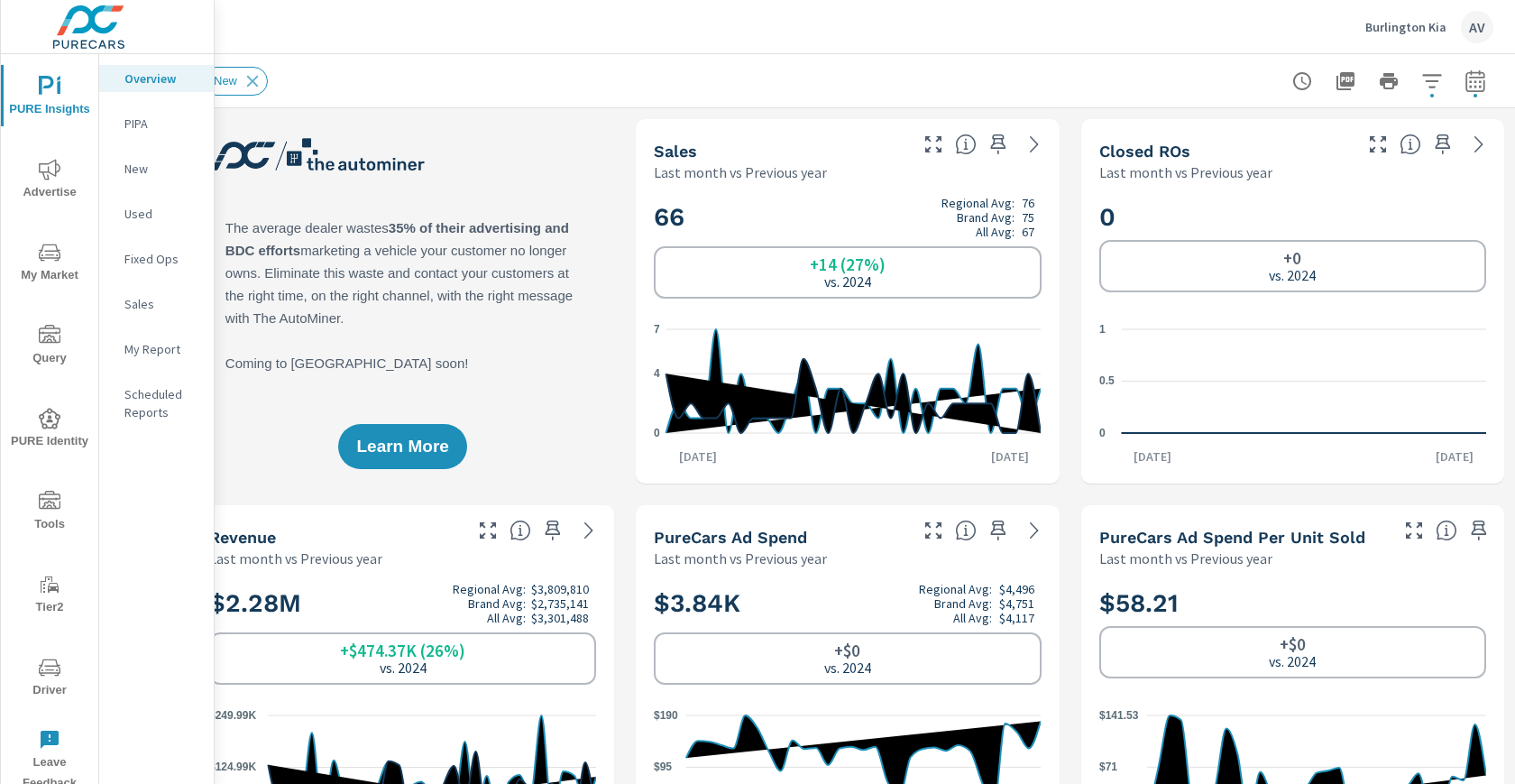
click at [1190, 93] on div "New" at bounding box center [722, 81] width 1039 height 29
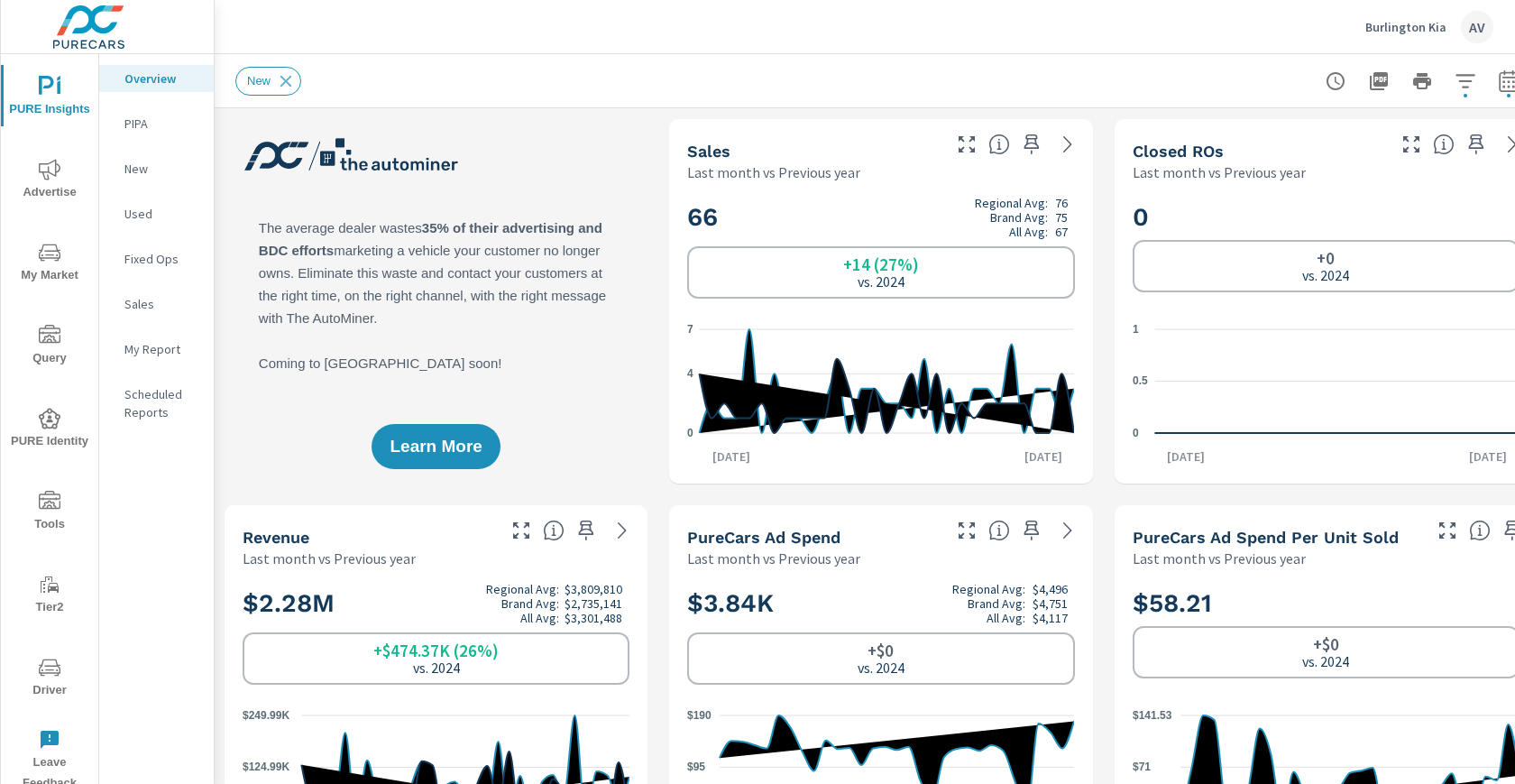
scroll to position [0, 0]
click at [888, 89] on div "New" at bounding box center [756, 81] width 1039 height 29
click at [497, 89] on div "New" at bounding box center [756, 81] width 1039 height 29
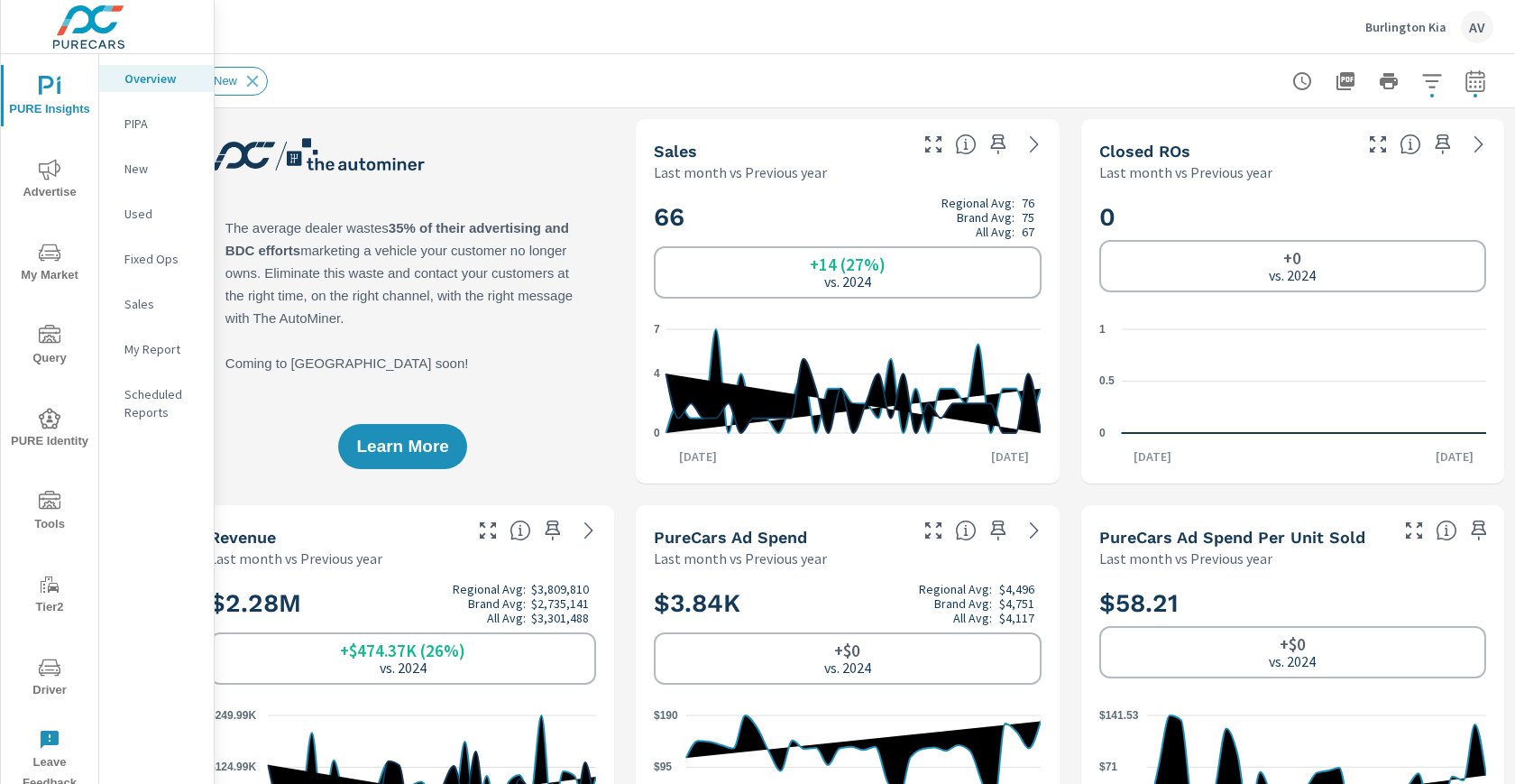
scroll to position [0, 48]
click at [1422, 79] on icon "button" at bounding box center [1431, 81] width 19 height 14
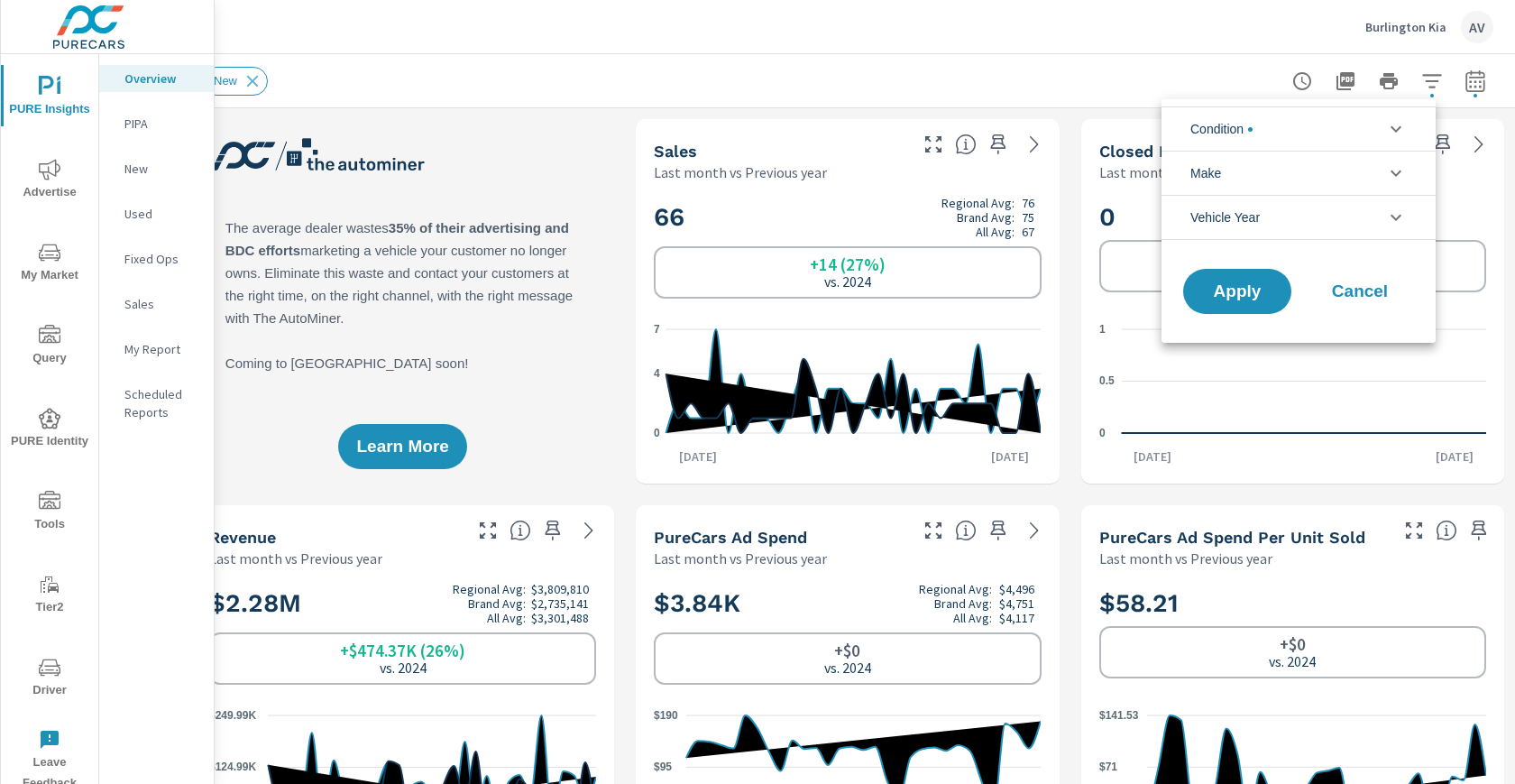
click at [1053, 86] on div at bounding box center [758, 392] width 1515 height 784
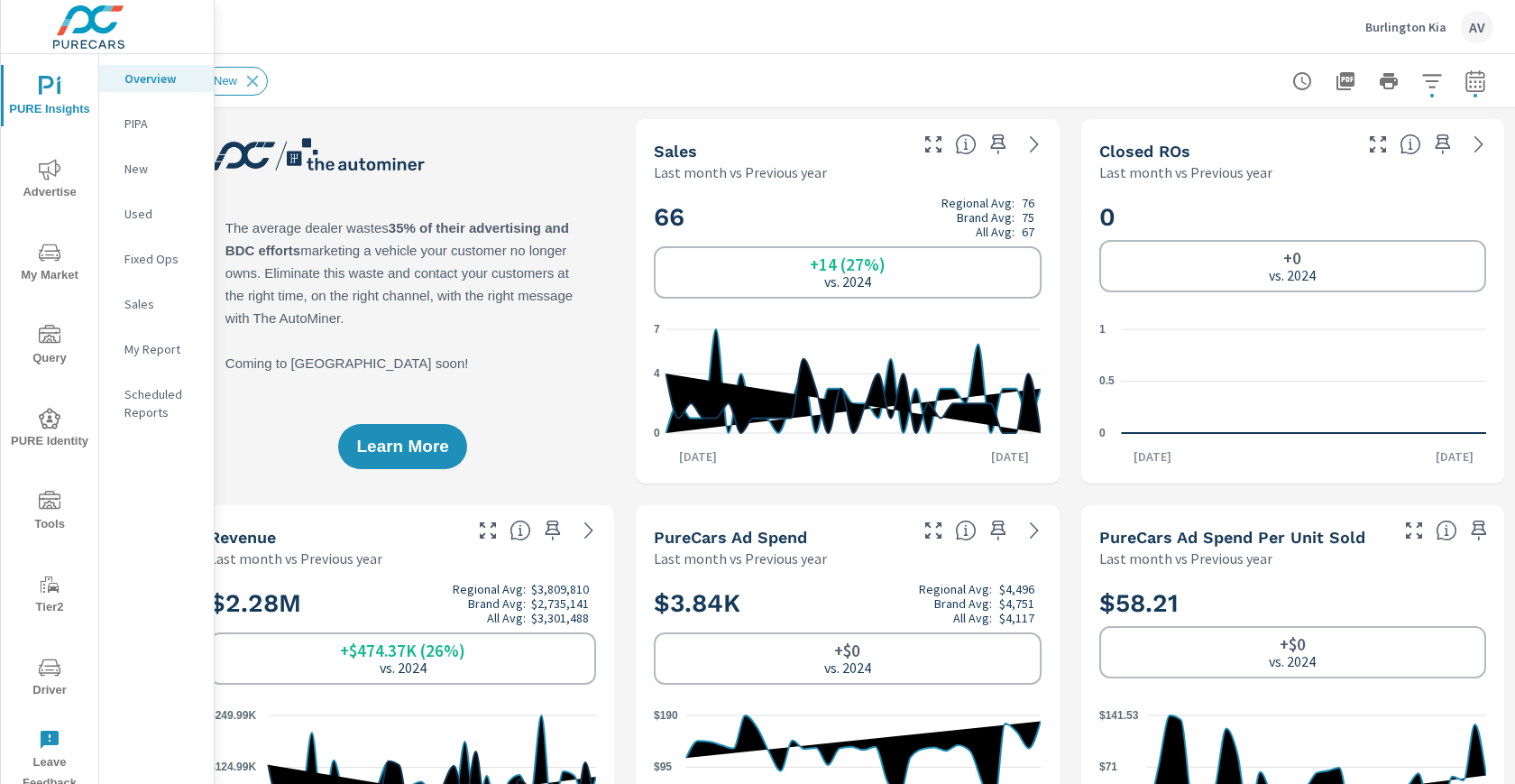
click at [1103, 88] on div "New" at bounding box center [722, 81] width 1039 height 29
click at [1414, 84] on button "button" at bounding box center [1432, 81] width 37 height 37
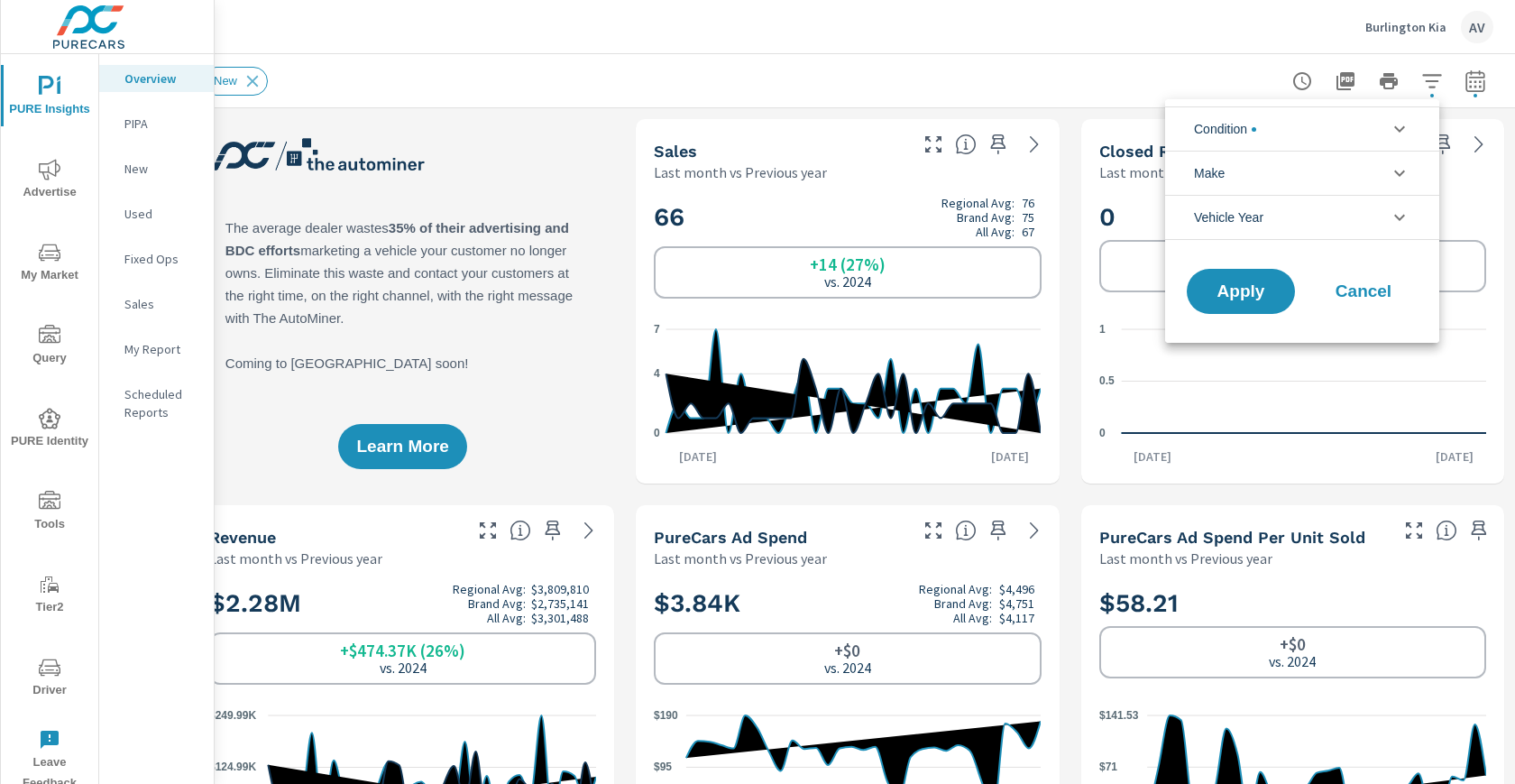
click at [1296, 136] on li "Condition" at bounding box center [1303, 128] width 275 height 44
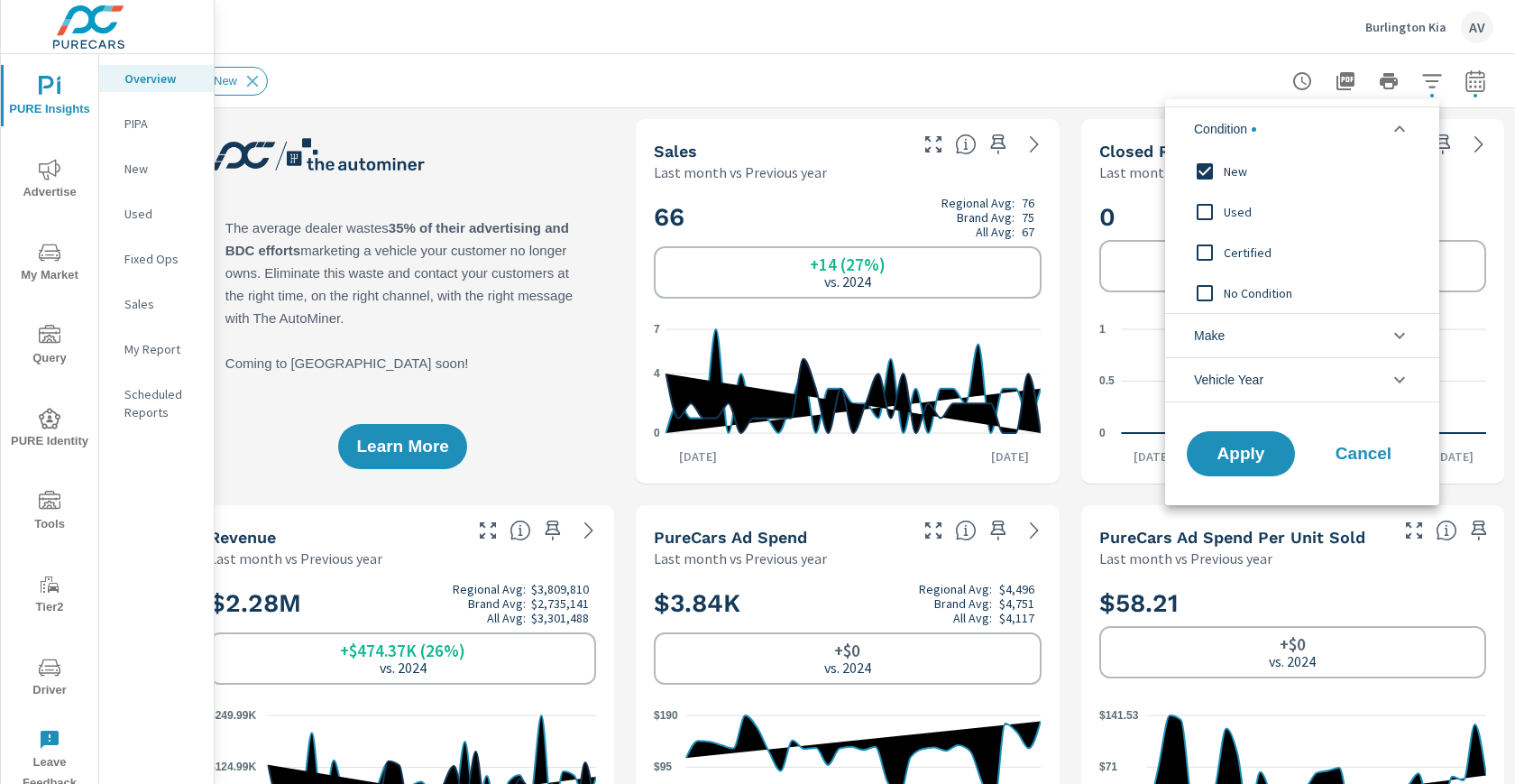
click at [1210, 166] on input "filter options" at bounding box center [1205, 171] width 38 height 38
click at [1206, 213] on input "filter options" at bounding box center [1205, 211] width 38 height 38
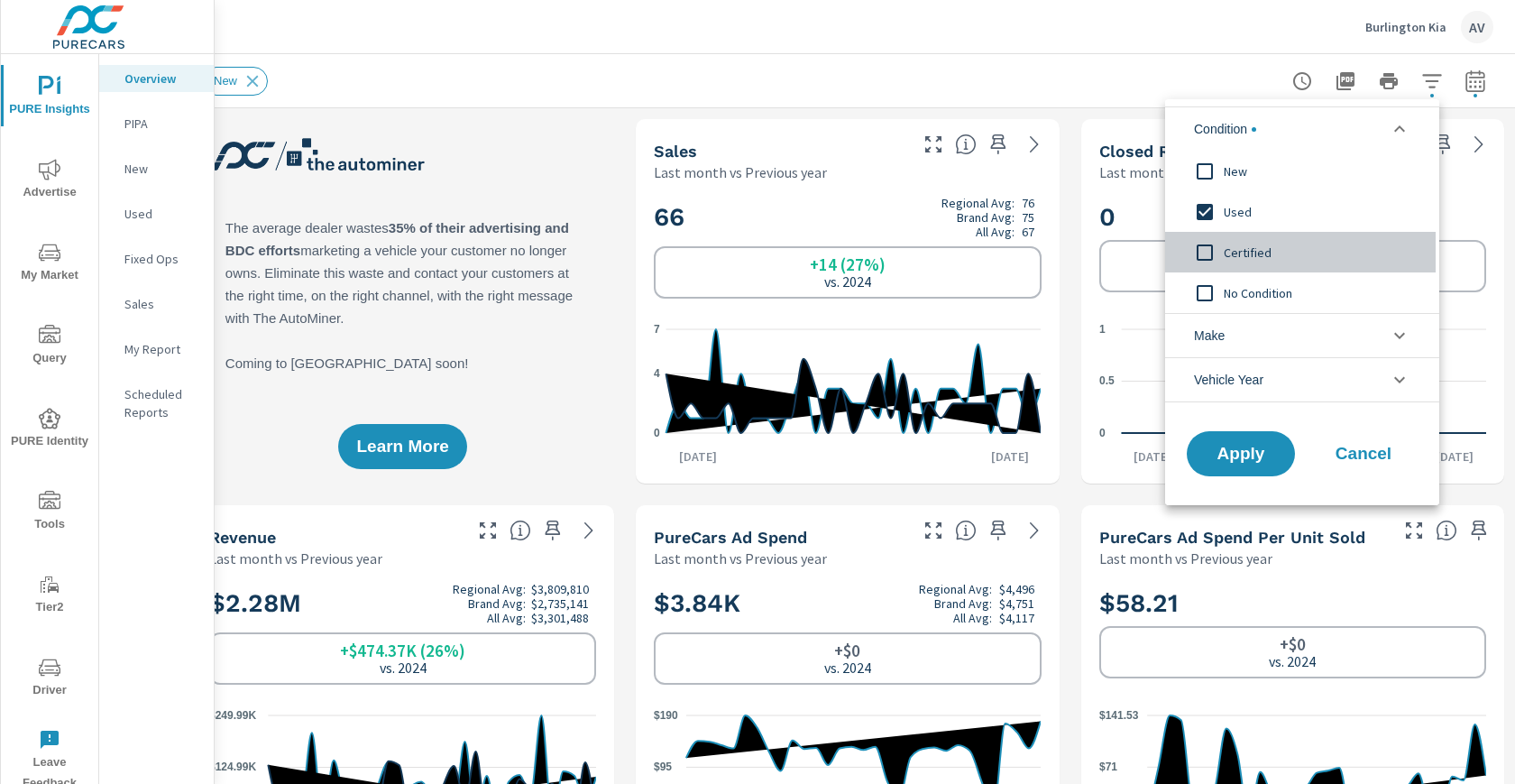
click at [1212, 247] on input "filter options" at bounding box center [1205, 253] width 38 height 38
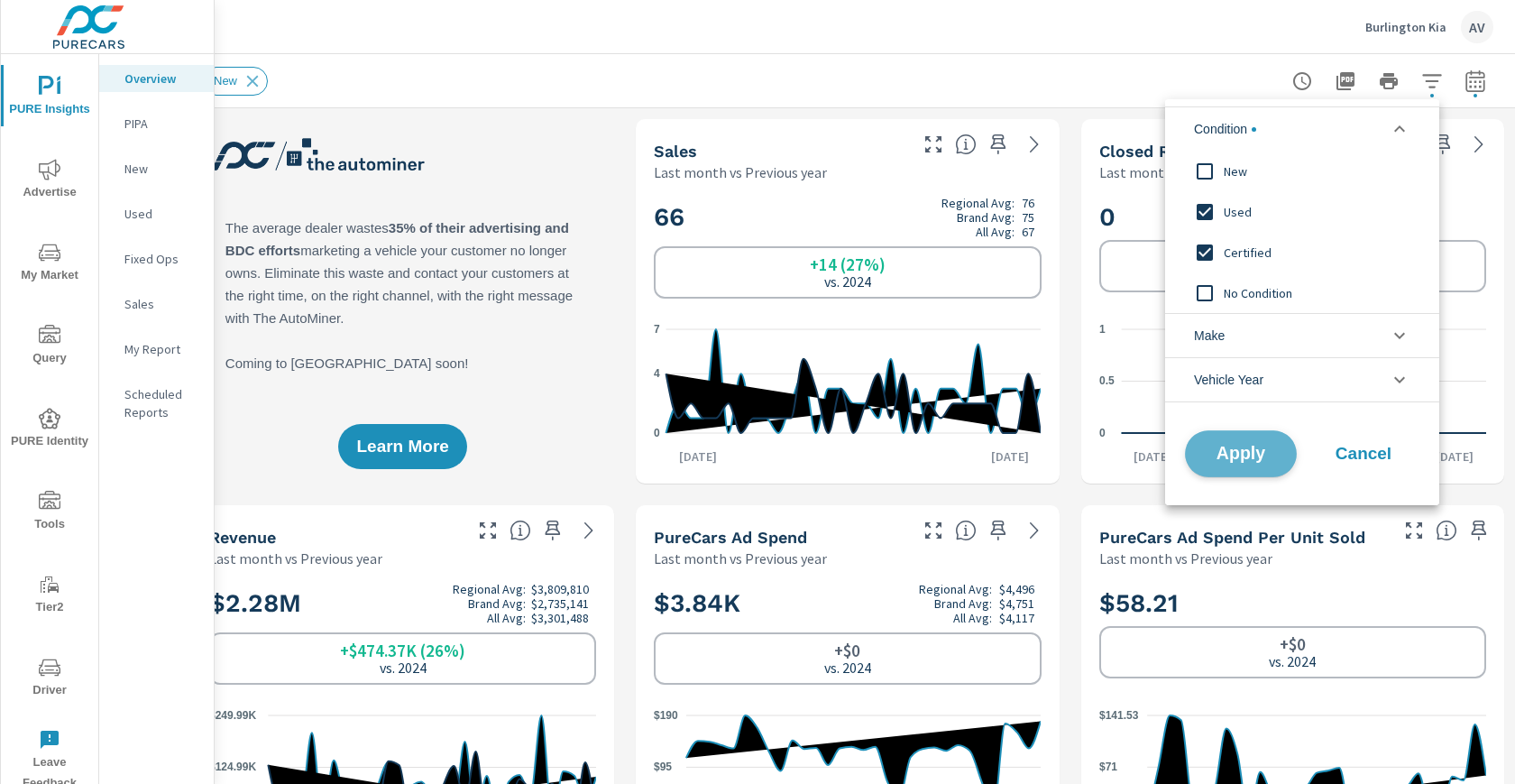
click at [1232, 460] on span "Apply" at bounding box center [1240, 453] width 74 height 17
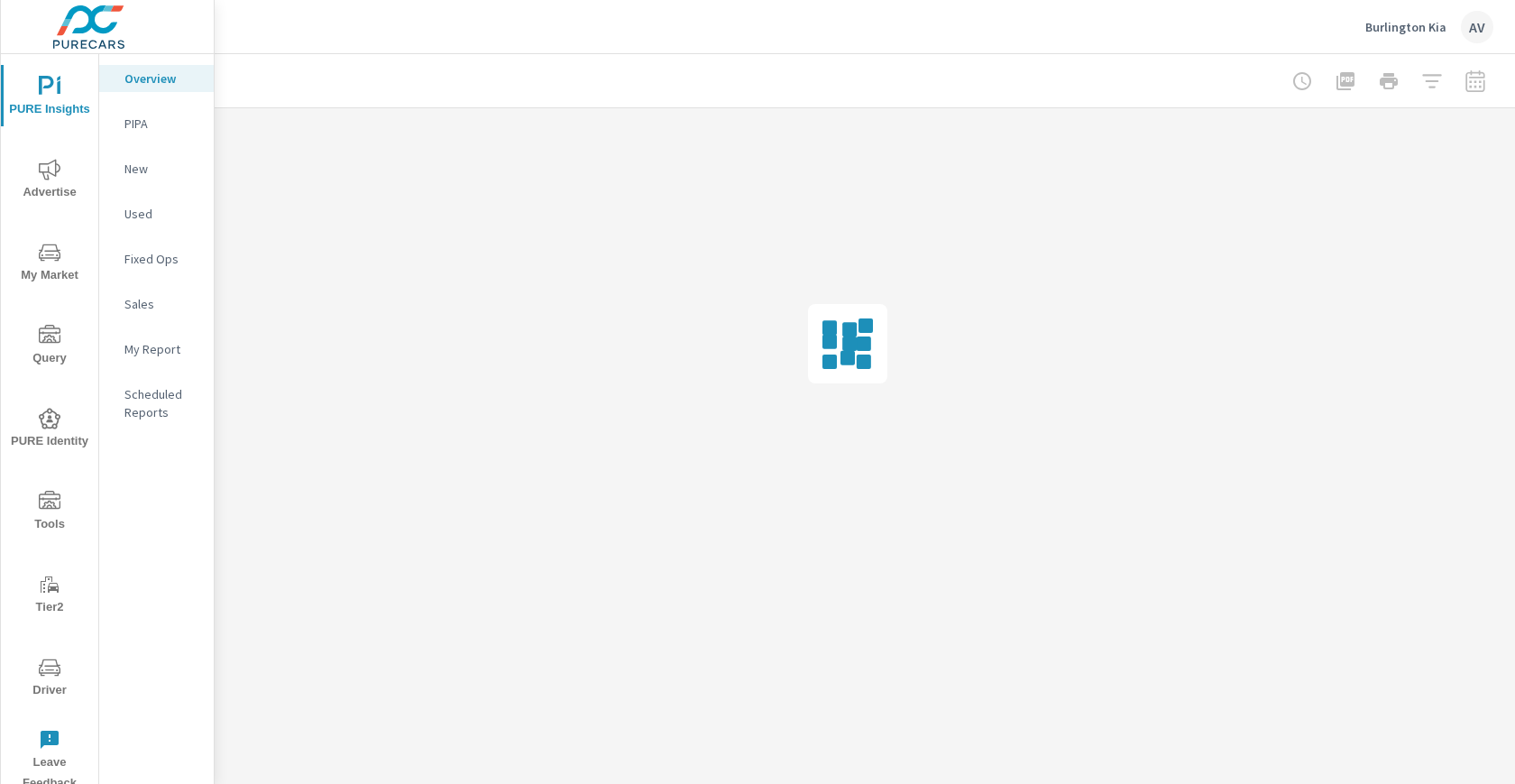
scroll to position [0, 34]
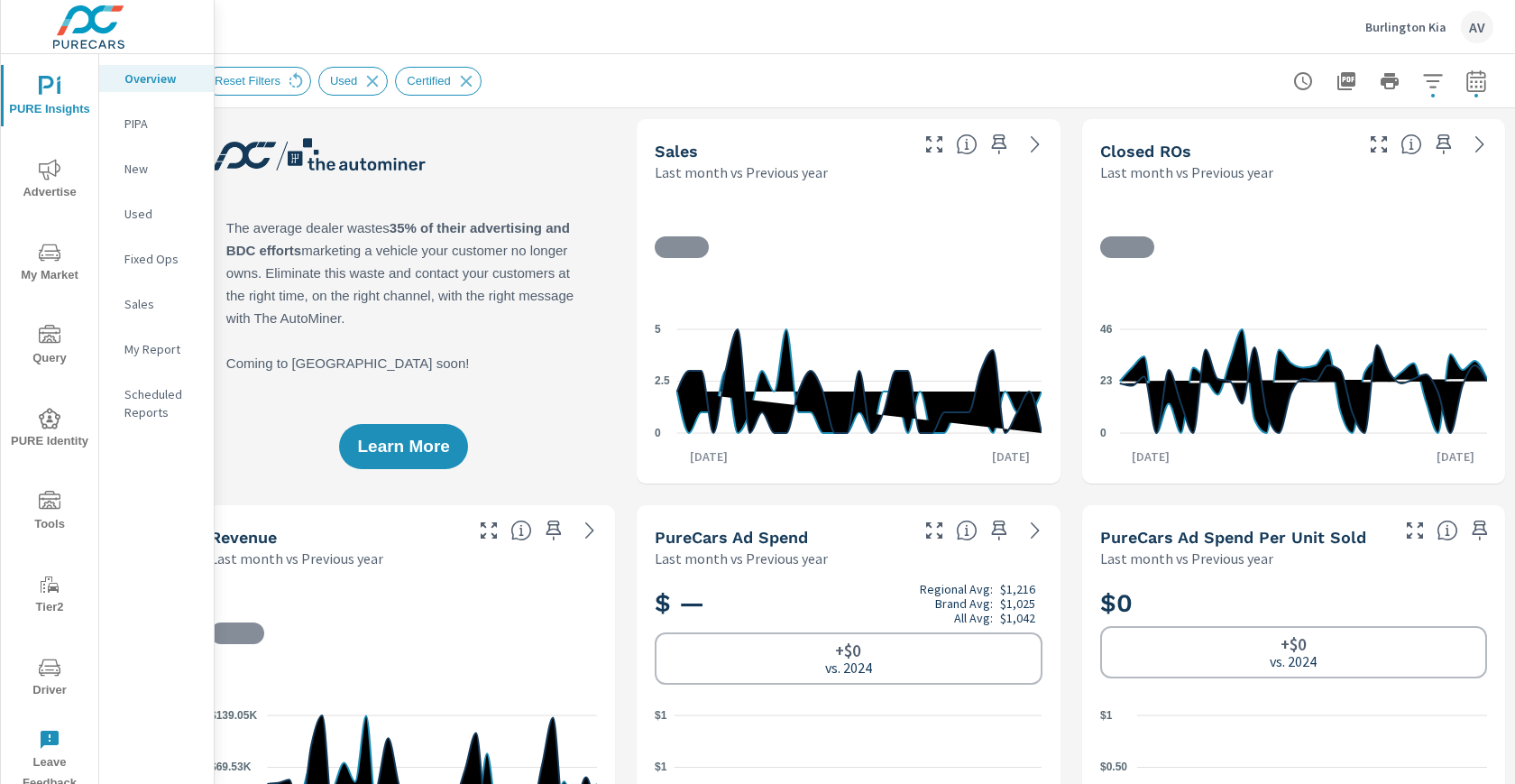
scroll to position [1, 0]
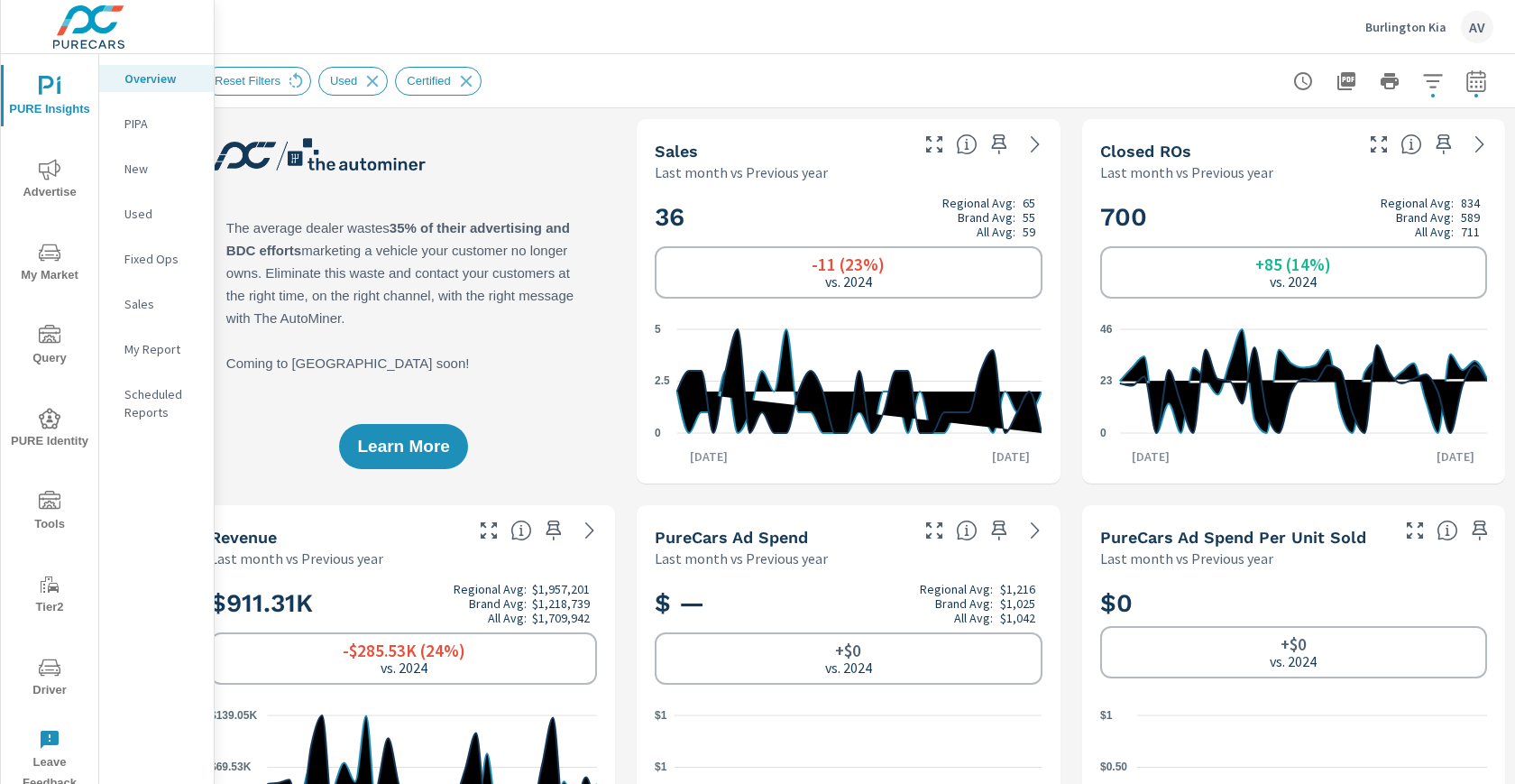
click at [545, 189] on div "Learn More" at bounding box center [404, 301] width 423 height 364
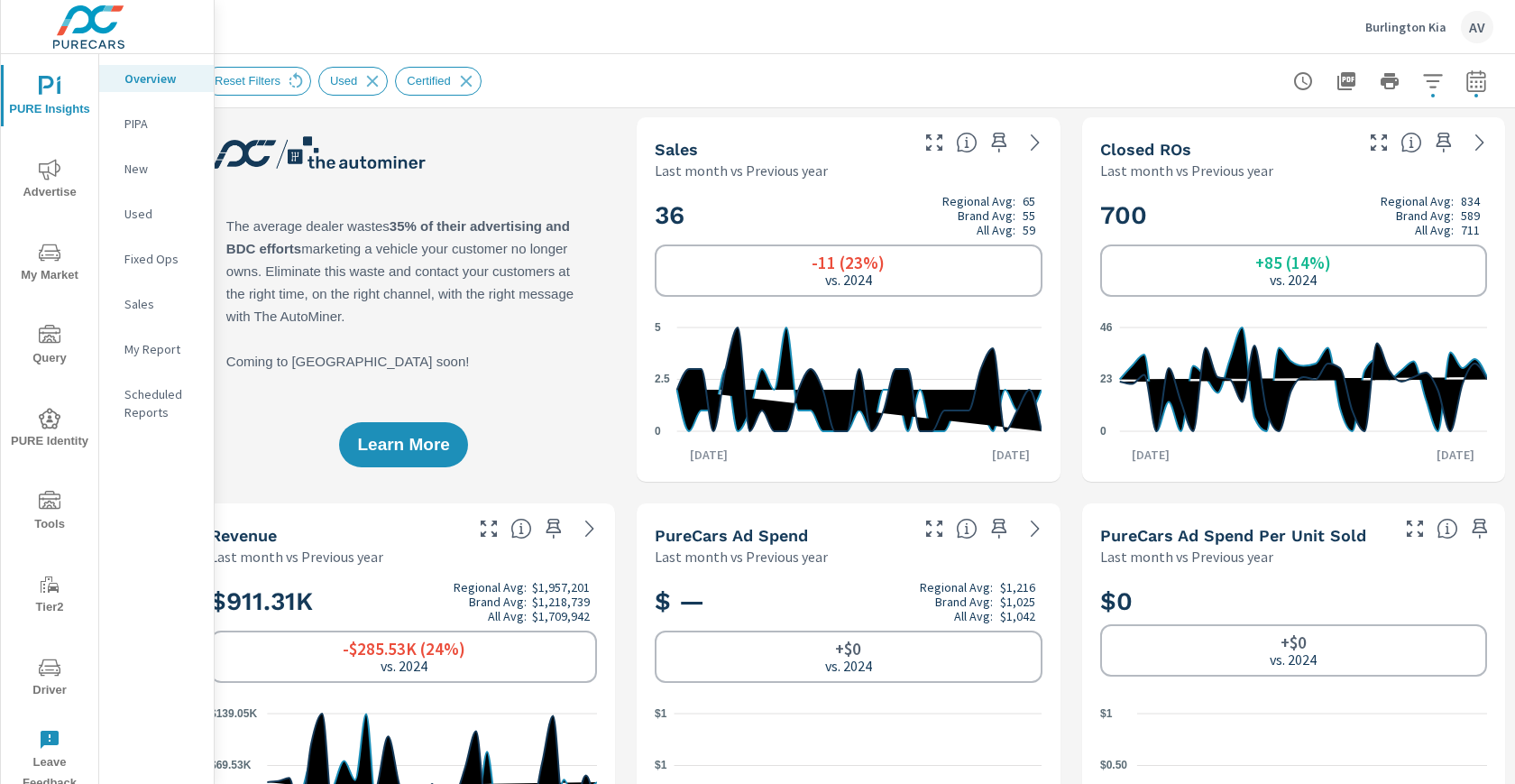
scroll to position [0, 34]
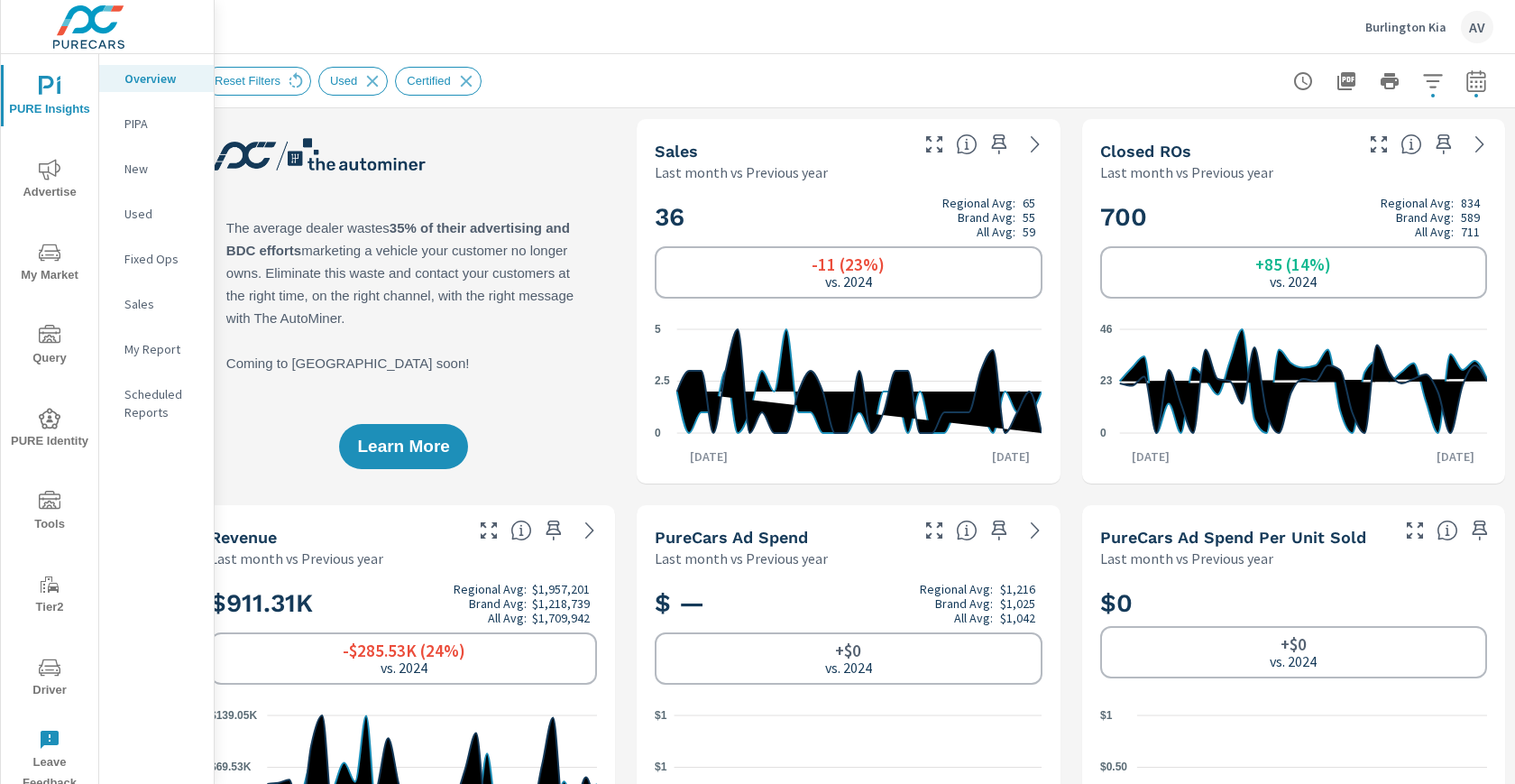
click at [603, 236] on div "Learn More" at bounding box center [404, 301] width 423 height 364
click at [605, 236] on div "Learn More" at bounding box center [404, 301] width 423 height 364
click at [585, 270] on div "Learn More" at bounding box center [404, 301] width 423 height 364
click at [579, 299] on div "Learn More" at bounding box center [404, 301] width 423 height 364
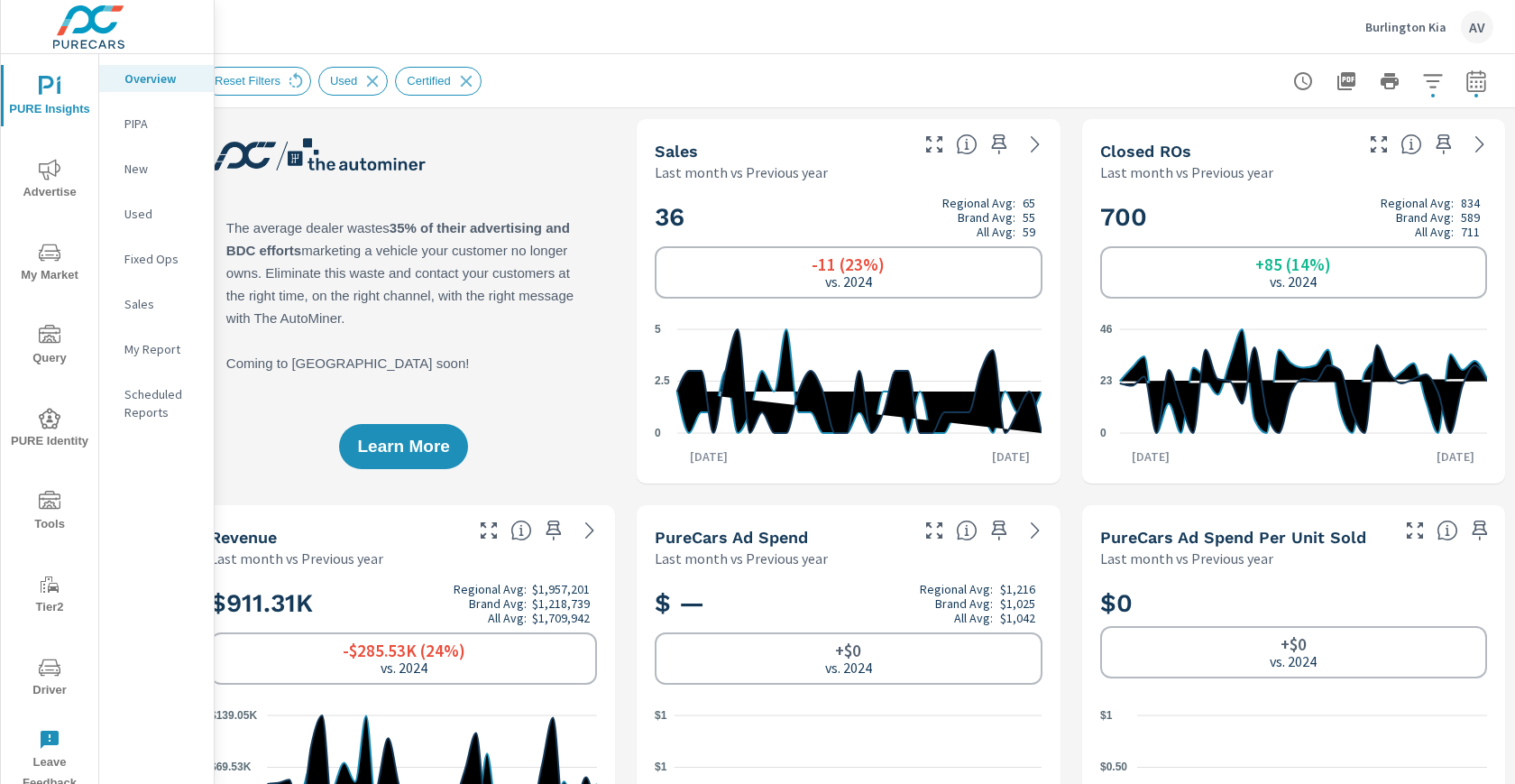
click at [679, 79] on div "Reset Filters Used Certified" at bounding box center [723, 81] width 1039 height 29
click at [612, 171] on div "Learn More" at bounding box center [404, 301] width 423 height 364
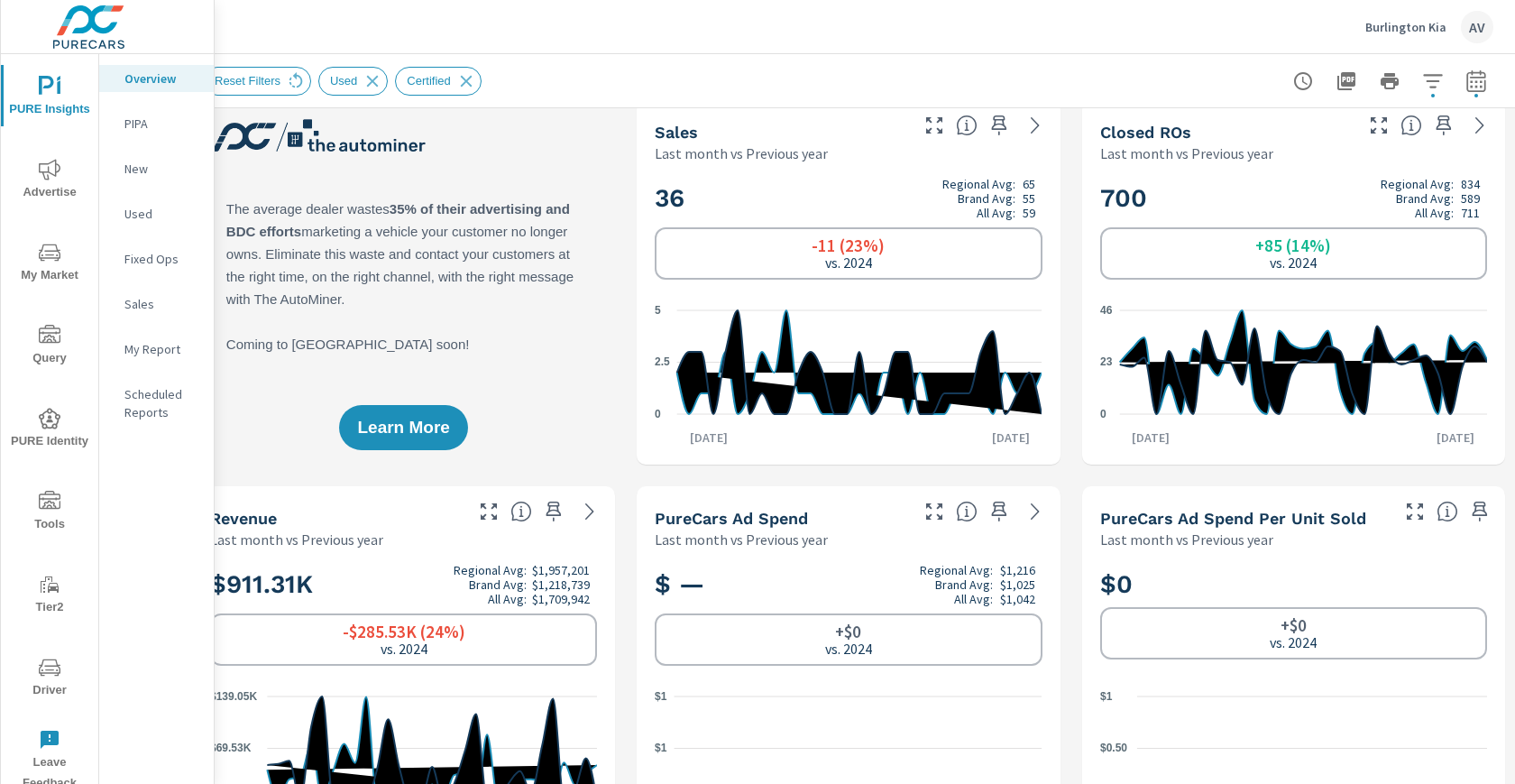
scroll to position [24, 34]
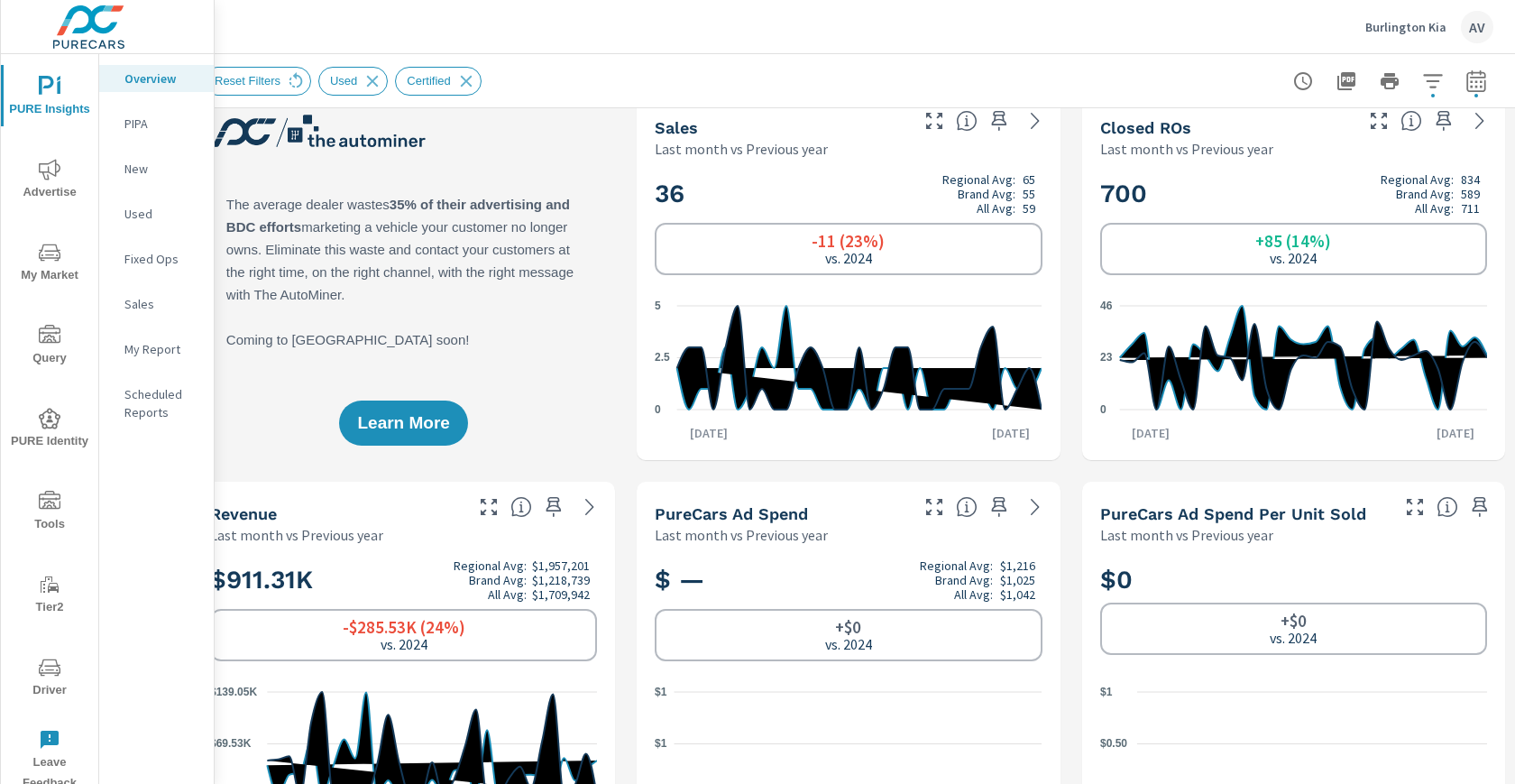
click at [596, 222] on div "Learn More" at bounding box center [404, 277] width 423 height 364
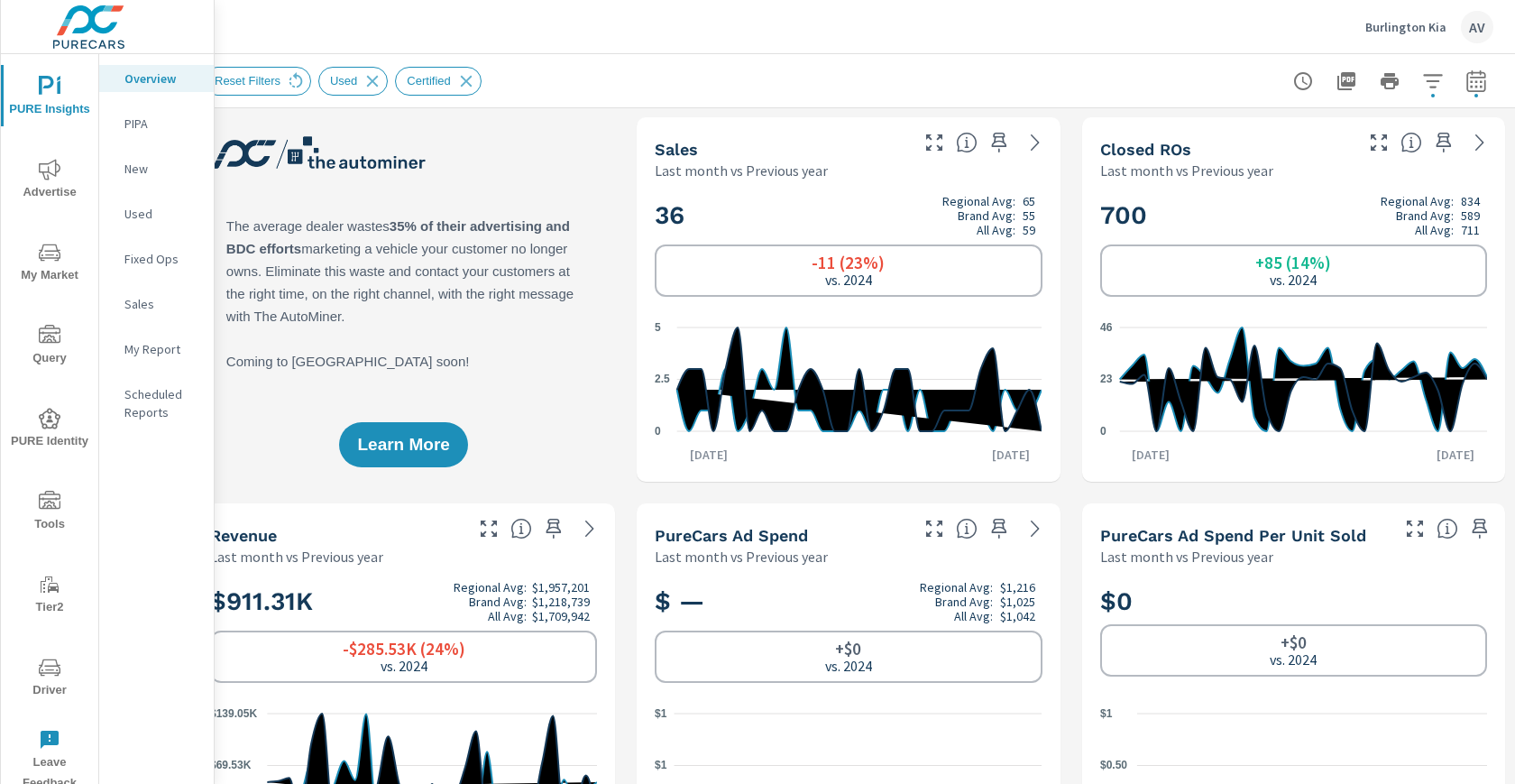
scroll to position [0, 34]
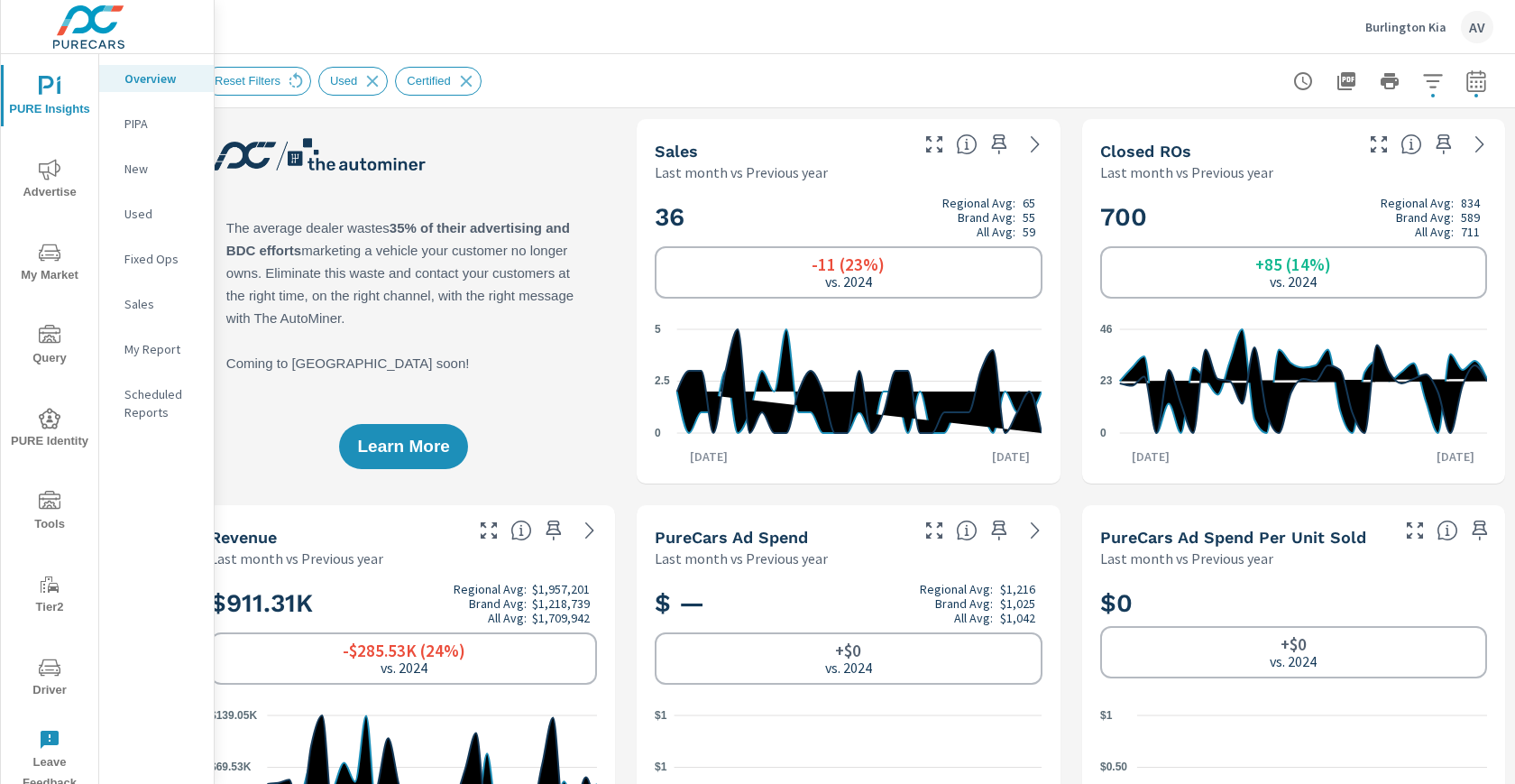
click at [647, 174] on div "Sales Last month vs Previous year" at bounding box center [774, 151] width 276 height 64
click at [613, 196] on div "Learn More" at bounding box center [404, 301] width 423 height 364
click at [617, 101] on div "Reset Filters Used Certified" at bounding box center [849, 81] width 1292 height 53
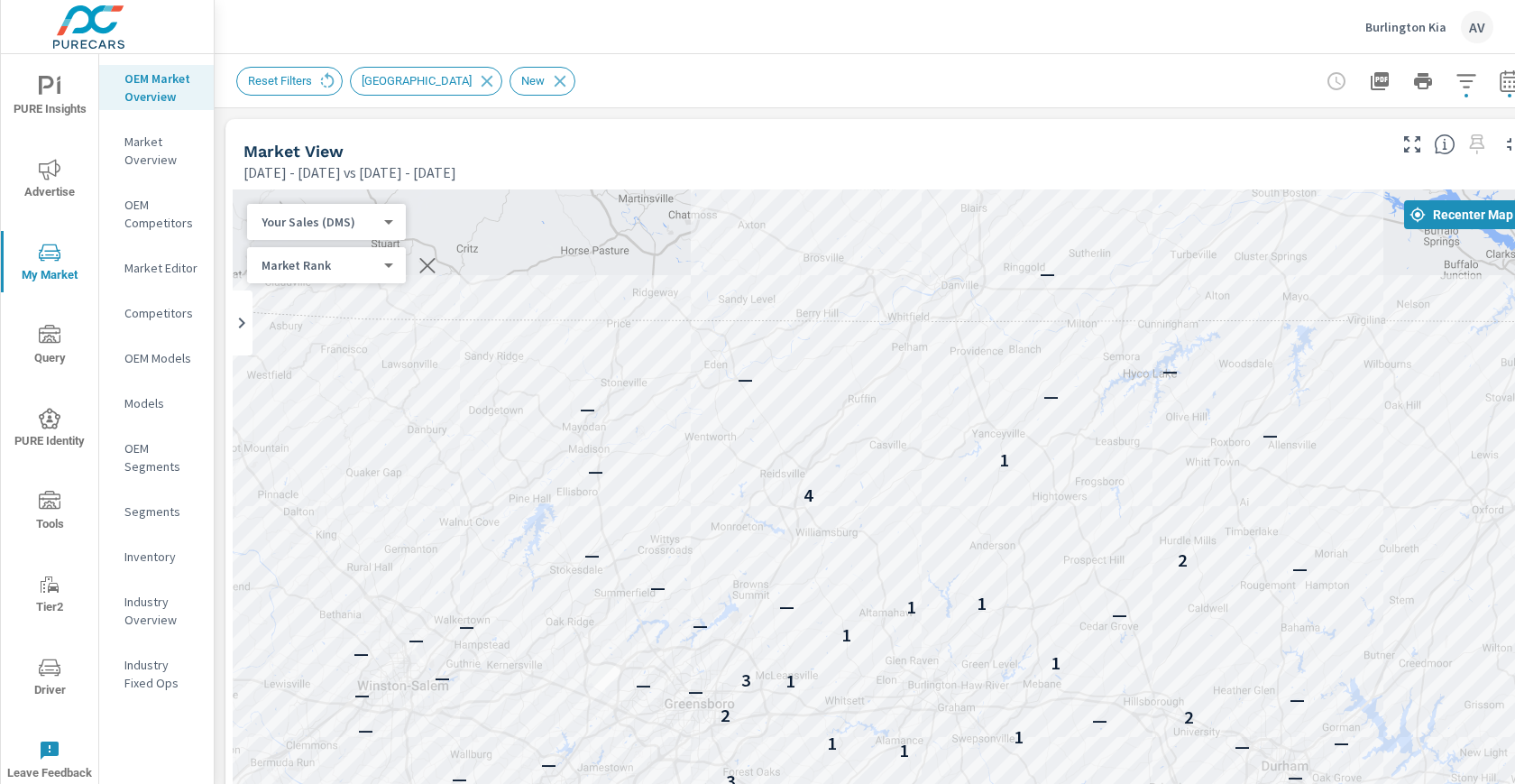
scroll to position [140, 0]
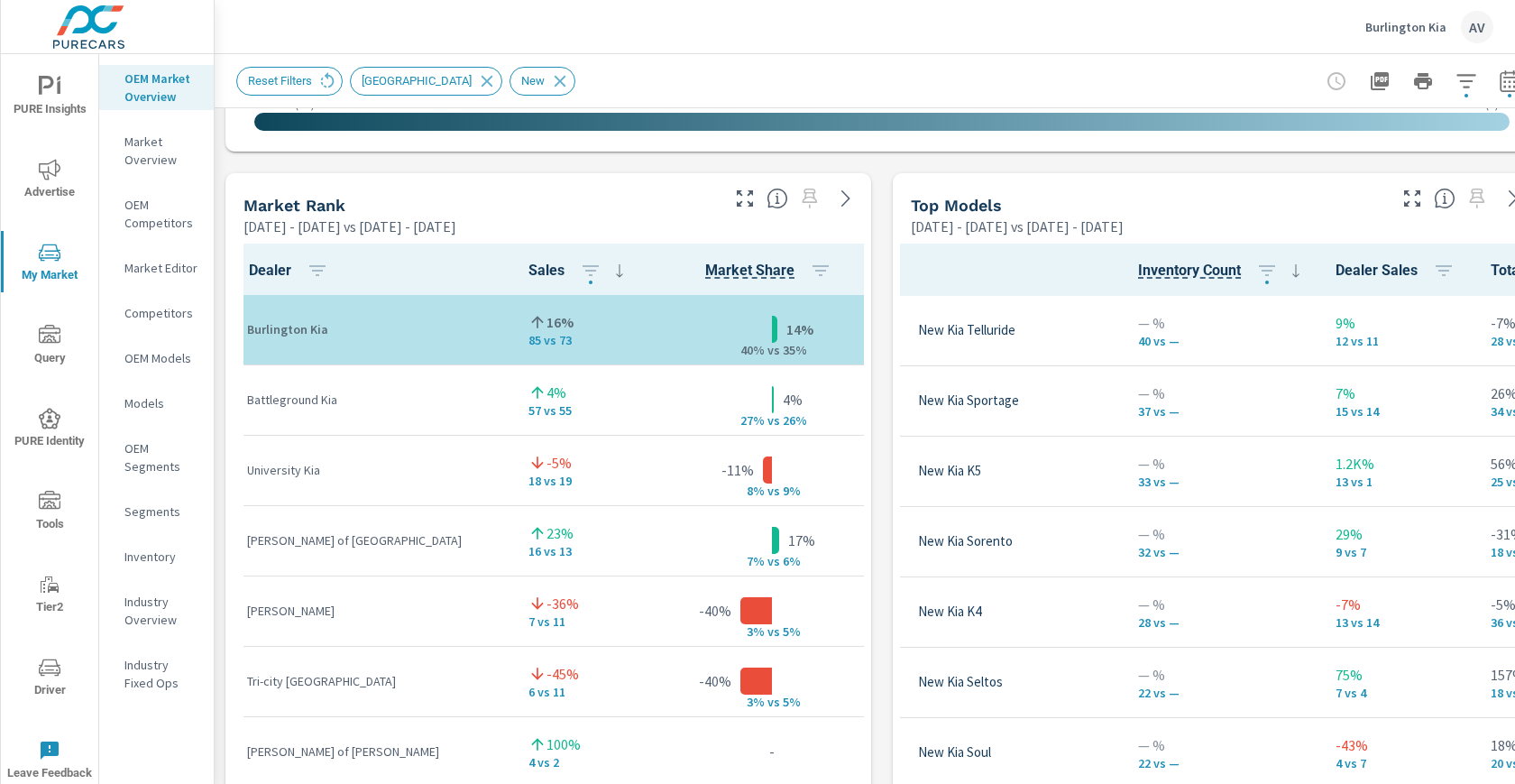
click at [885, 597] on div "Market View [DATE] - [DATE] vs [DATE] - [DATE] ← Move left → Move right ↑ Move …" at bounding box center [882, 548] width 1335 height 3088
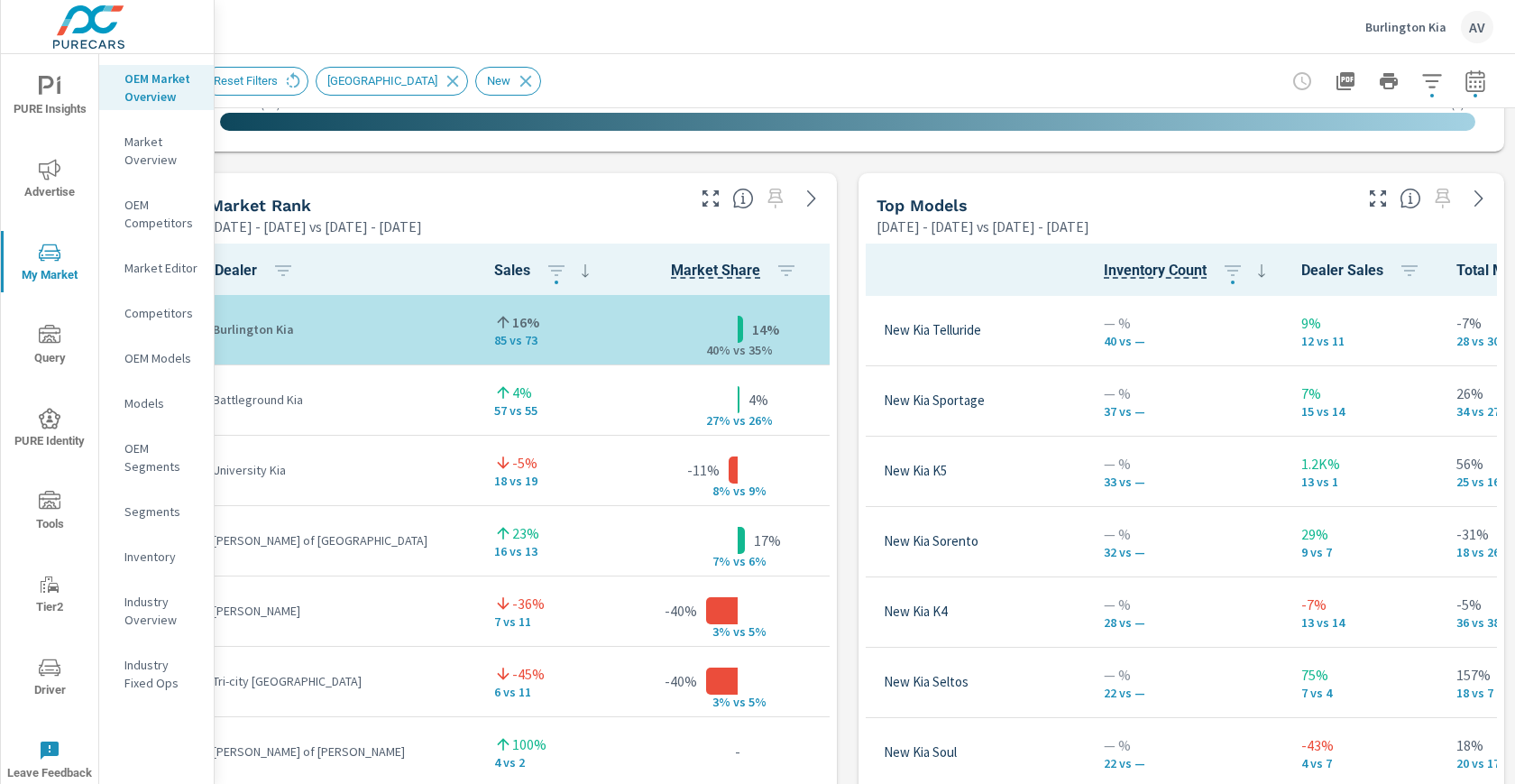
scroll to position [1104, 48]
click at [1465, 82] on icon "button" at bounding box center [1475, 81] width 22 height 22
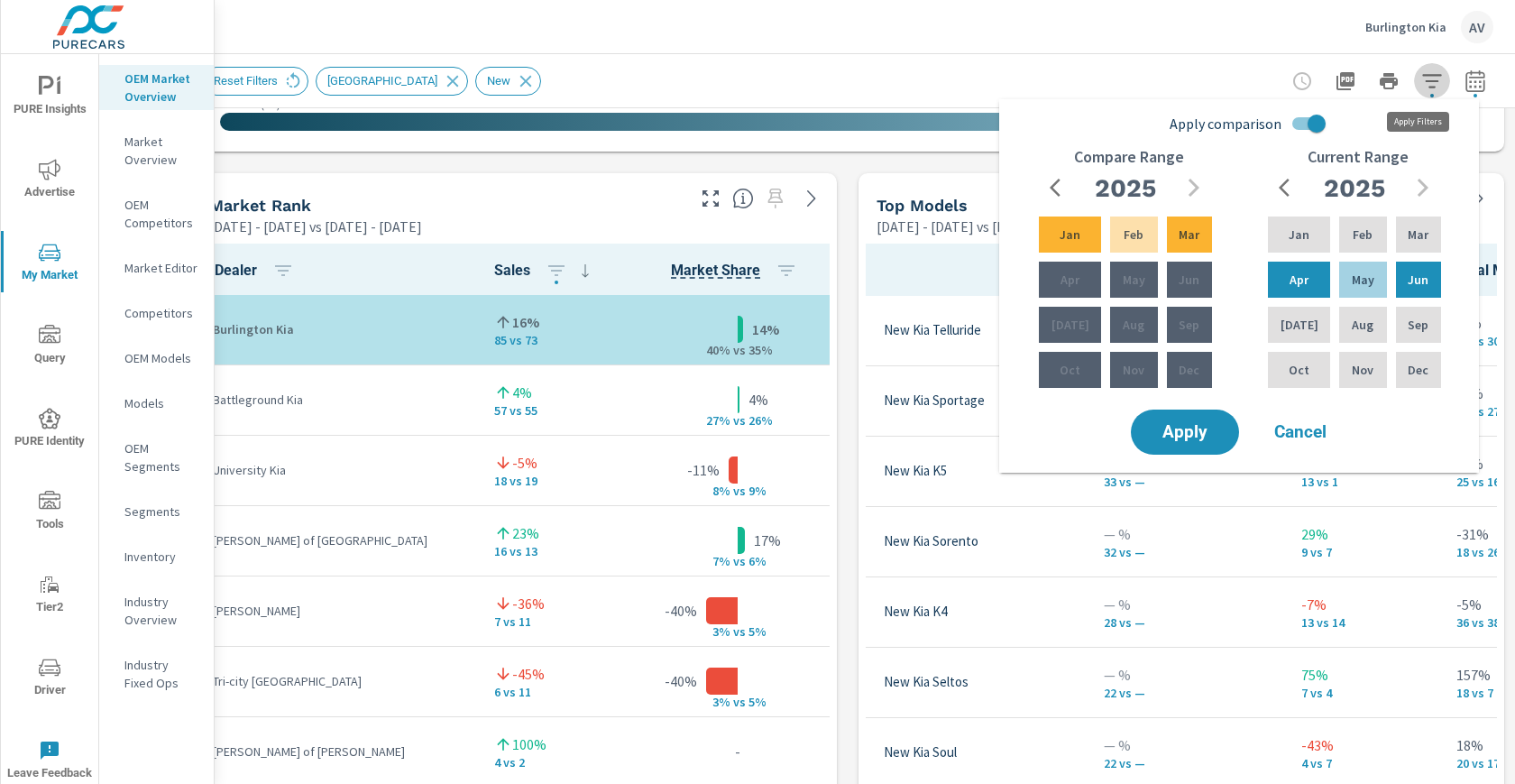
click at [1422, 75] on icon "button" at bounding box center [1431, 81] width 19 height 14
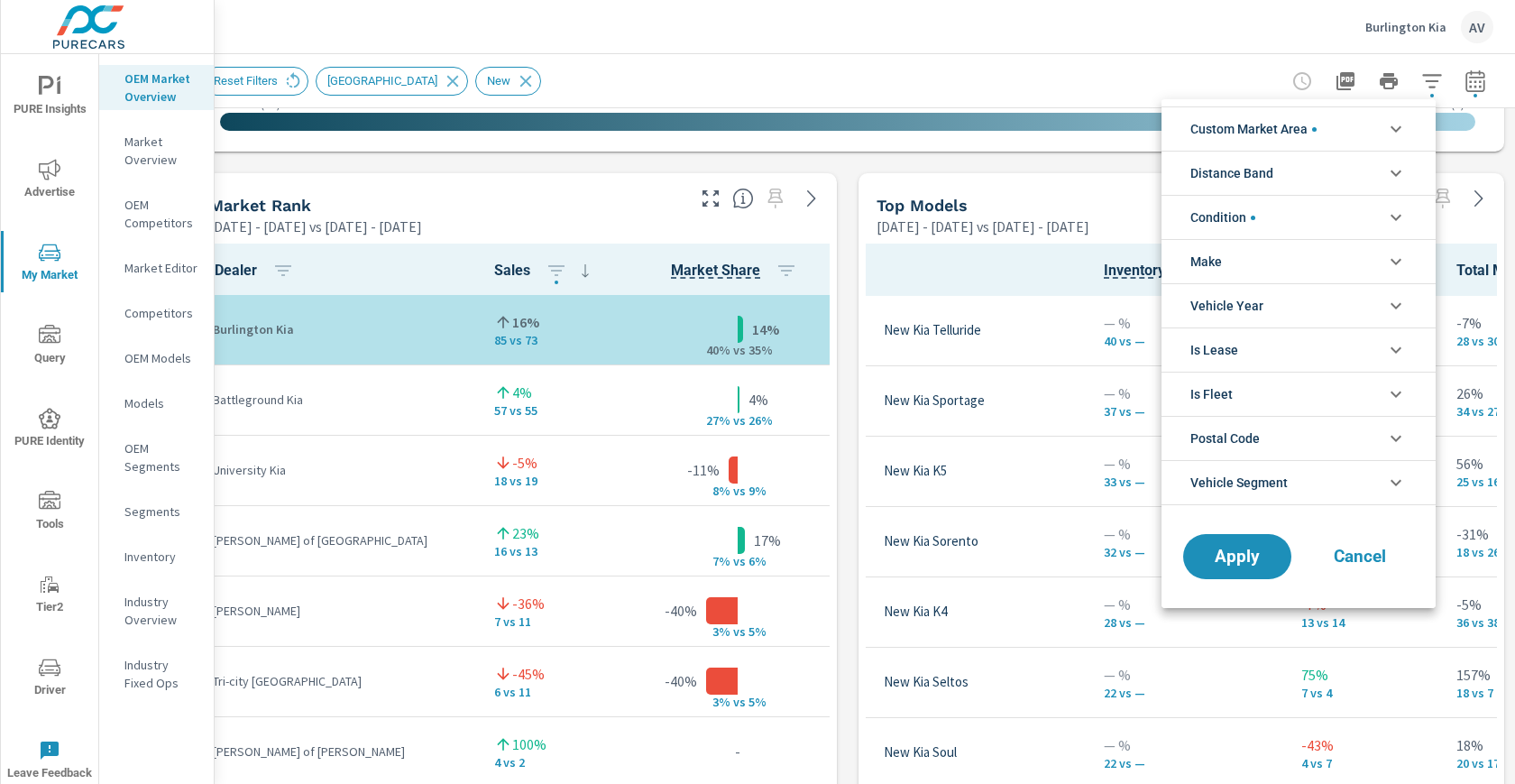
click at [1292, 214] on li "Condition" at bounding box center [1299, 216] width 275 height 44
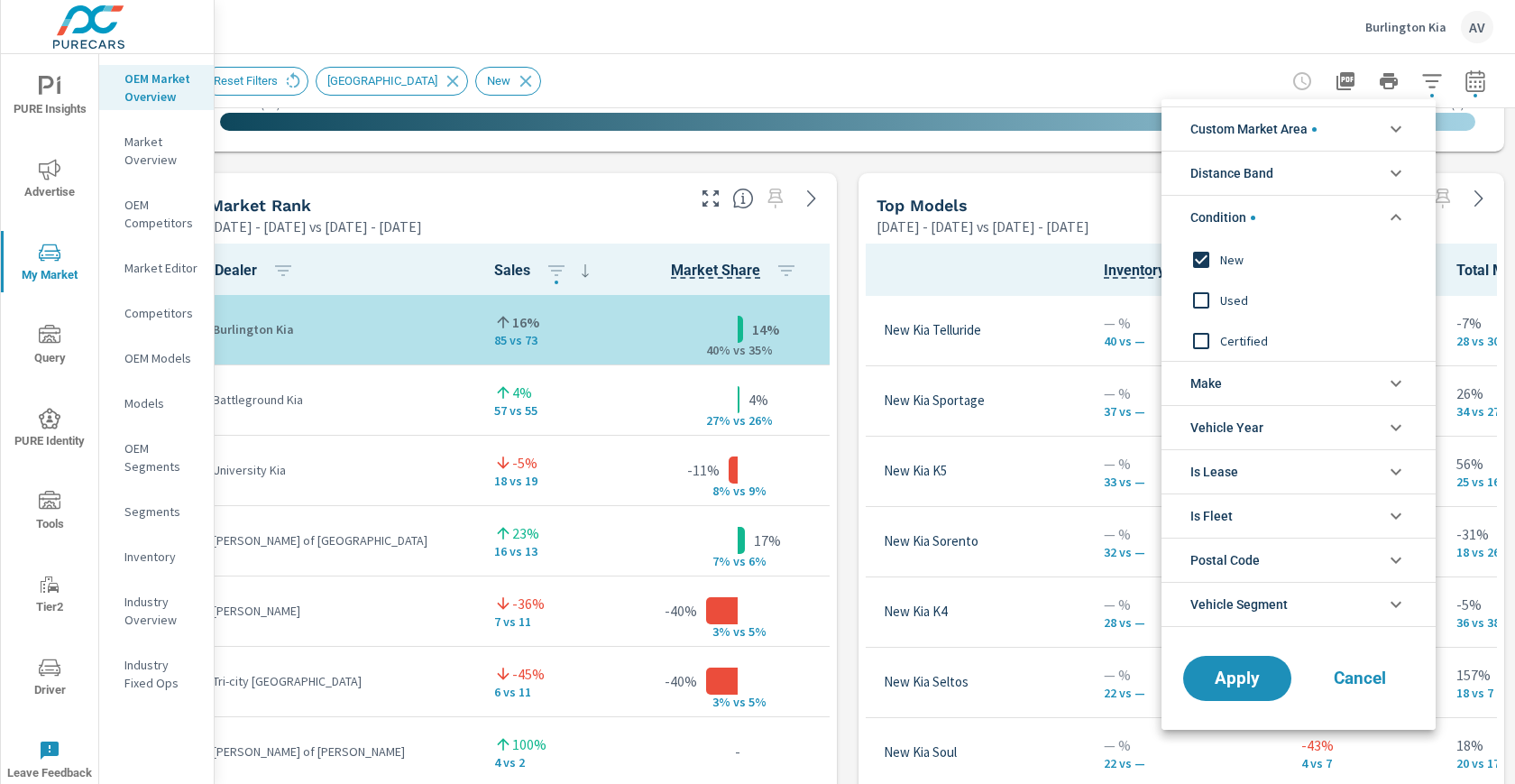
click at [1205, 301] on input "filter options" at bounding box center [1201, 300] width 38 height 38
click at [1209, 258] on input "filter options" at bounding box center [1201, 260] width 38 height 38
click at [1203, 338] on input "filter options" at bounding box center [1201, 341] width 38 height 38
click at [1230, 672] on span "Apply" at bounding box center [1237, 678] width 74 height 17
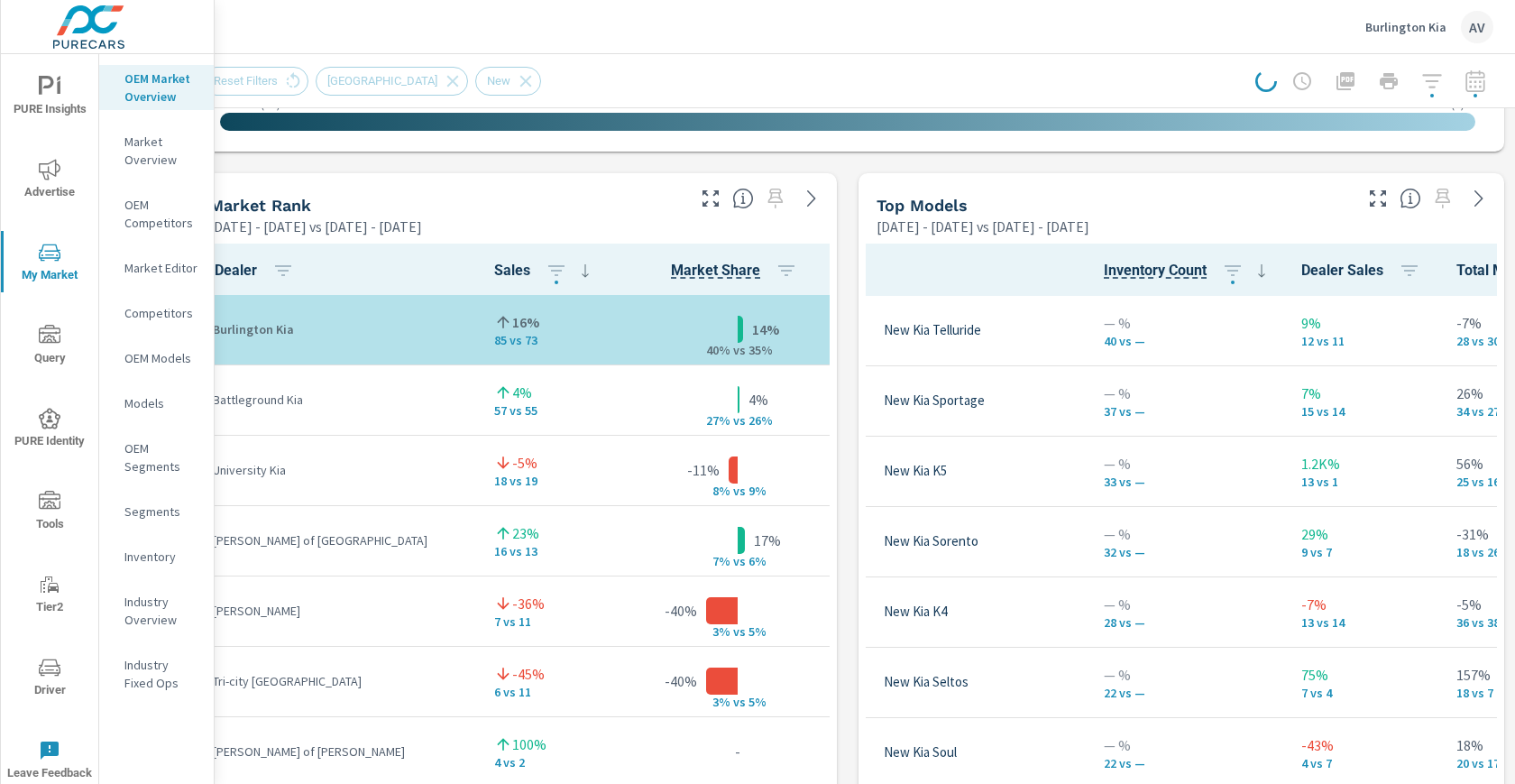
scroll to position [1104, 45]
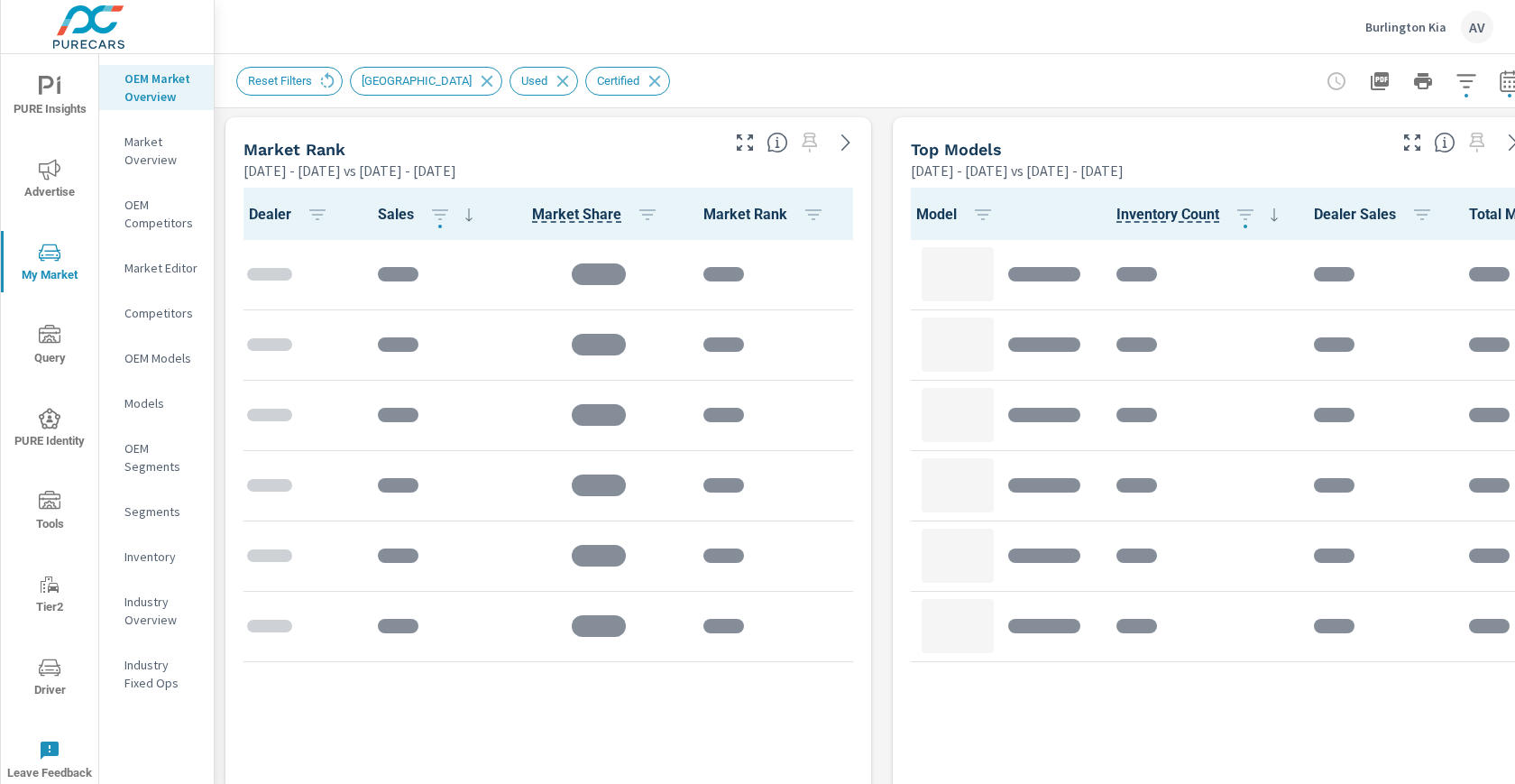
scroll to position [1160, 0]
click at [884, 214] on div "Market View [DATE] - [DATE] vs [DATE] - [DATE] .map-bw_svg__st2{fill:#fdfefe}.m…" at bounding box center [882, 491] width 1335 height 3088
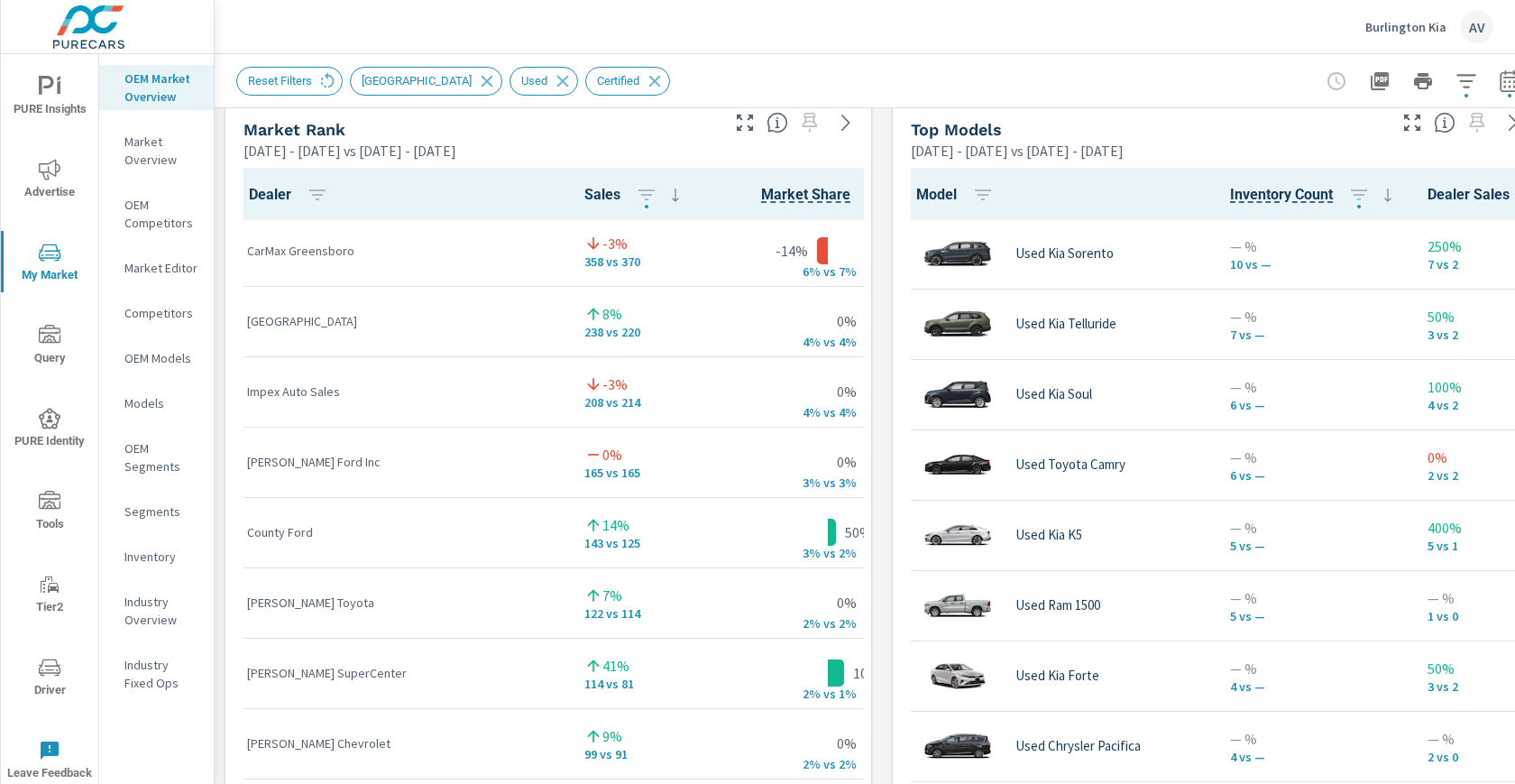
scroll to position [1183, 0]
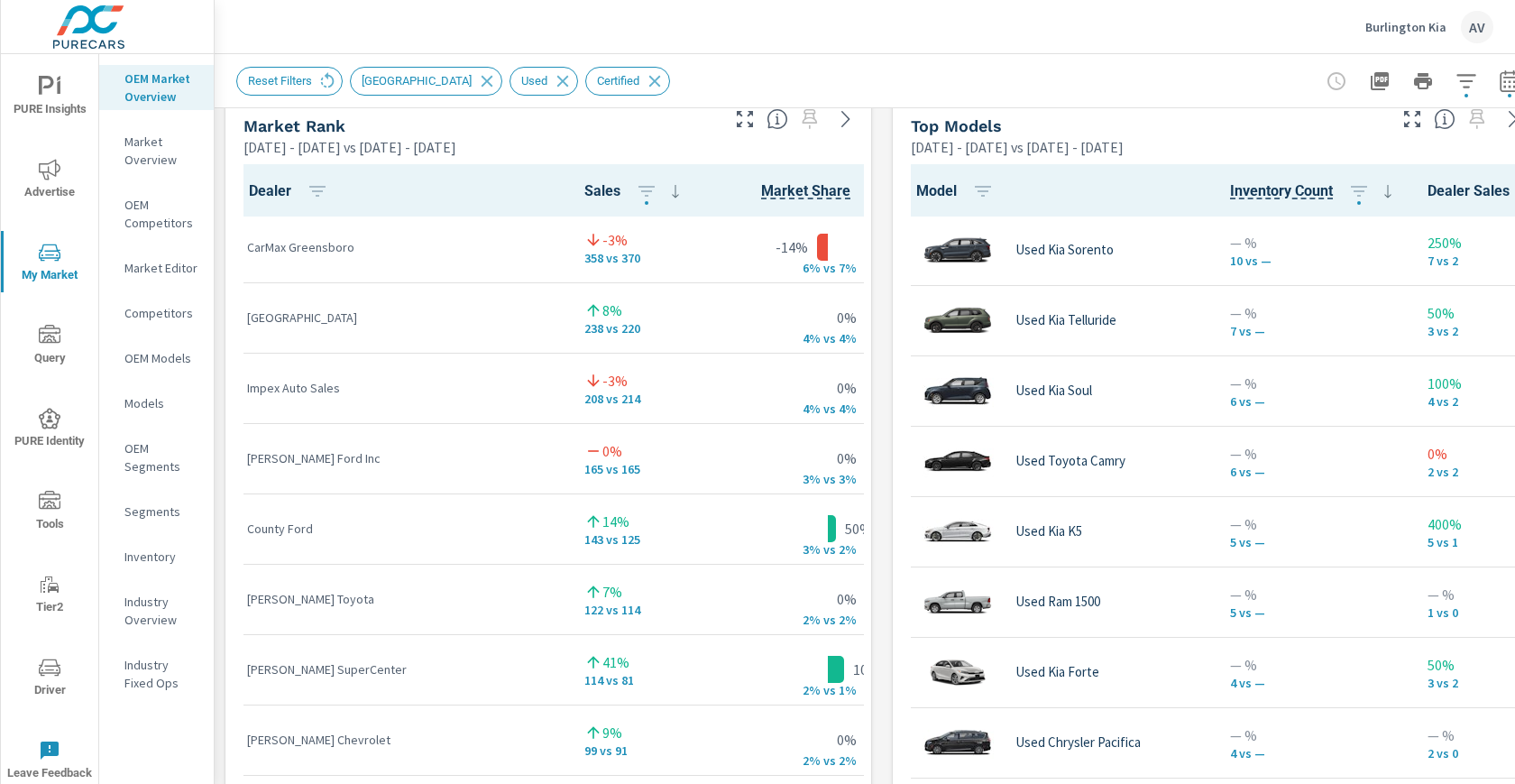
click at [879, 352] on div "Market View [DATE] - [DATE] vs [DATE] - [DATE] — — — — — — — — — — — — — — — — …" at bounding box center [882, 468] width 1335 height 3088
click at [882, 353] on div "Market View [DATE] - [DATE] vs [DATE] - [DATE] — — — — — — — — — — — — — — — — …" at bounding box center [882, 468] width 1335 height 3088
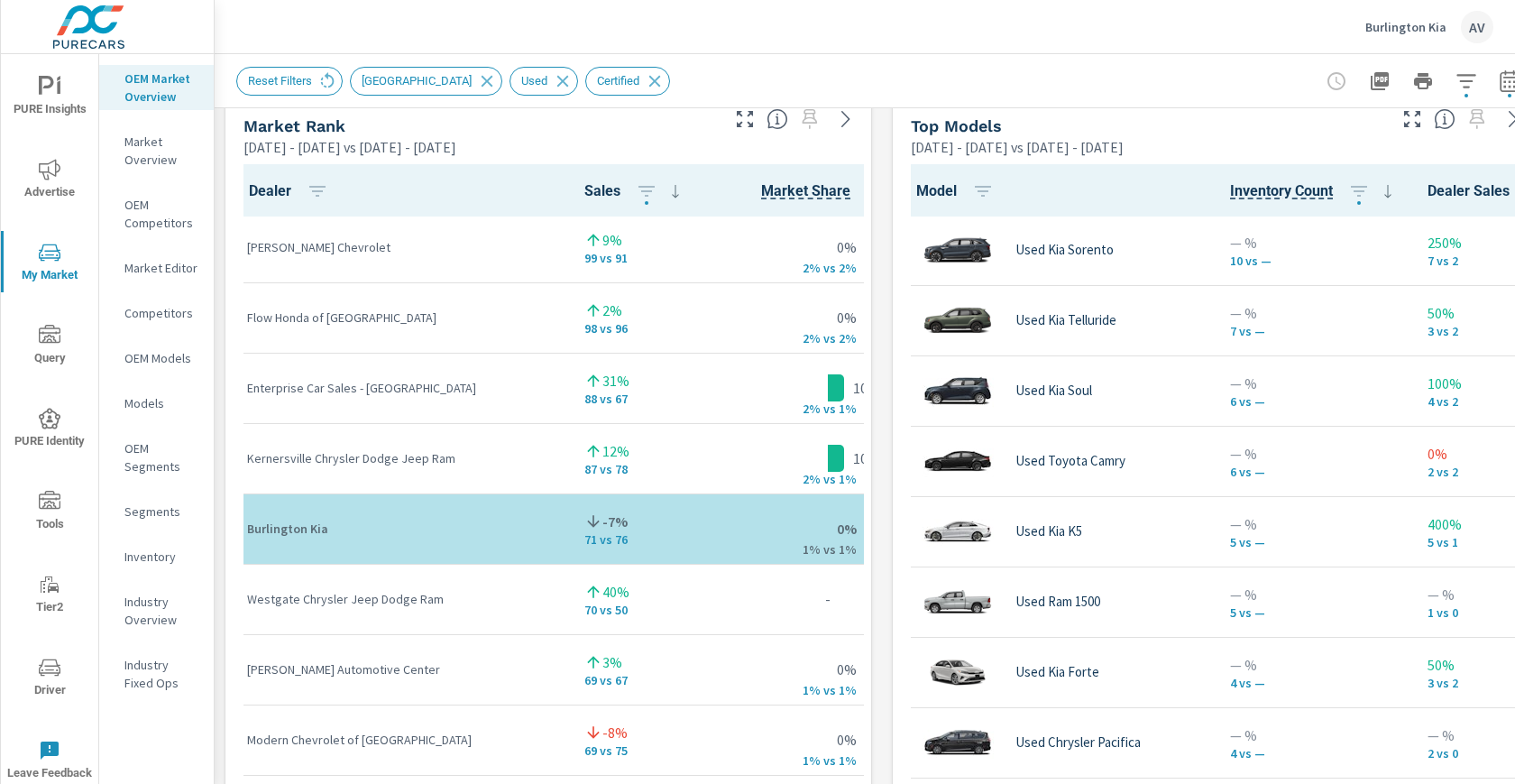
scroll to position [492, 0]
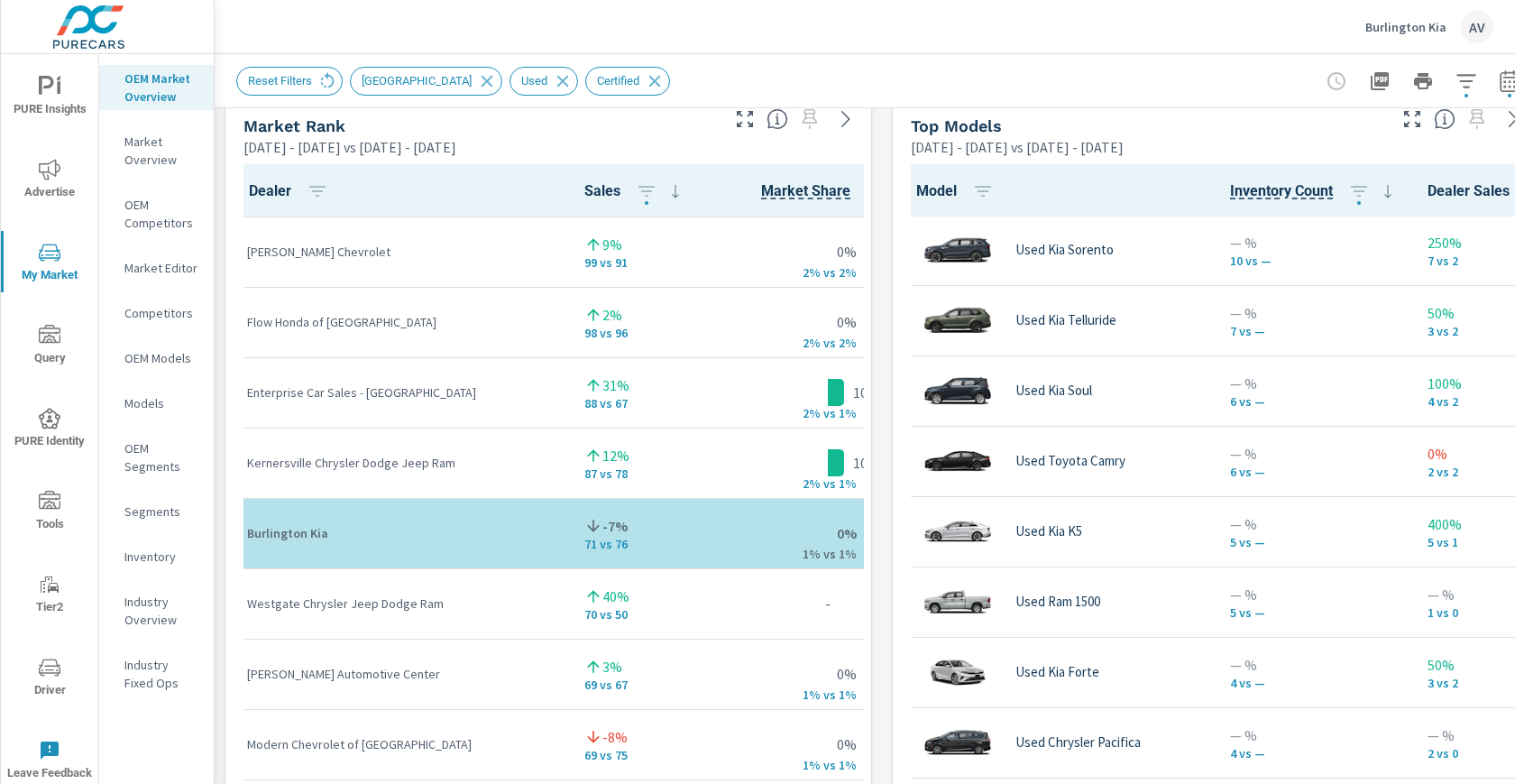
click at [884, 482] on div "Market View [DATE] - [DATE] vs [DATE] - [DATE] — — — — — — — — — — — — — — — — …" at bounding box center [882, 468] width 1335 height 3088
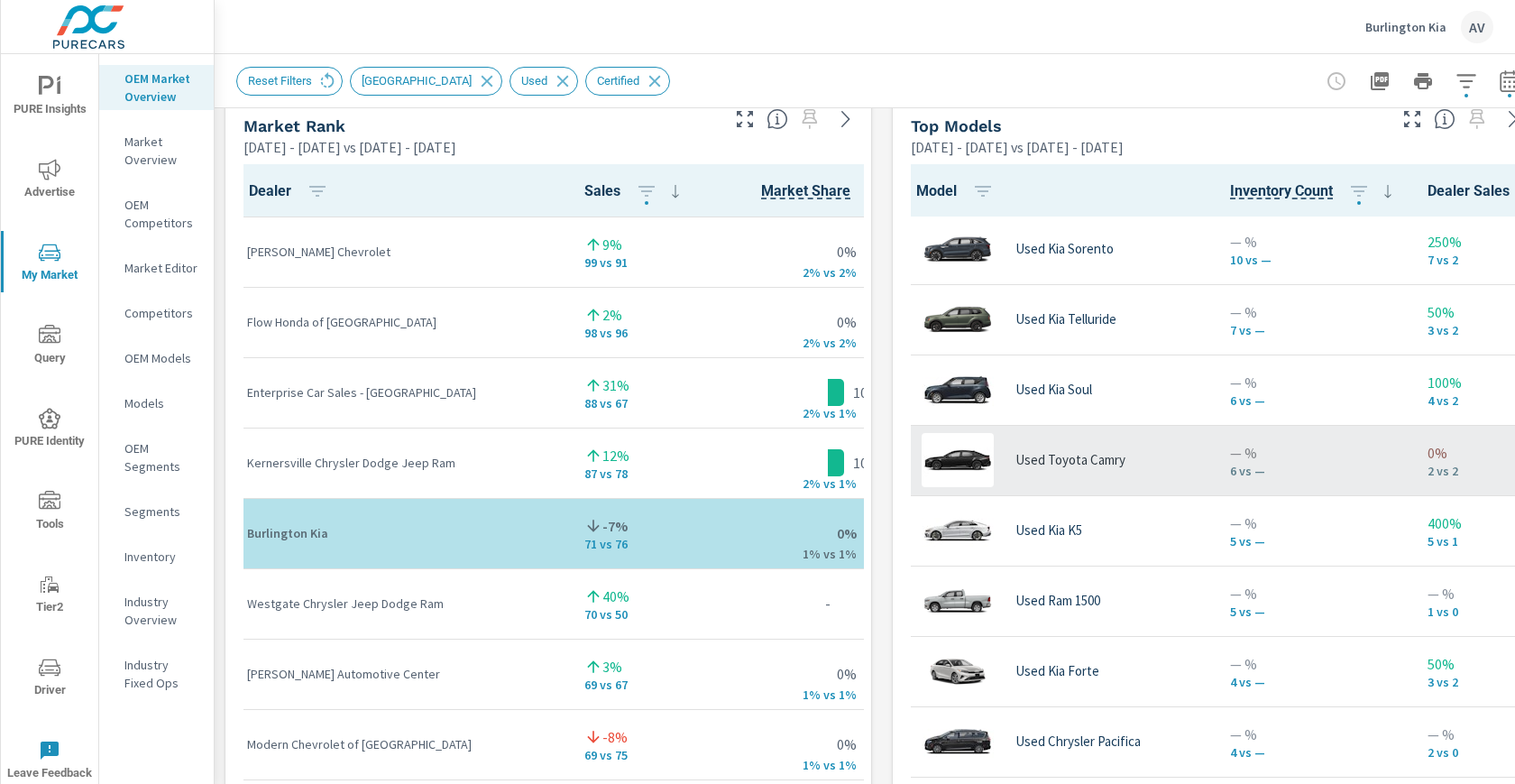
scroll to position [4, 0]
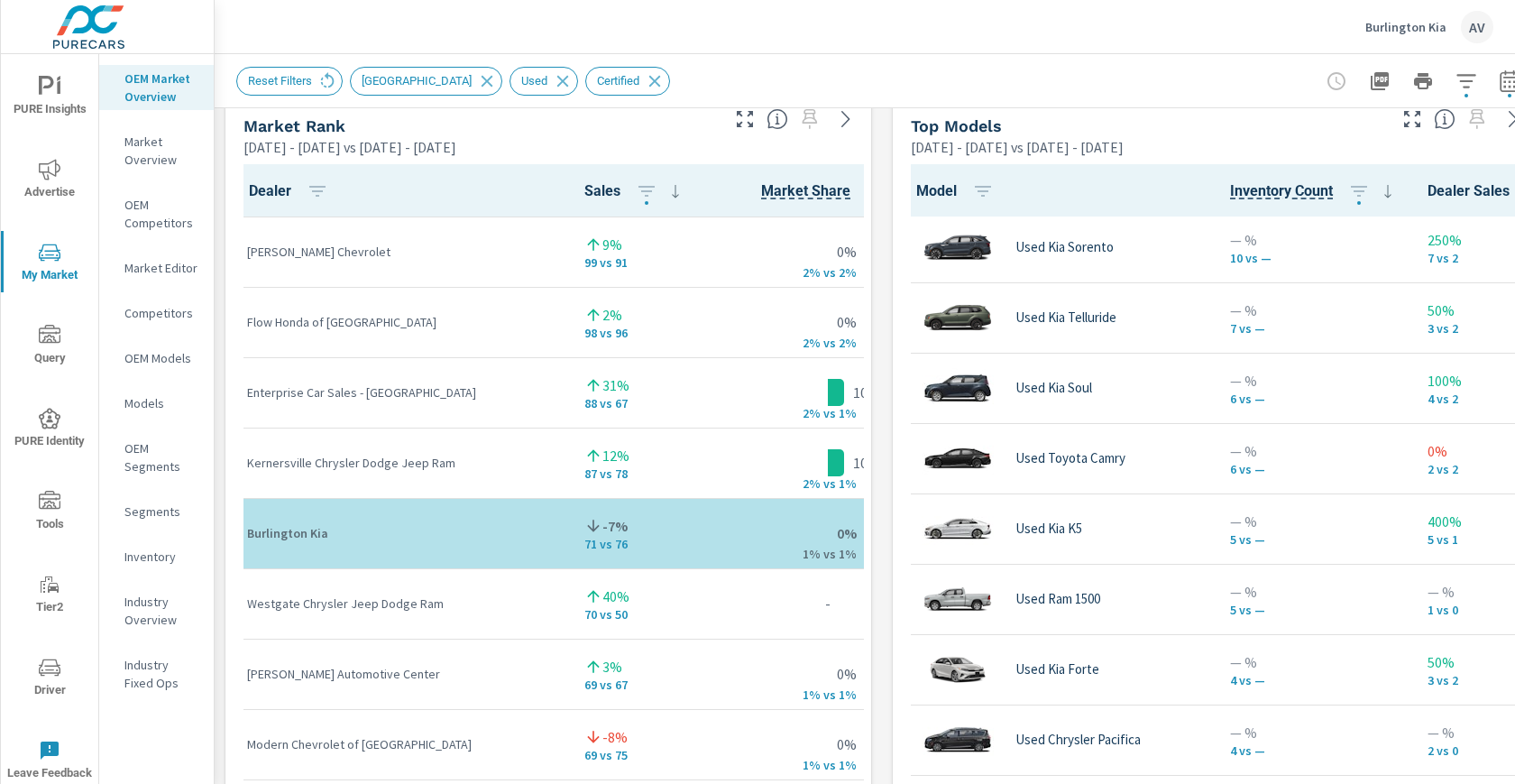
click at [884, 457] on div "Market View [DATE] - [DATE] vs [DATE] - [DATE] — — — — — — — — — — — — — — — — …" at bounding box center [882, 468] width 1335 height 3088
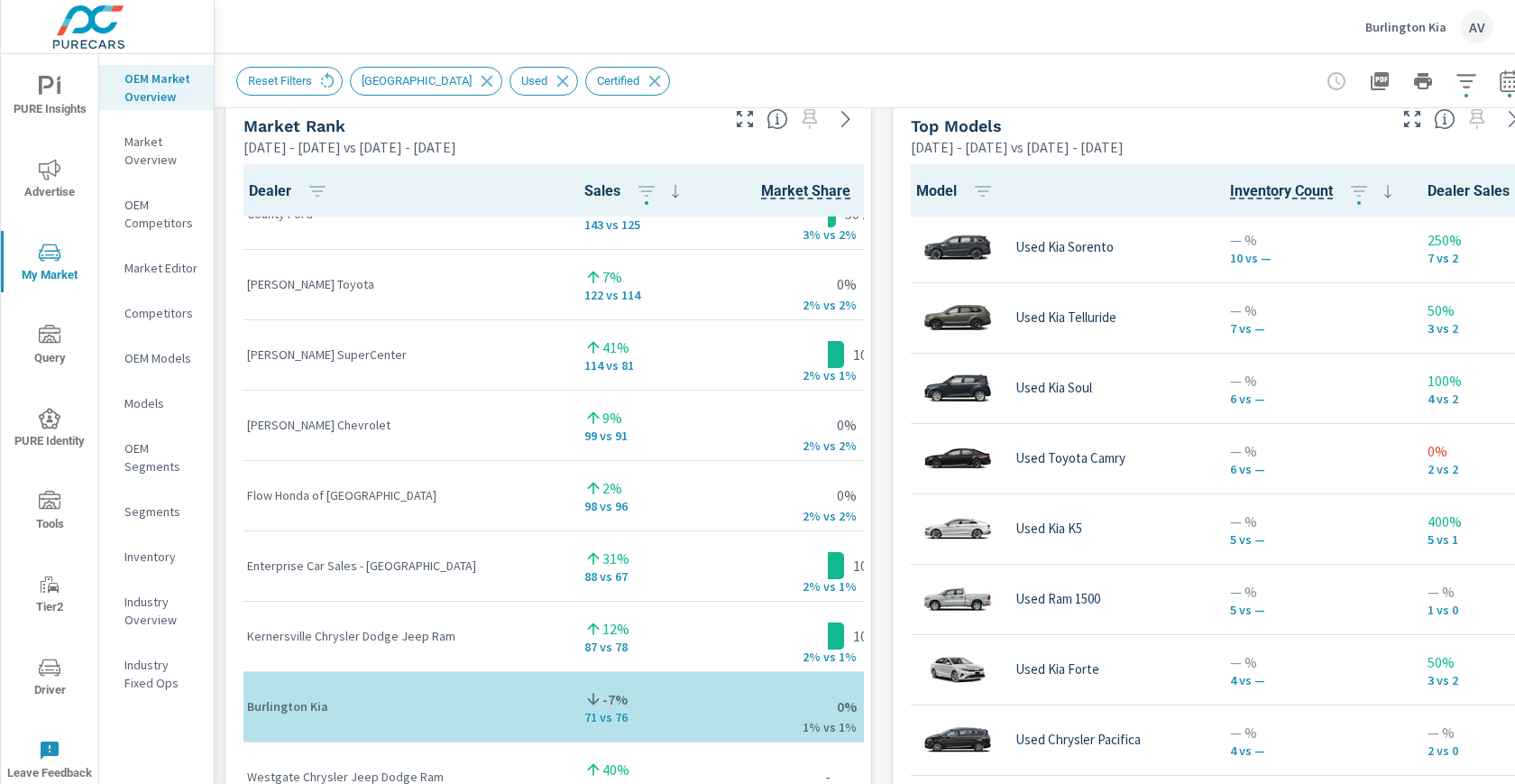
scroll to position [317, 0]
click at [881, 378] on div "Market View [DATE] - [DATE] vs [DATE] - [DATE] — — — — — — — — — — — — — — — — …" at bounding box center [882, 468] width 1335 height 3088
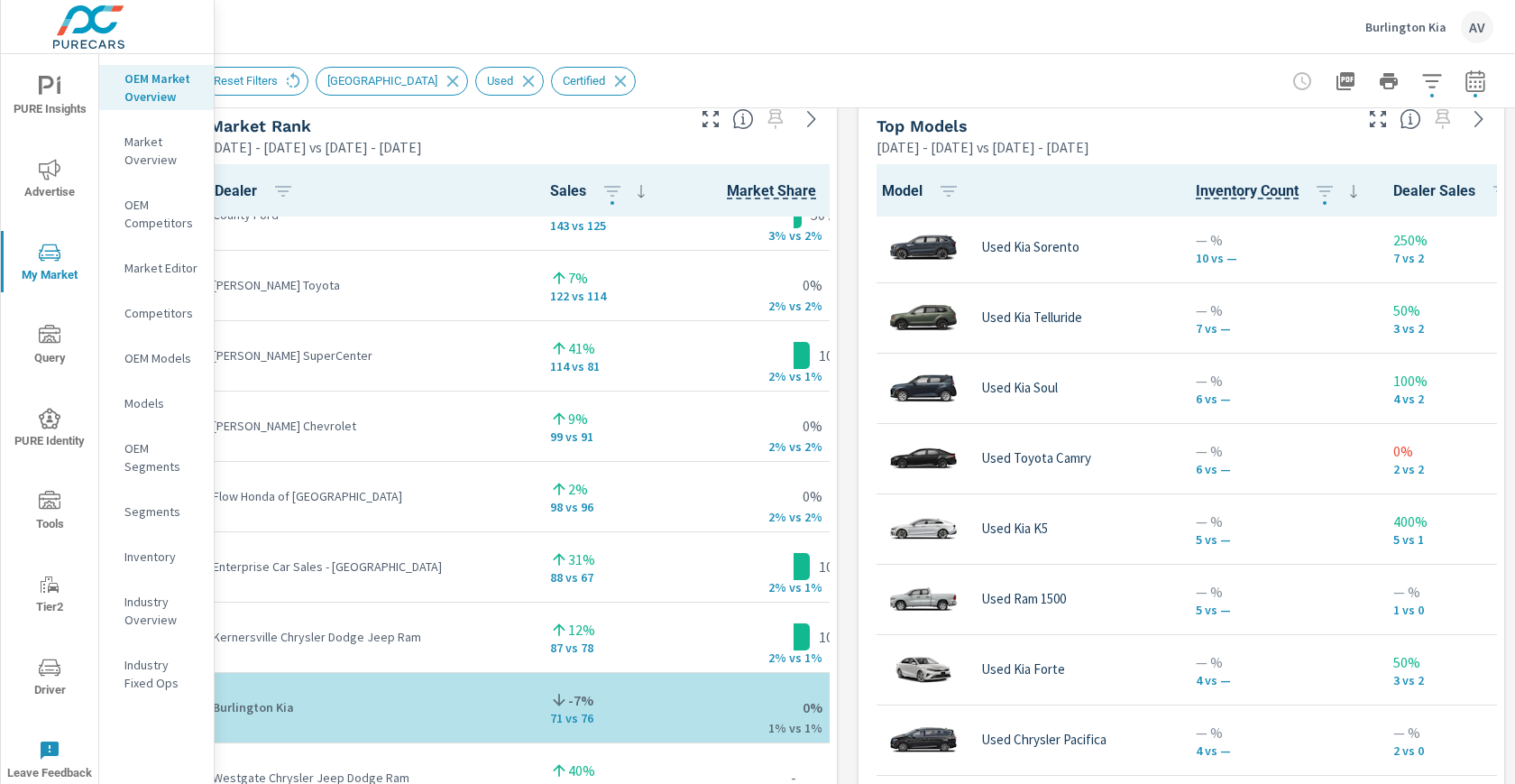
scroll to position [1183, 48]
click at [1465, 79] on icon "button" at bounding box center [1475, 81] width 22 height 22
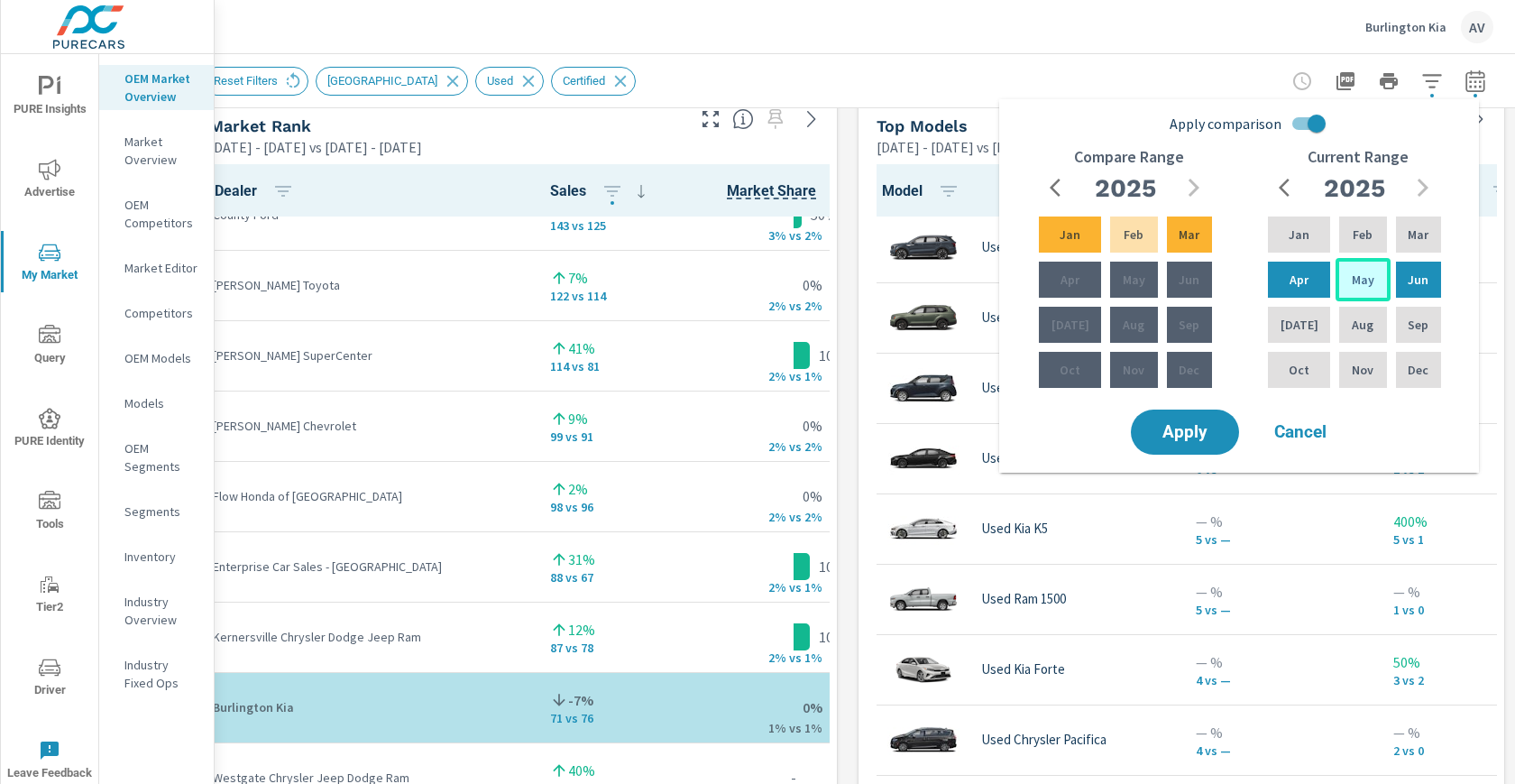
click at [1360, 280] on p "May" at bounding box center [1363, 279] width 23 height 18
click at [1301, 314] on div "[DATE]" at bounding box center [1299, 325] width 69 height 43
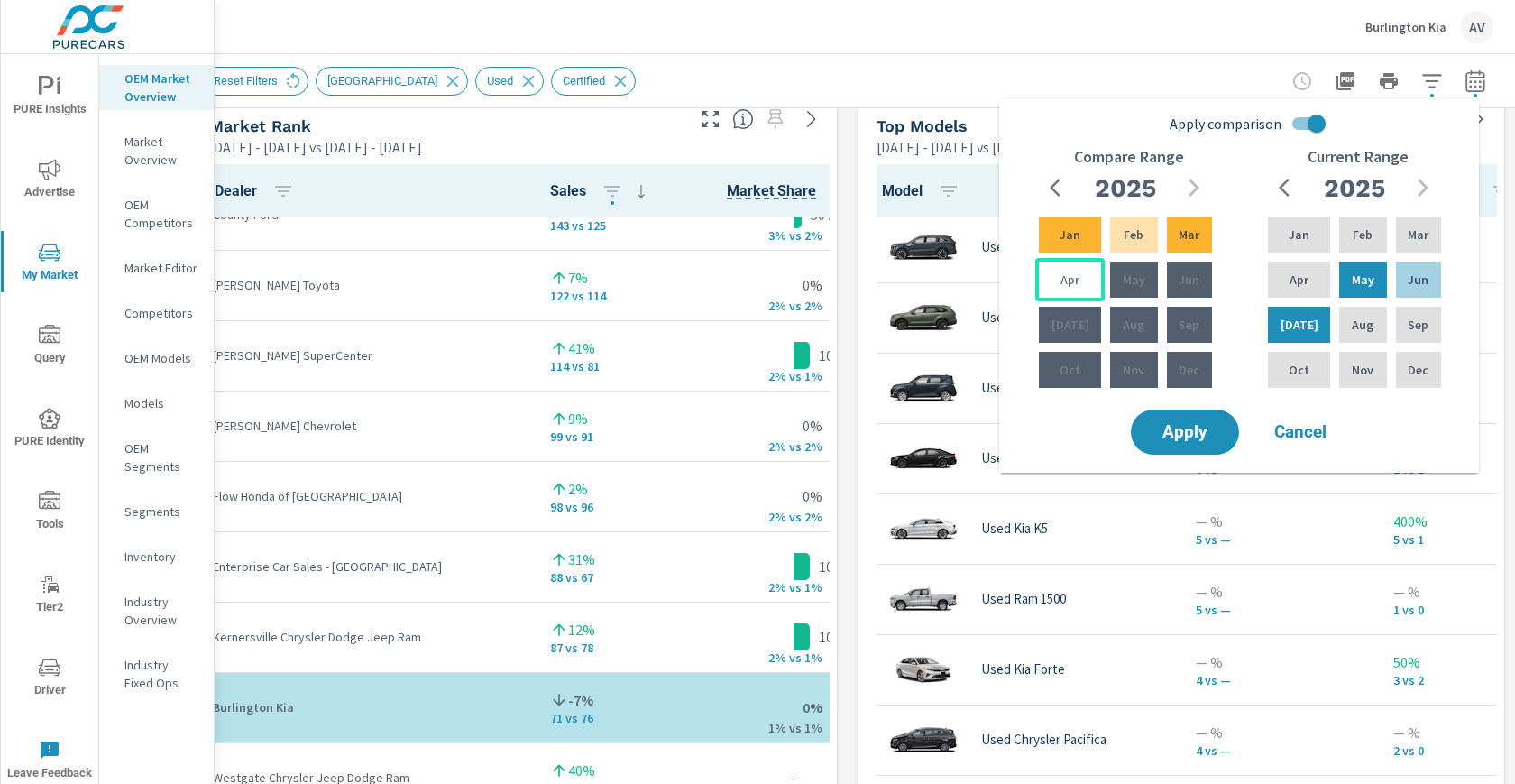
click at [1069, 279] on p "Apr" at bounding box center [1070, 279] width 19 height 18
click at [1130, 240] on p "Feb" at bounding box center [1134, 234] width 20 height 18
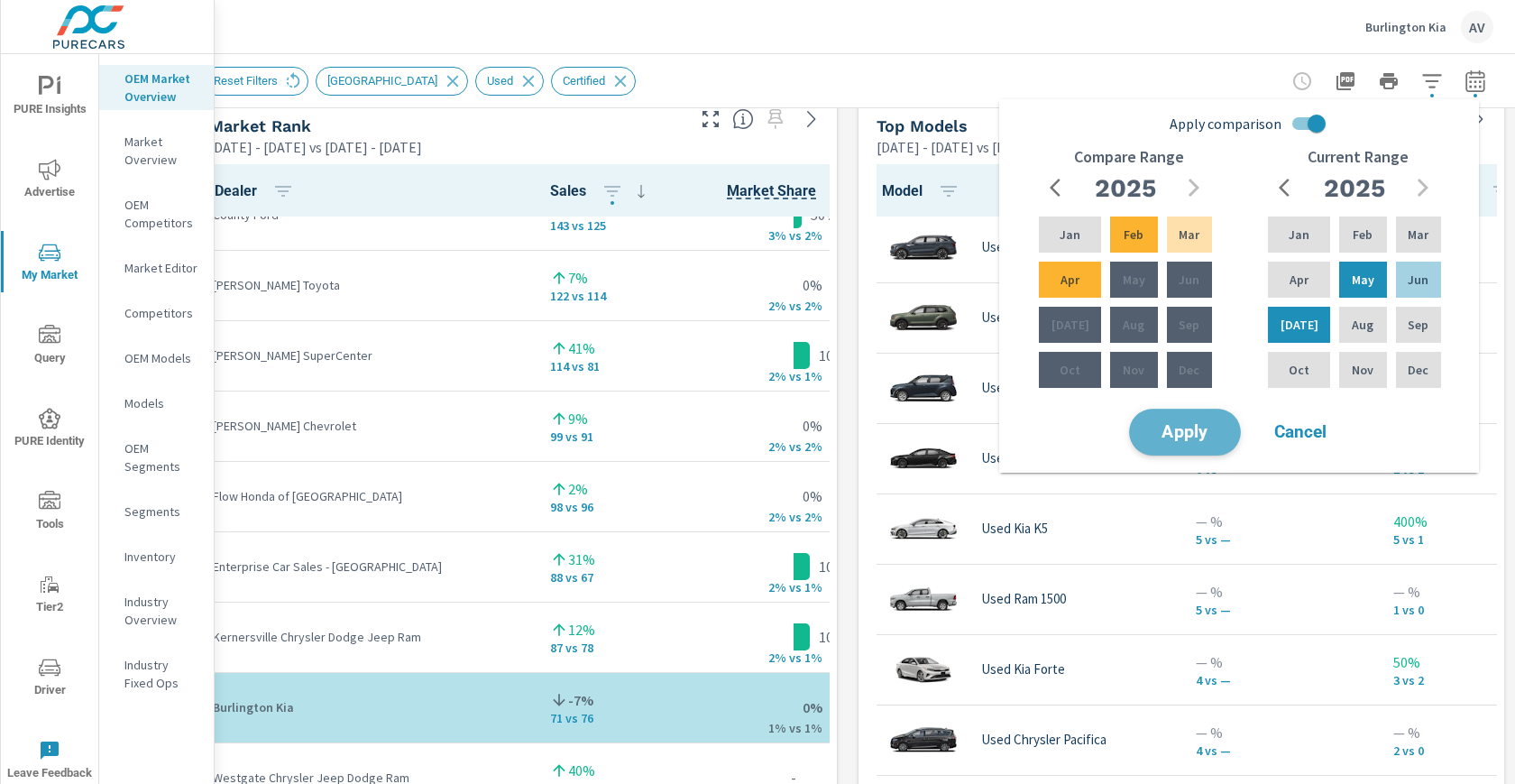
click at [1204, 424] on span "Apply" at bounding box center [1185, 431] width 74 height 17
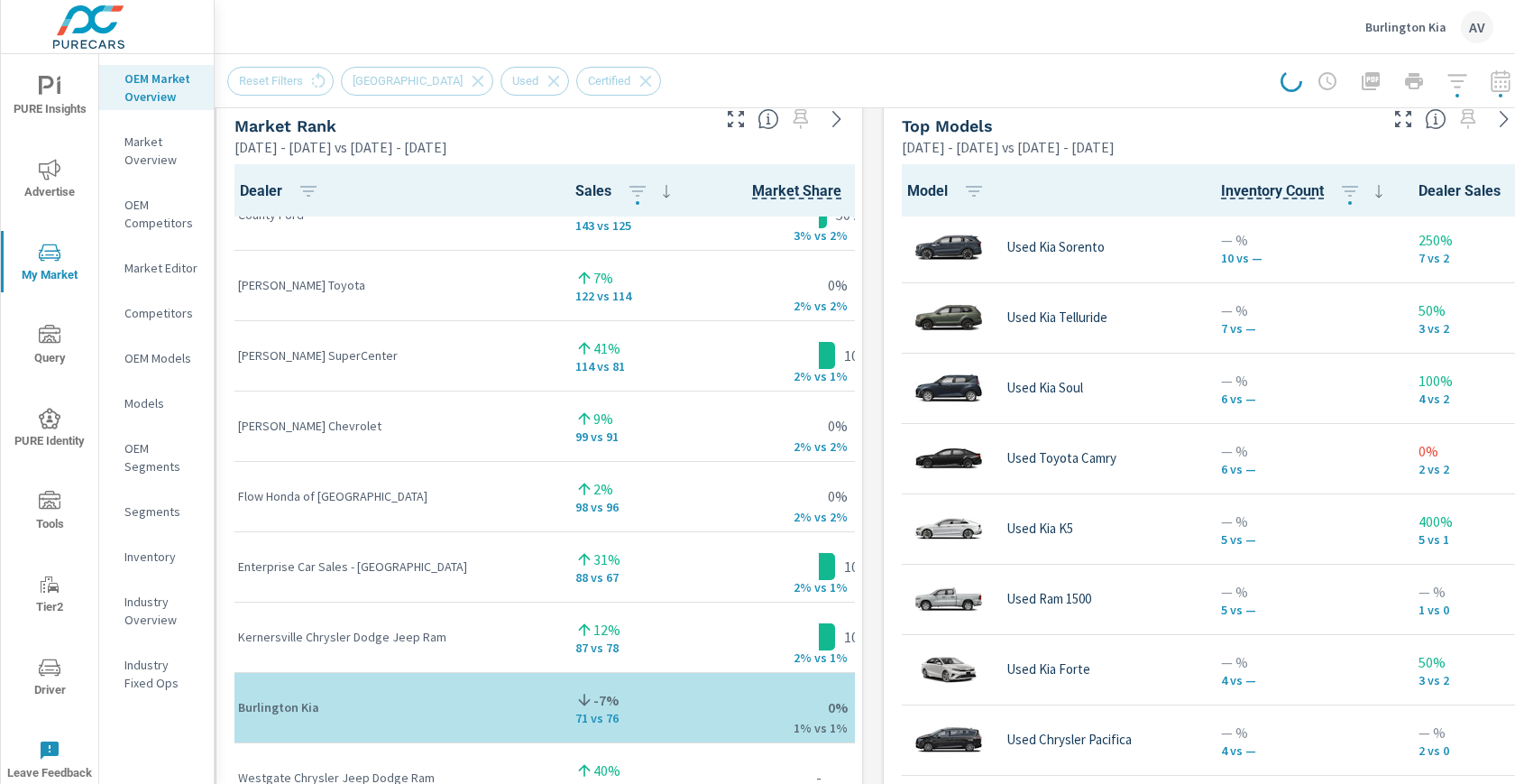
scroll to position [1183, 0]
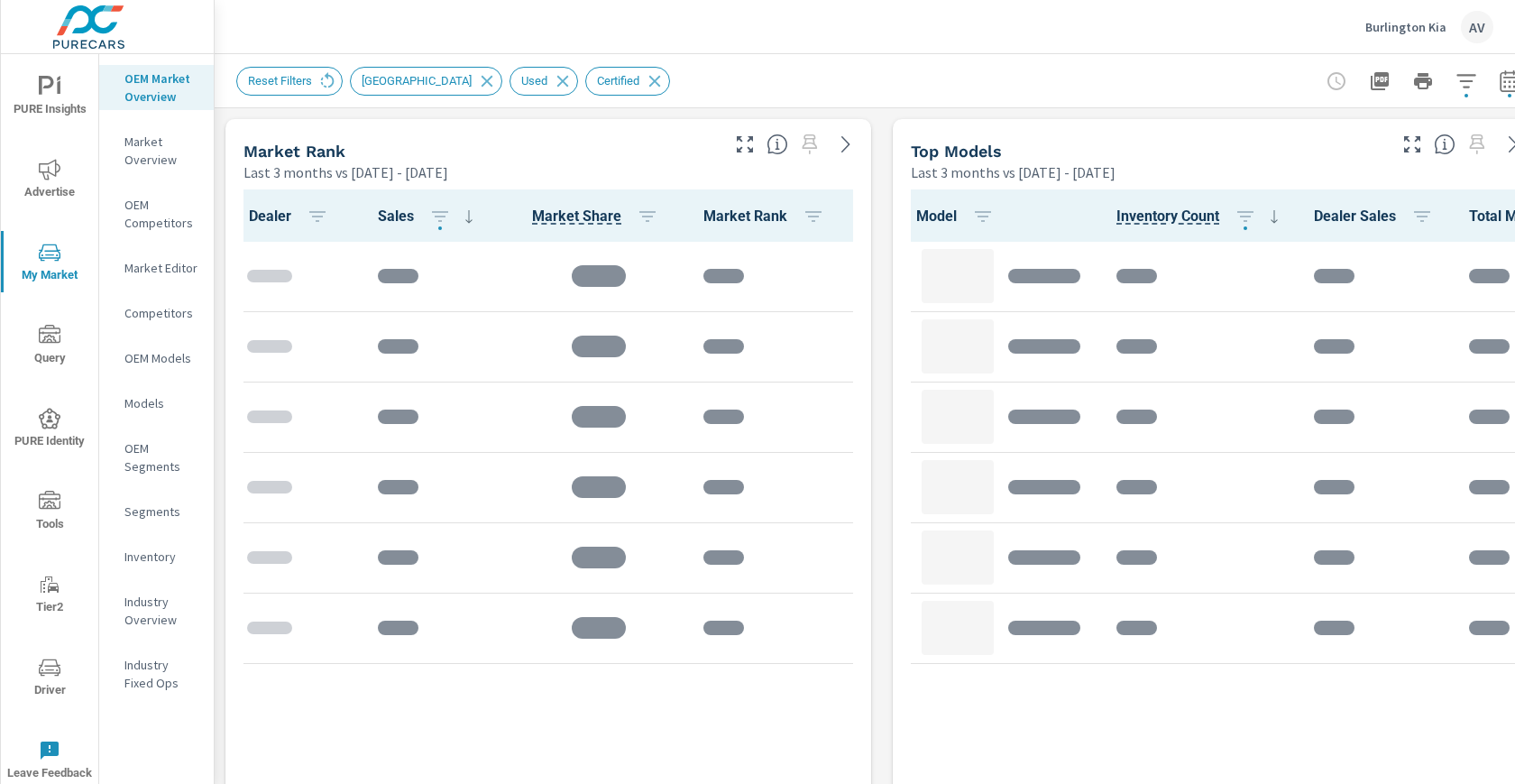
scroll to position [1160, 0]
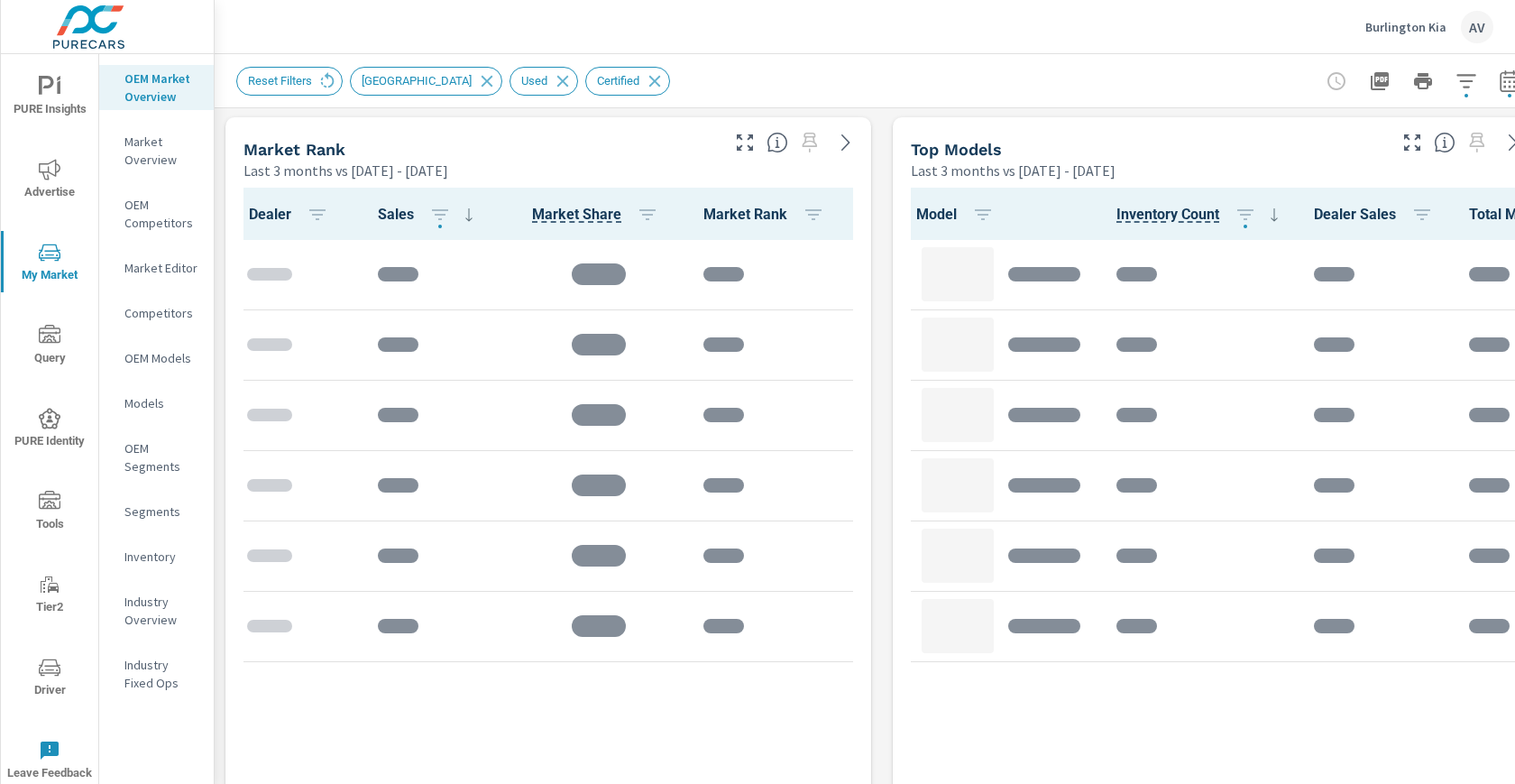
click at [876, 274] on div "Market View Last 3 months vs [DATE] - [DATE] .map-bw_svg__st2{fill:#fdfefe}.map…" at bounding box center [882, 492] width 1335 height 3088
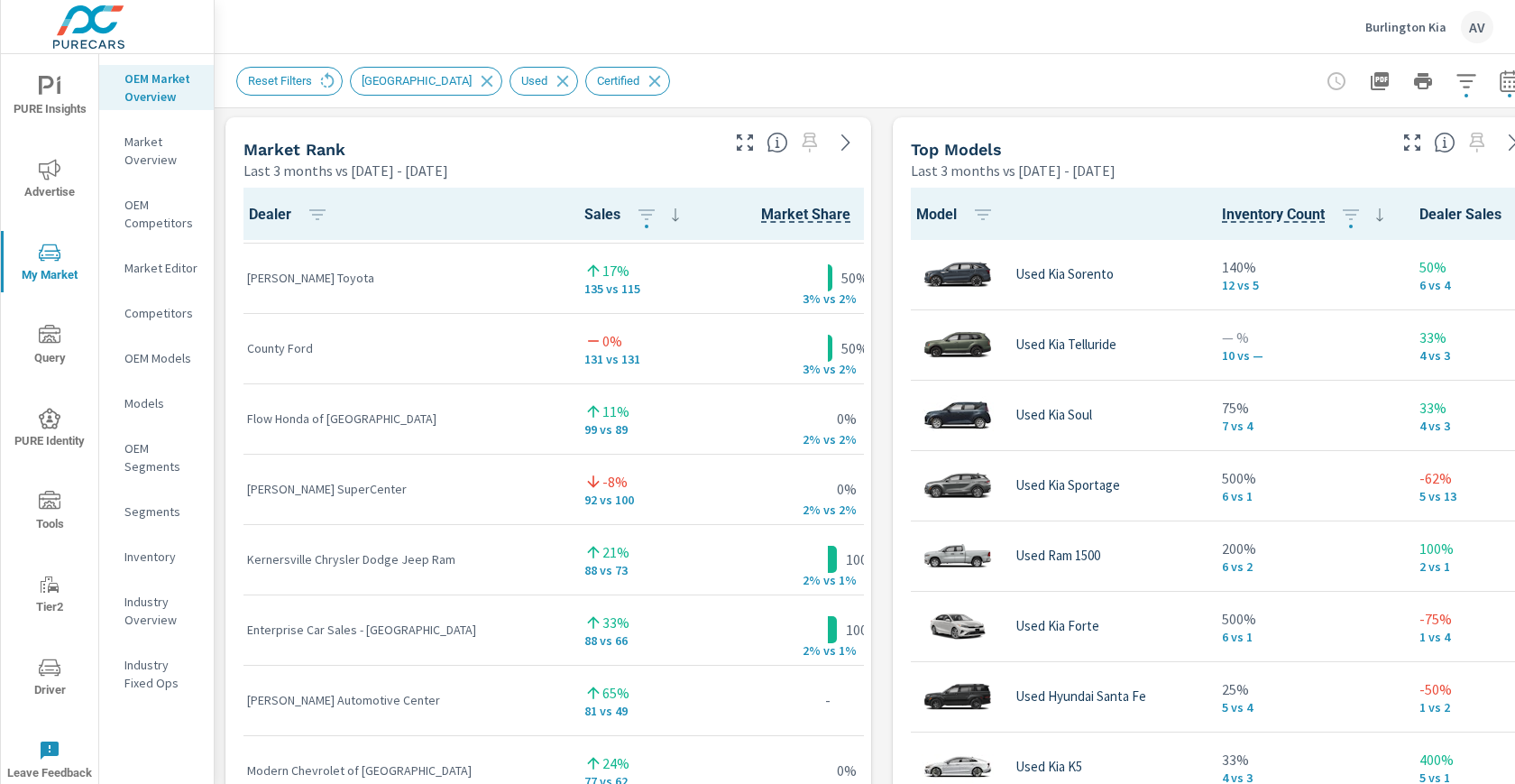
scroll to position [1, 0]
click at [885, 394] on div "Market View Last 3 months vs [DATE] - [DATE] — — — — — — — — — — — — — — — — — …" at bounding box center [882, 492] width 1335 height 3088
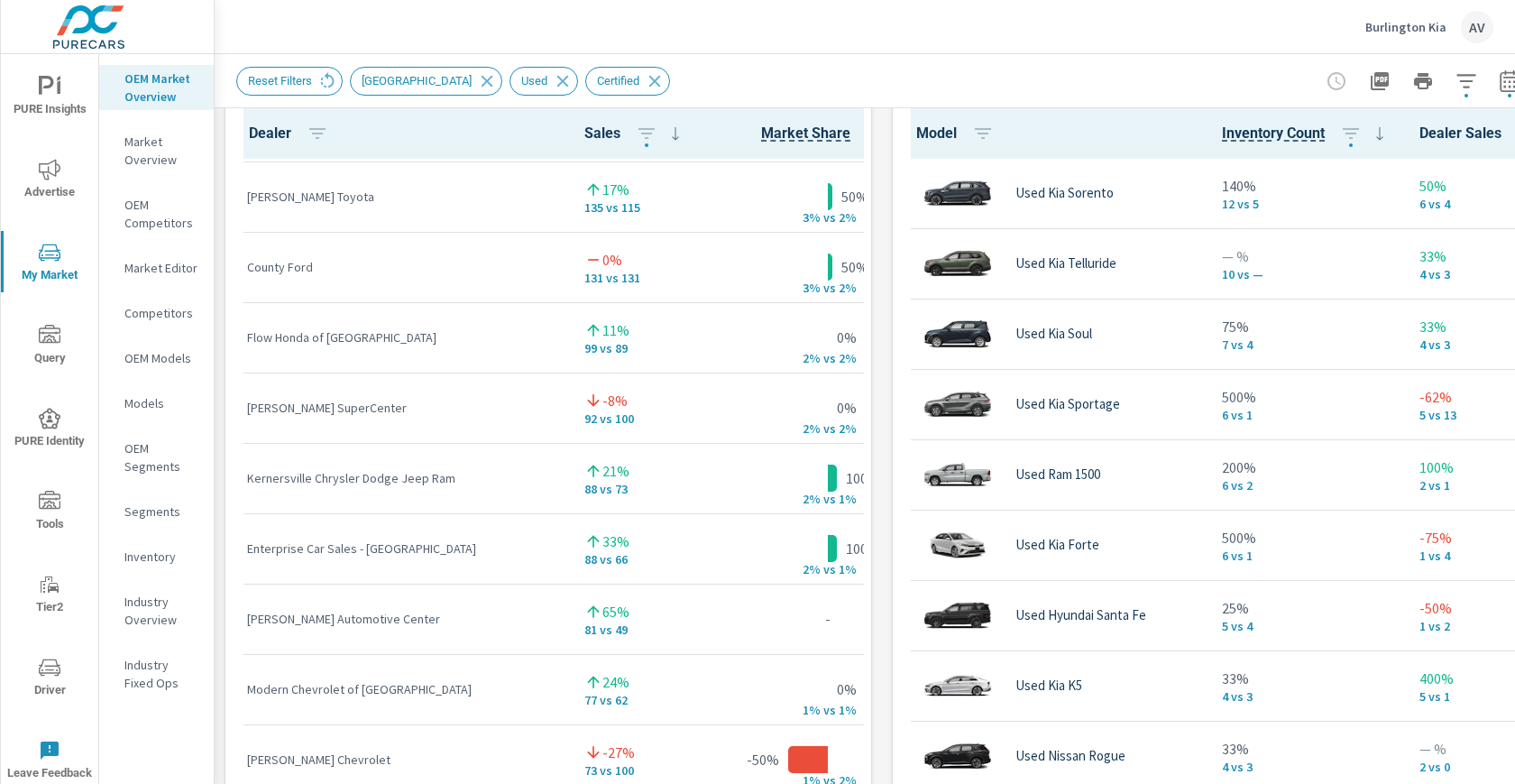
scroll to position [1241, 0]
click at [873, 327] on div "Market View Last 3 months vs [DATE] - [DATE] ← Move left → Move right ↑ Move up…" at bounding box center [882, 411] width 1335 height 3088
click at [885, 263] on div "Market View Last 3 months vs [DATE] - [DATE] ← Move left → Move right ↑ Move up…" at bounding box center [882, 411] width 1335 height 3088
click at [876, 345] on div "Market View Last 3 months vs [DATE] - [DATE] ← Move left → Move right ↑ Move up…" at bounding box center [882, 411] width 1335 height 3088
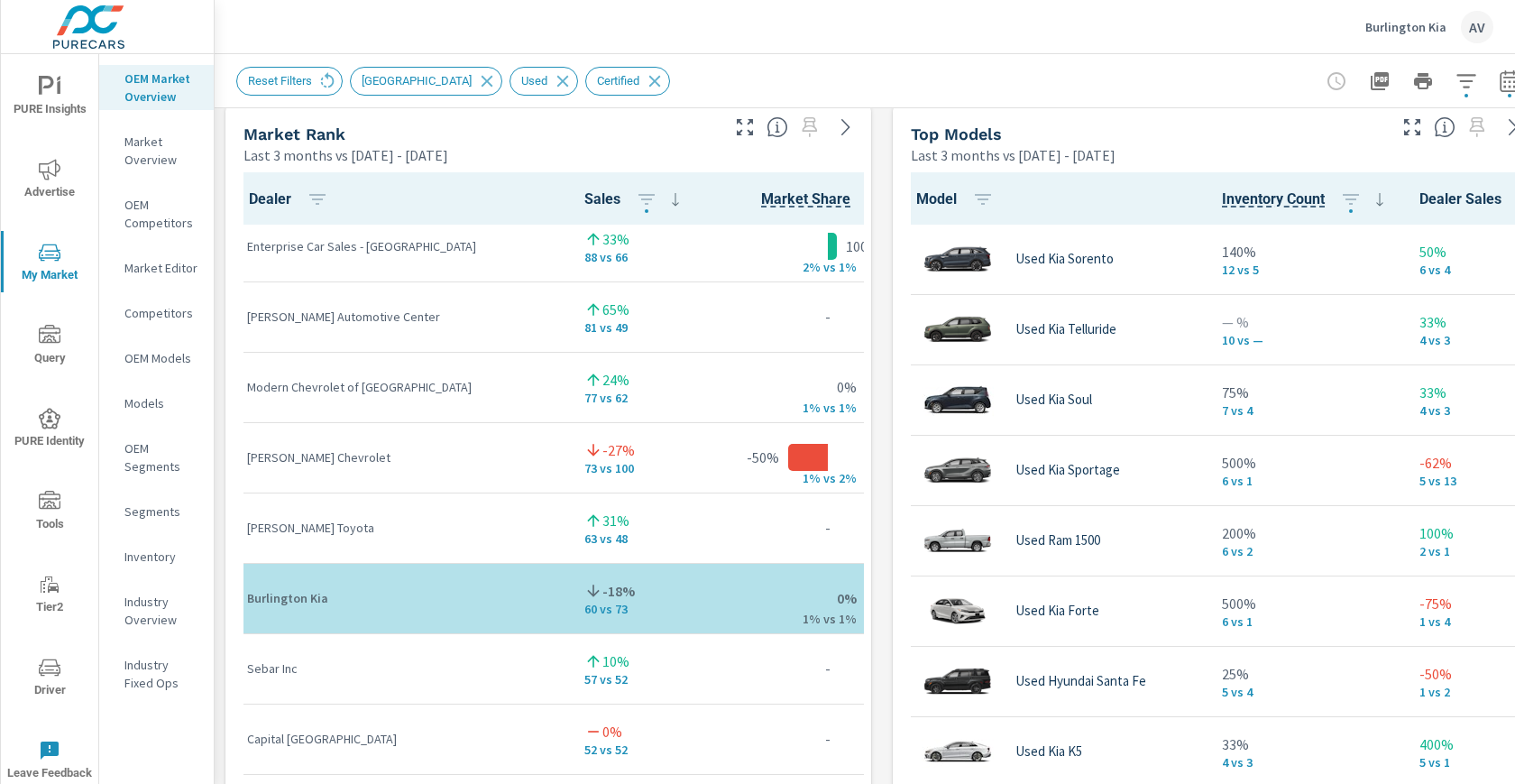
scroll to position [650, 0]
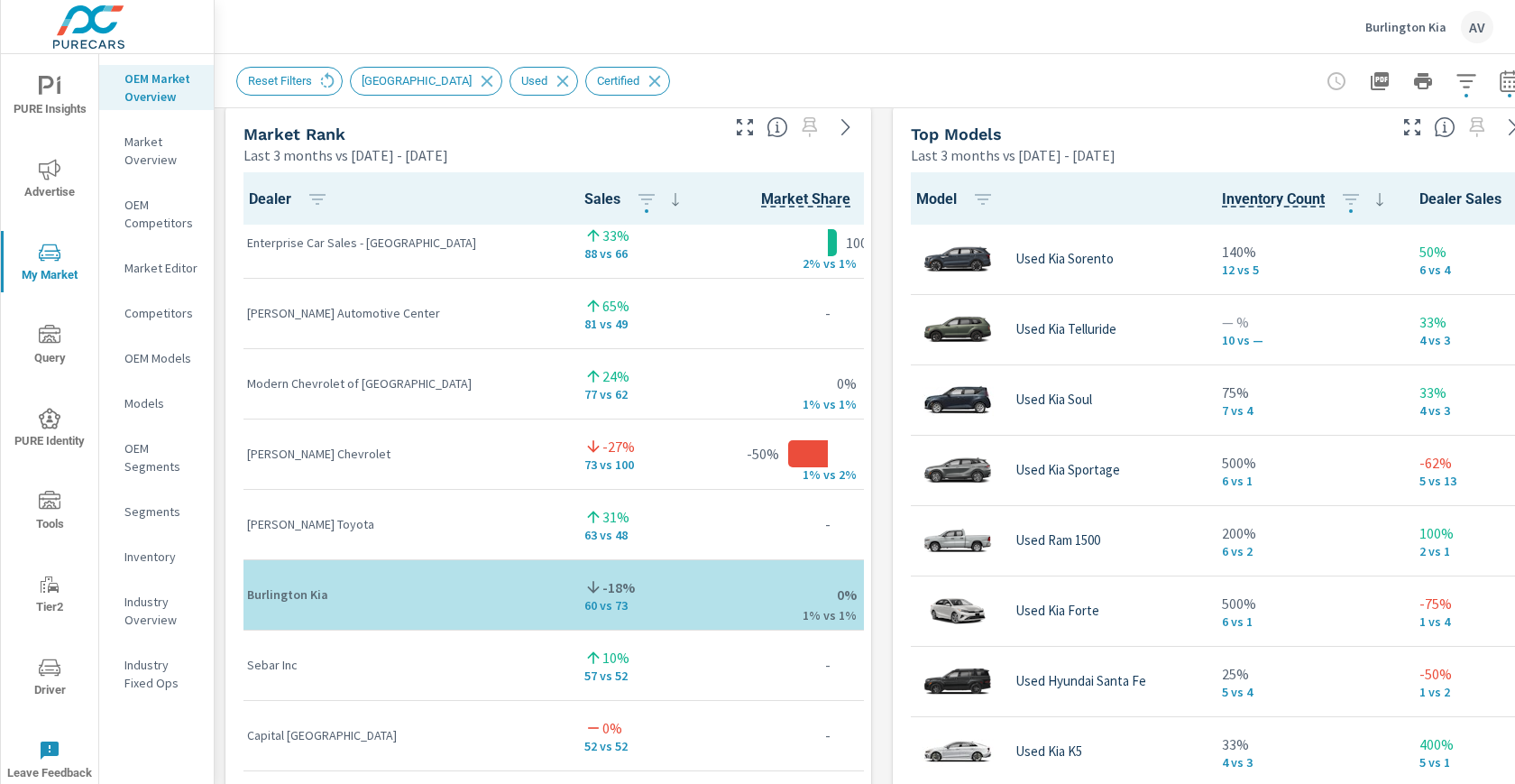
click at [880, 507] on div "Market View Last 3 months vs [DATE] - [DATE] ← Move left → Move right ↑ Move up…" at bounding box center [882, 477] width 1335 height 3088
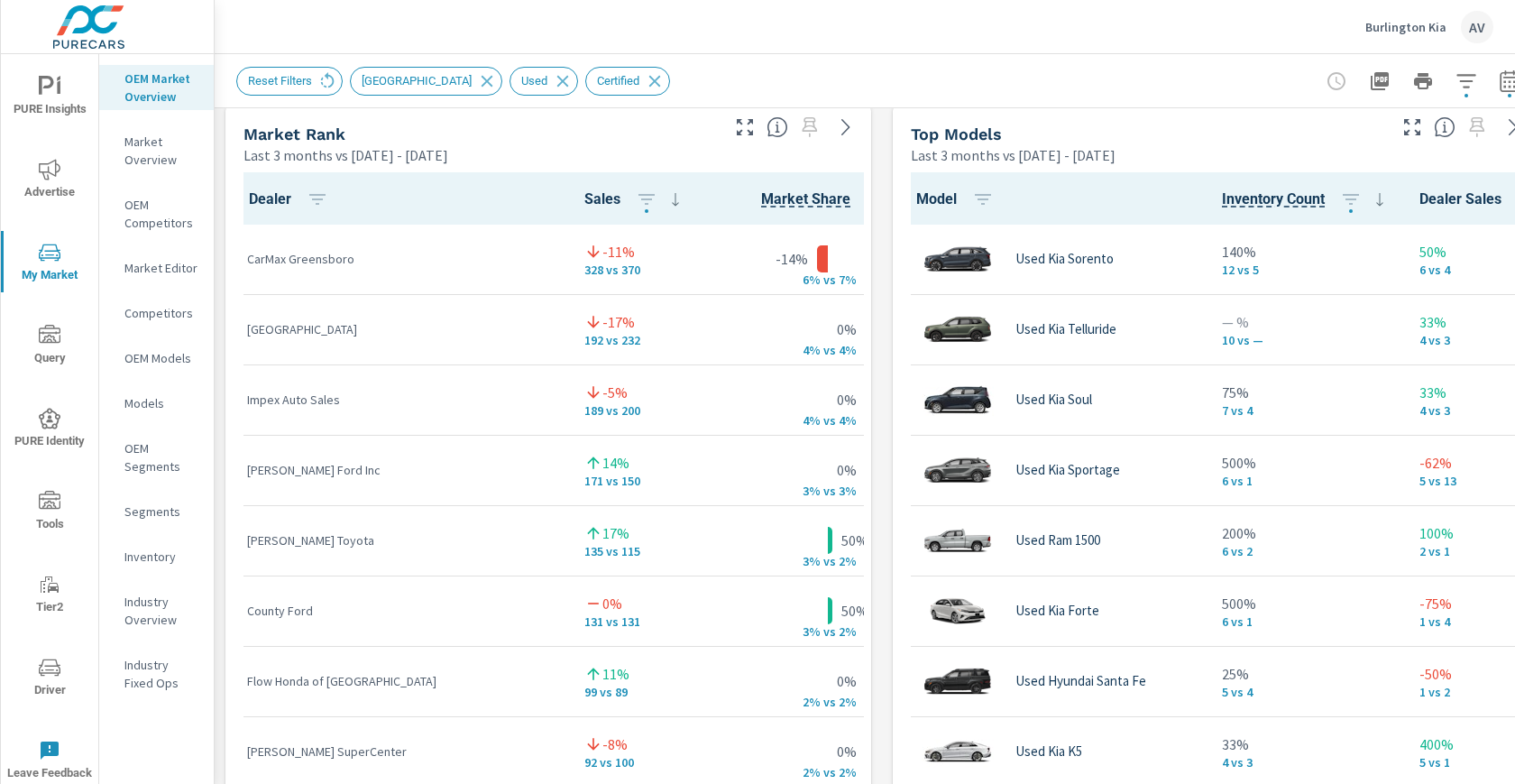
scroll to position [1, 0]
click at [885, 316] on div "Market View Last 3 months vs [DATE] - [DATE] ← Move left → Move right ↑ Move up…" at bounding box center [882, 477] width 1335 height 3088
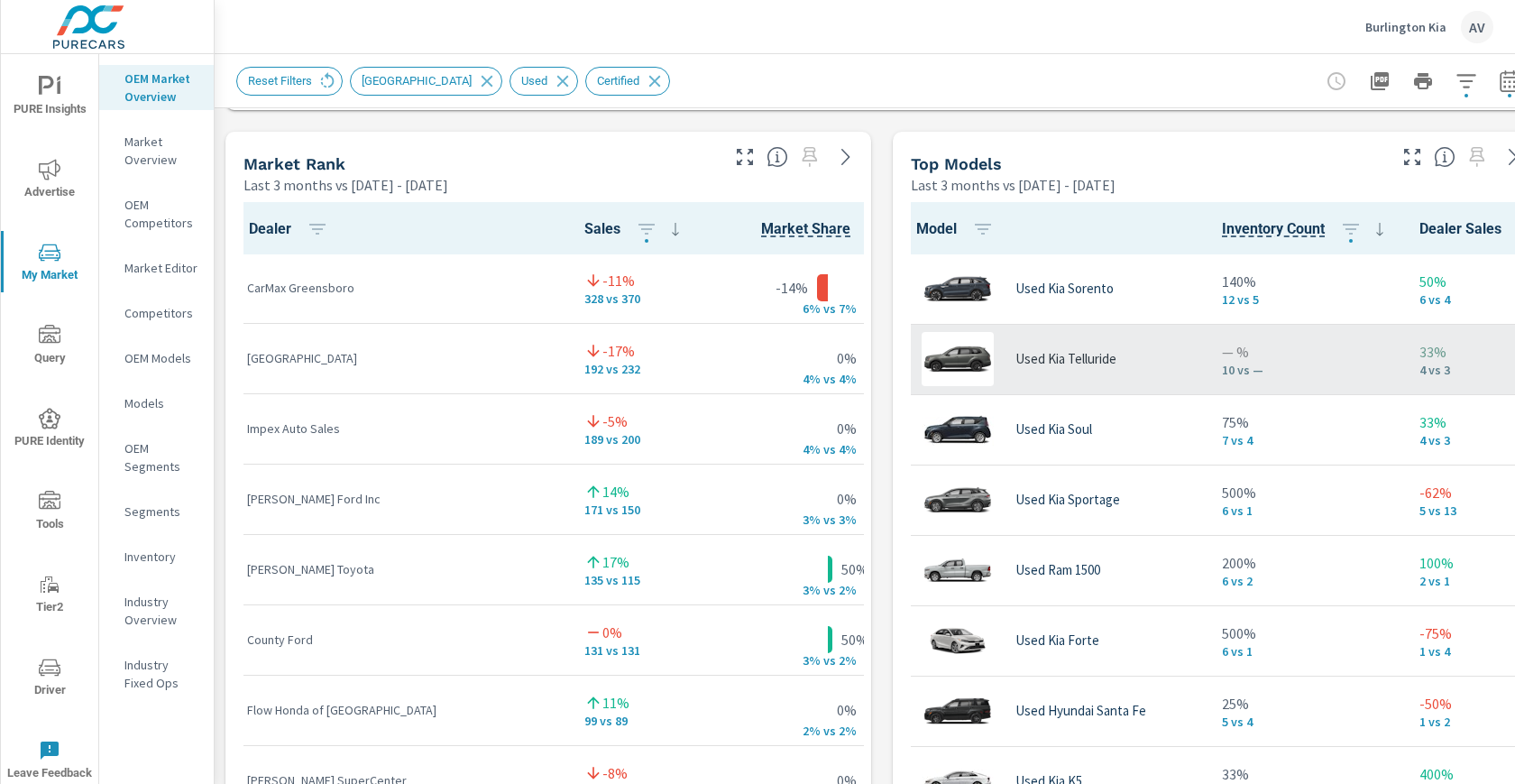
scroll to position [1150, 0]
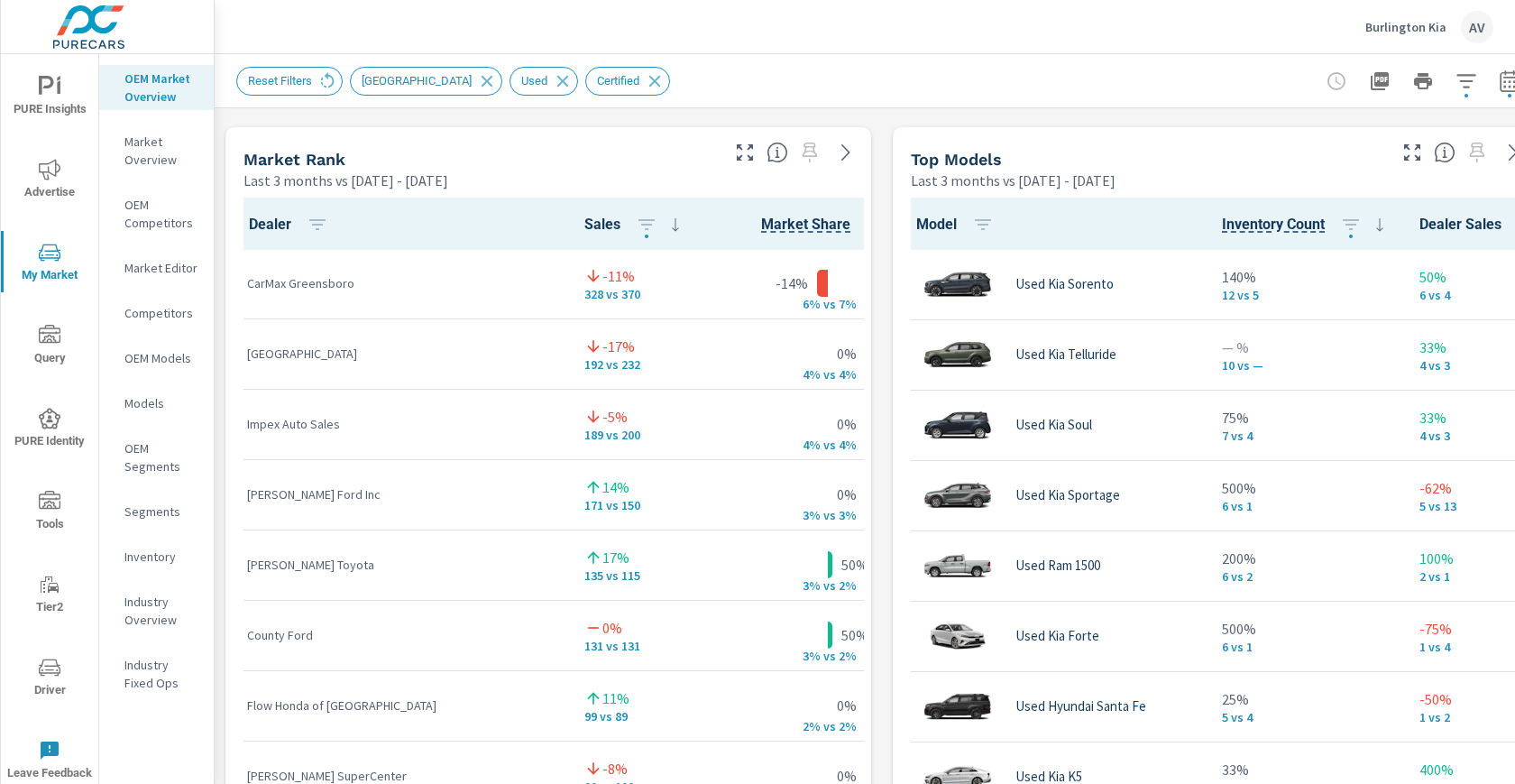
click at [871, 350] on div "Market View Last 3 months vs [DATE] - [DATE] ← Move left → Move right ↑ Move up…" at bounding box center [882, 502] width 1335 height 3088
click at [223, 324] on div "Market View Last 3 months vs [DATE] - [DATE] ← Move left → Move right ↑ Move up…" at bounding box center [882, 502] width 1335 height 3088
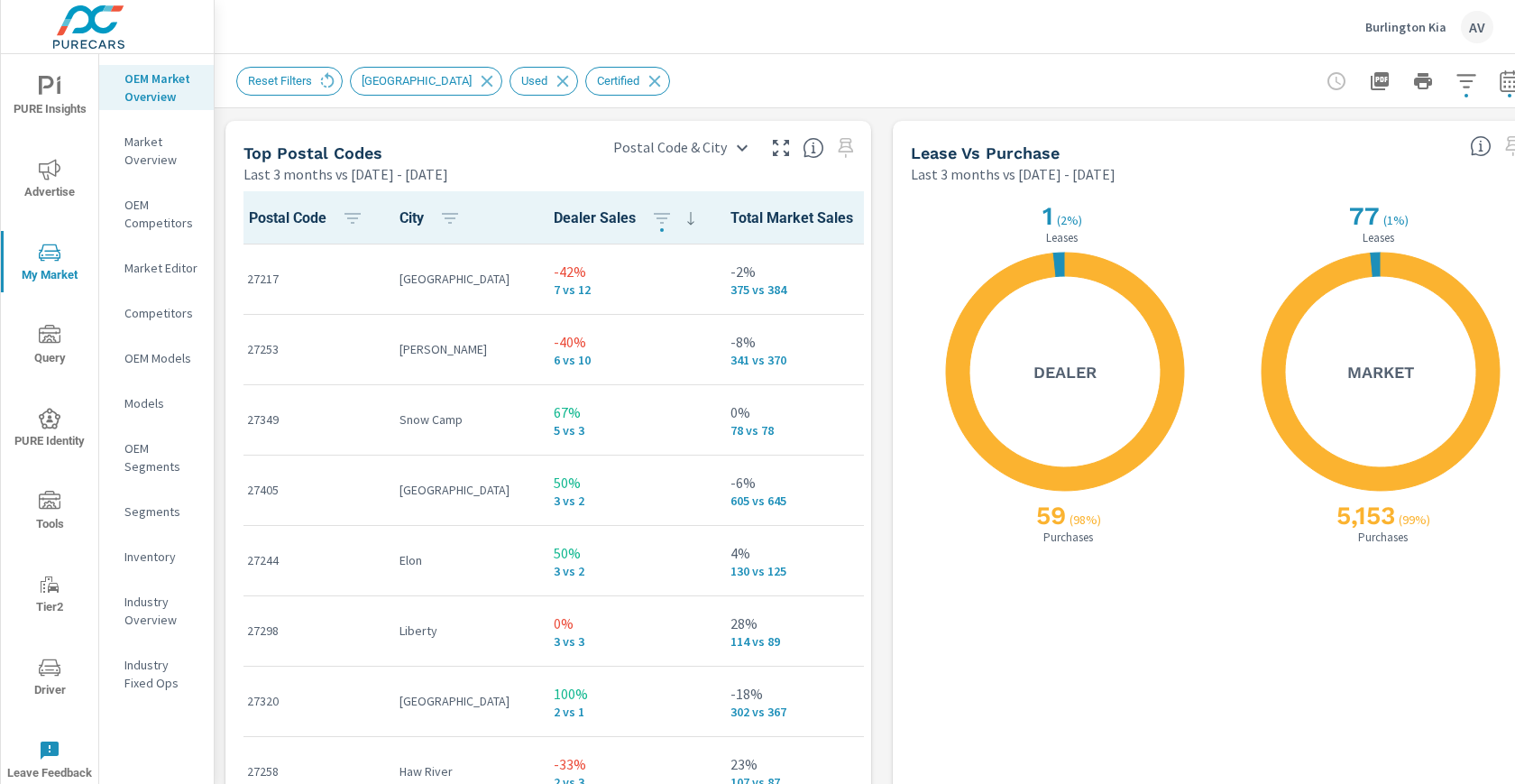
scroll to position [2135, 0]
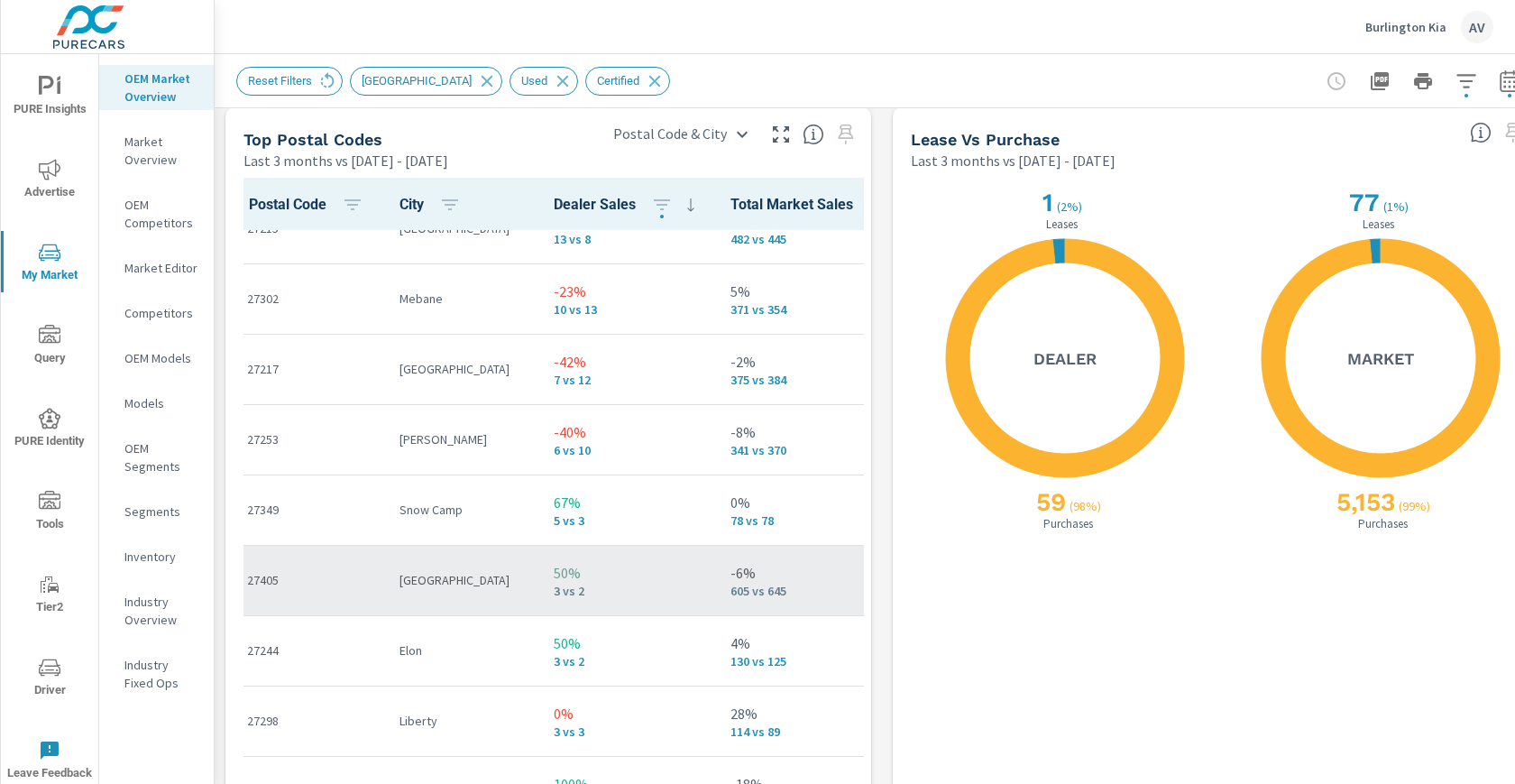
scroll to position [0, 0]
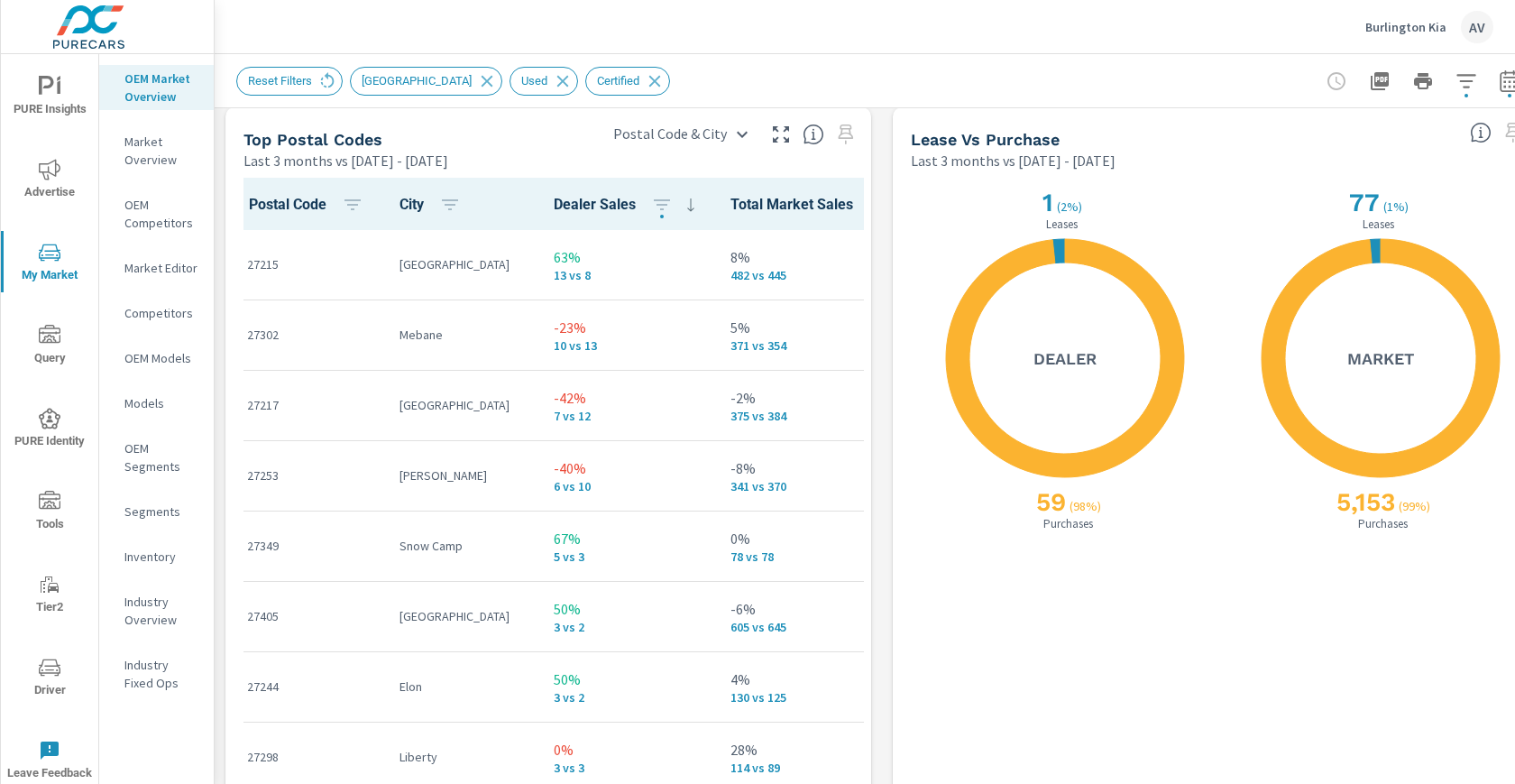
click at [45, 177] on icon "nav menu" at bounding box center [49, 170] width 22 height 22
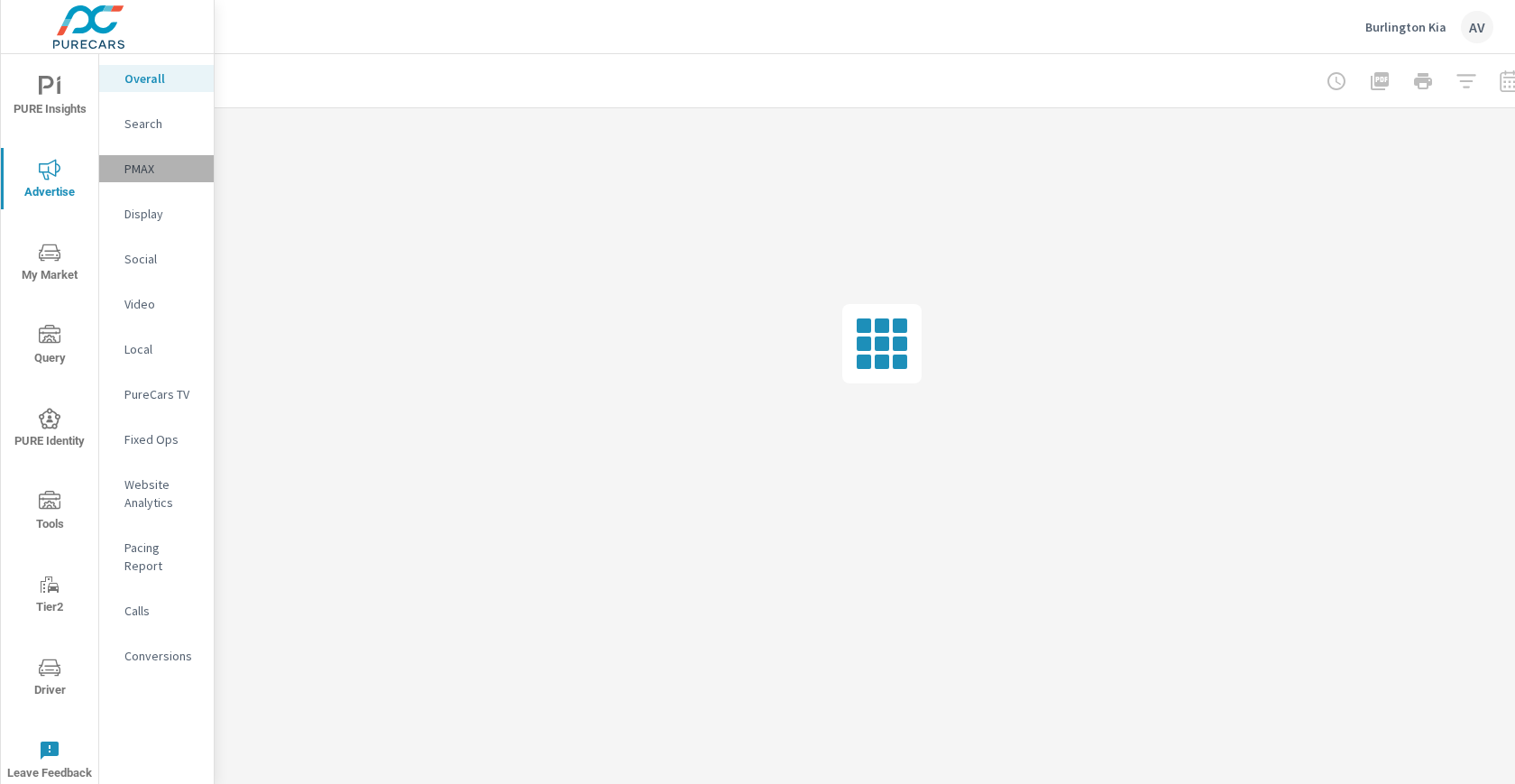
click at [128, 170] on p "PMAX" at bounding box center [162, 169] width 75 height 18
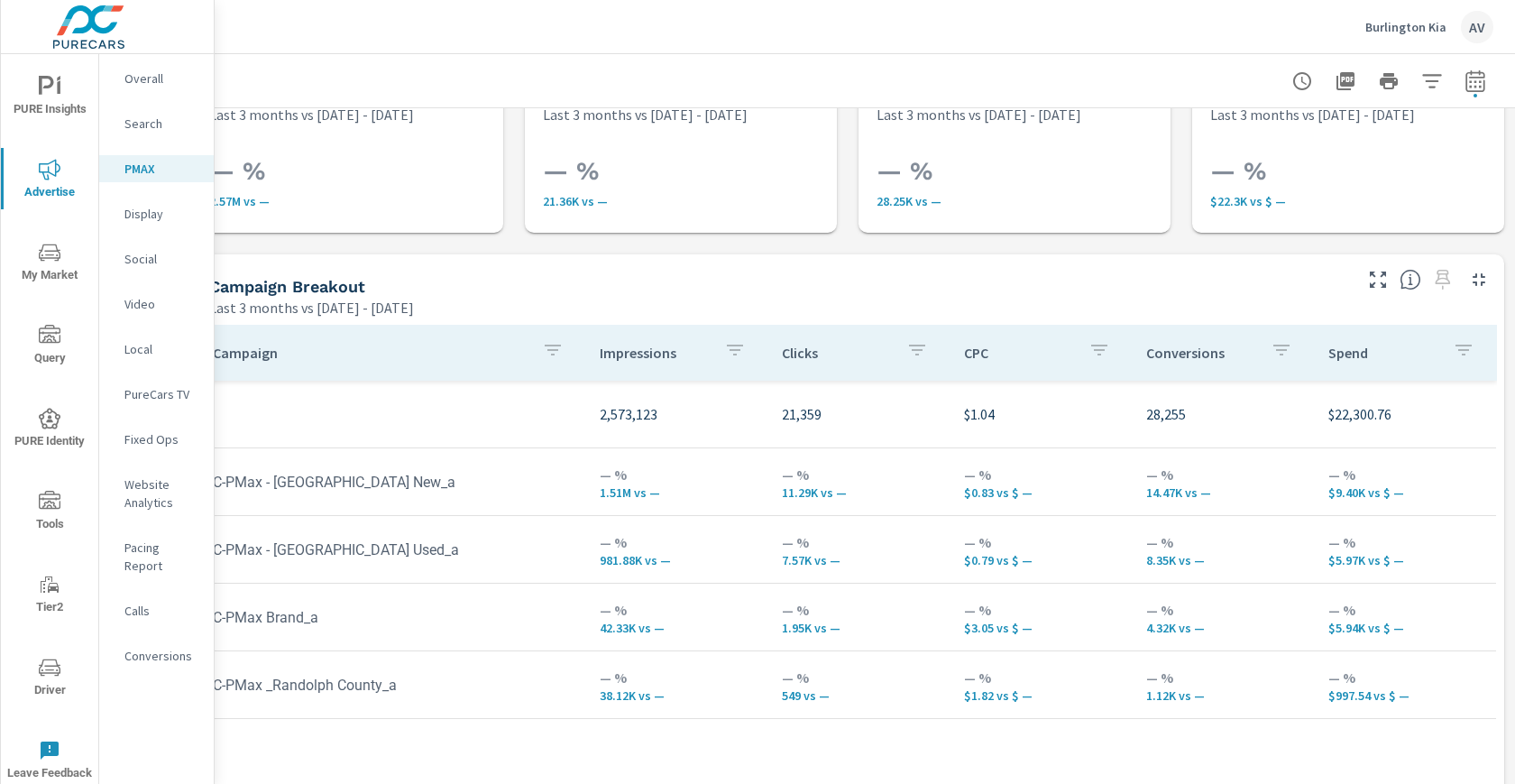
scroll to position [57, 48]
click at [1470, 80] on icon "button" at bounding box center [1475, 83] width 12 height 7
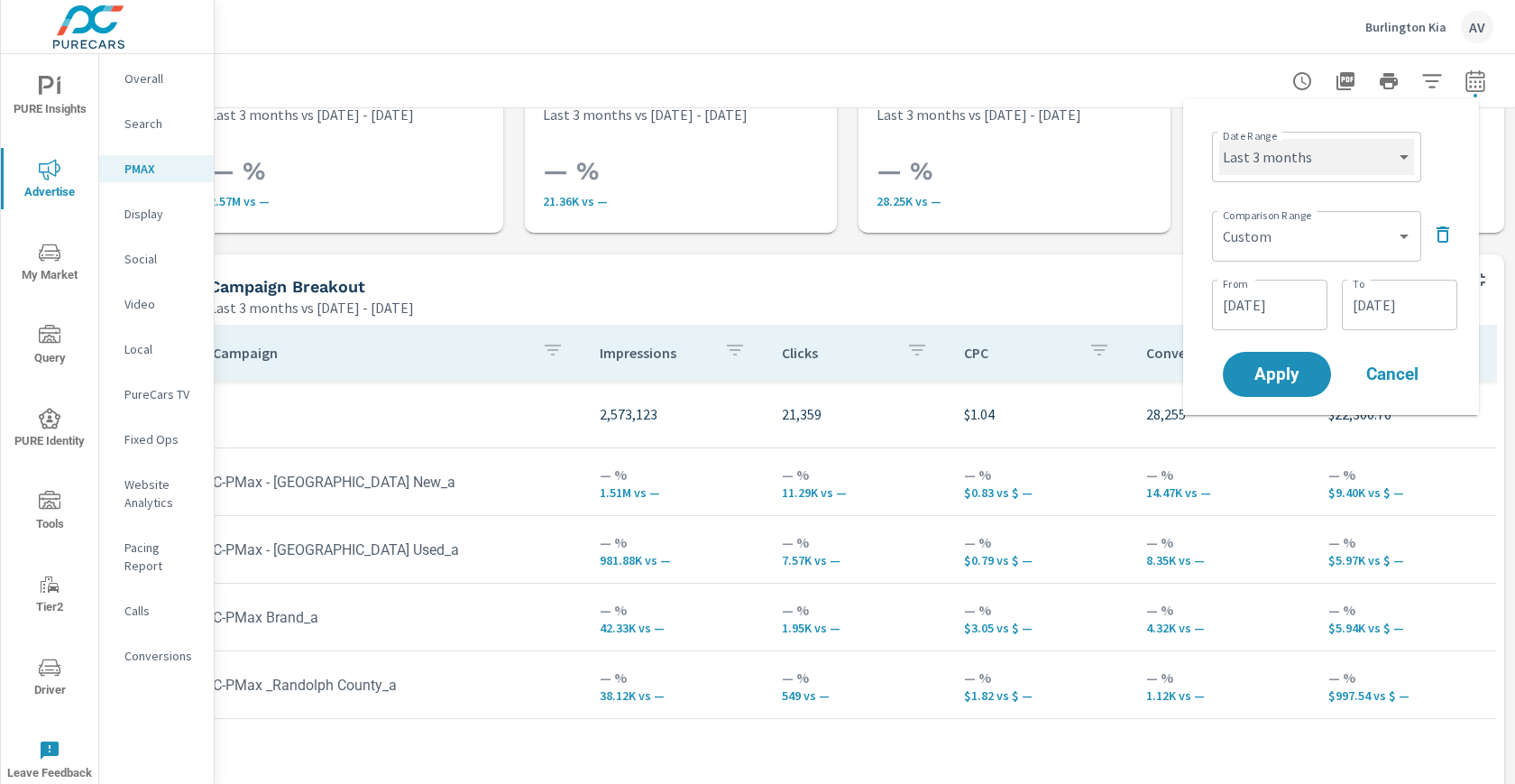
click at [1340, 155] on select "Custom [DATE] Last week Last 7 days Last 14 days Last 30 days Last 45 days Last…" at bounding box center [1316, 157] width 195 height 37
select select "Last month"
click at [1440, 235] on icon "button" at bounding box center [1443, 235] width 22 height 22
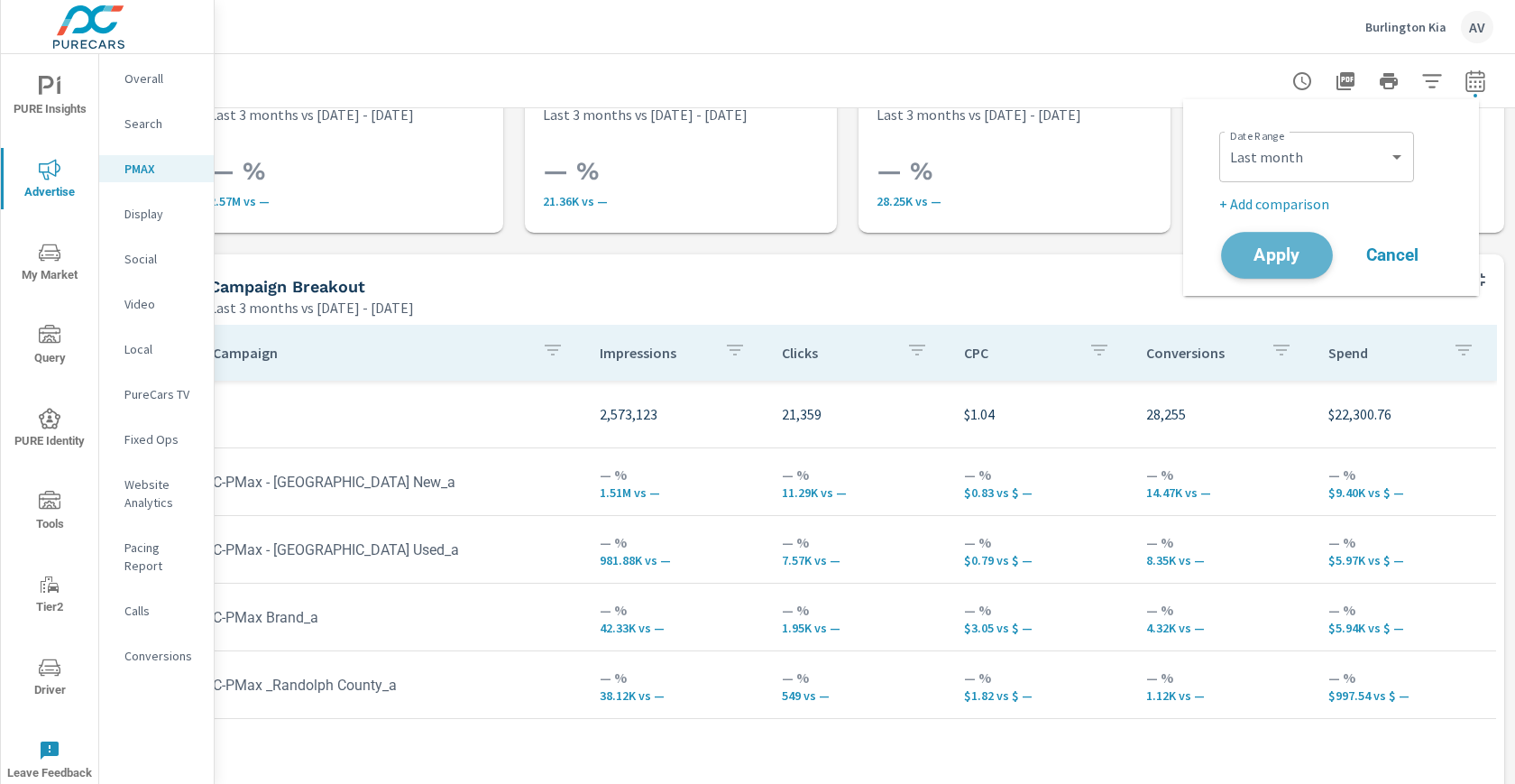
click at [1267, 259] on span "Apply" at bounding box center [1277, 255] width 74 height 17
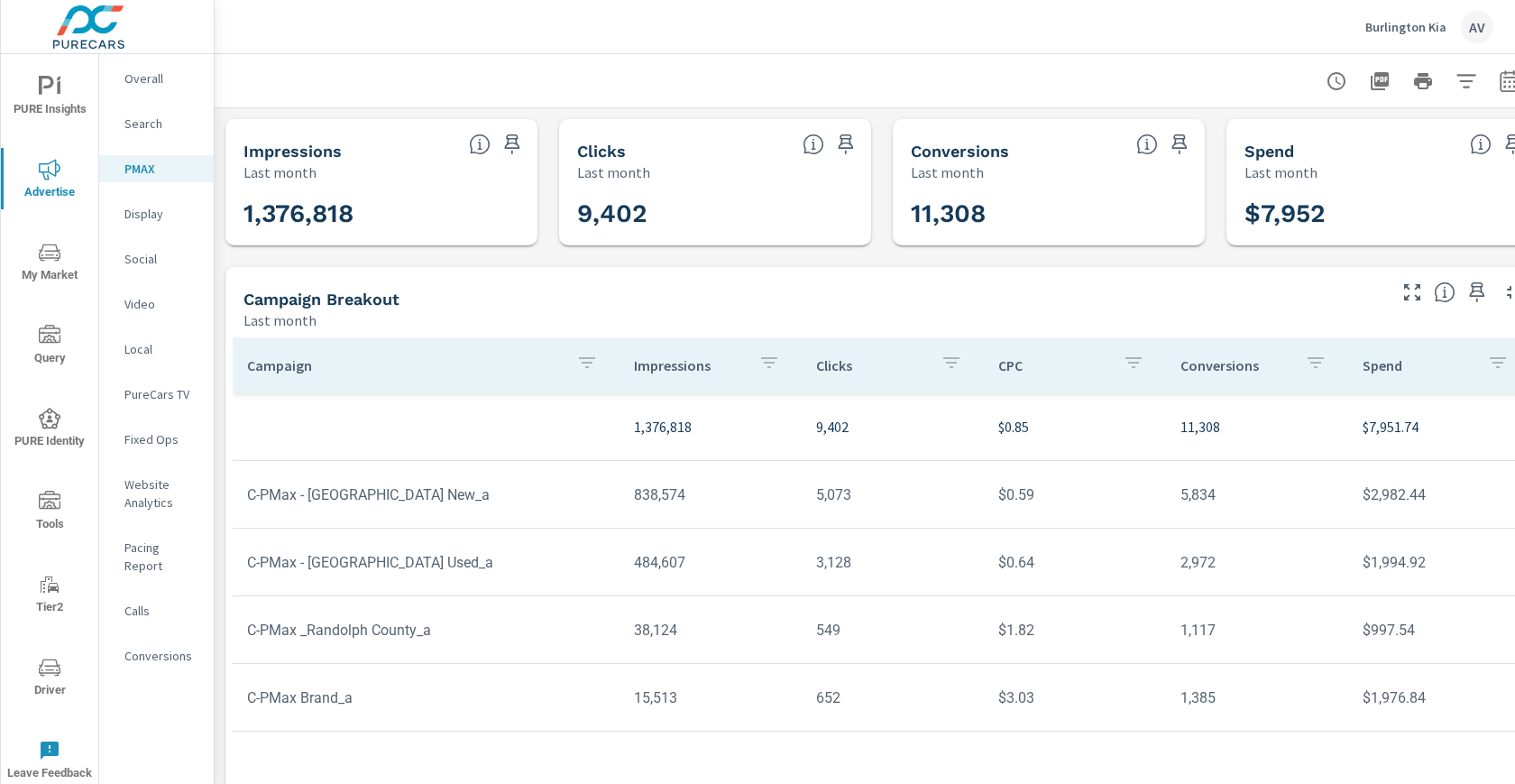
click at [220, 398] on div "Impressions Last month 1,376,818 Clicks Last month 9,402 Conversions Last month…" at bounding box center [882, 478] width 1335 height 740
click at [221, 342] on div "Impressions Last month 1,376,818 Clicks Last month 9,402 Conversions Last month…" at bounding box center [882, 478] width 1335 height 740
click at [939, 279] on div "Campaign Breakout Last month" at bounding box center [808, 298] width 1165 height 64
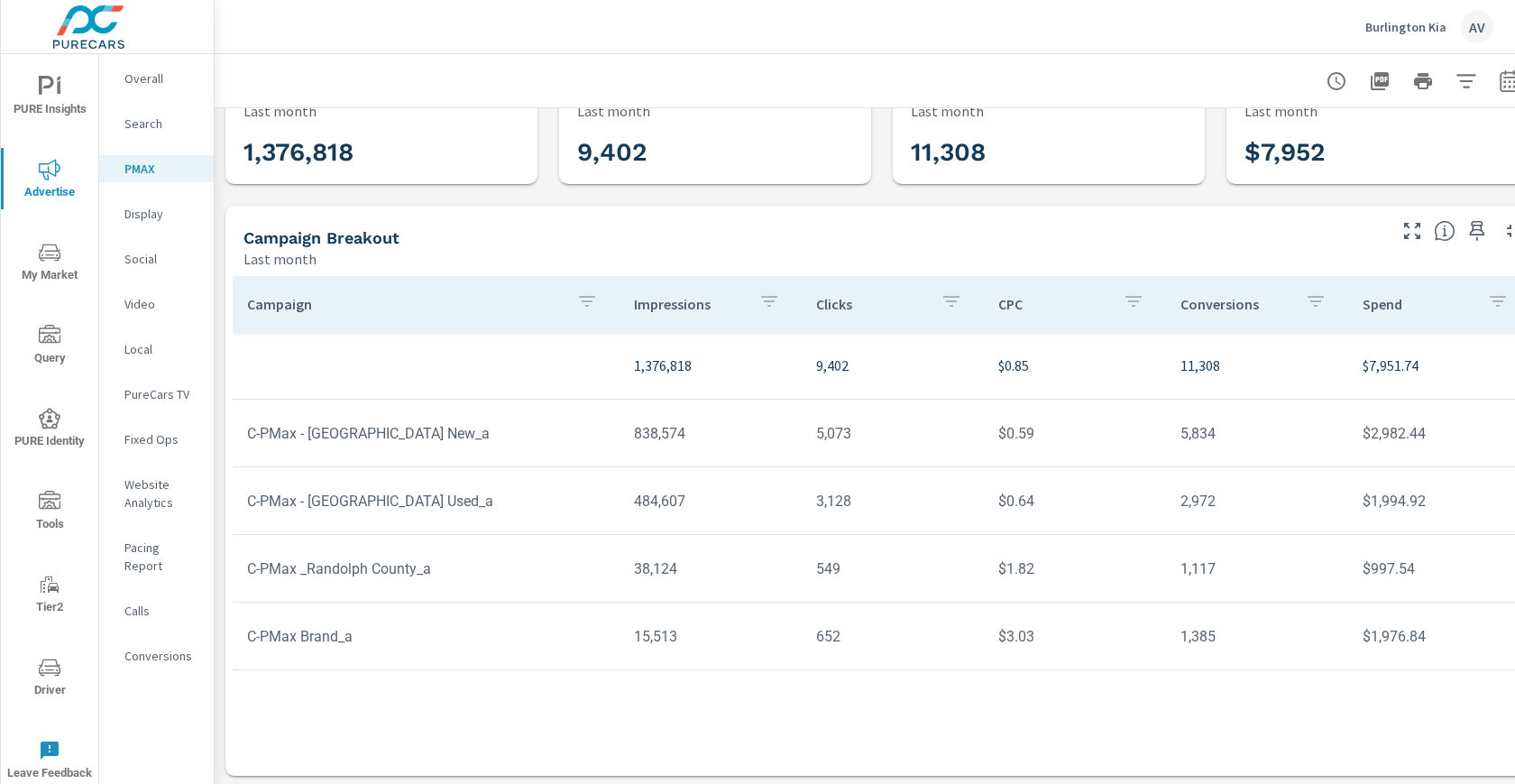
scroll to position [68, 0]
click at [221, 286] on div "Impressions Last month 1,376,818 Clicks Last month 9,402 Conversions Last month…" at bounding box center [882, 414] width 1335 height 740
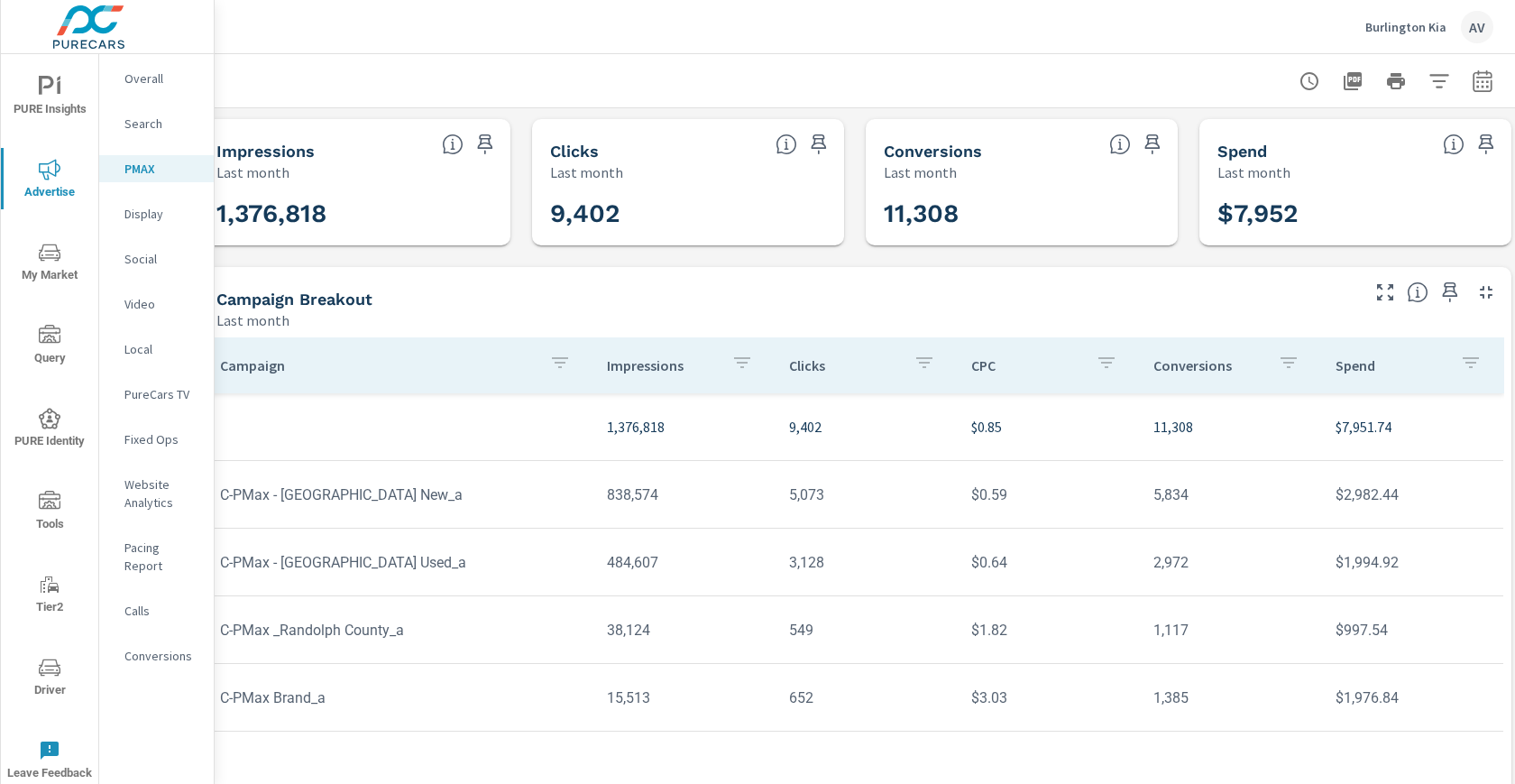
scroll to position [0, 48]
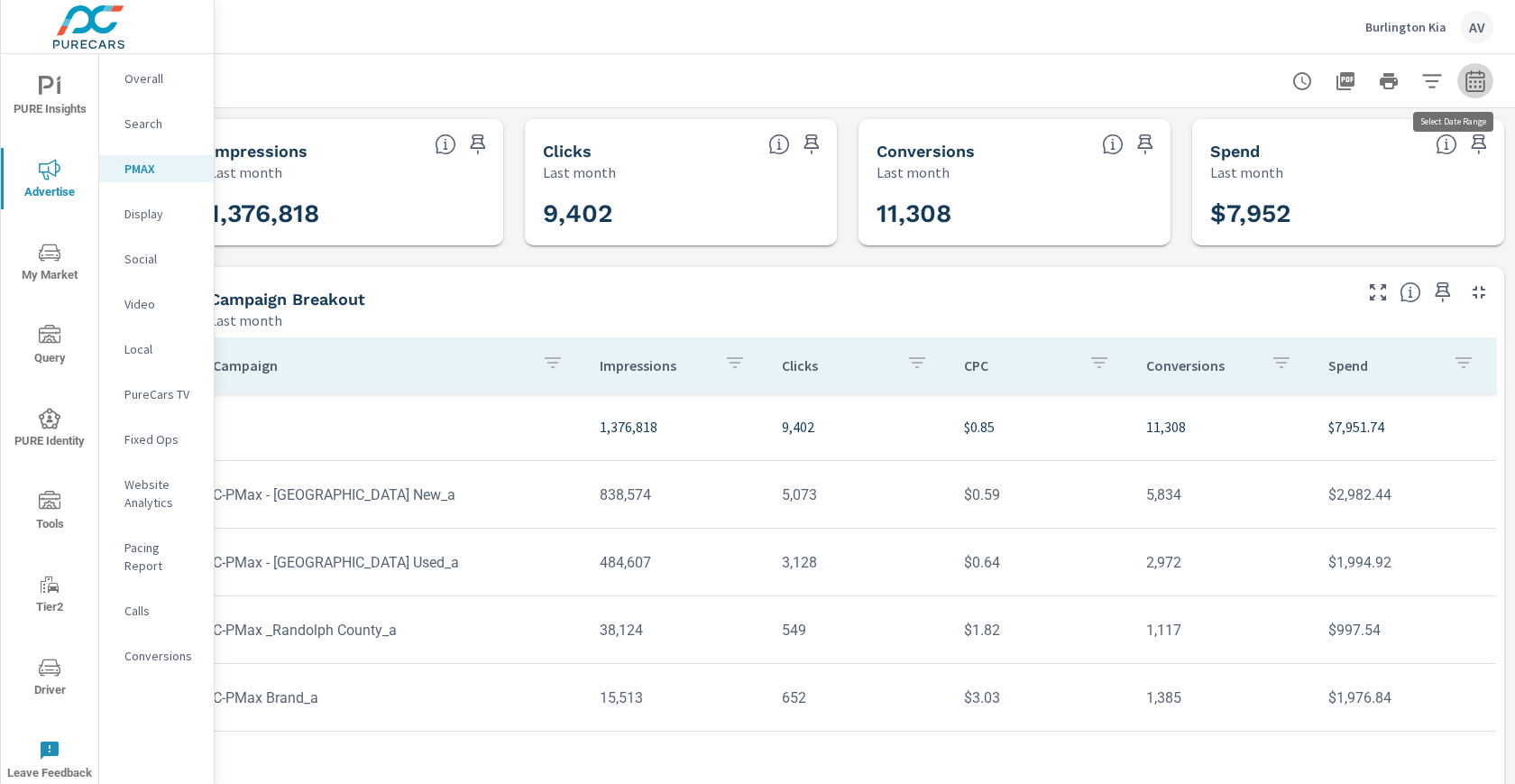
click at [1465, 78] on icon "button" at bounding box center [1475, 81] width 22 height 22
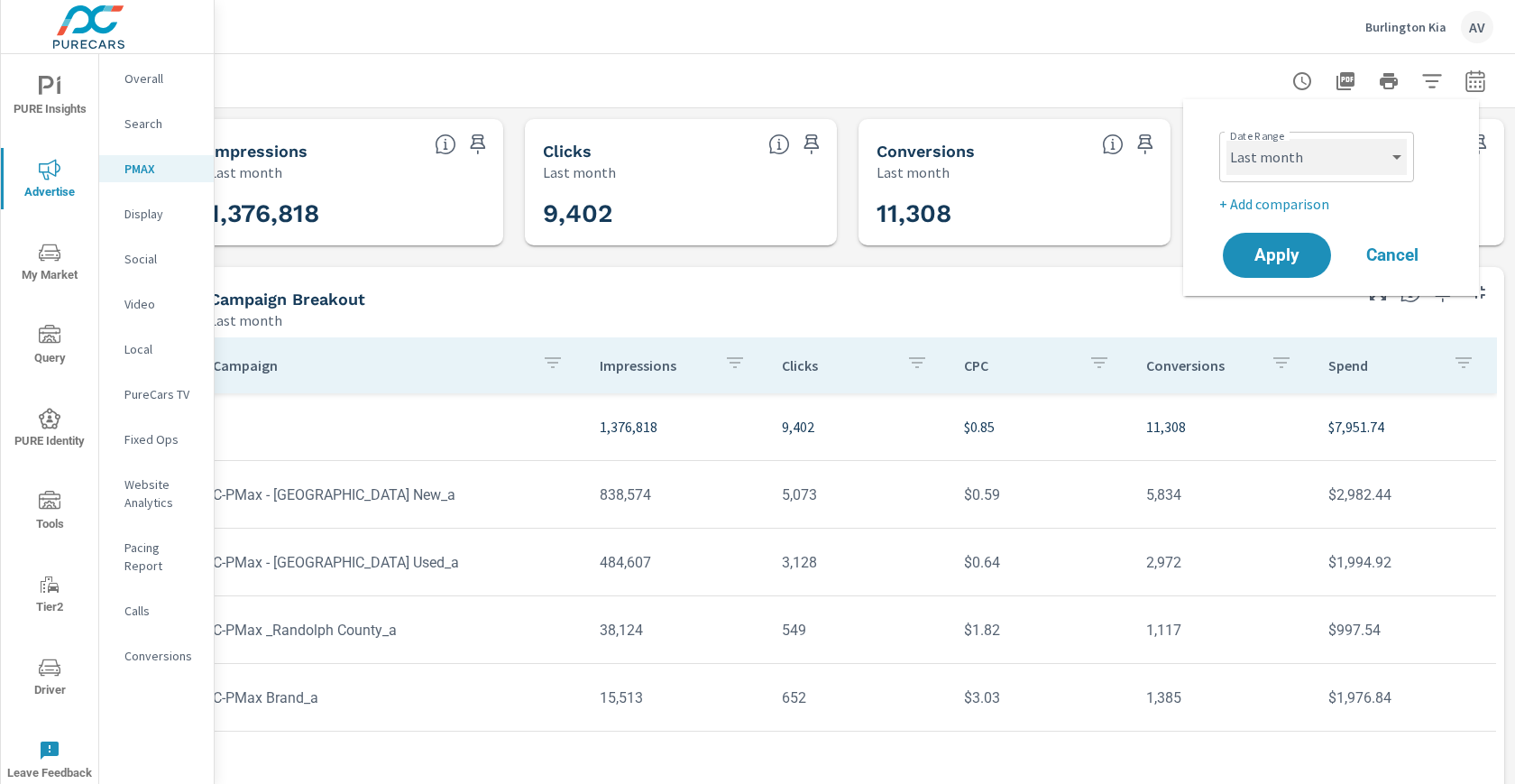
click at [1319, 160] on select "Custom [DATE] Last week Last 7 days Last 14 days Last 30 days Last 45 days Last…" at bounding box center [1316, 157] width 181 height 37
select select "Month to date"
click at [1290, 203] on p "+ Add comparison" at bounding box center [1335, 203] width 231 height 22
select select "Previous period"
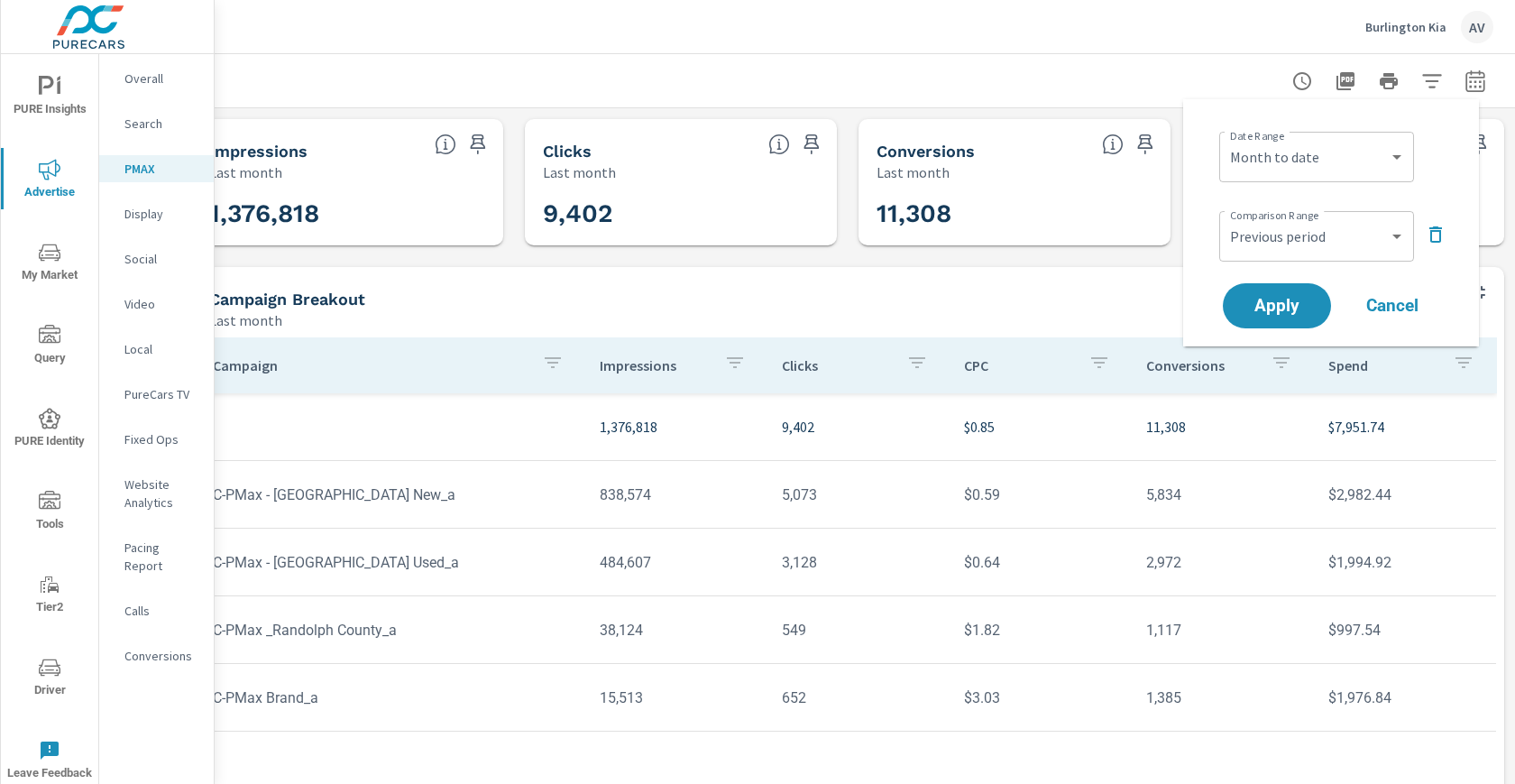
click at [1442, 235] on icon "button" at bounding box center [1436, 235] width 22 height 22
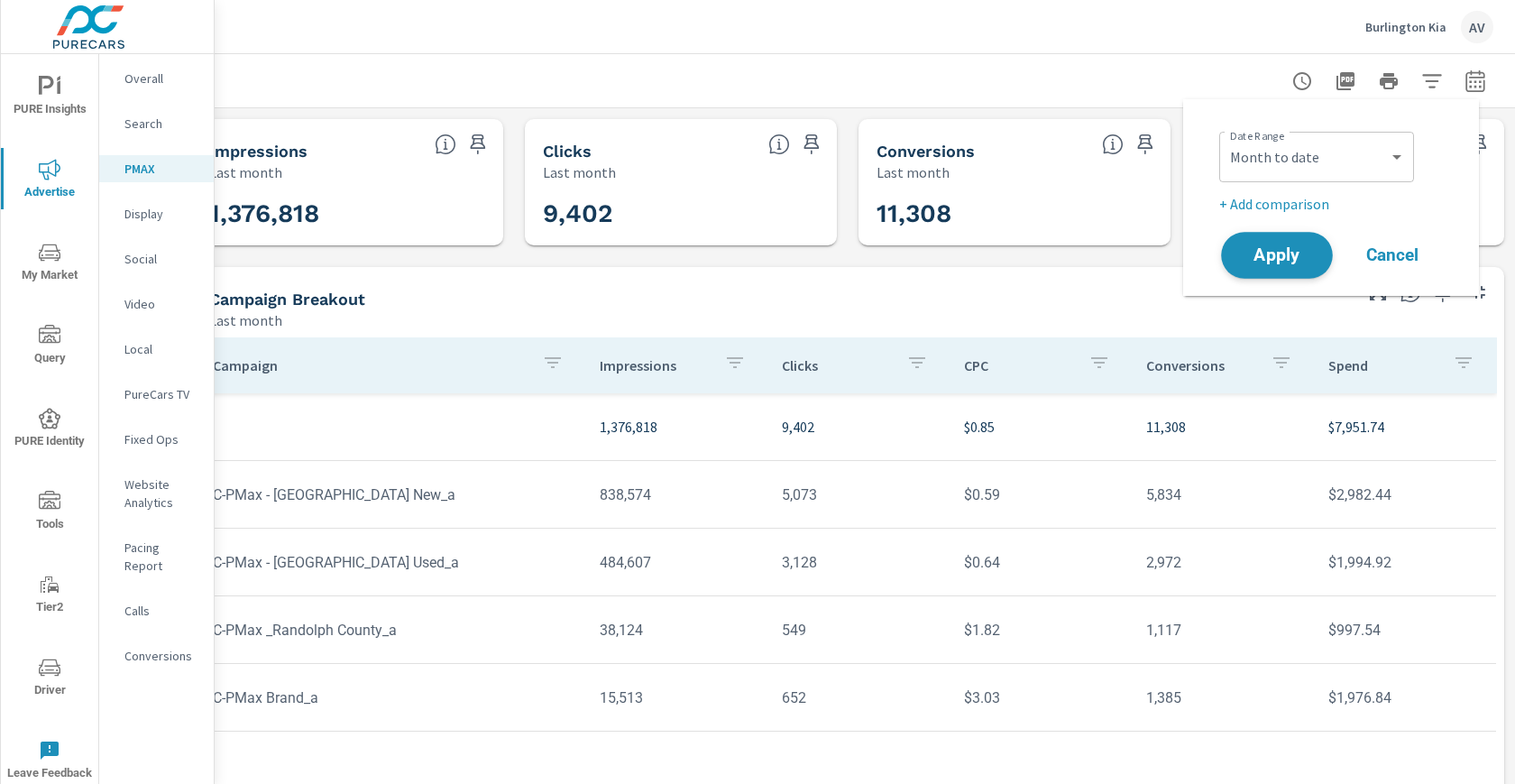
click at [1278, 262] on span "Apply" at bounding box center [1277, 255] width 74 height 17
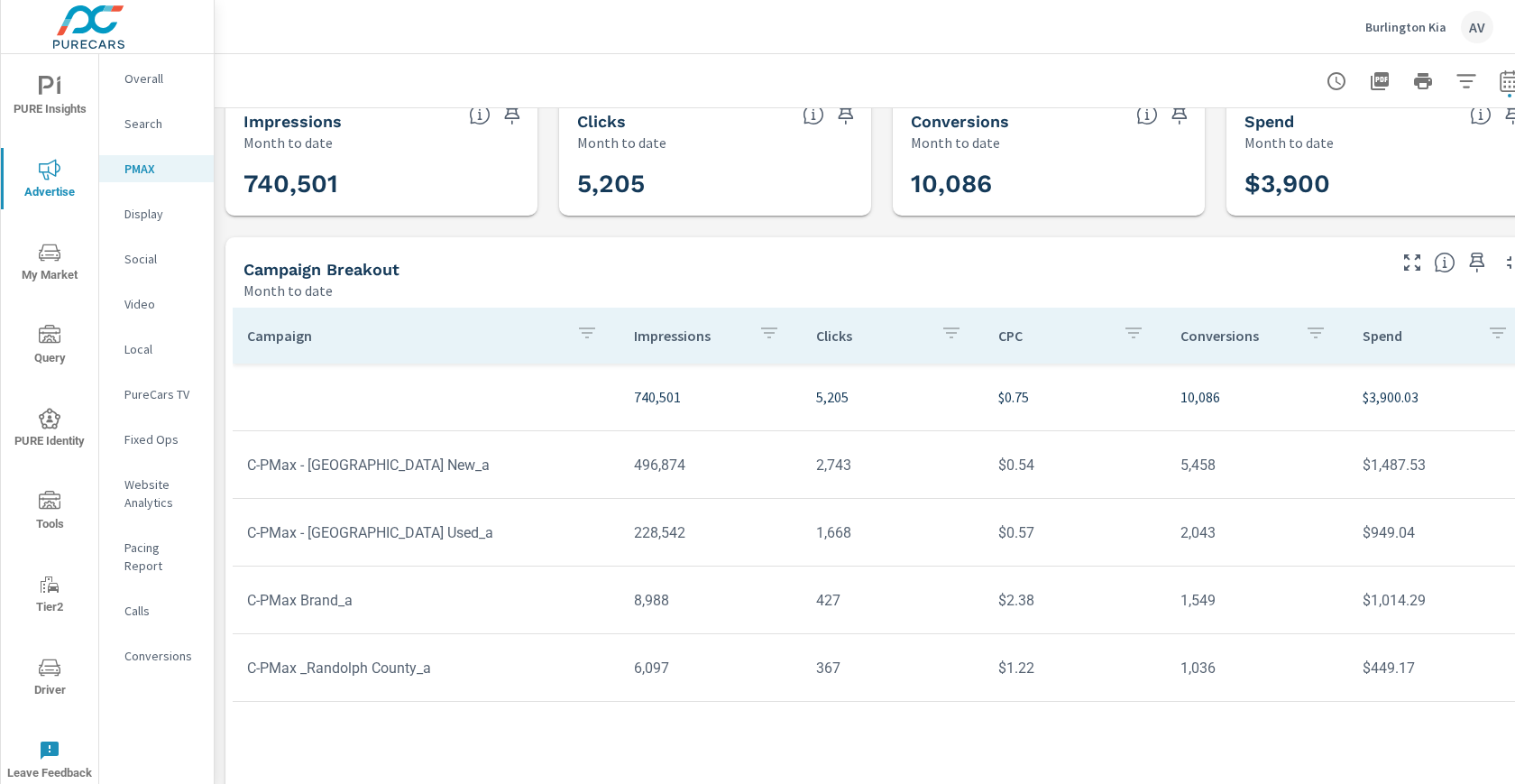
scroll to position [78, 0]
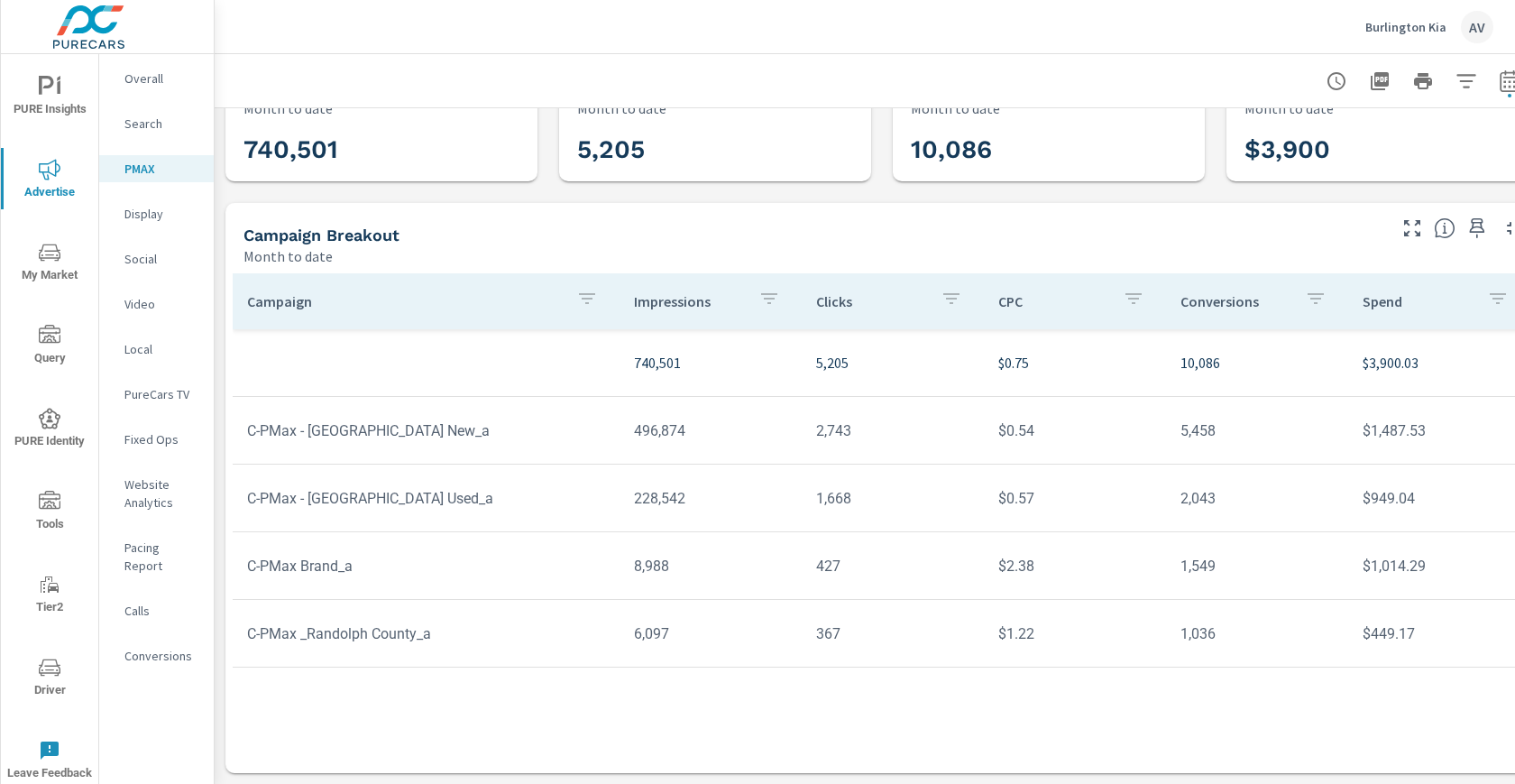
click at [1410, 723] on div "Campaign Impressions Clicks CPC Conversions Spend 740,501 5,205 $0.75 10,086 $3…" at bounding box center [882, 506] width 1299 height 465
click at [1395, 693] on div "Campaign Impressions Clicks CPC Conversions Spend 740,501 5,205 $0.75 10,086 $3…" at bounding box center [882, 506] width 1299 height 465
click at [1411, 672] on div "Campaign Impressions Clicks CPC Conversions Spend 740,501 5,205 $0.75 10,086 $3…" at bounding box center [882, 506] width 1299 height 465
click at [225, 266] on div "Campaign Impressions Clicks CPC Conversions Spend 740,501 5,205 $0.75 10,086 $3…" at bounding box center [882, 518] width 1314 height 507
